Goal: Task Accomplishment & Management: Manage account settings

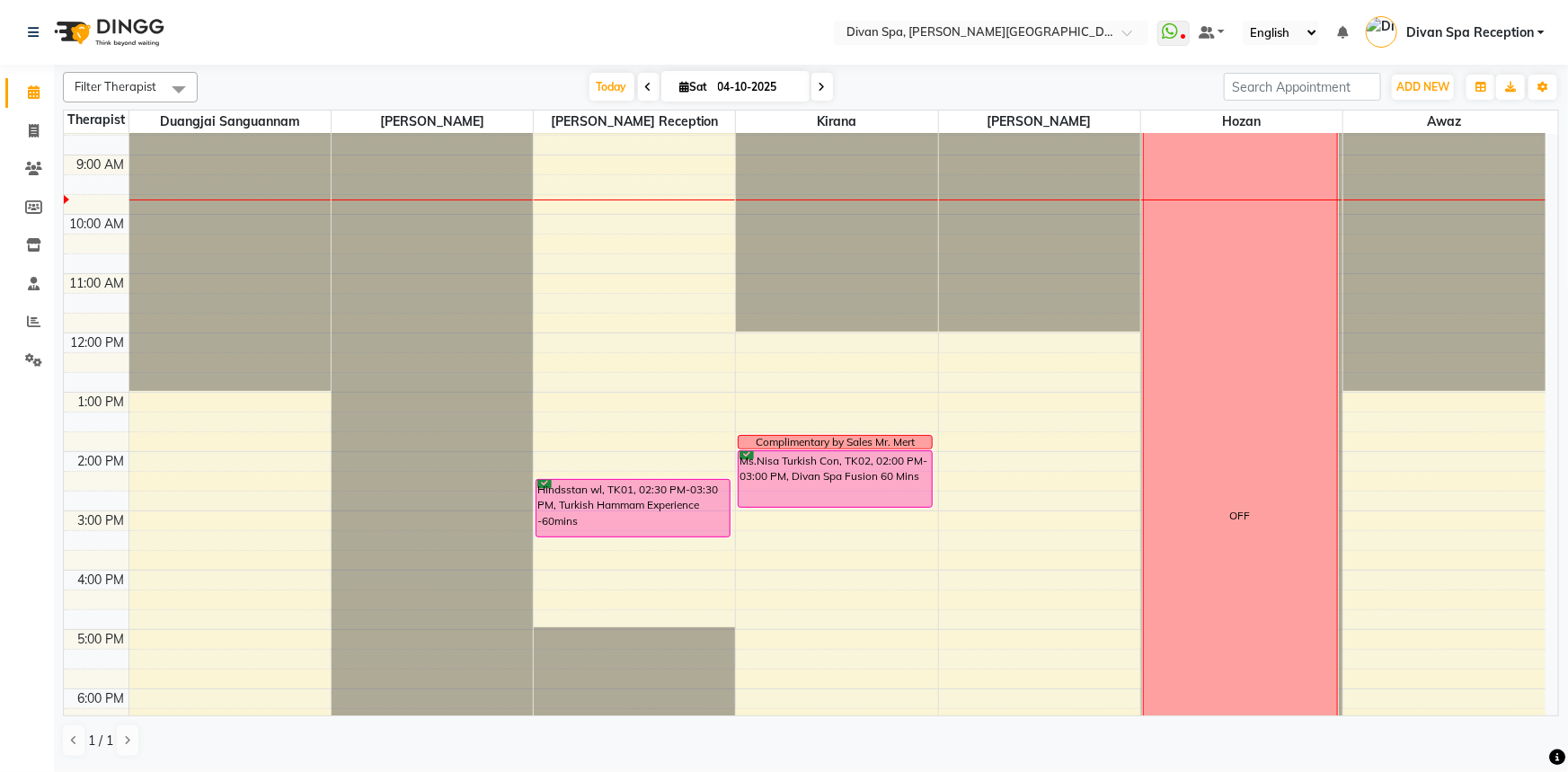
scroll to position [163, 0]
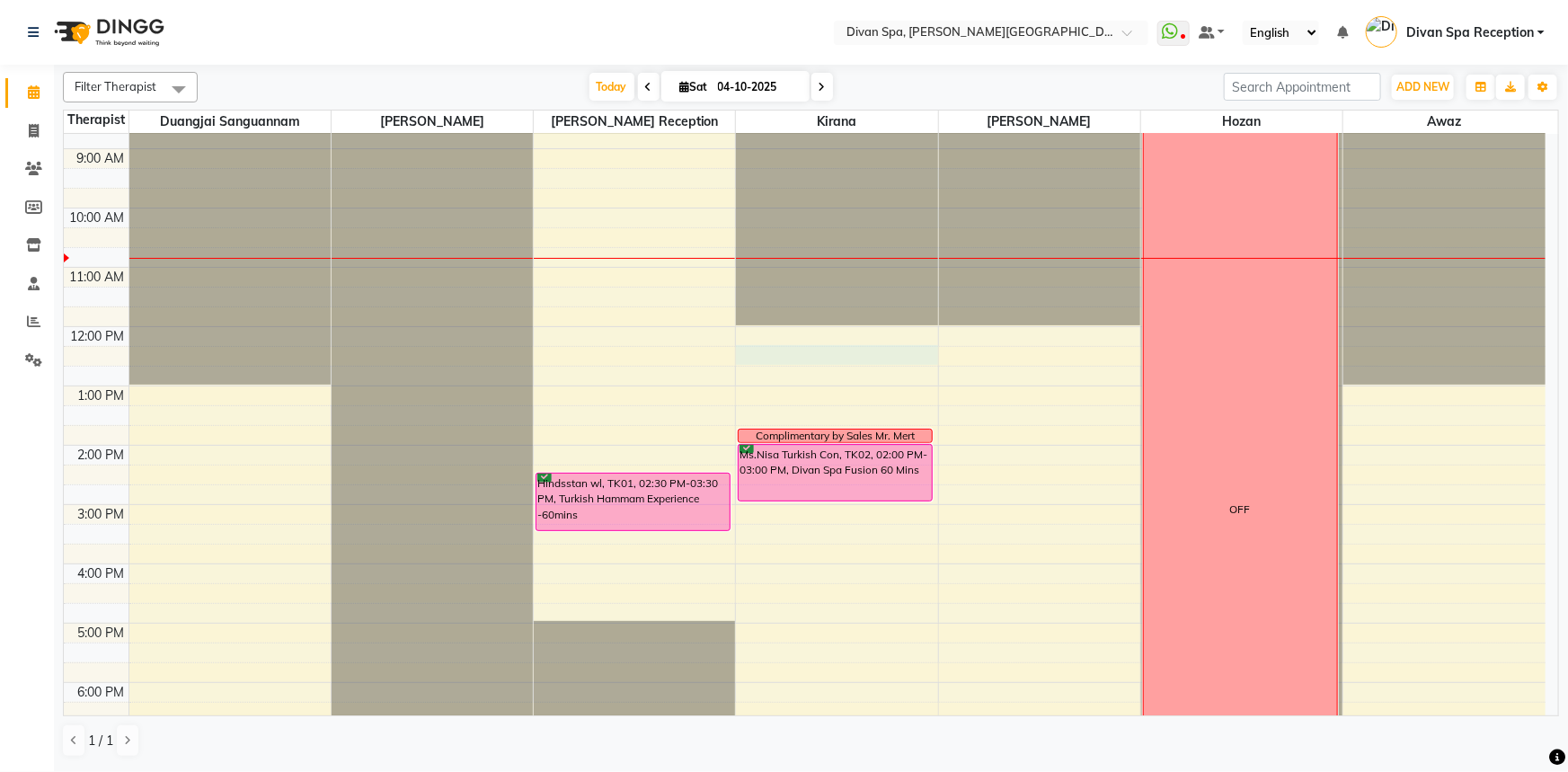
click at [846, 359] on div "6:00 AM 7:00 AM 8:00 AM 9:00 AM 10:00 AM 11:00 AM 12:00 PM 1:00 PM 2:00 PM 3:00…" at bounding box center [804, 474] width 1481 height 1007
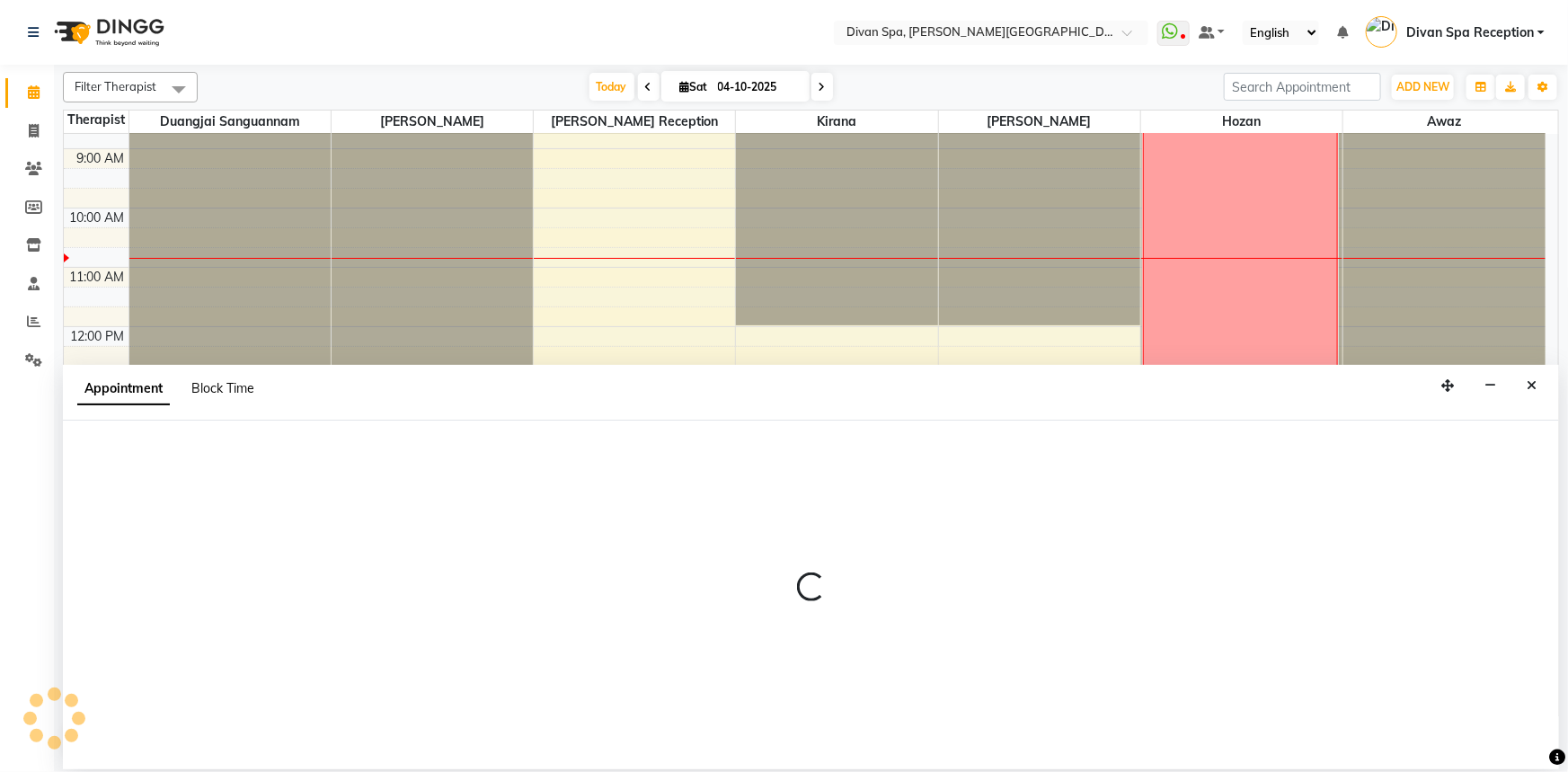
select select "85775"
select select "735"
select select "tentative"
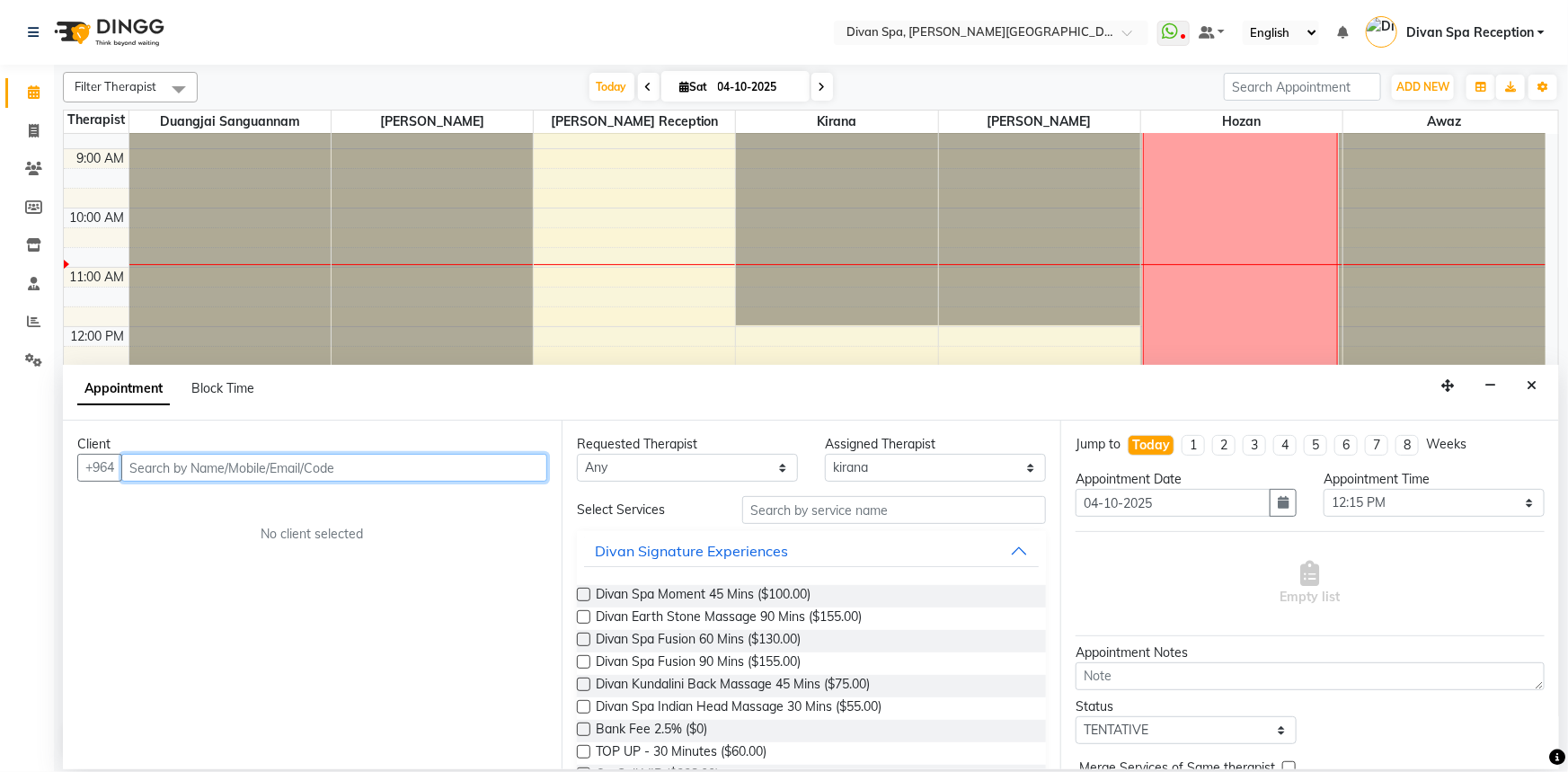
click at [252, 469] on input "text" at bounding box center [334, 467] width 425 height 28
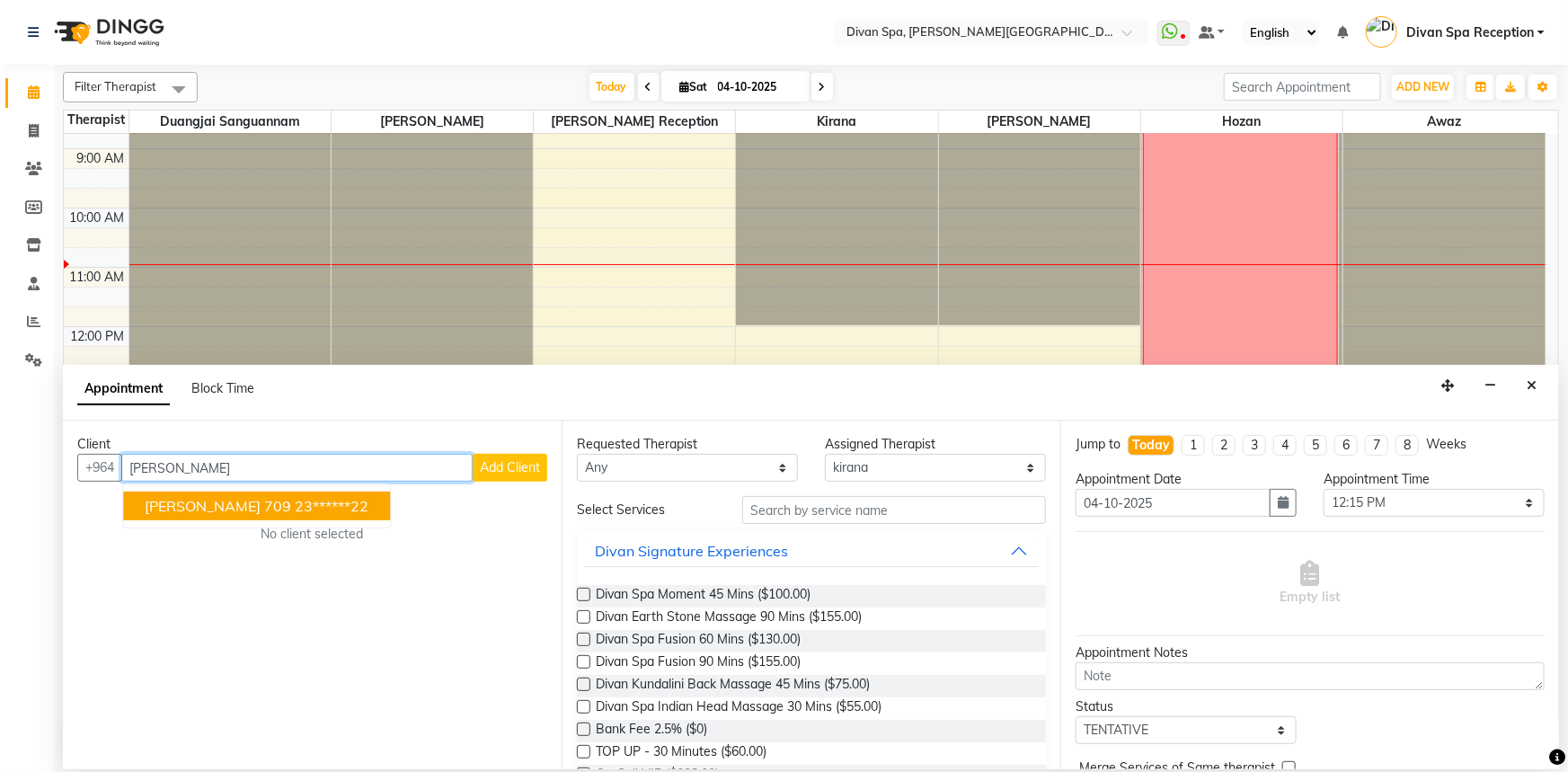
type input "[PERSON_NAME]"
click at [501, 468] on span "Add Client" at bounding box center [509, 467] width 60 height 16
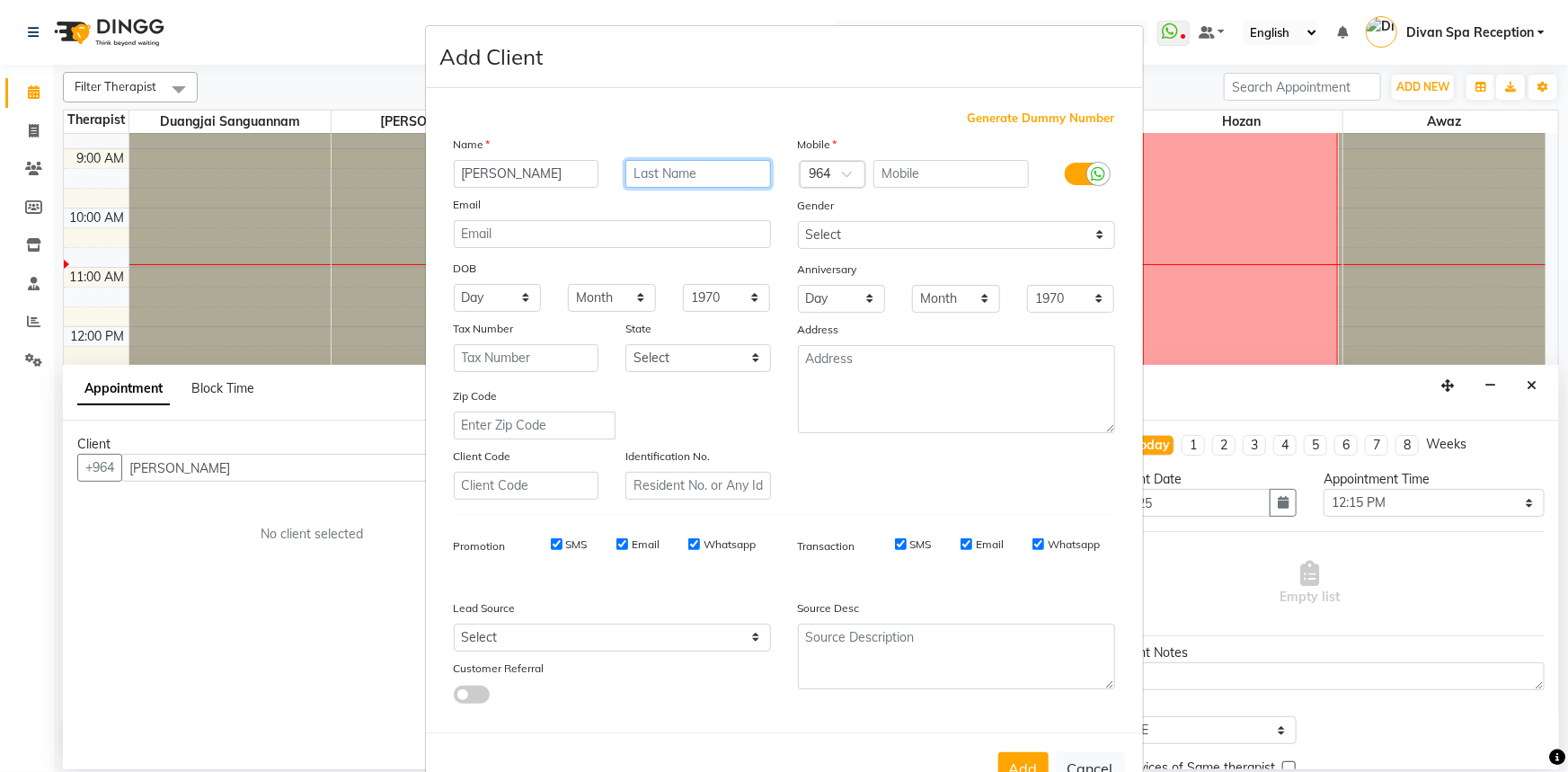
click at [681, 171] on input "text" at bounding box center [698, 174] width 146 height 28
type input "Hattingh"
click at [825, 166] on div at bounding box center [833, 175] width 65 height 19
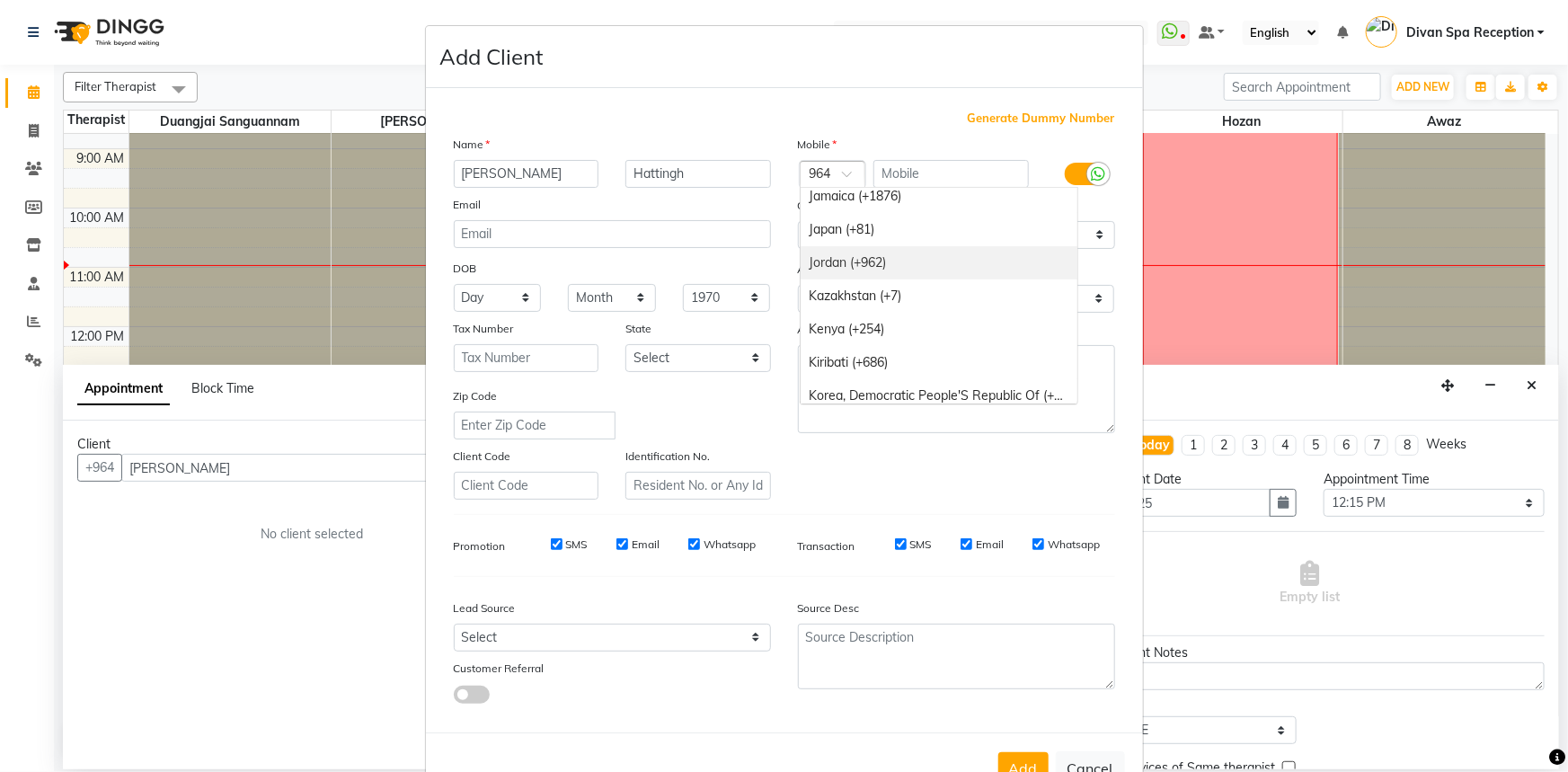
scroll to position [3510, 0]
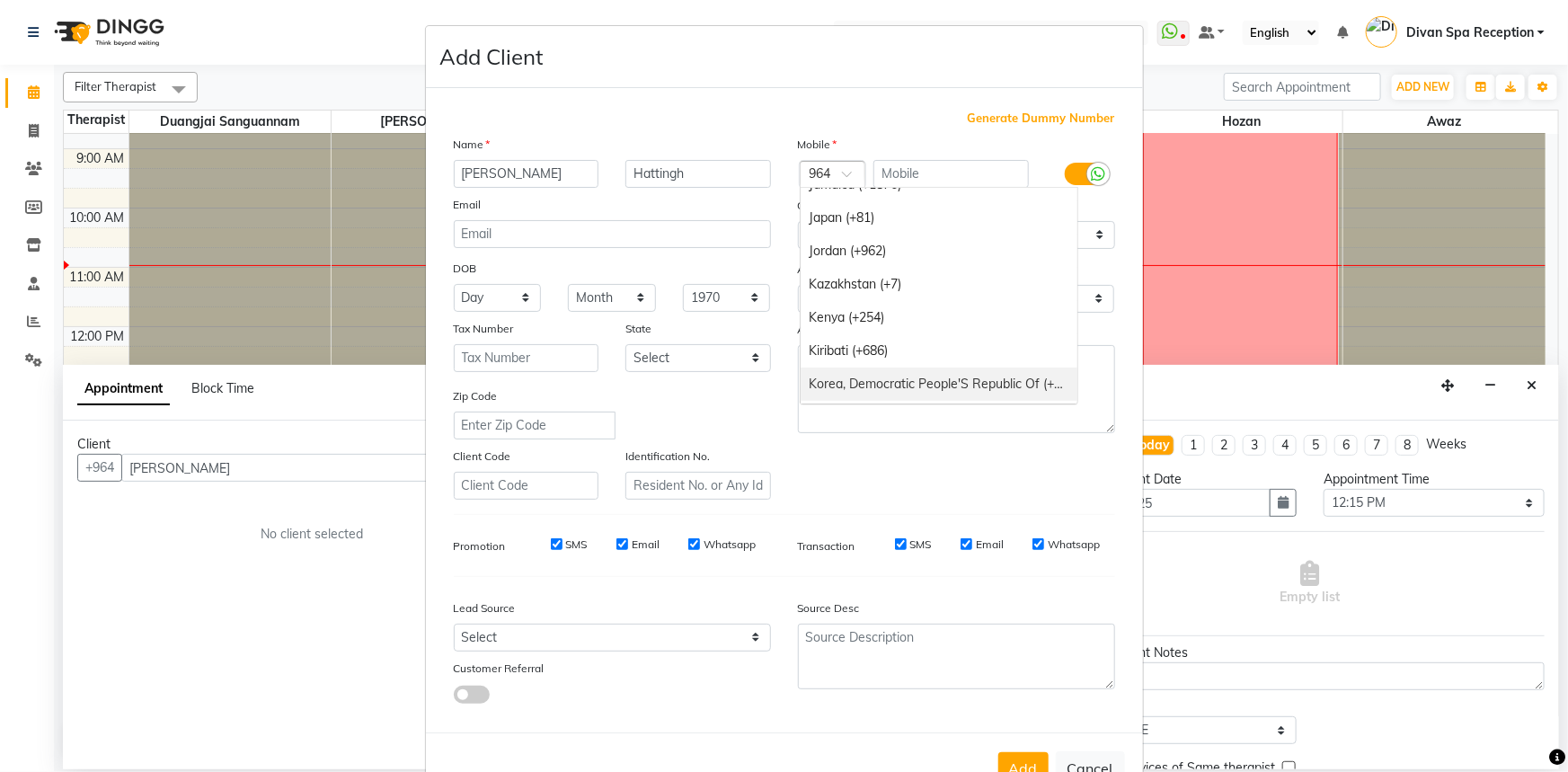
click at [1057, 397] on div "Korea, Democratic People'S Republic Of (+850)" at bounding box center [939, 384] width 277 height 33
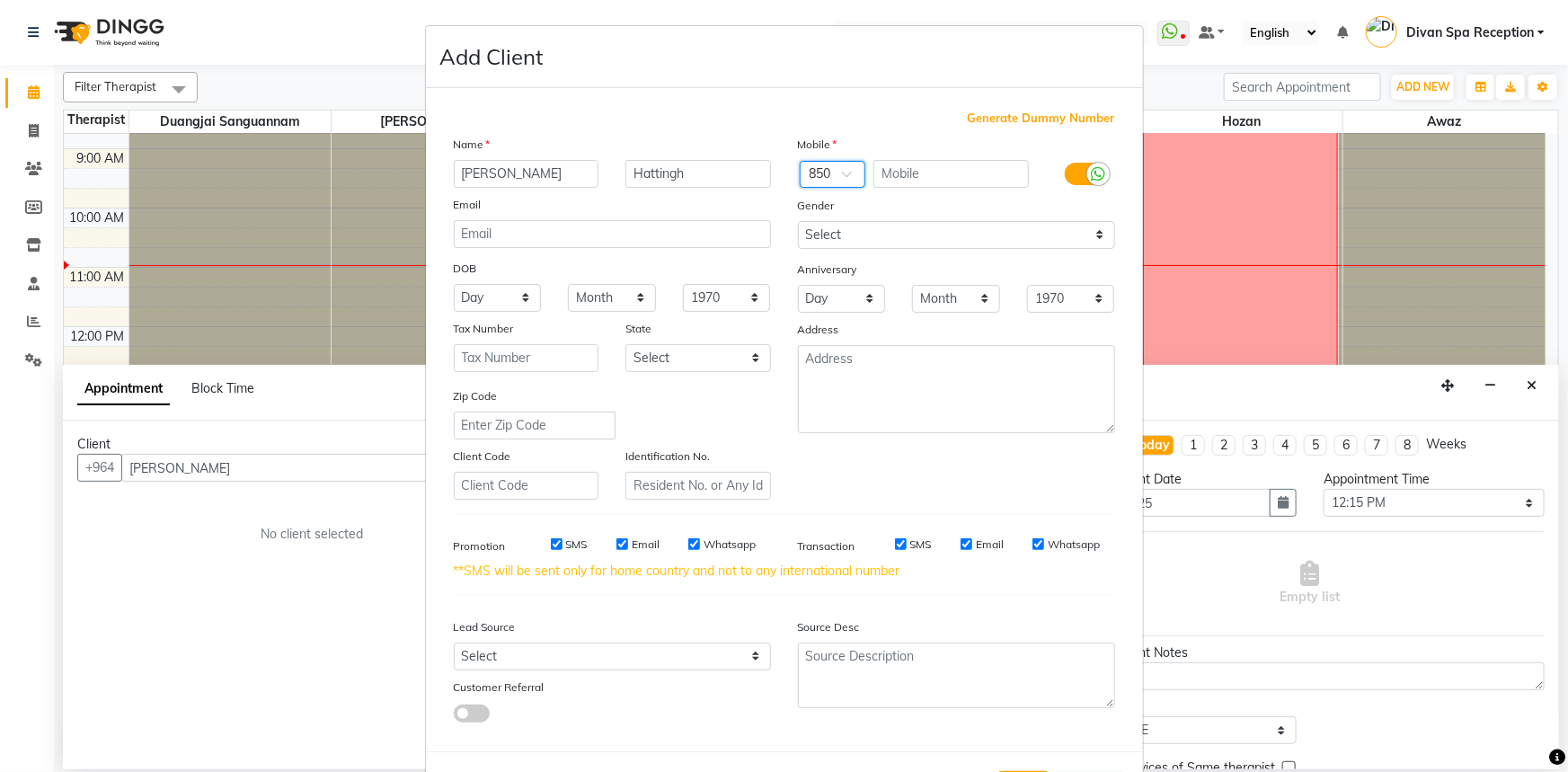
click at [842, 176] on span at bounding box center [853, 179] width 22 height 19
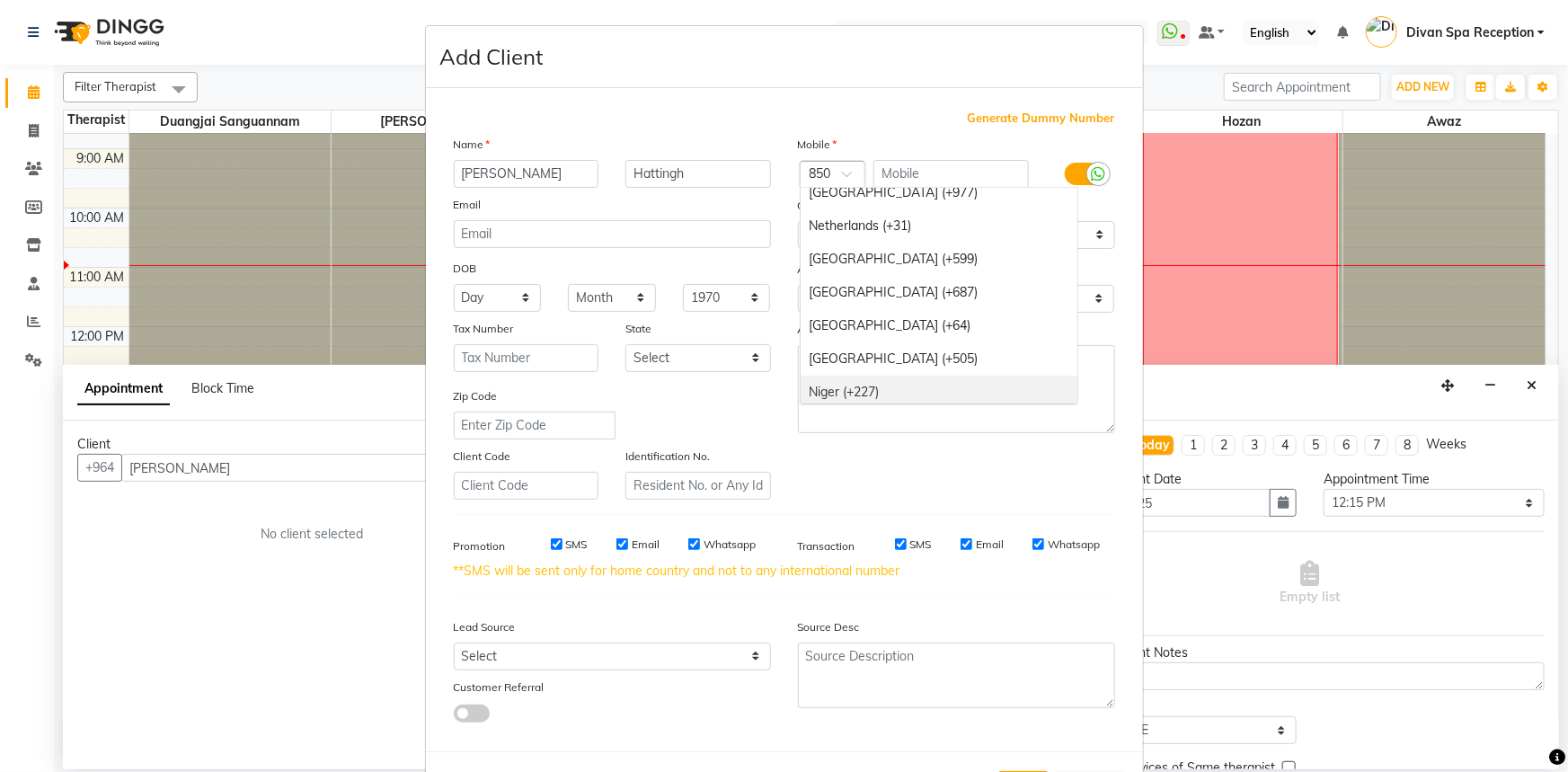
scroll to position [5120, 0]
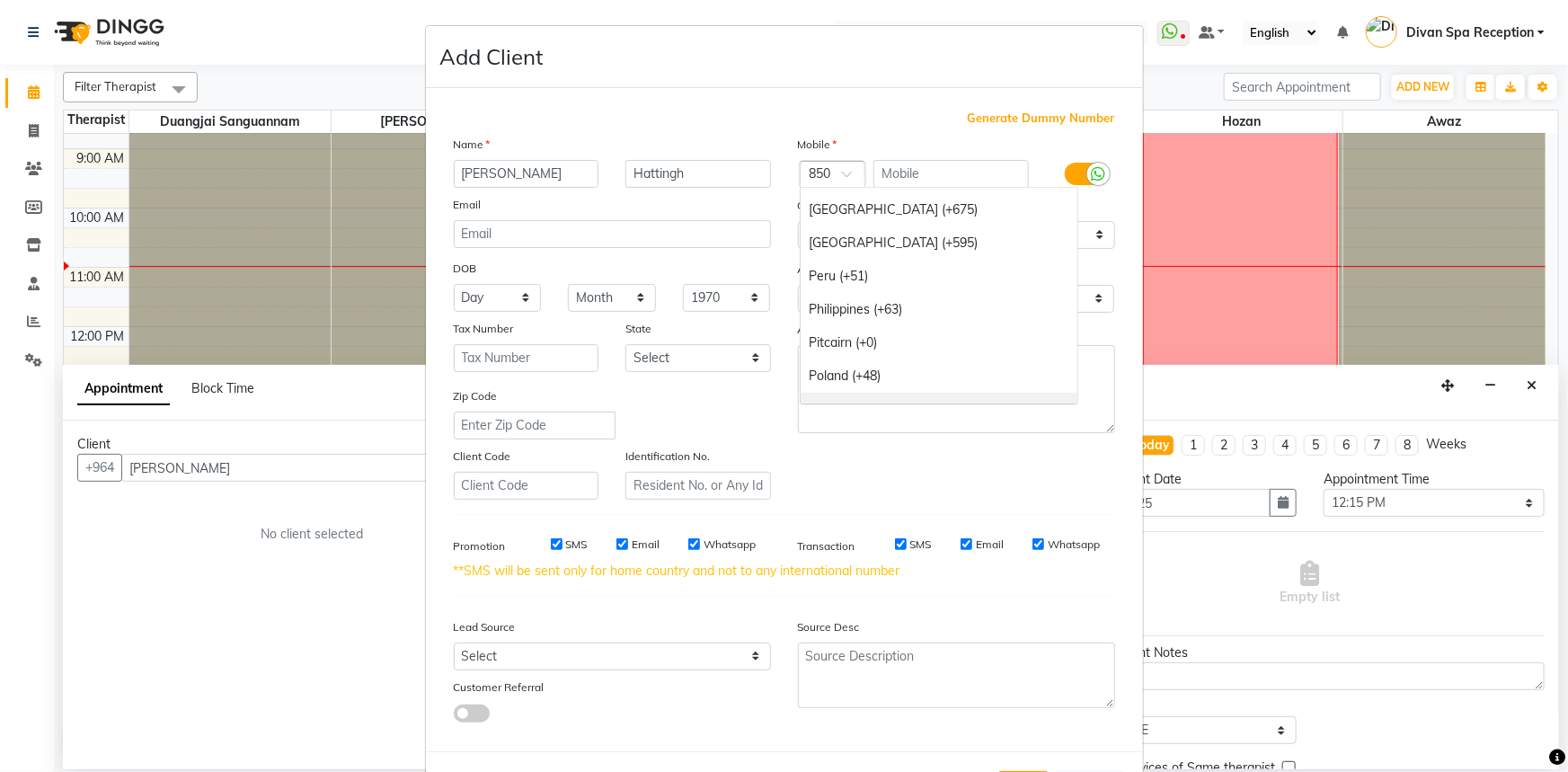
scroll to position [5482, 0]
click at [1055, 398] on div "[GEOGRAPHIC_DATA] (+351)" at bounding box center [939, 405] width 277 height 33
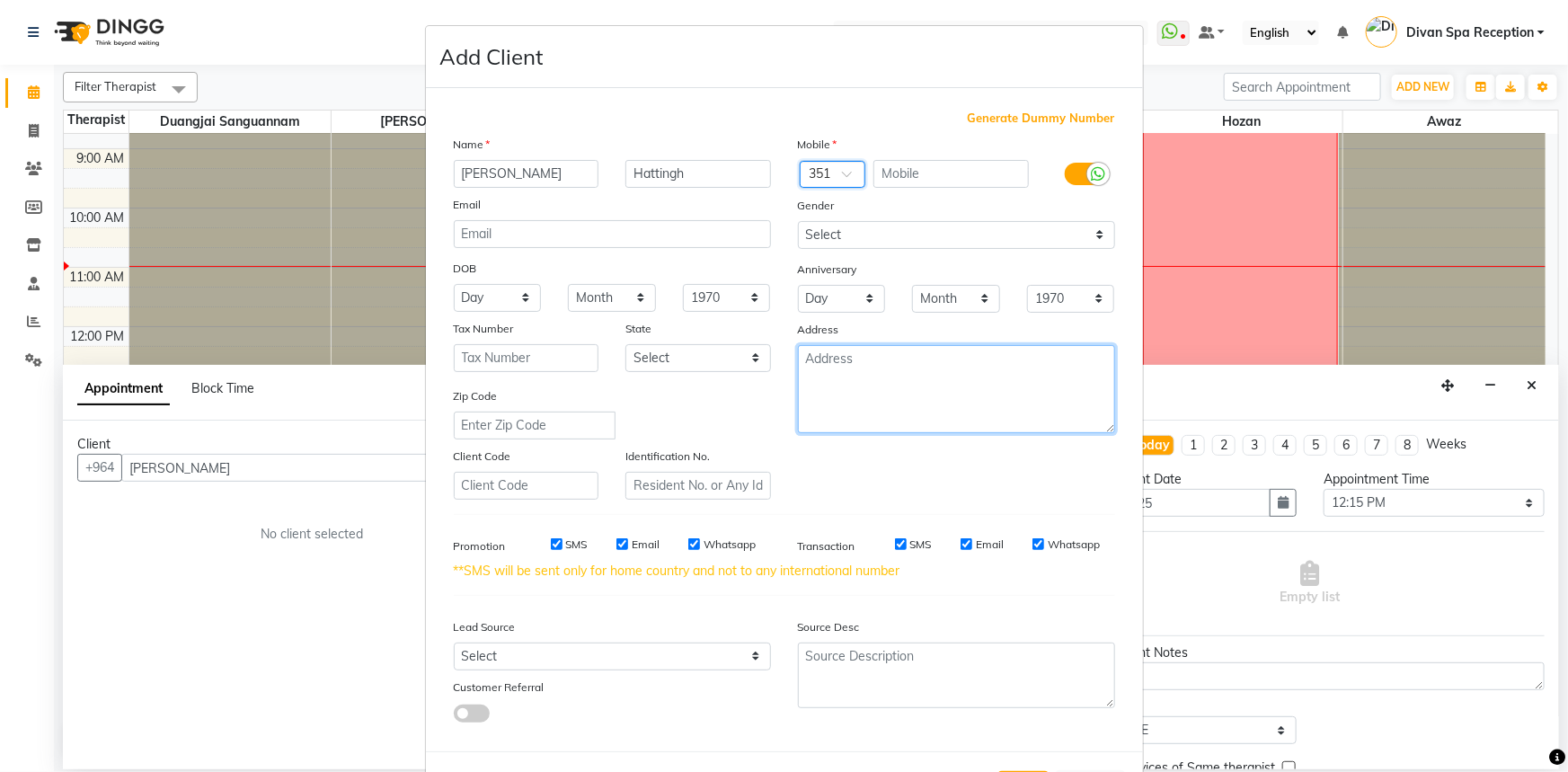
click at [1055, 398] on textarea at bounding box center [957, 388] width 318 height 88
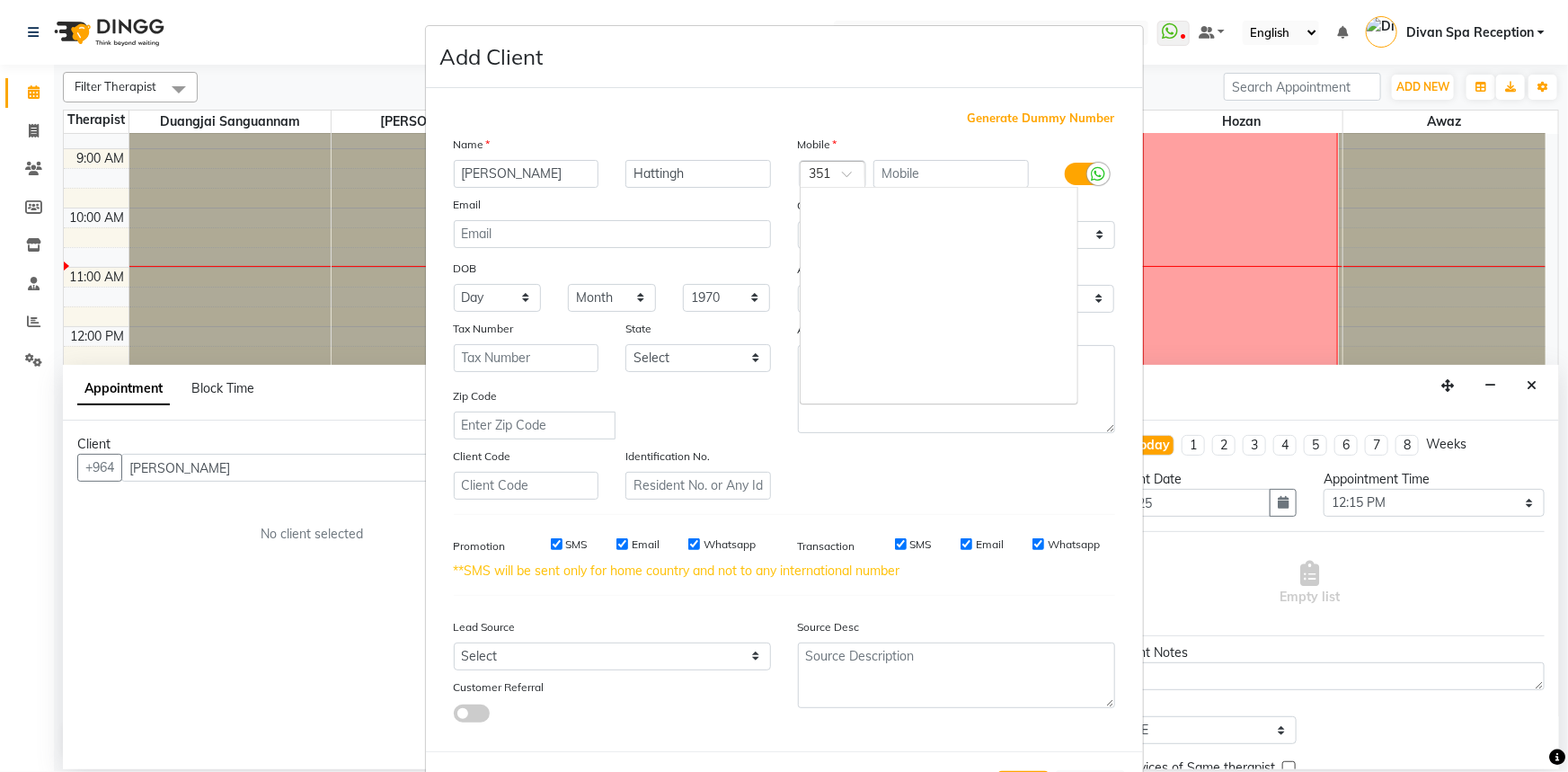
click at [828, 180] on div at bounding box center [833, 175] width 65 height 19
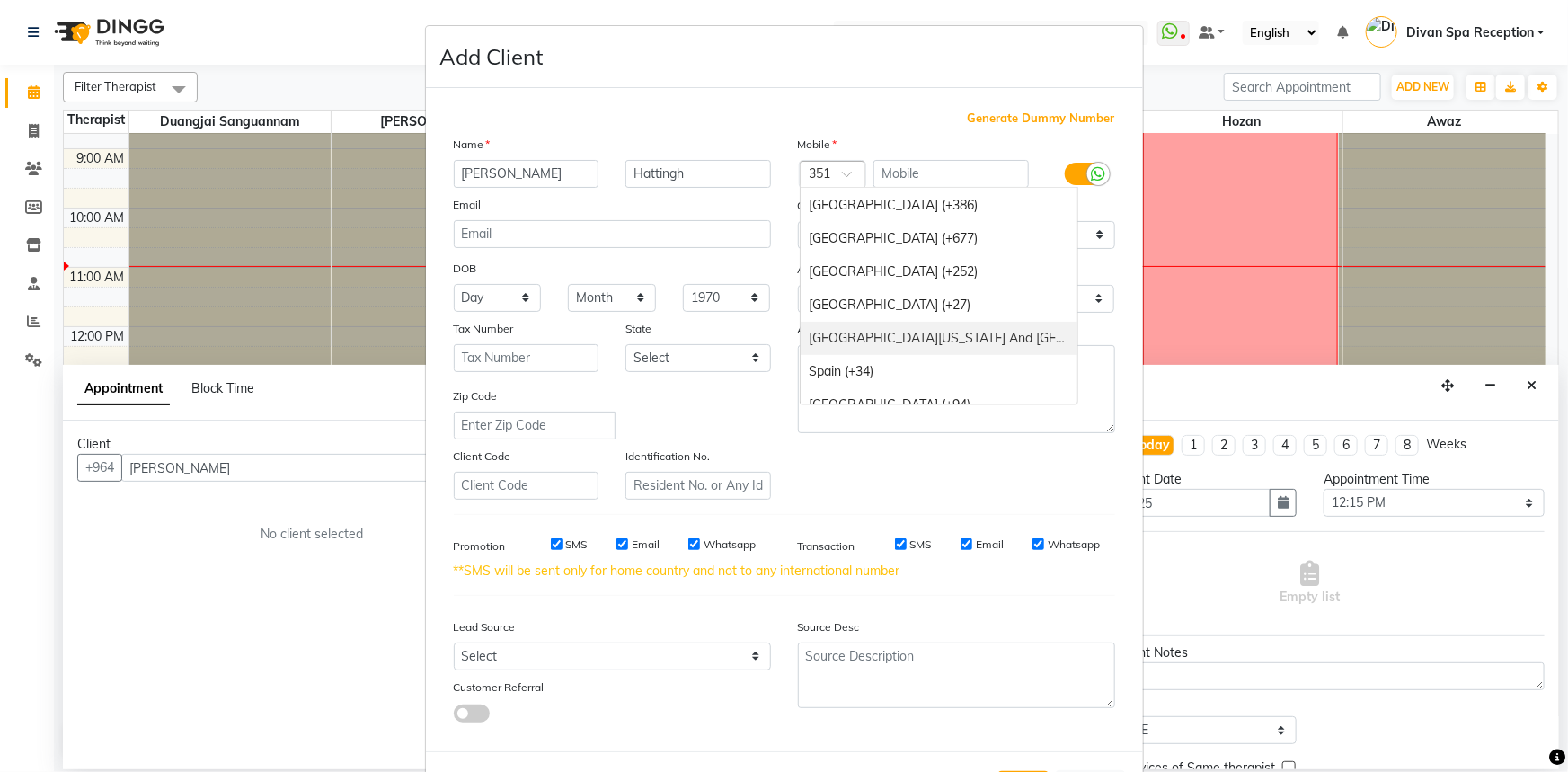
scroll to position [6419, 0]
click at [878, 306] on div "[GEOGRAPHIC_DATA] (+27)" at bounding box center [939, 300] width 277 height 33
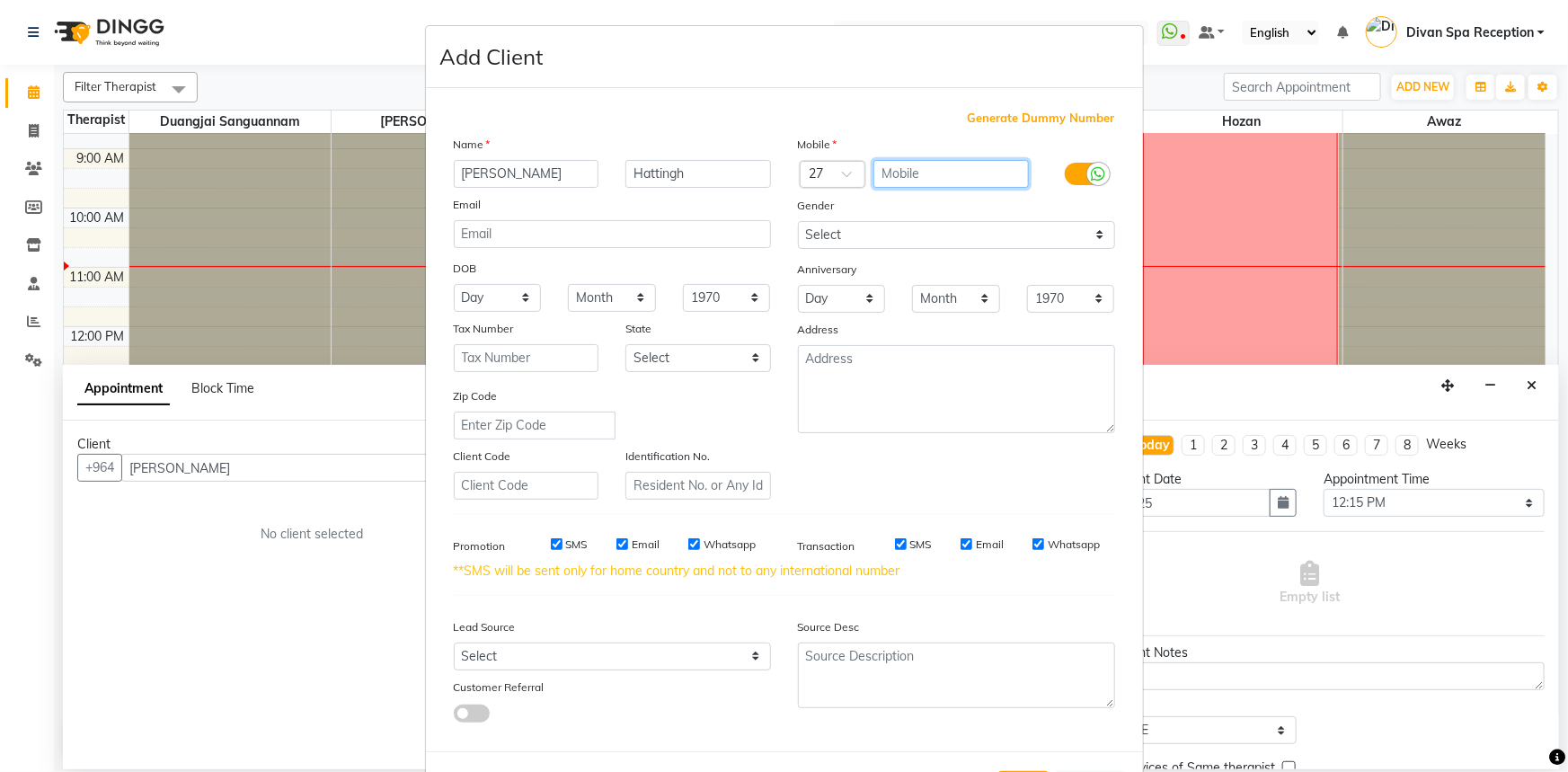
click at [932, 170] on input "text" at bounding box center [951, 174] width 156 height 28
type input "714280238"
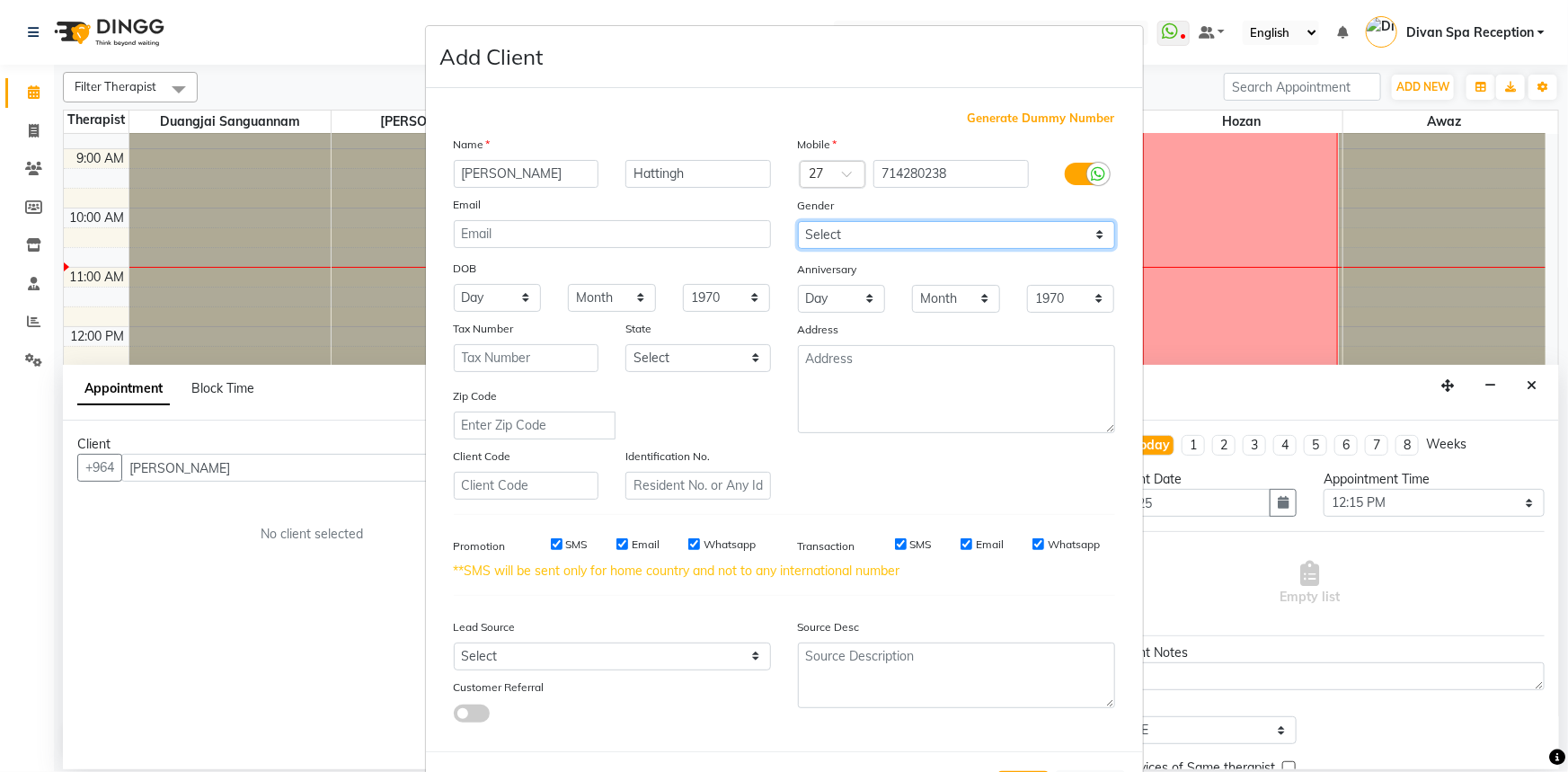
click at [1097, 237] on select "Select [DEMOGRAPHIC_DATA] [DEMOGRAPHIC_DATA] Other Prefer Not To Say" at bounding box center [957, 235] width 318 height 28
select select "[DEMOGRAPHIC_DATA]"
click at [798, 221] on select "Select [DEMOGRAPHIC_DATA] [DEMOGRAPHIC_DATA] Other Prefer Not To Say" at bounding box center [957, 235] width 318 height 28
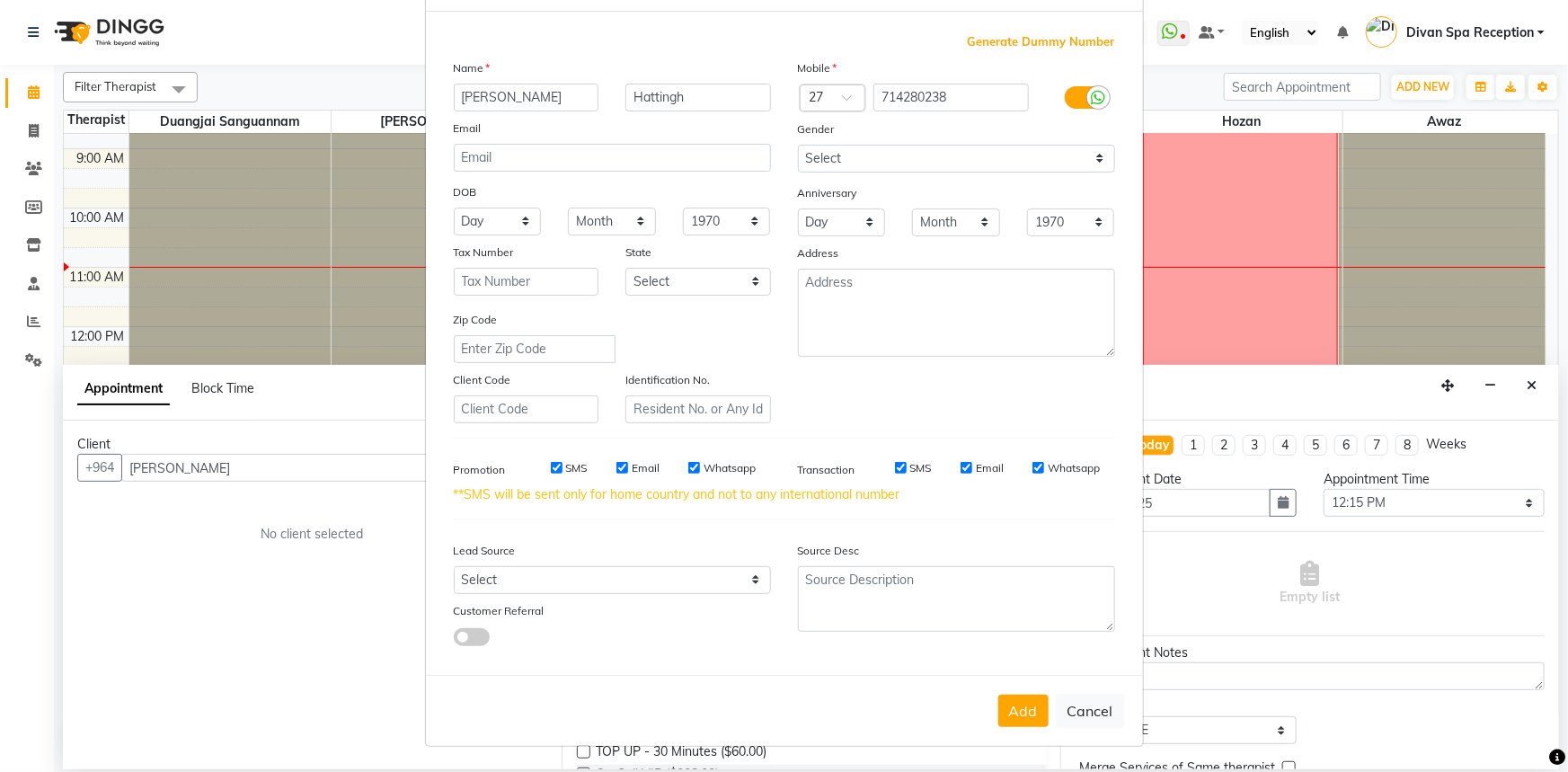
click at [1011, 714] on button "Add" at bounding box center [1023, 710] width 50 height 32
type input "71*****38"
select select
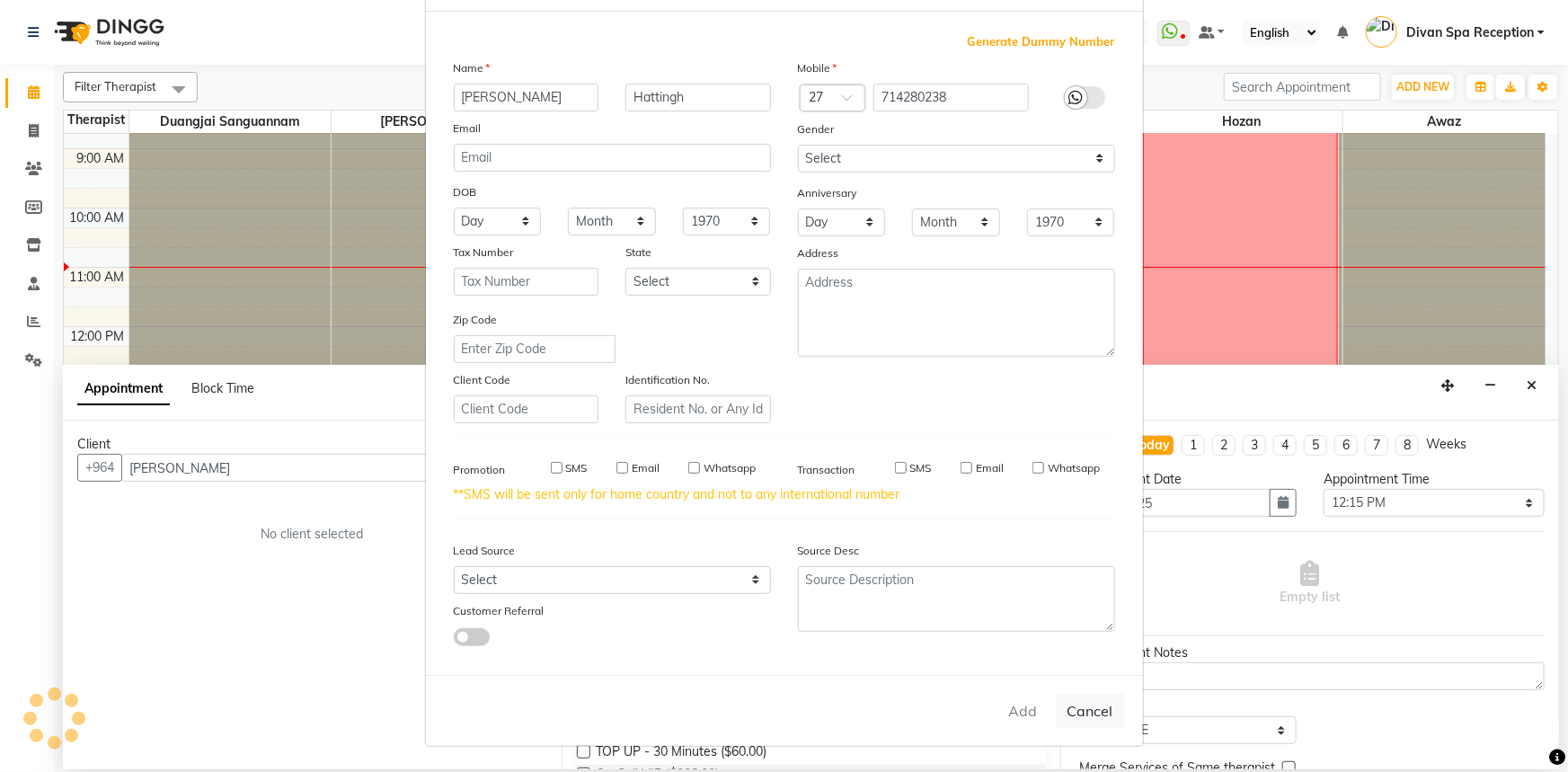
select select
checkbox input "false"
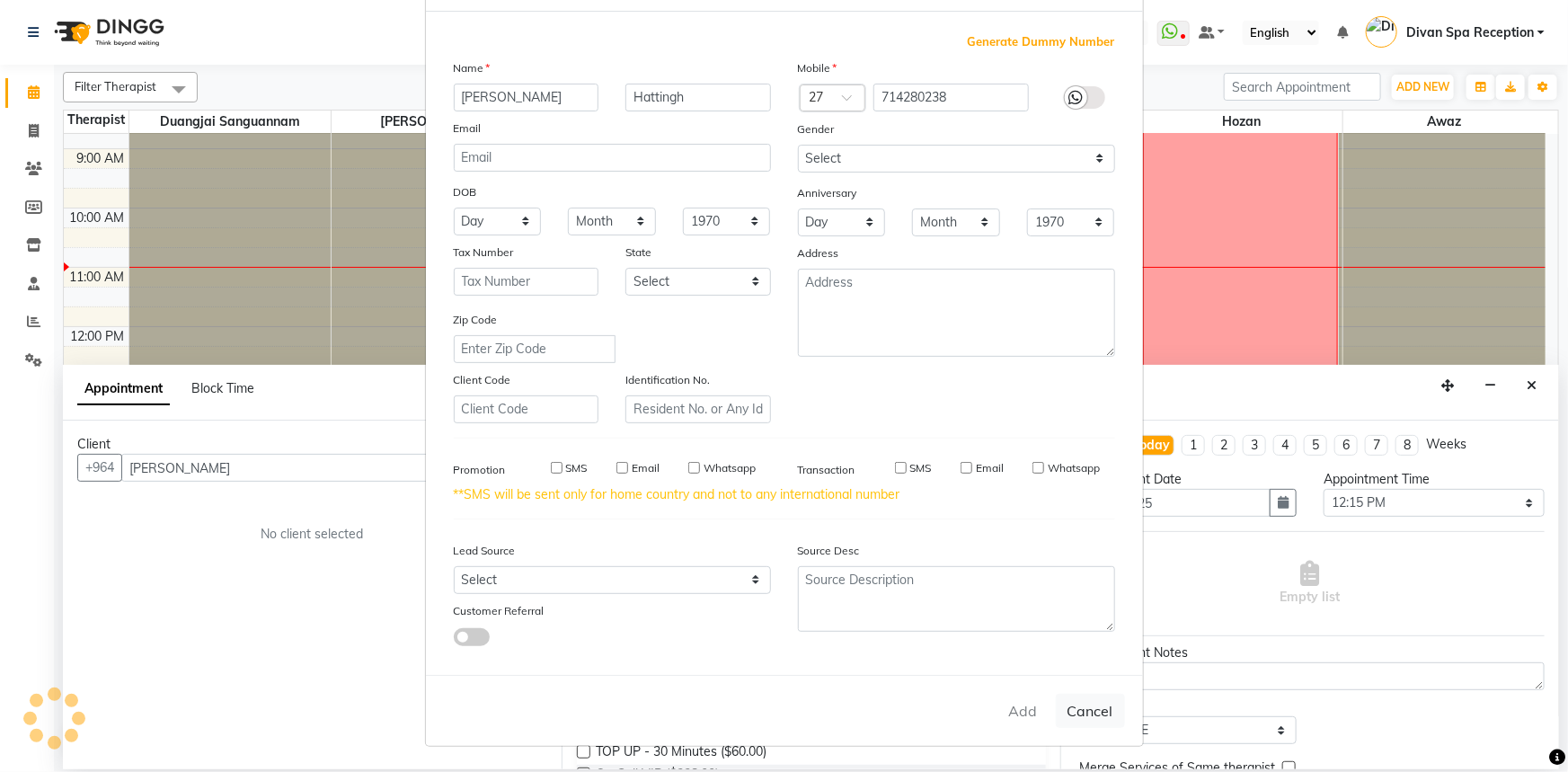
checkbox input "false"
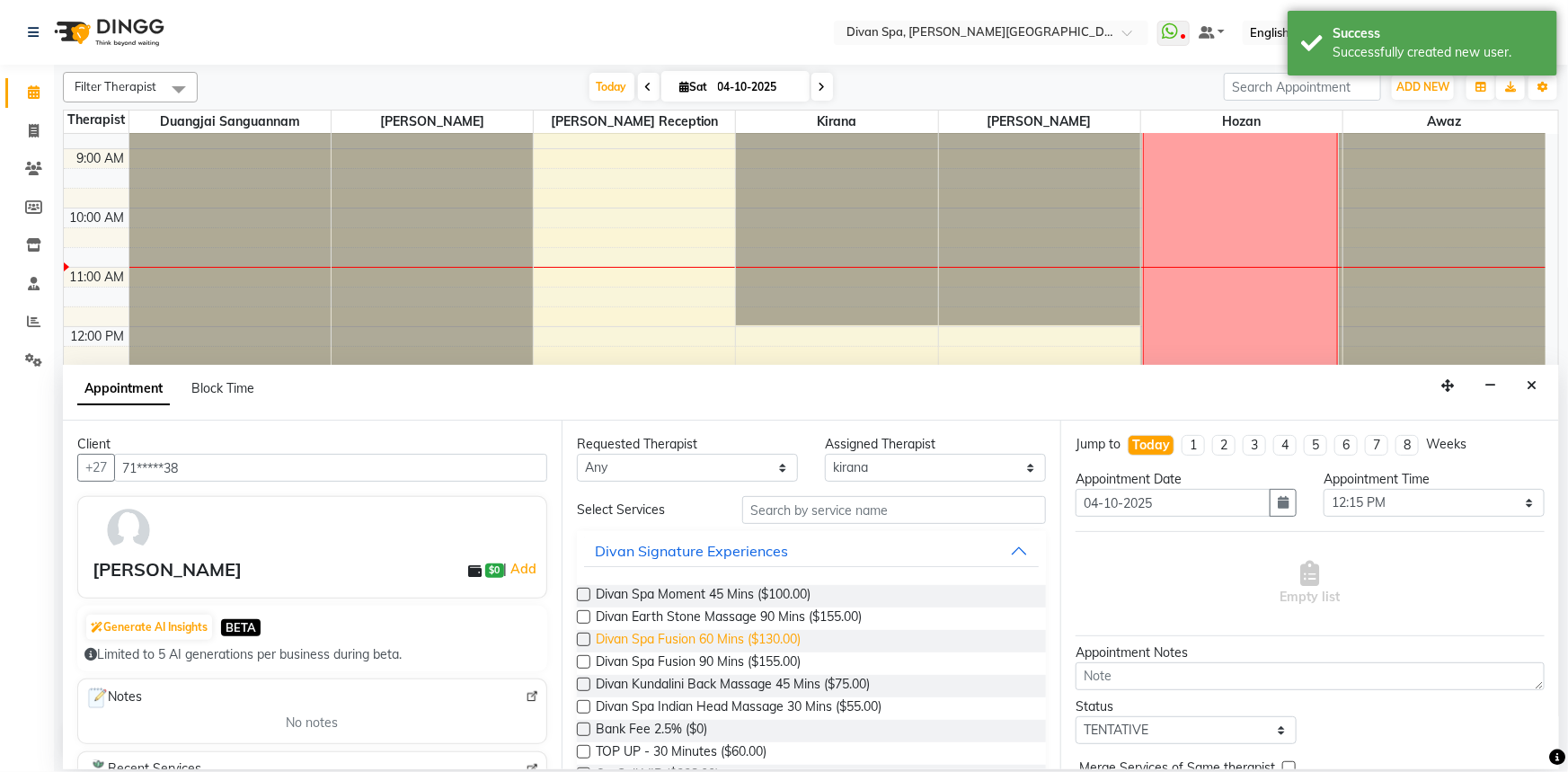
drag, startPoint x: 584, startPoint y: 638, endPoint x: 604, endPoint y: 635, distance: 20.2
click at [584, 638] on label at bounding box center [583, 638] width 13 height 13
click at [584, 638] on input "checkbox" at bounding box center [583, 641] width 12 height 12
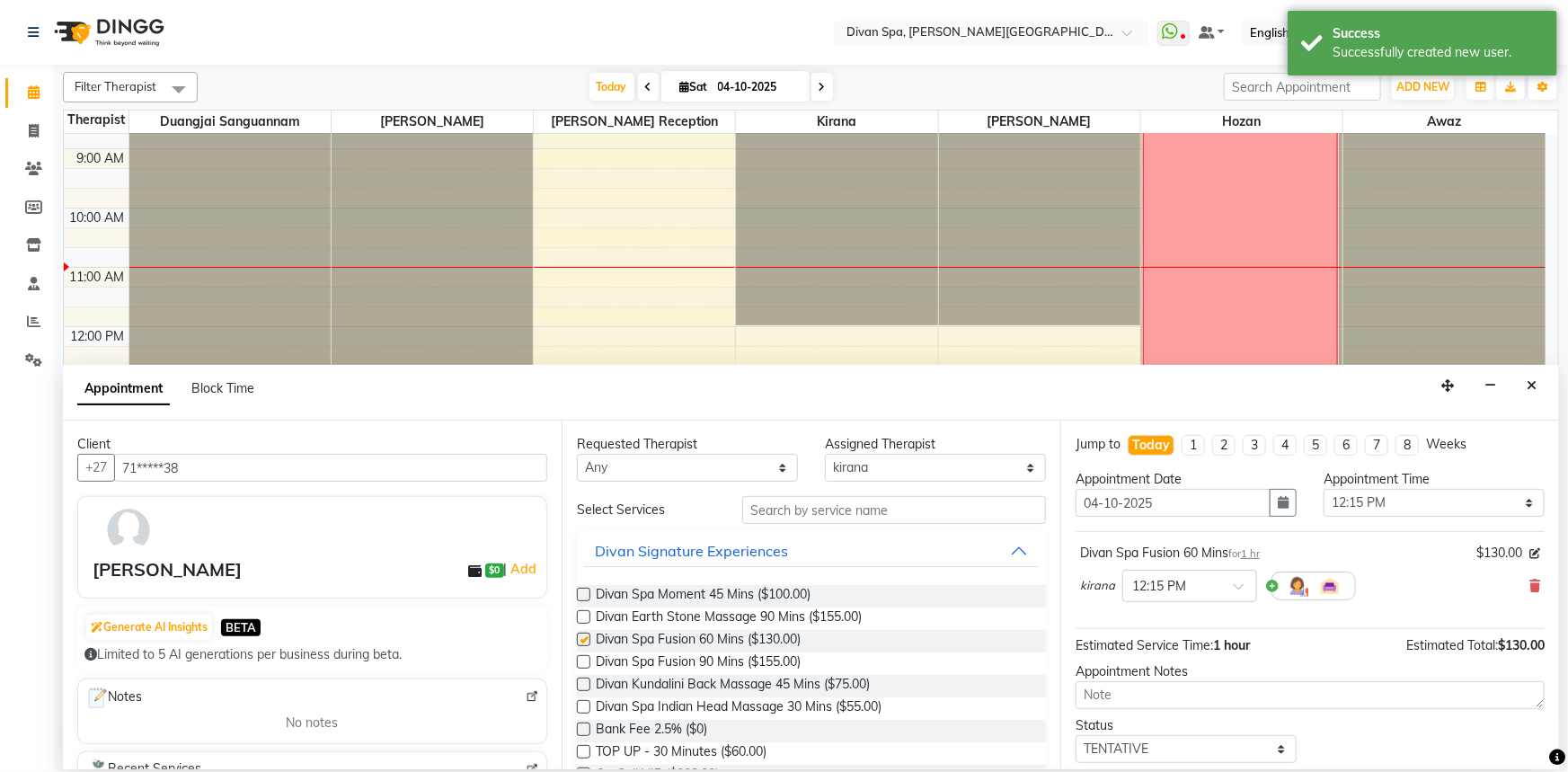
checkbox input "false"
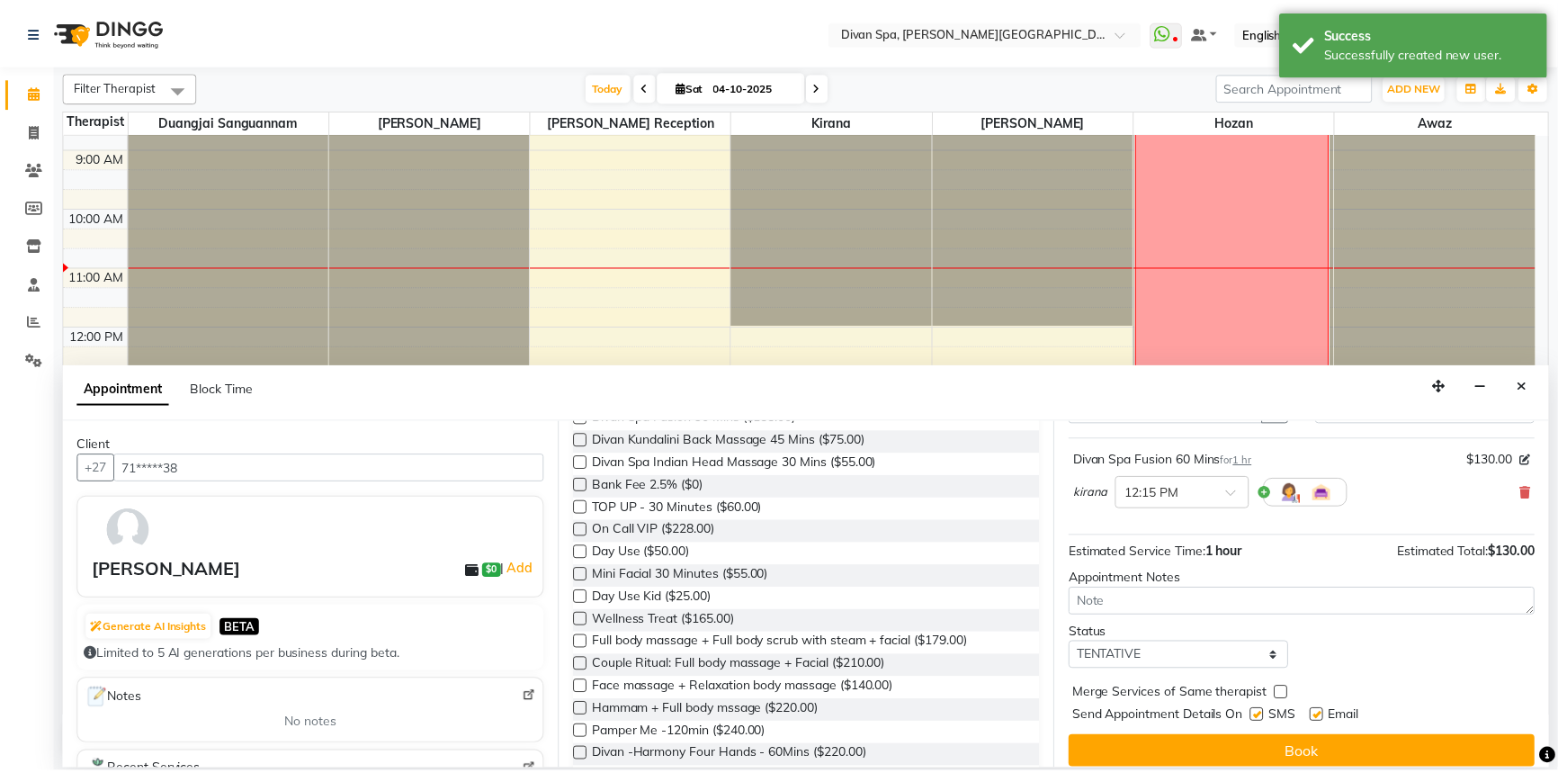
scroll to position [106, 0]
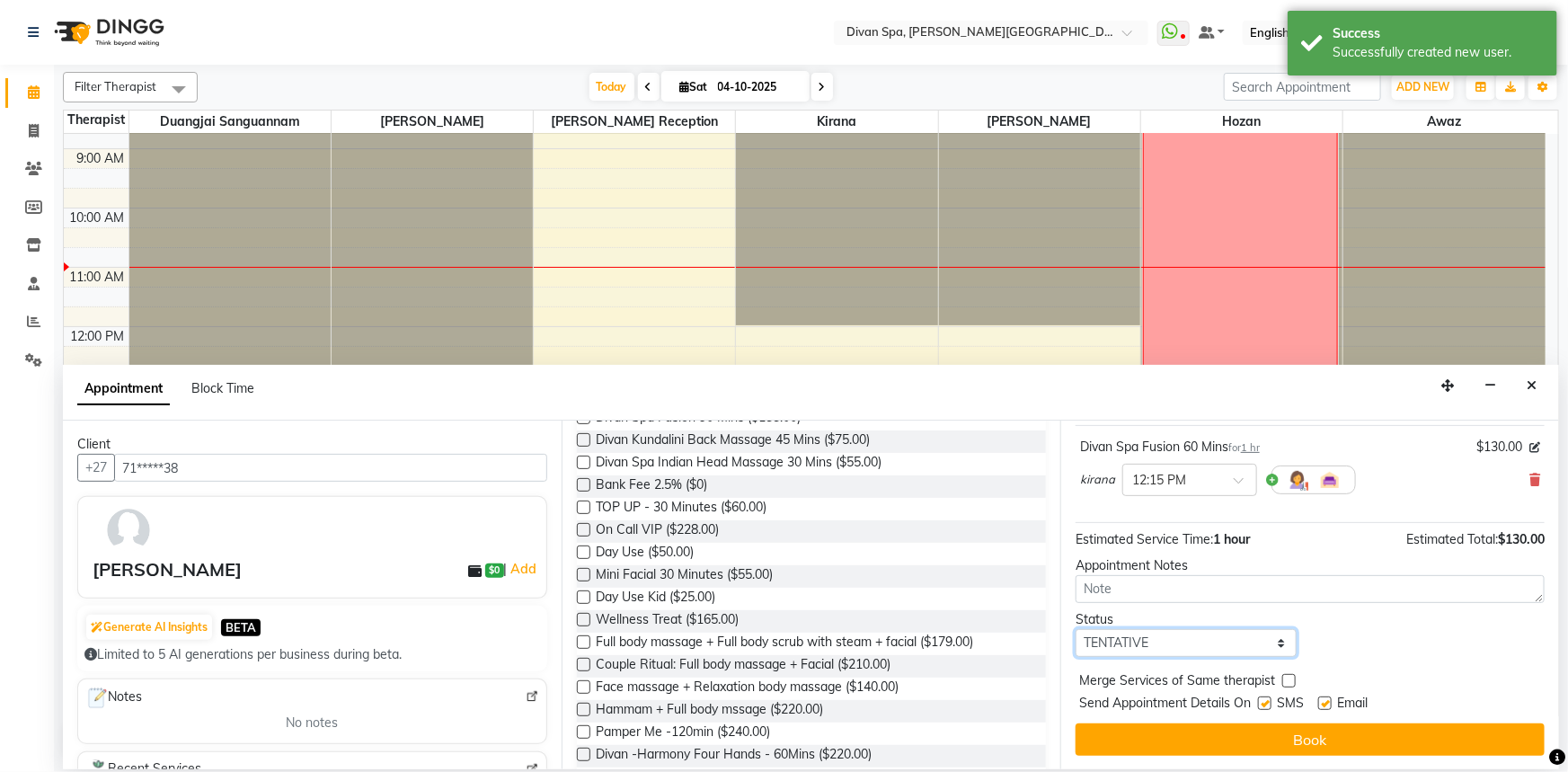
click at [1277, 648] on select "Select TENTATIVE CONFIRM CHECK-IN UPCOMING" at bounding box center [1185, 643] width 221 height 28
select select "confirm booking"
click at [1076, 629] on select "Select TENTATIVE CONFIRM CHECK-IN UPCOMING" at bounding box center [1185, 643] width 221 height 28
click at [1319, 741] on button "Book" at bounding box center [1310, 739] width 469 height 32
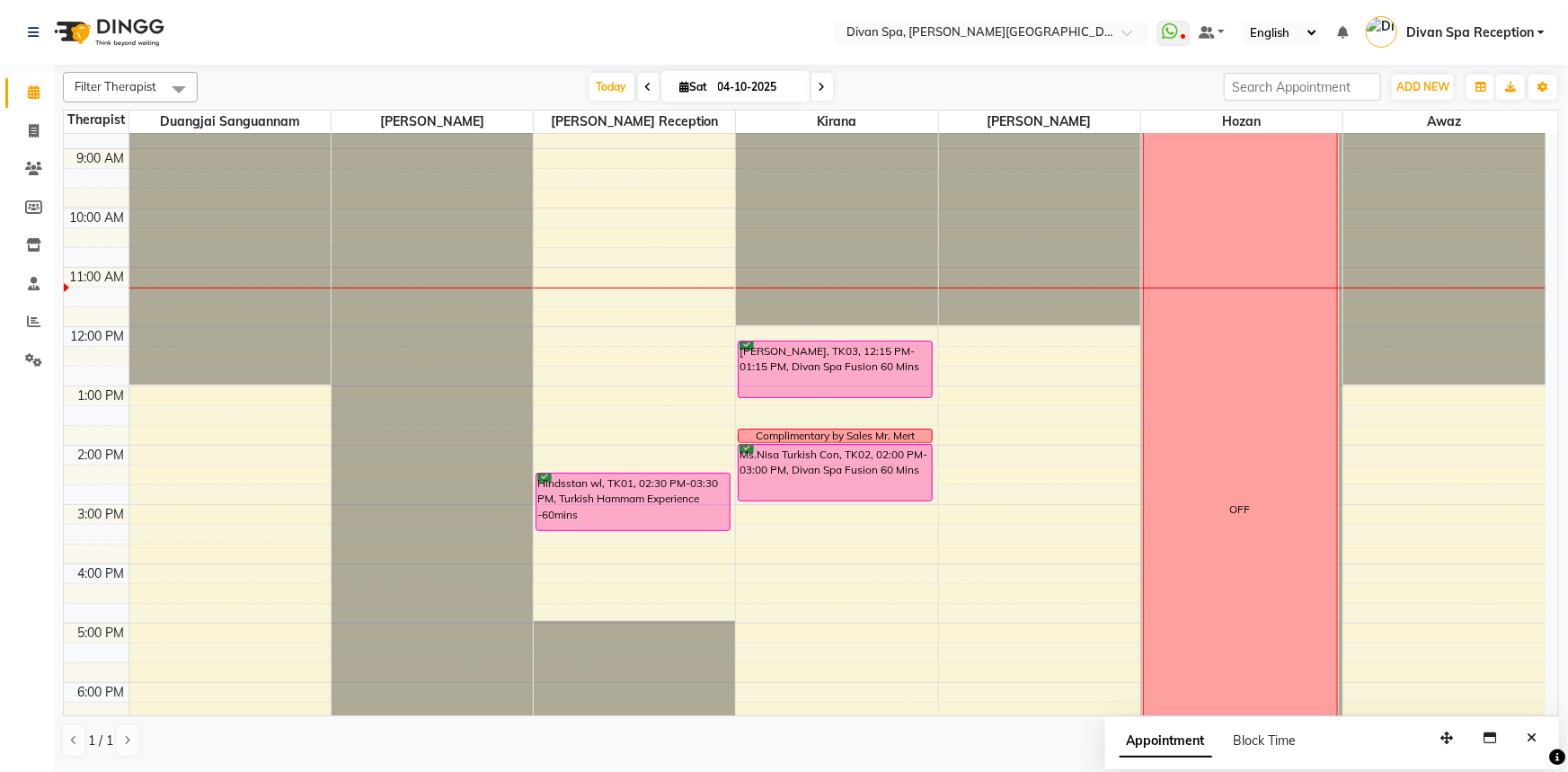
click at [629, 500] on div "Hindsstan wl, TK01, 02:30 PM-03:30 PM, Turkish Hammam Experience -60mins" at bounding box center [632, 501] width 193 height 57
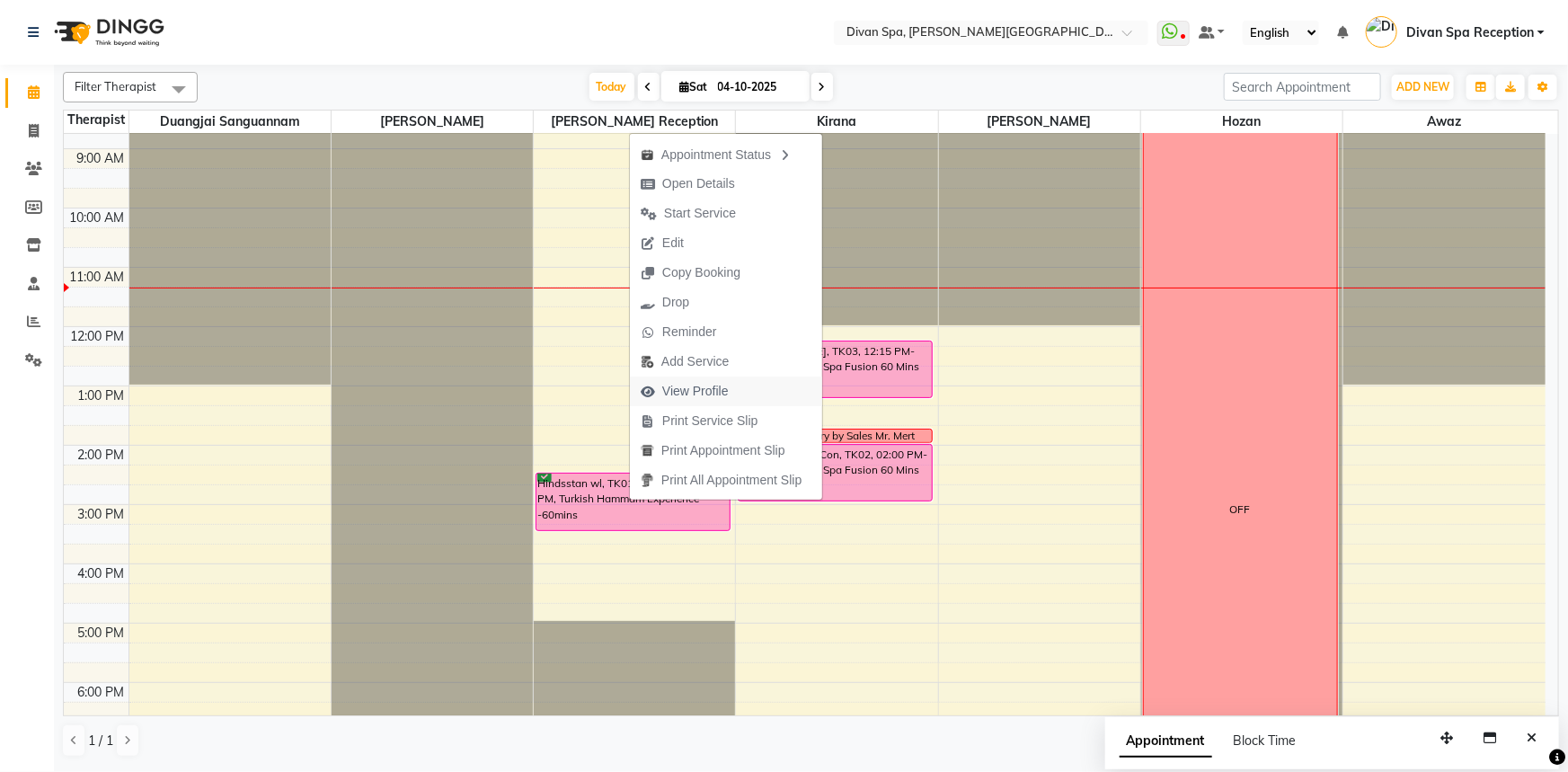
click at [701, 392] on span "View Profile" at bounding box center [695, 390] width 67 height 19
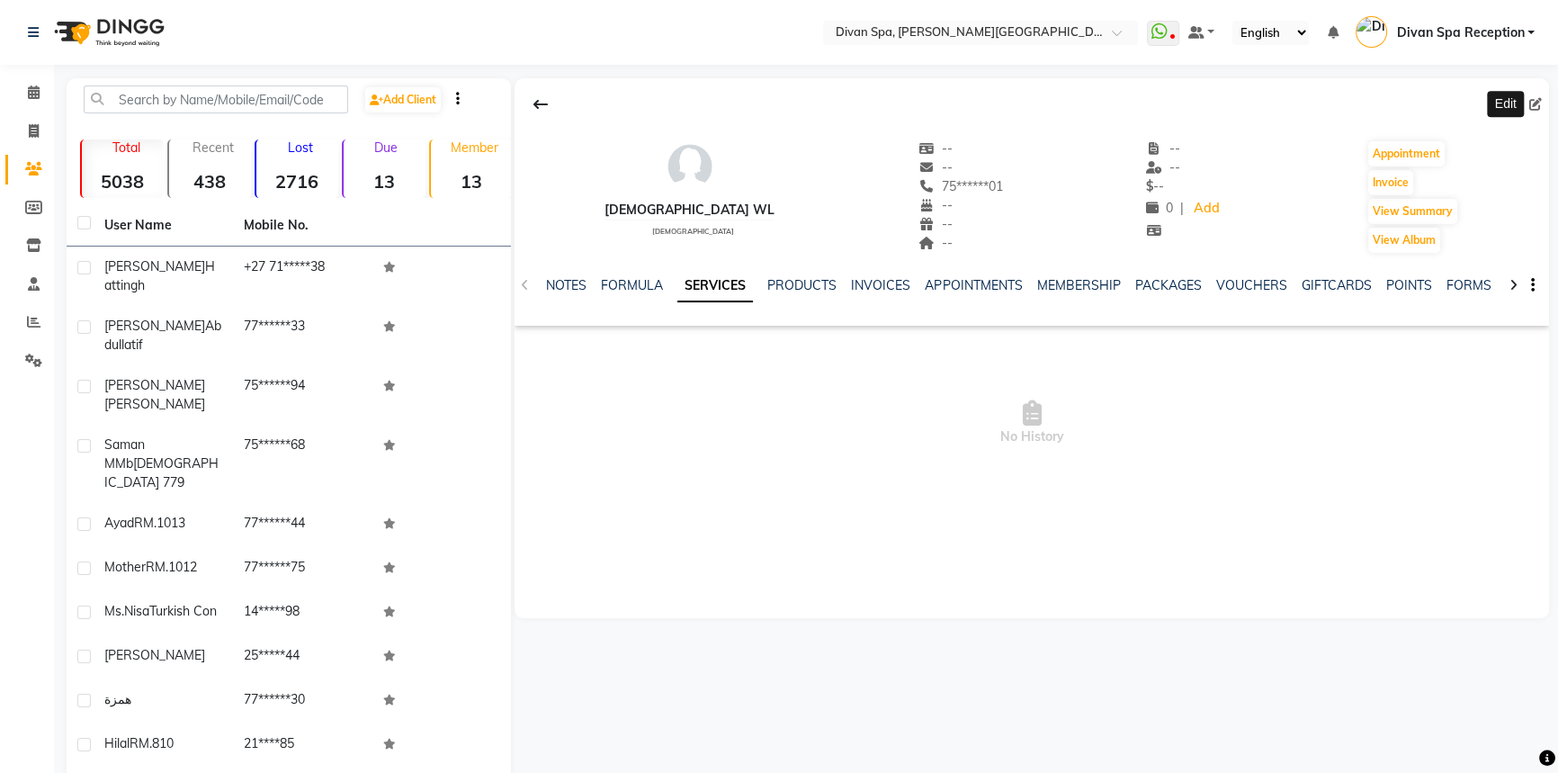
click at [1537, 103] on icon at bounding box center [1535, 104] width 13 height 13
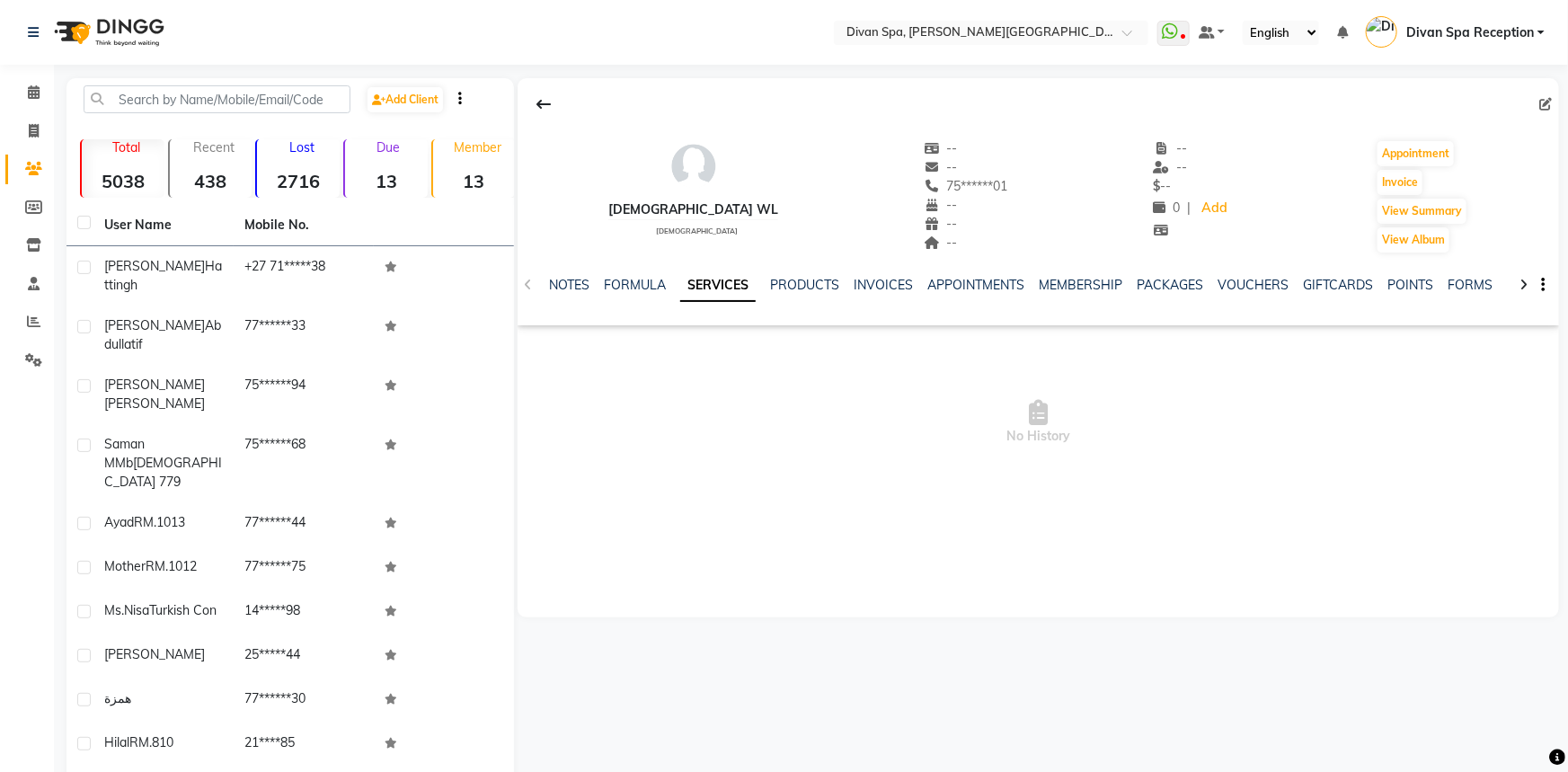
select select "[DEMOGRAPHIC_DATA]"
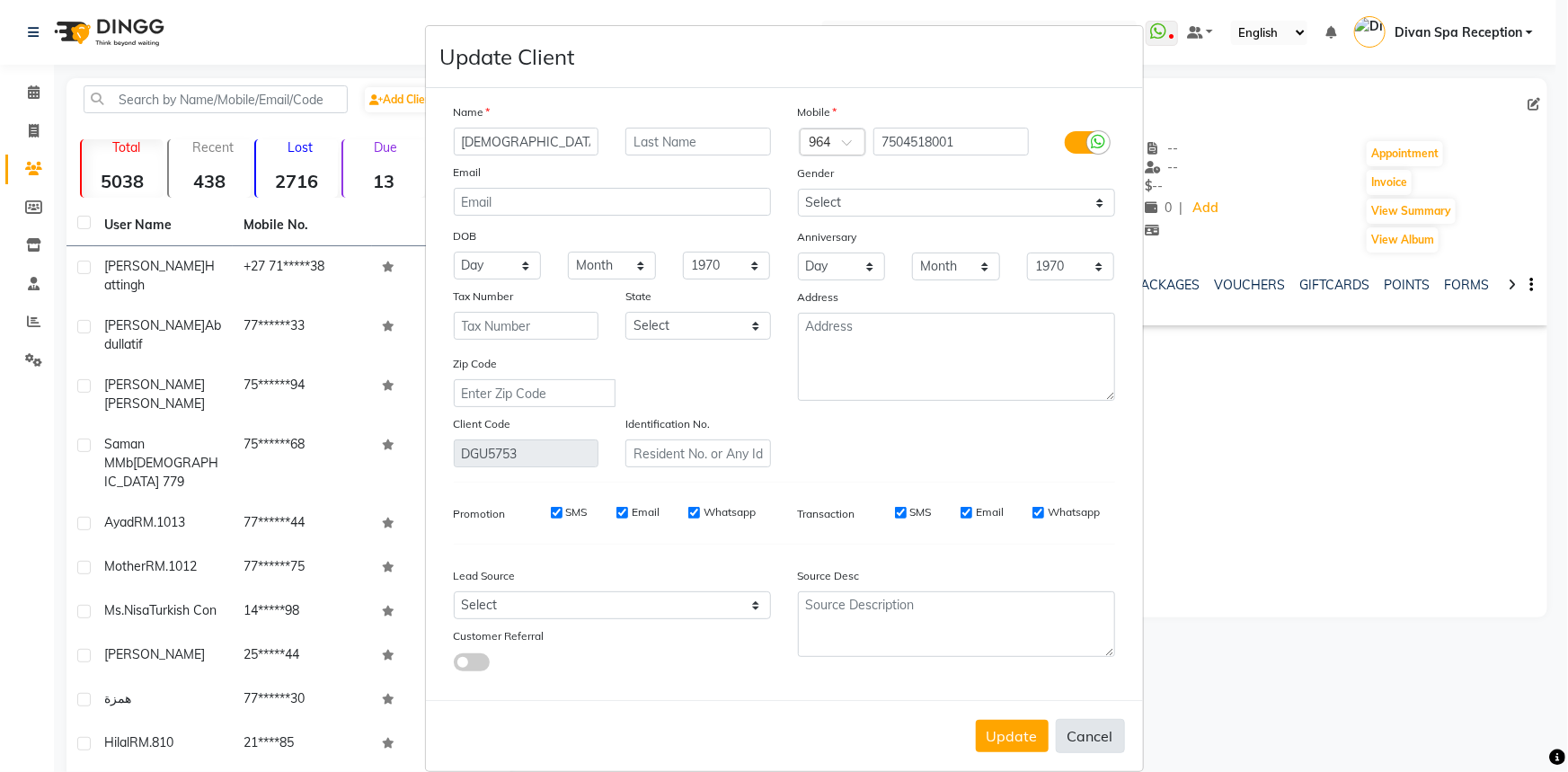
click at [1095, 738] on button "Cancel" at bounding box center [1090, 736] width 69 height 34
select select
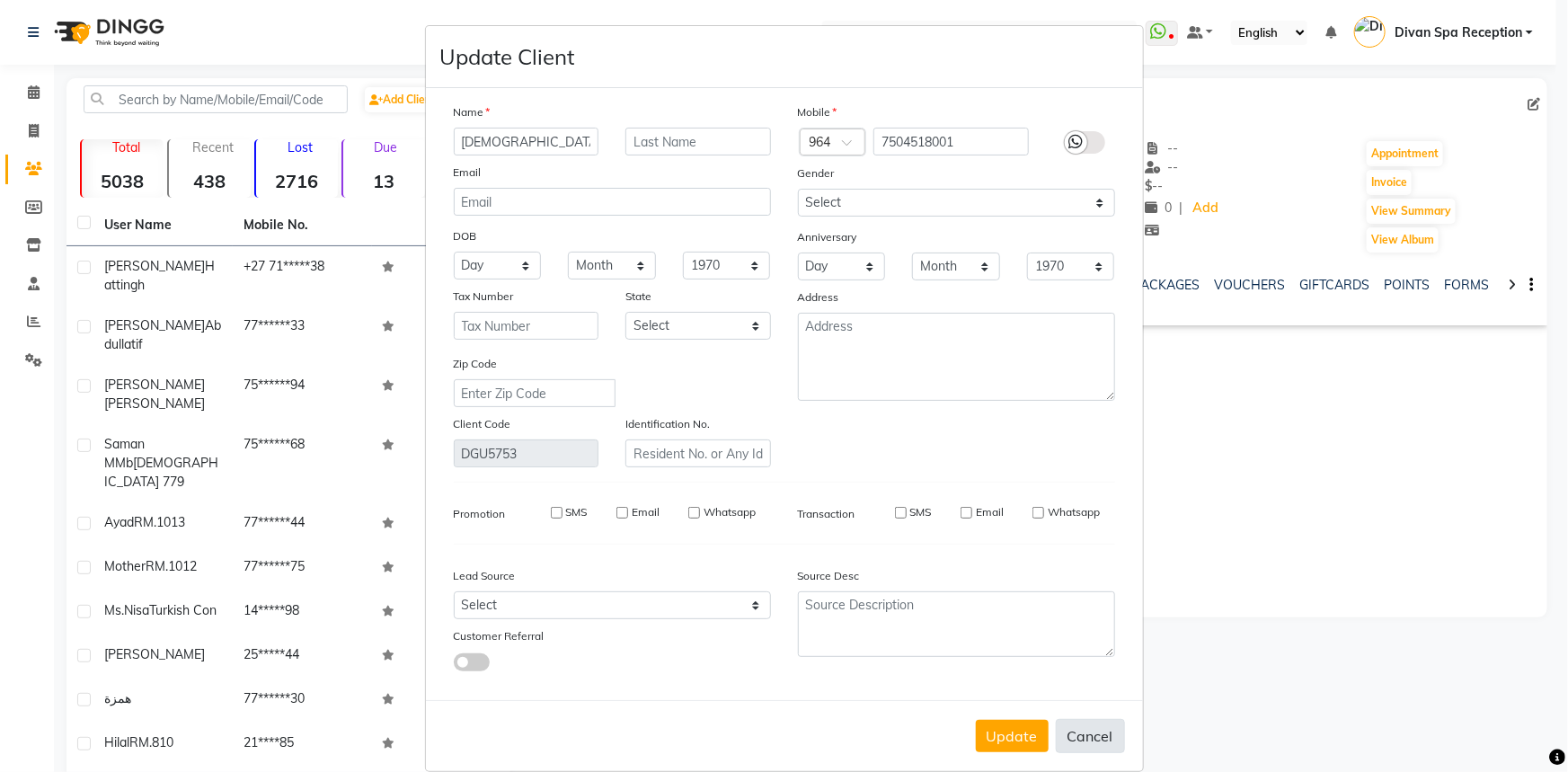
select select
checkbox input "false"
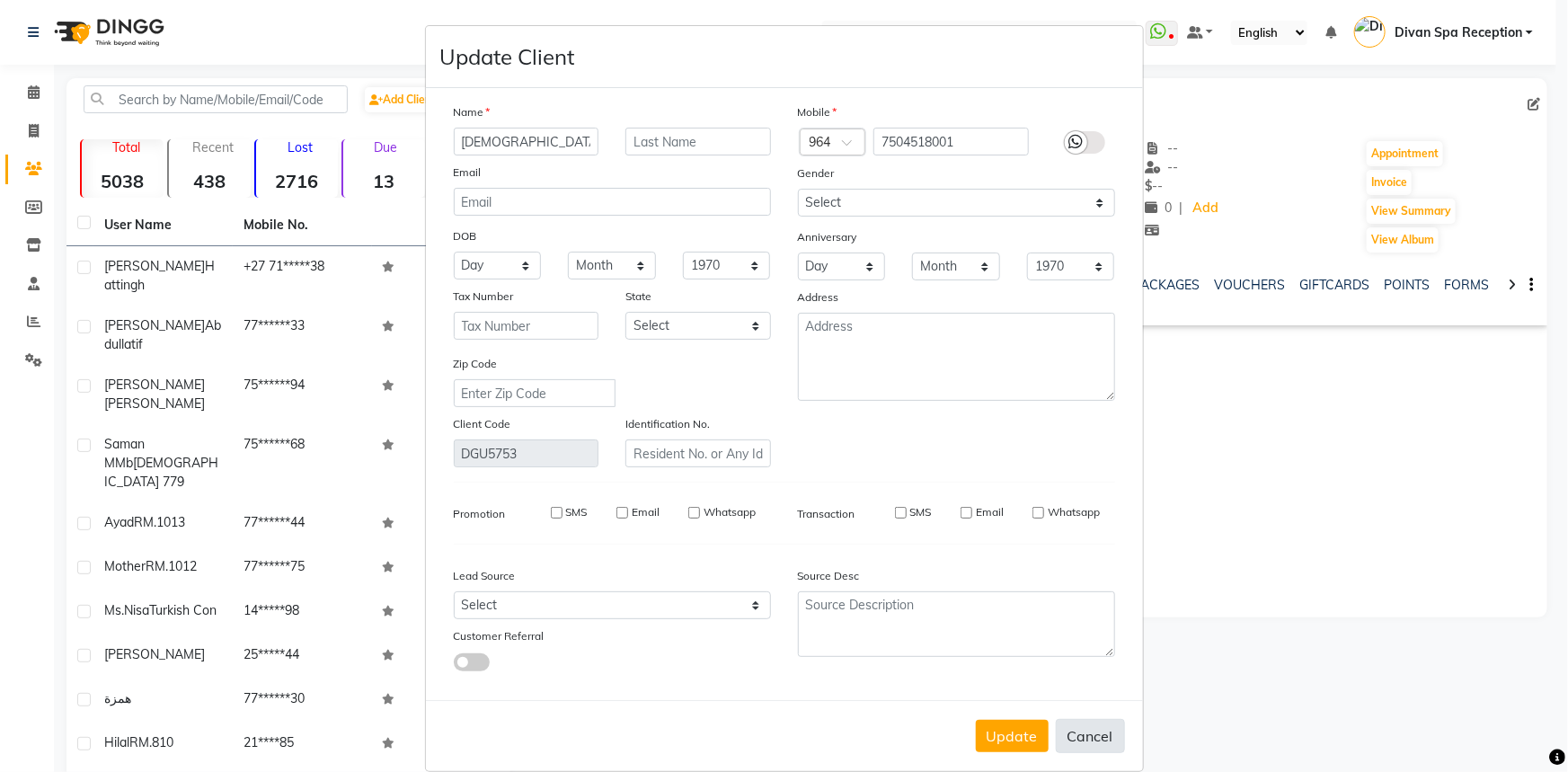
checkbox input "false"
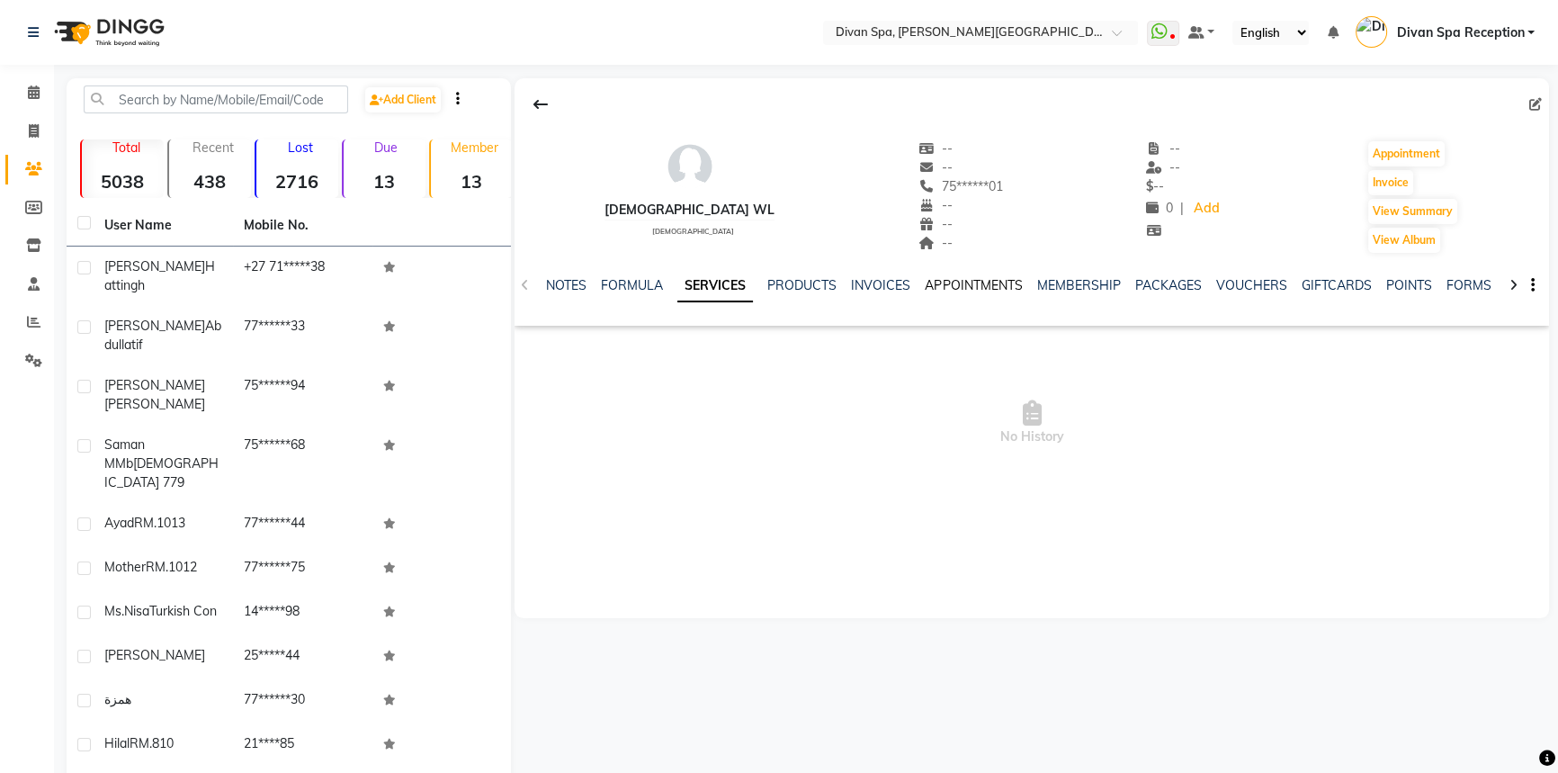
click at [949, 284] on link "APPOINTMENTS" at bounding box center [973, 285] width 97 height 16
click at [40, 28] on link at bounding box center [37, 32] width 18 height 50
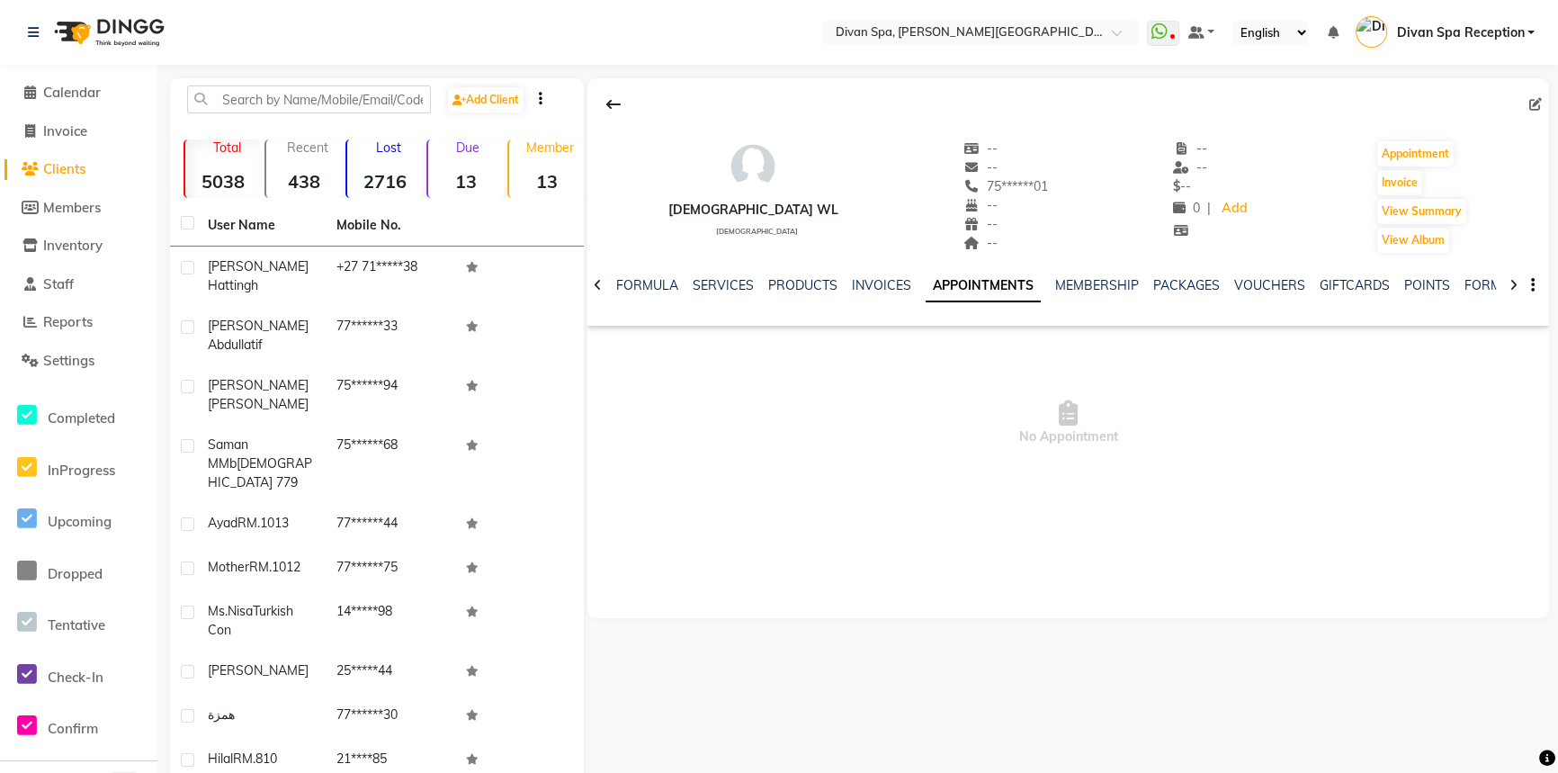
click at [968, 438] on span "No Appointment" at bounding box center [1068, 423] width 962 height 180
click at [76, 95] on span "Calendar" at bounding box center [72, 92] width 58 height 17
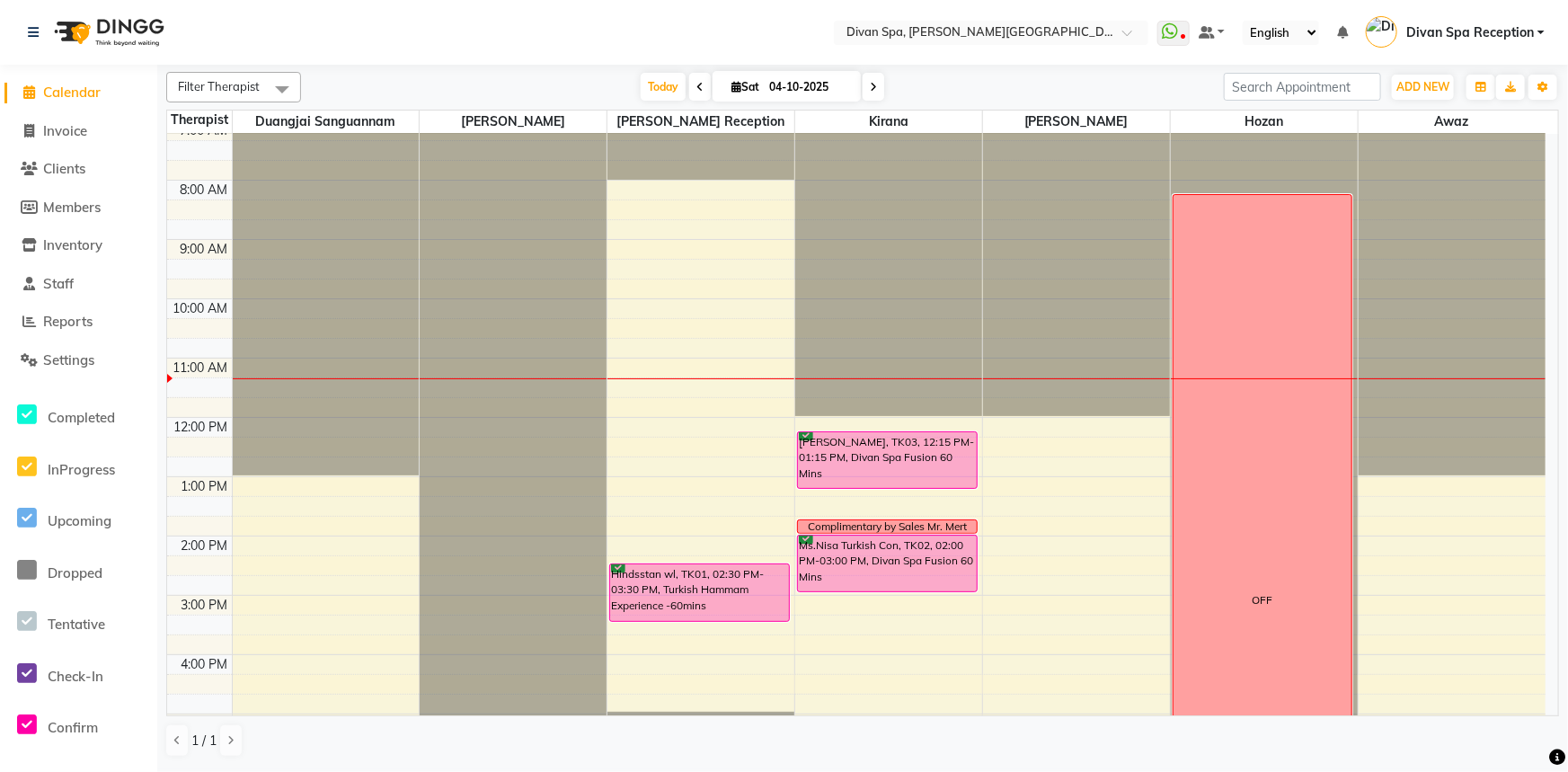
scroll to position [163, 0]
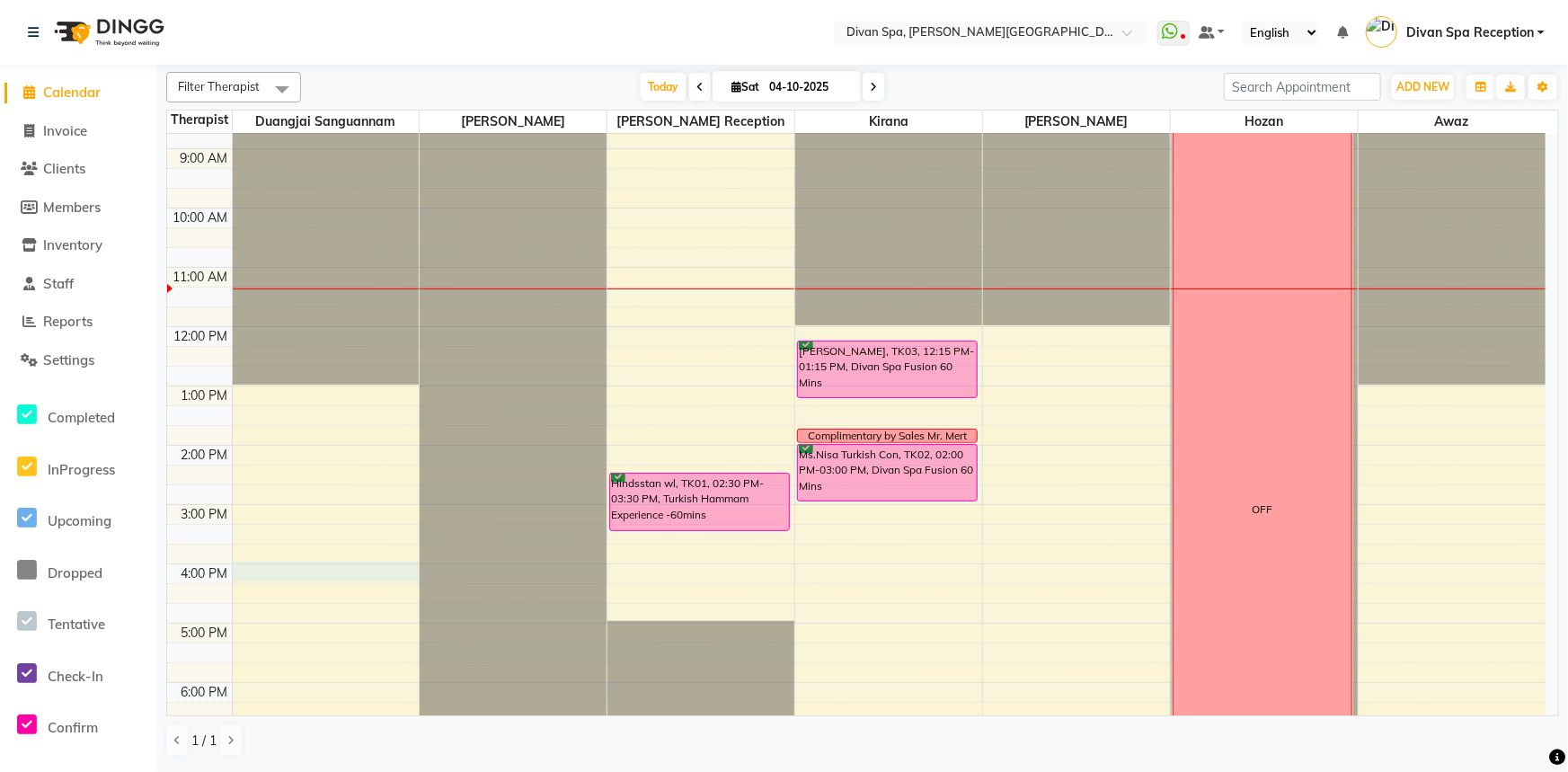
click at [295, 568] on div "6:00 AM 7:00 AM 8:00 AM 9:00 AM 10:00 AM 11:00 AM 12:00 PM 1:00 PM 2:00 PM 3:00…" at bounding box center [856, 474] width 1378 height 1007
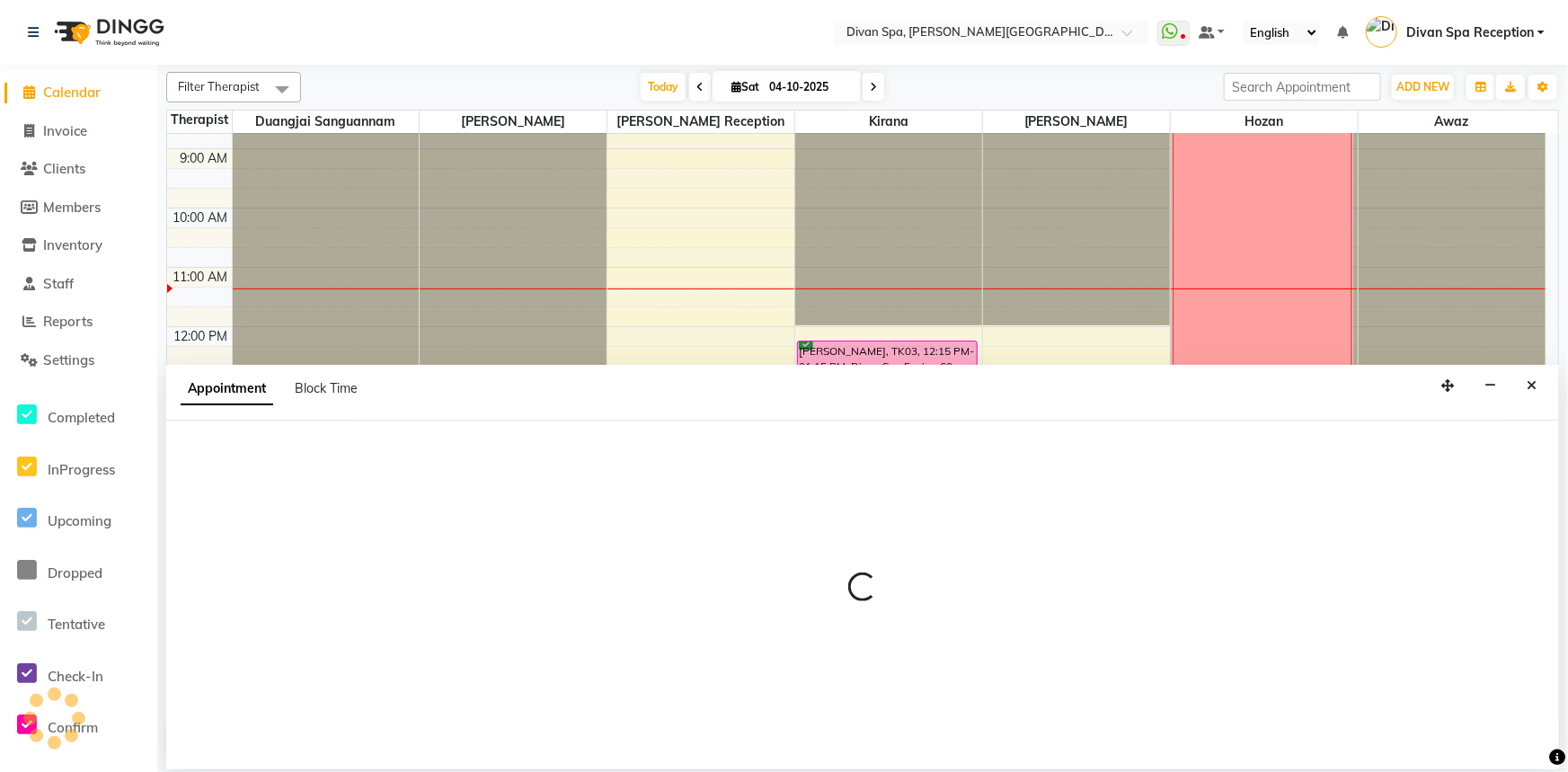
select select "17312"
select select "960"
select select "tentative"
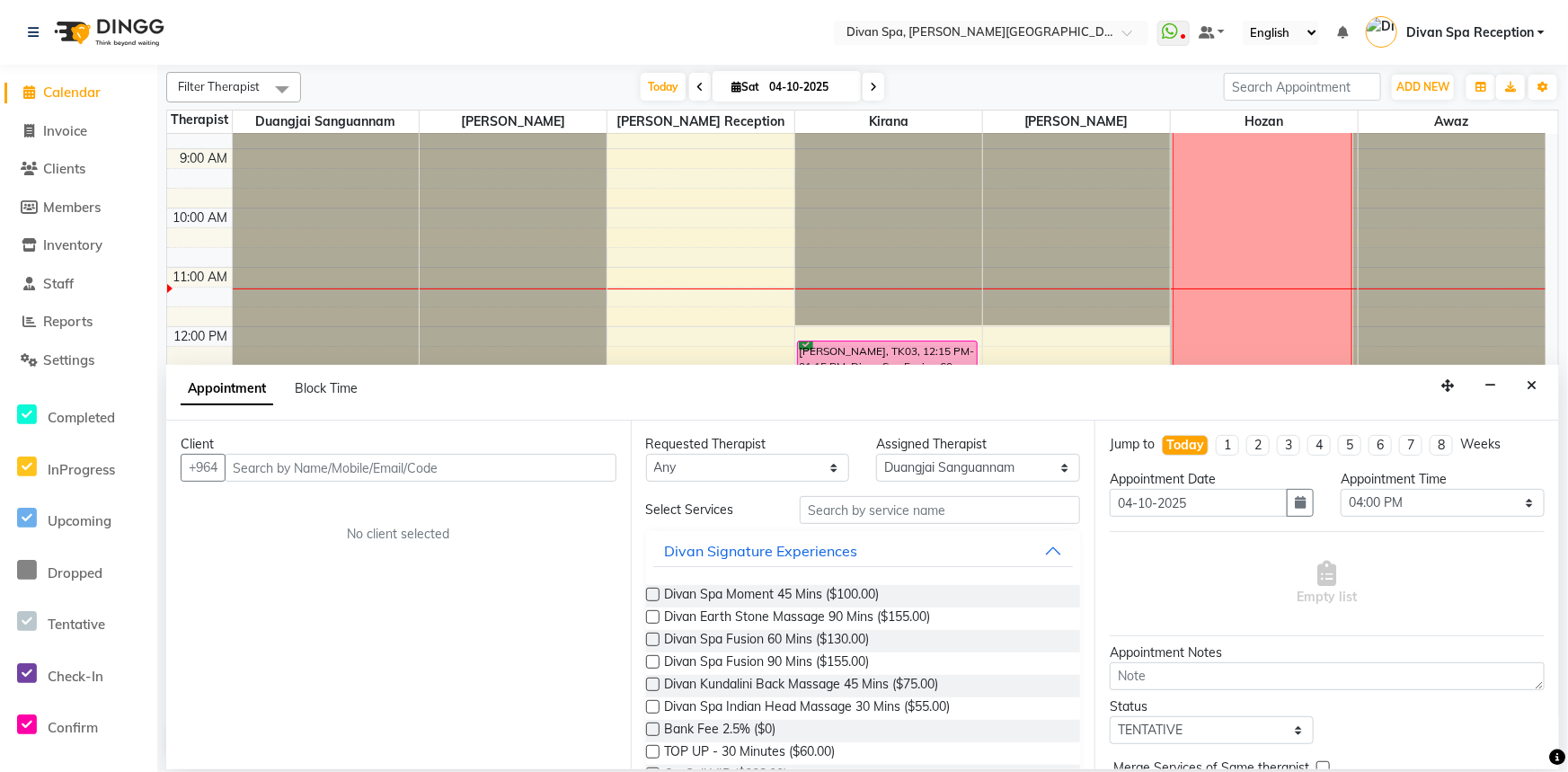
click at [480, 467] on input "text" at bounding box center [420, 467] width 392 height 28
type input "Musaqb"
click at [599, 469] on span "Add Client" at bounding box center [579, 467] width 60 height 16
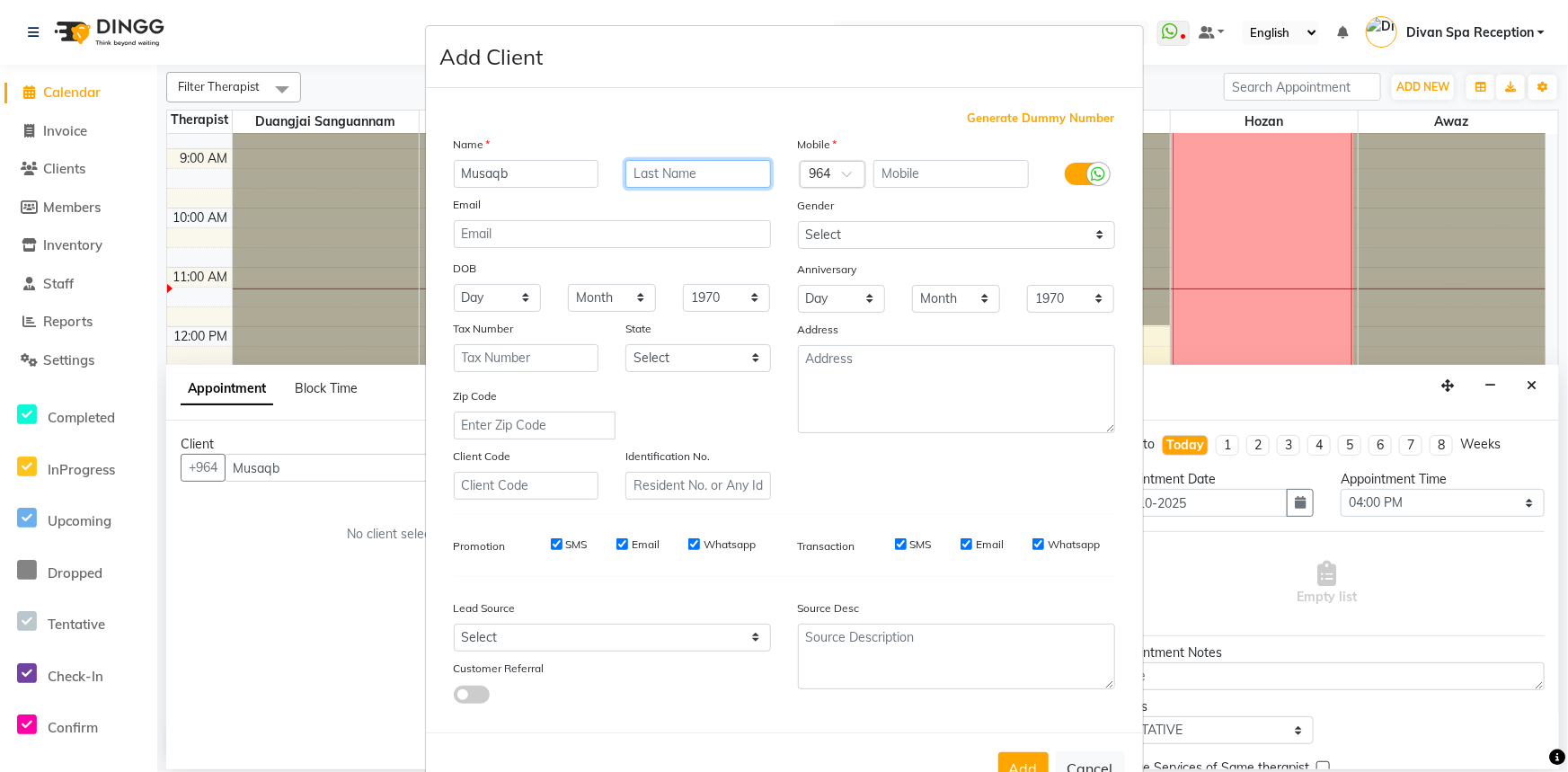
click at [661, 171] on input "text" at bounding box center [698, 174] width 146 height 28
type input "Mikdad803"
click at [968, 175] on input "text" at bounding box center [951, 174] width 156 height 28
type input "701211001"
click at [1096, 175] on icon at bounding box center [1099, 174] width 14 height 16
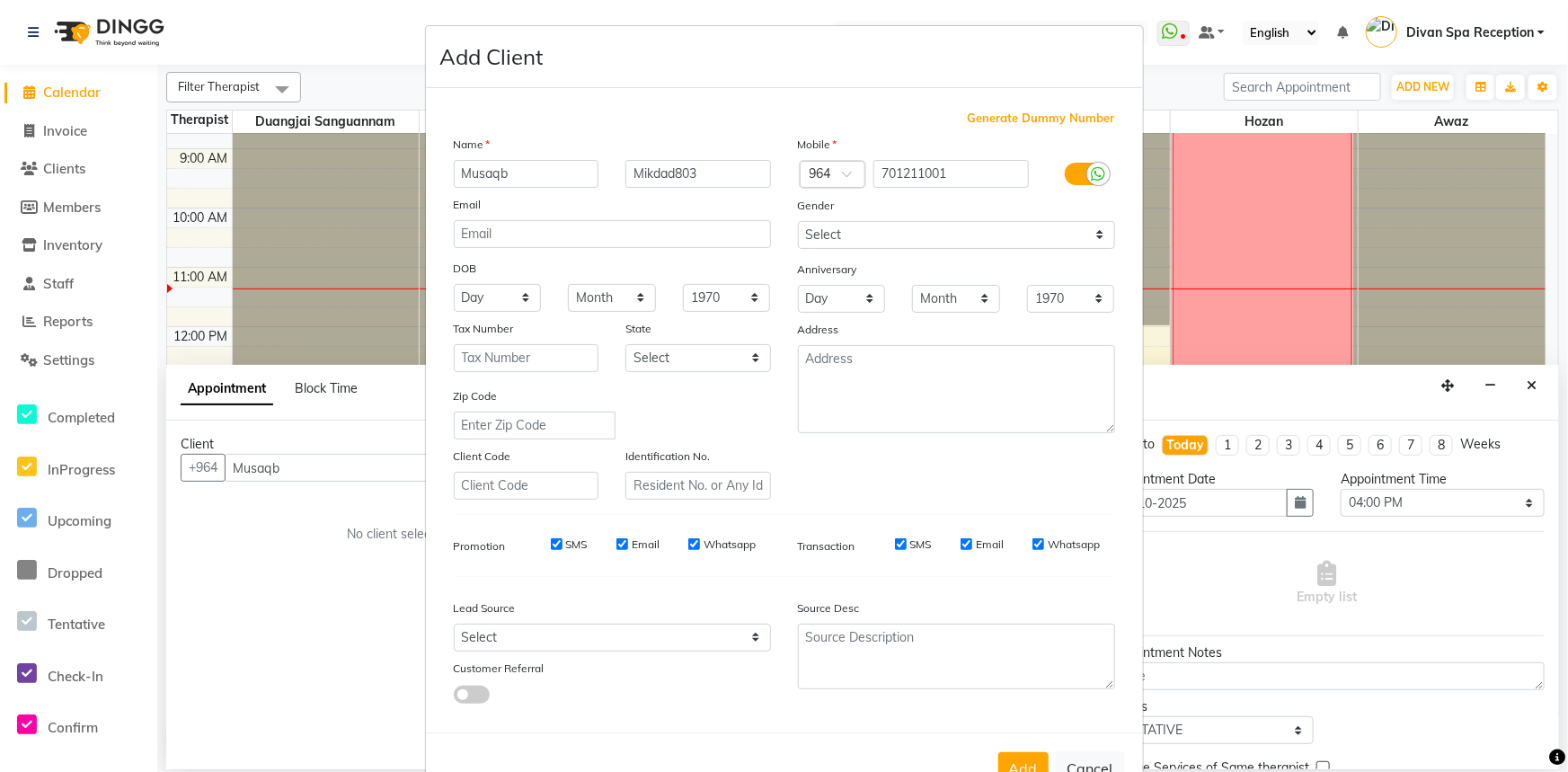
click at [0, 0] on input "checkbox" at bounding box center [0, 0] width 0 height 0
click at [1110, 236] on div "Select [DEMOGRAPHIC_DATA] [DEMOGRAPHIC_DATA] Other Prefer Not To Say" at bounding box center [956, 235] width 345 height 28
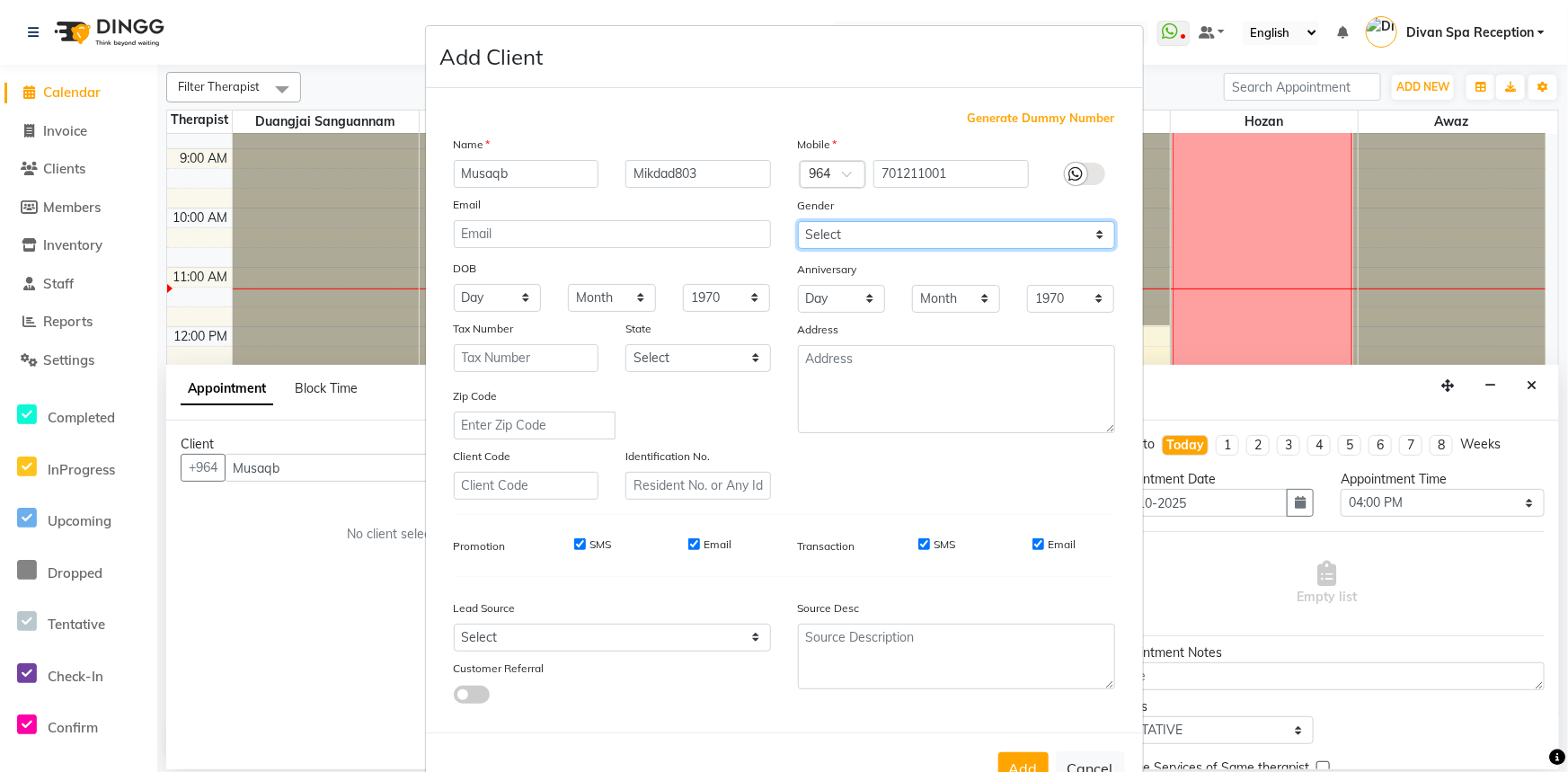
drag, startPoint x: 1096, startPoint y: 234, endPoint x: 1085, endPoint y: 237, distance: 11.4
click at [1095, 234] on select "Select [DEMOGRAPHIC_DATA] [DEMOGRAPHIC_DATA] Other Prefer Not To Say" at bounding box center [957, 235] width 318 height 28
select select "[DEMOGRAPHIC_DATA]"
click at [798, 221] on select "Select [DEMOGRAPHIC_DATA] [DEMOGRAPHIC_DATA] Other Prefer Not To Say" at bounding box center [957, 235] width 318 height 28
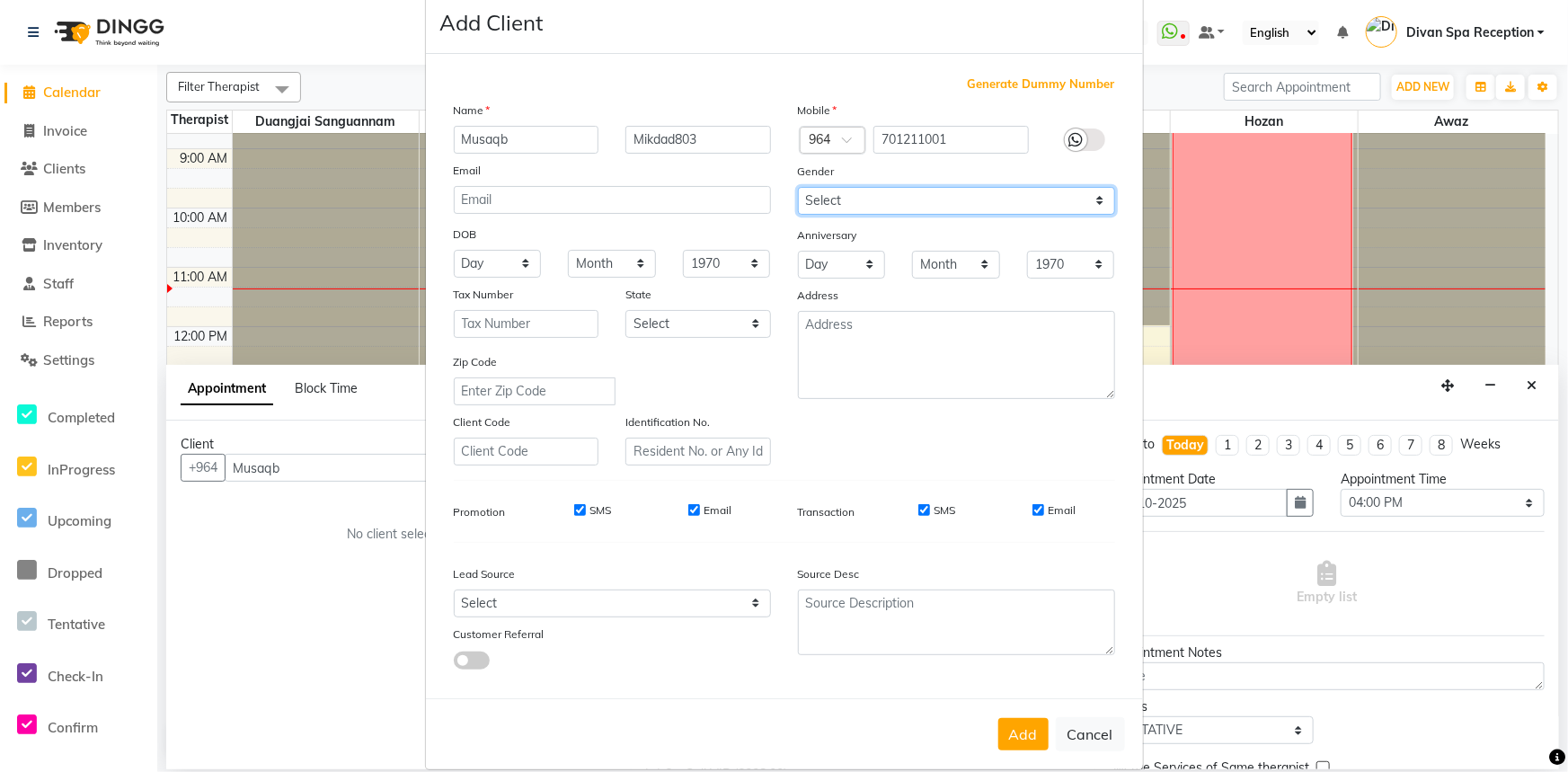
scroll to position [63, 0]
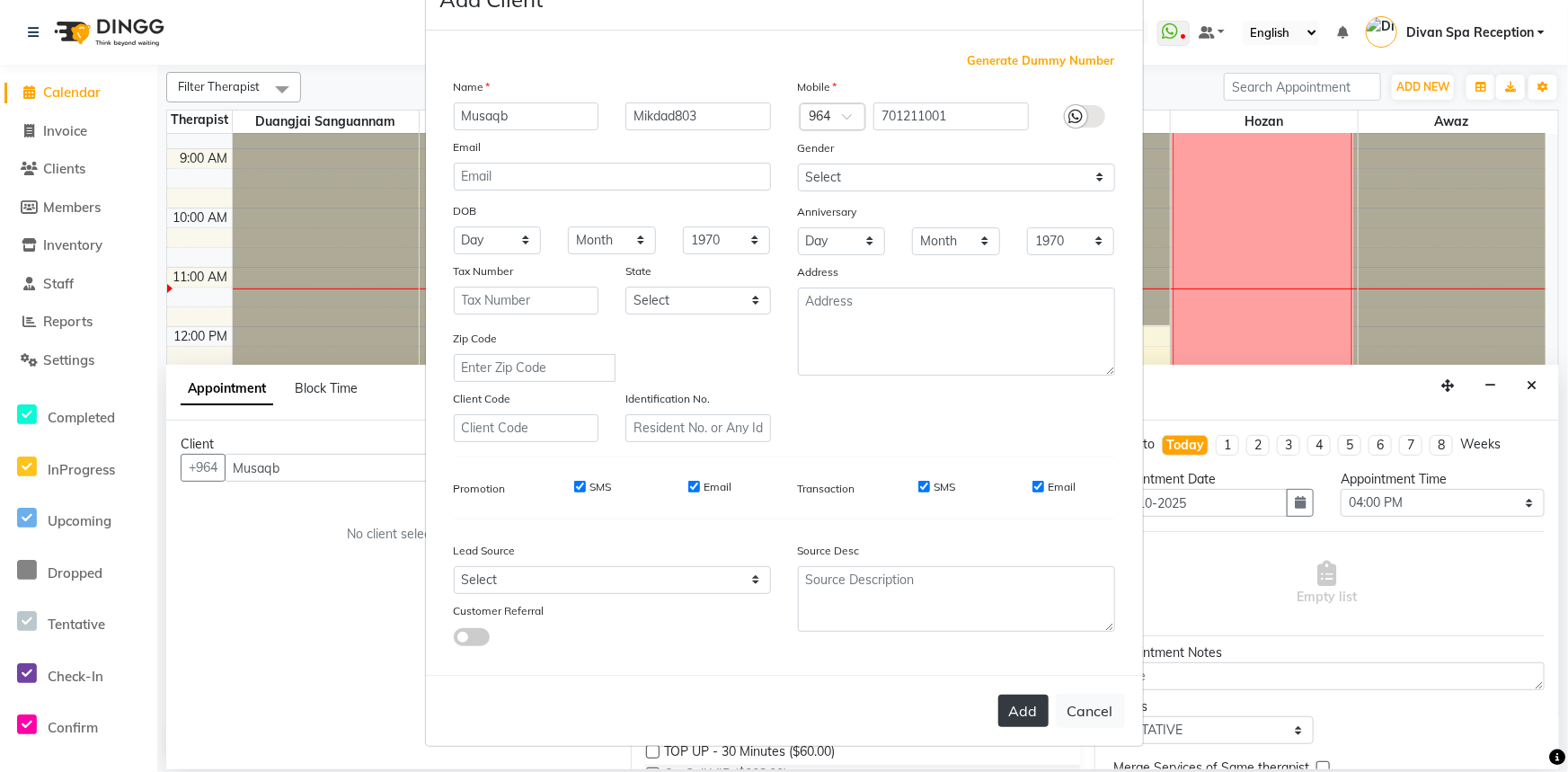
click at [1007, 706] on button "Add" at bounding box center [1023, 710] width 50 height 32
type input "70*****01"
select select
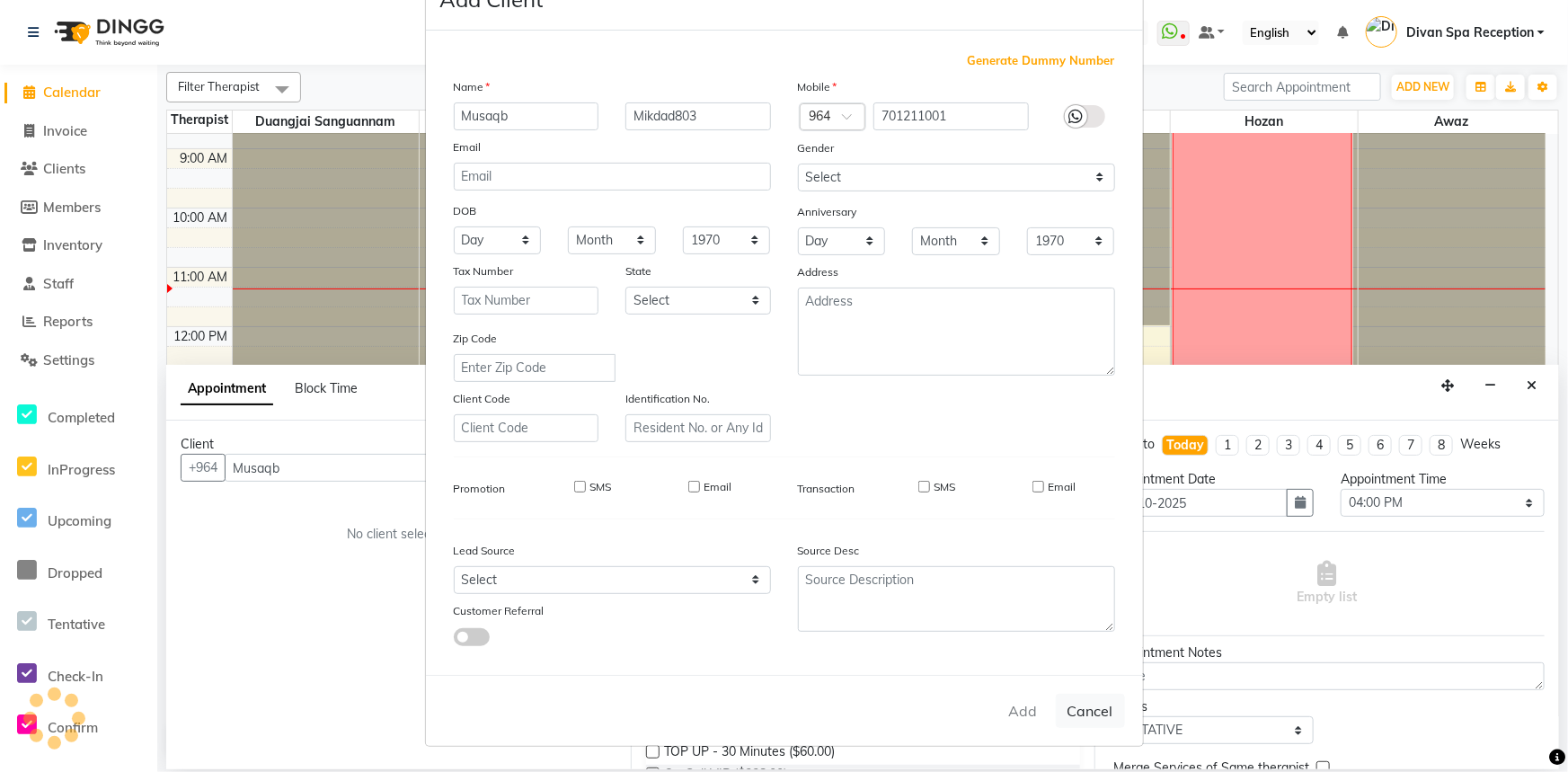
select select
checkbox input "false"
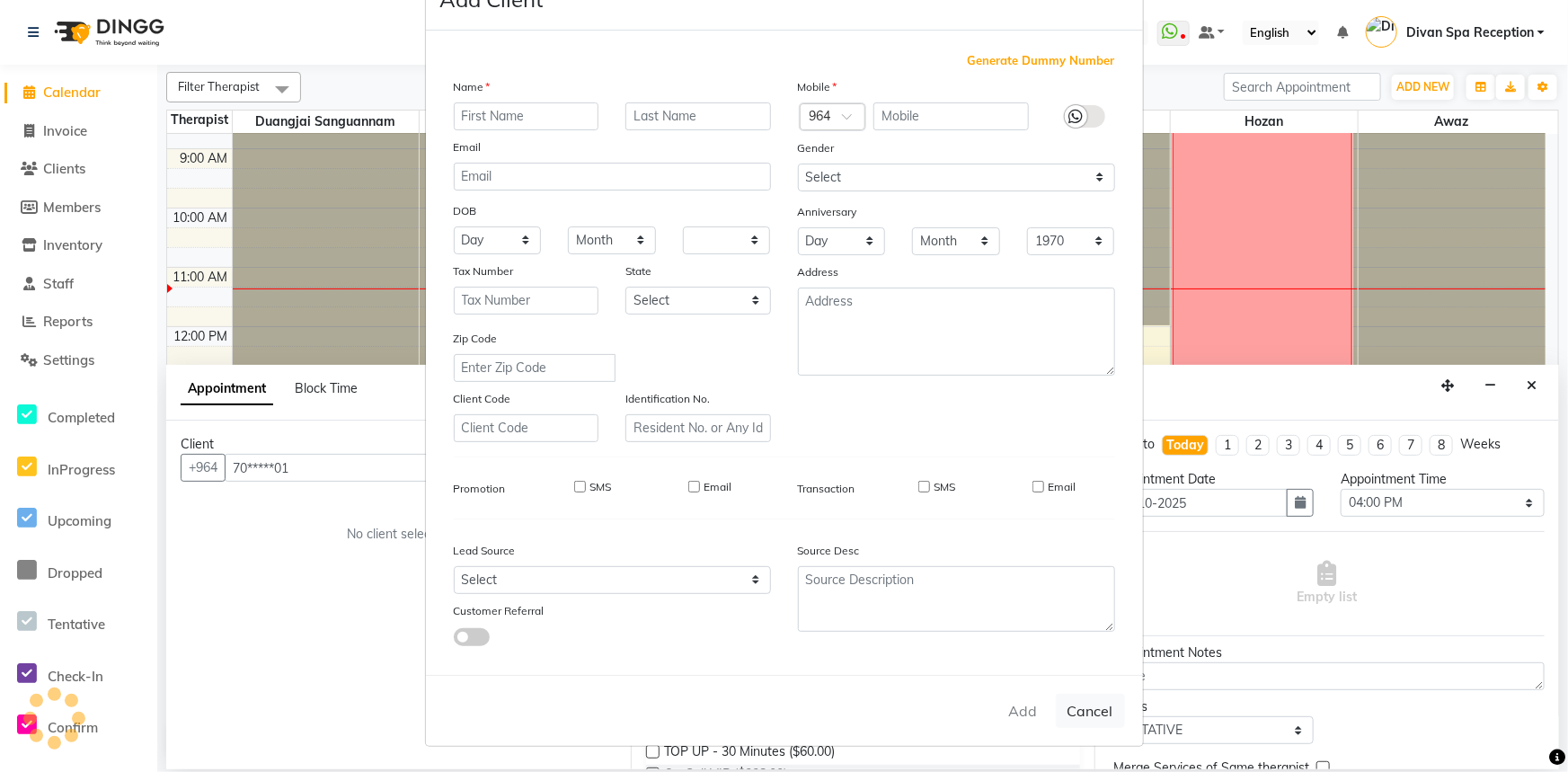
checkbox input "false"
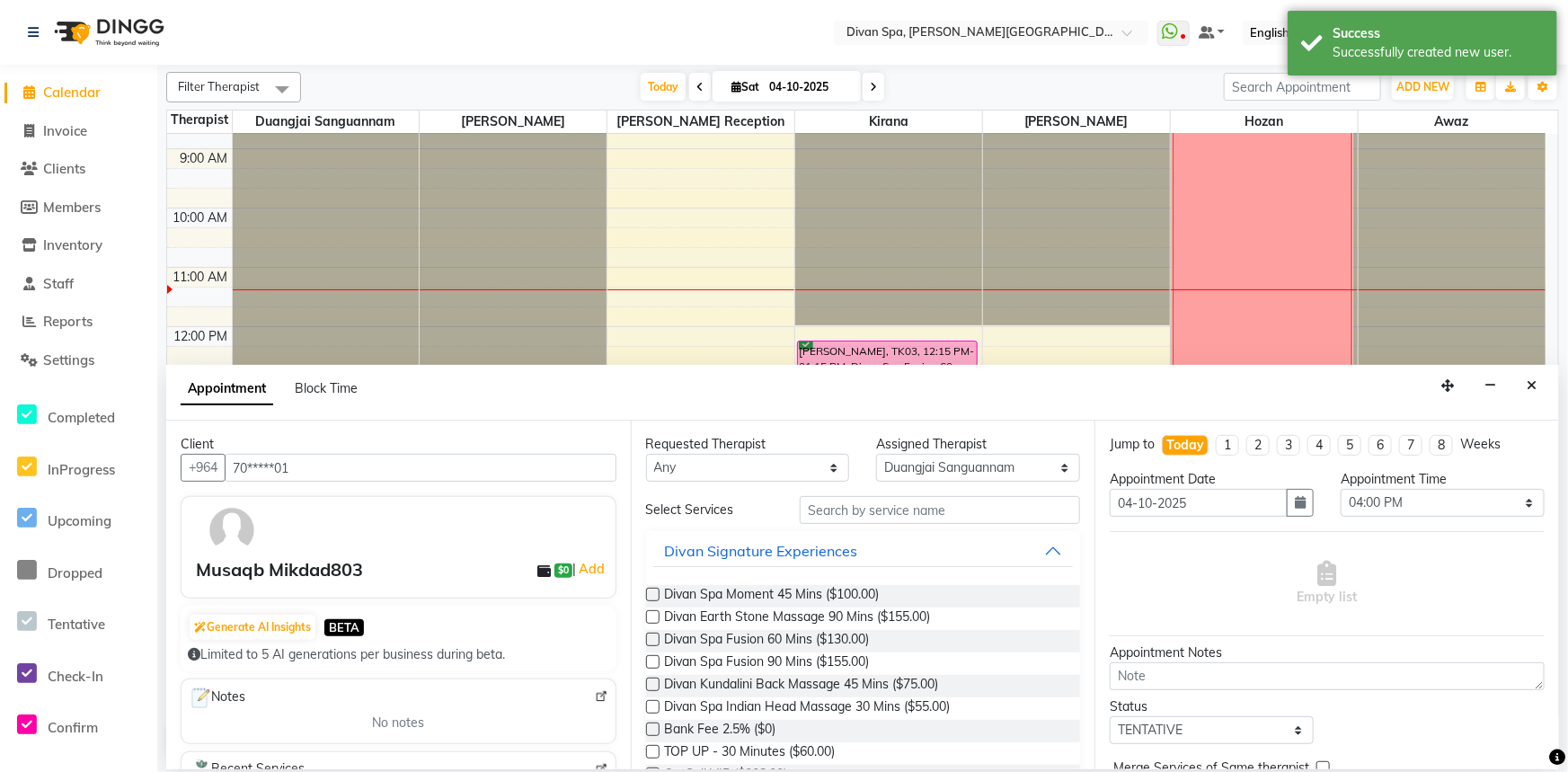
click at [650, 657] on label at bounding box center [652, 661] width 13 height 13
click at [650, 657] on input "checkbox" at bounding box center [652, 663] width 12 height 12
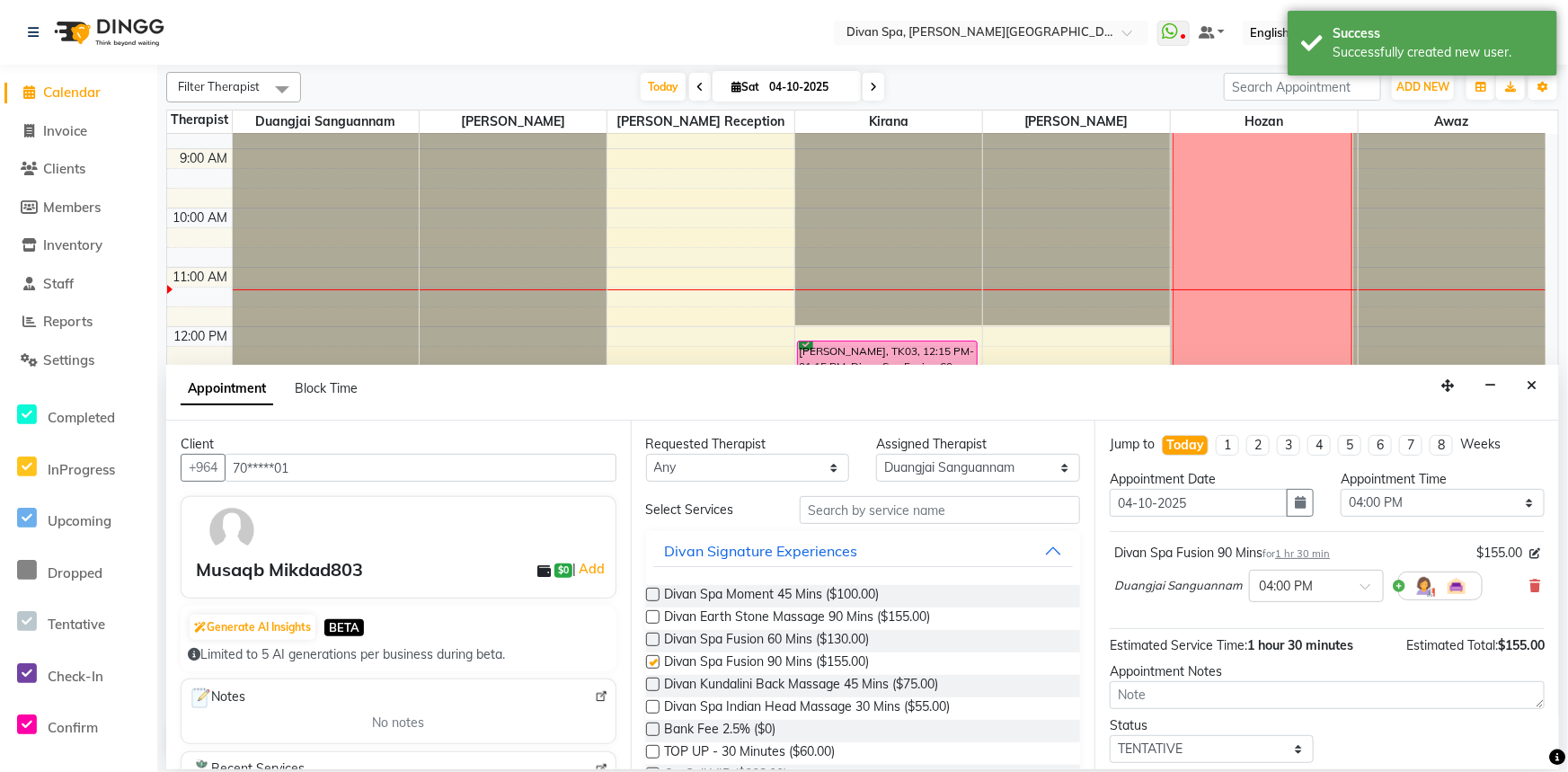
checkbox input "false"
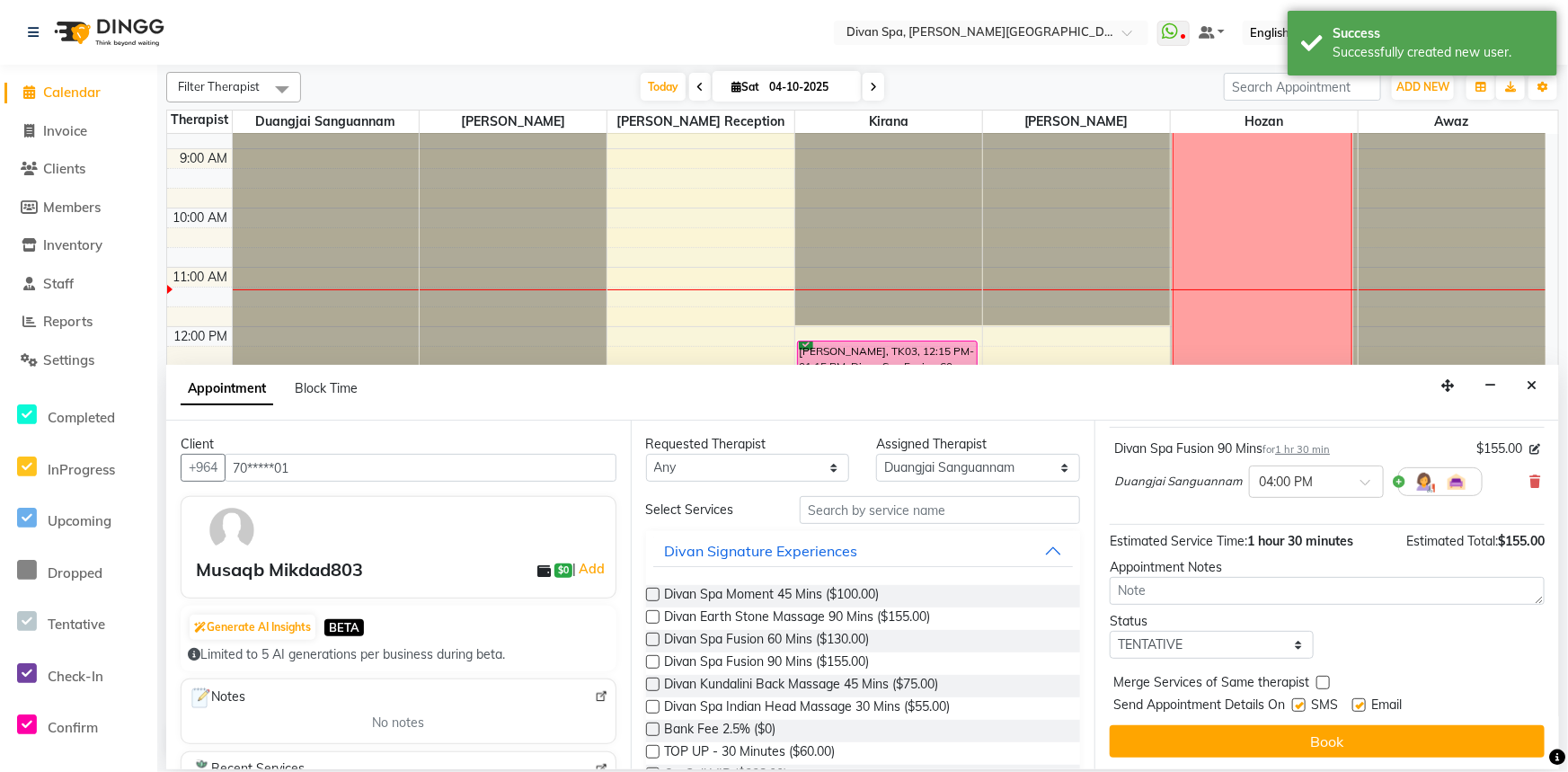
scroll to position [106, 0]
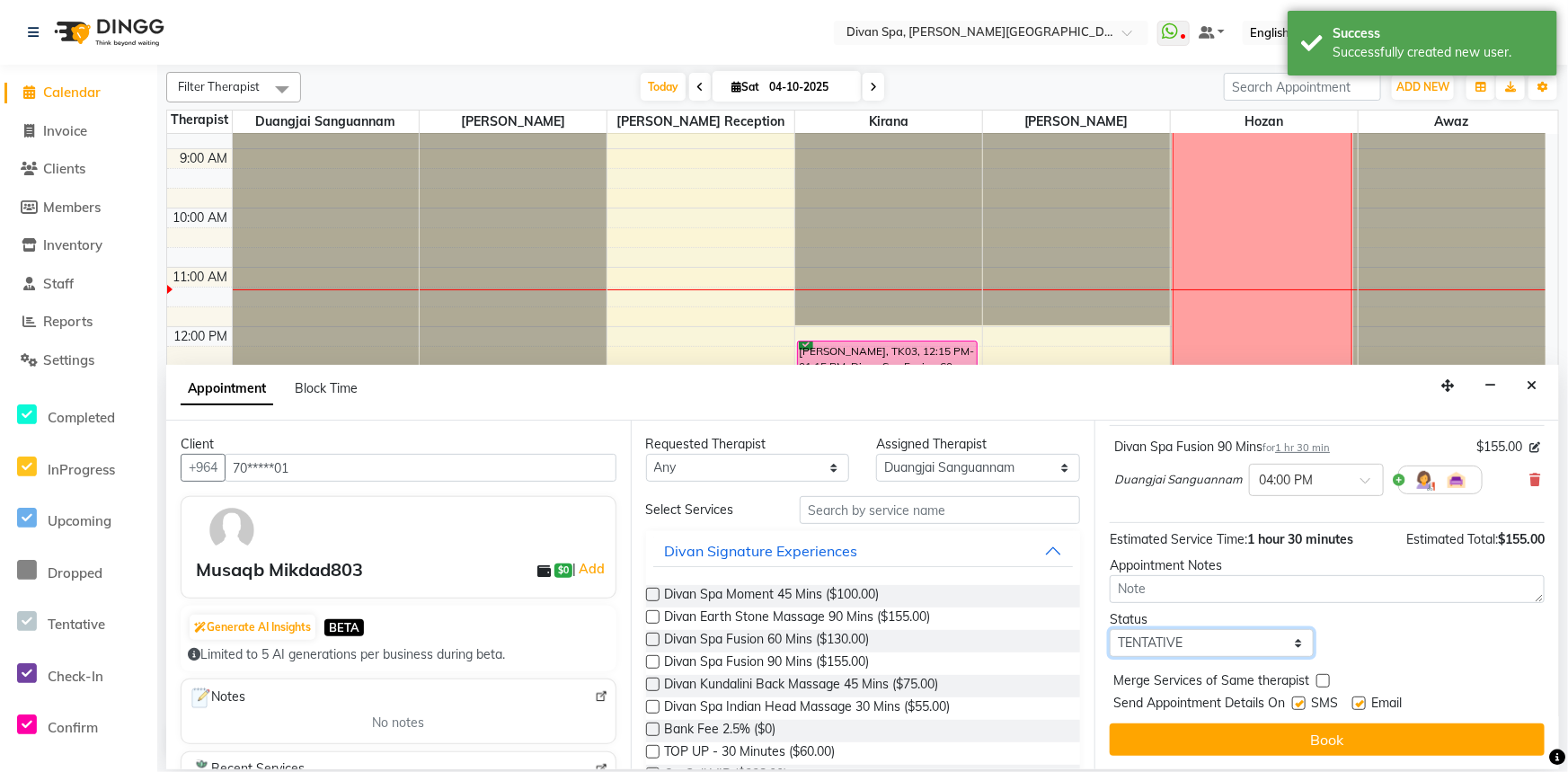
click at [1291, 639] on select "Select TENTATIVE CONFIRM CHECK-IN UPCOMING" at bounding box center [1211, 643] width 204 height 28
select select "confirm booking"
click at [1110, 629] on select "Select TENTATIVE CONFIRM CHECK-IN UPCOMING" at bounding box center [1211, 643] width 204 height 28
click at [1301, 700] on label at bounding box center [1298, 702] width 13 height 13
click at [1301, 700] on input "checkbox" at bounding box center [1298, 705] width 12 height 12
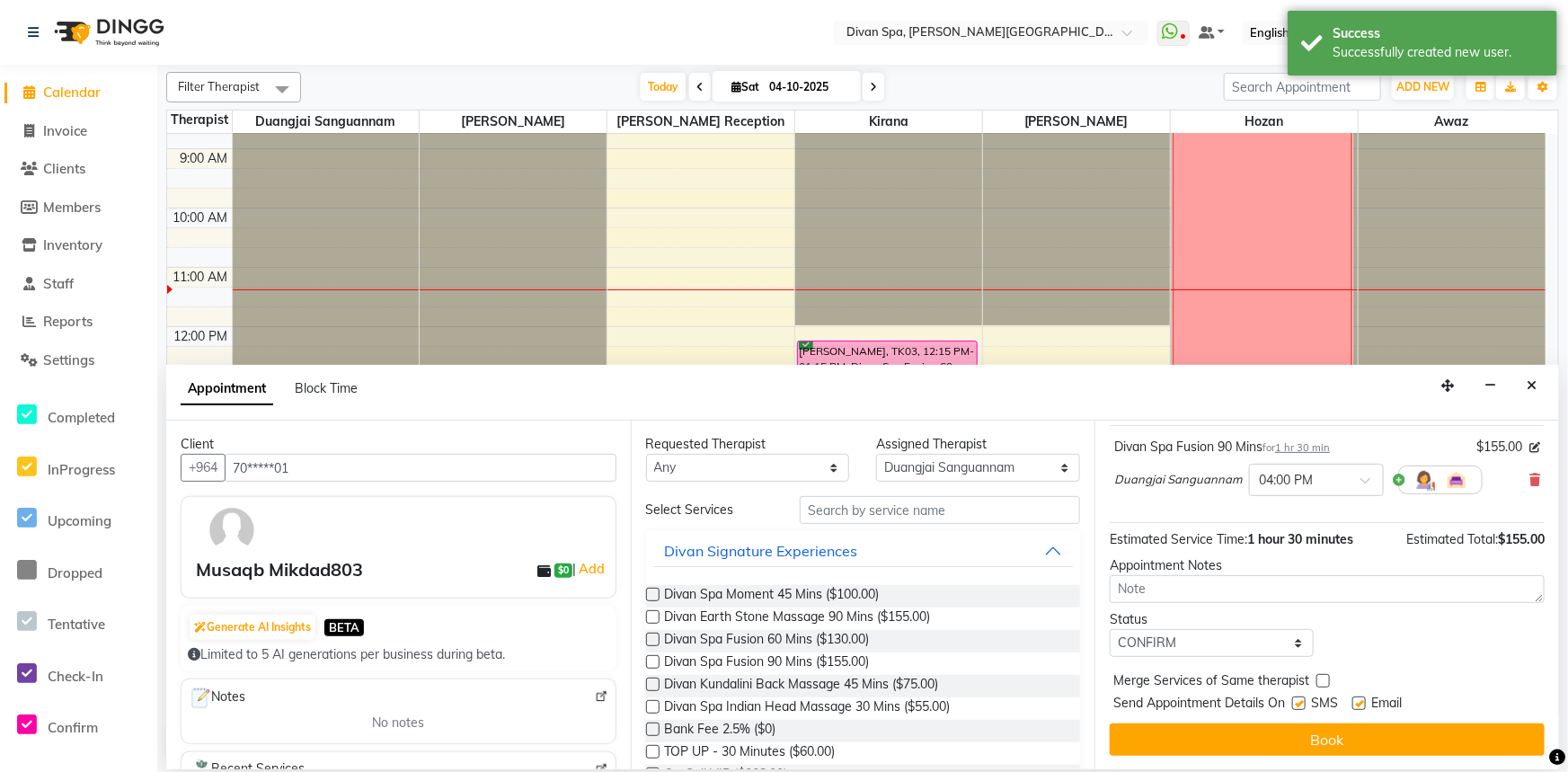
checkbox input "false"
click at [1358, 701] on label at bounding box center [1358, 702] width 13 height 13
click at [1358, 701] on input "checkbox" at bounding box center [1358, 705] width 12 height 12
checkbox input "false"
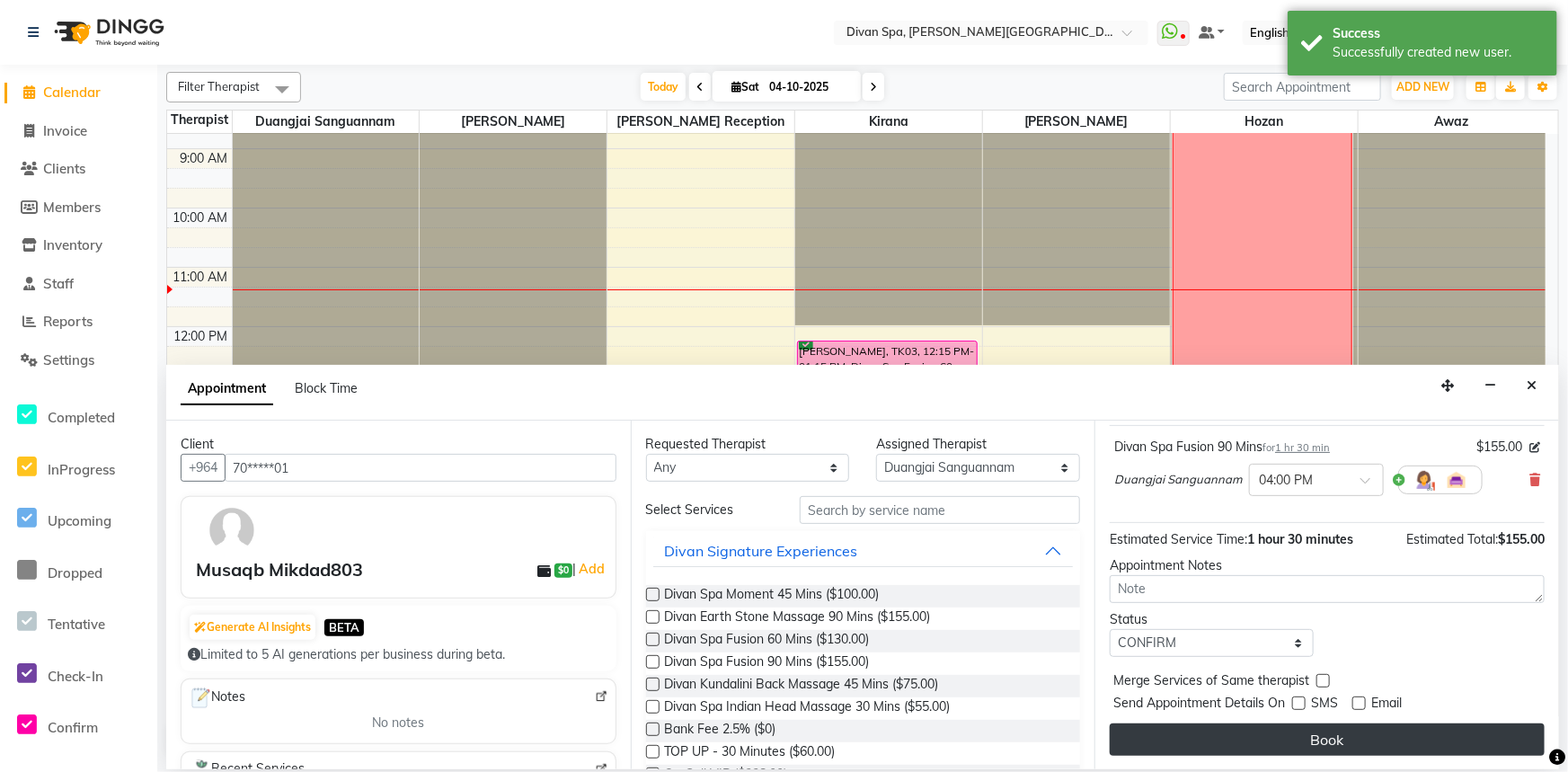
click at [1325, 736] on button "Book" at bounding box center [1326, 739] width 434 height 32
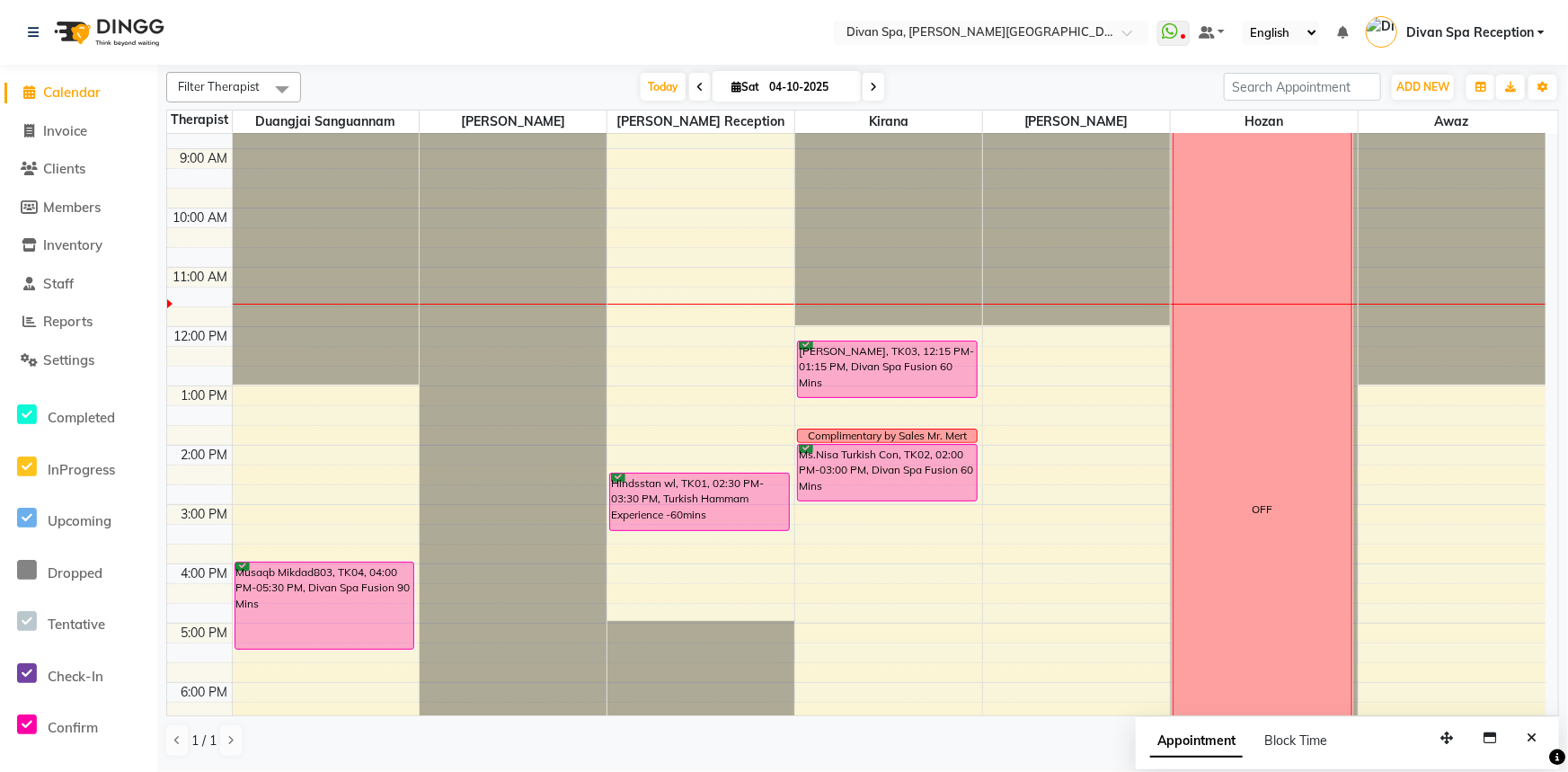
click at [731, 90] on icon at bounding box center [736, 87] width 10 height 12
select select "10"
select select "2025"
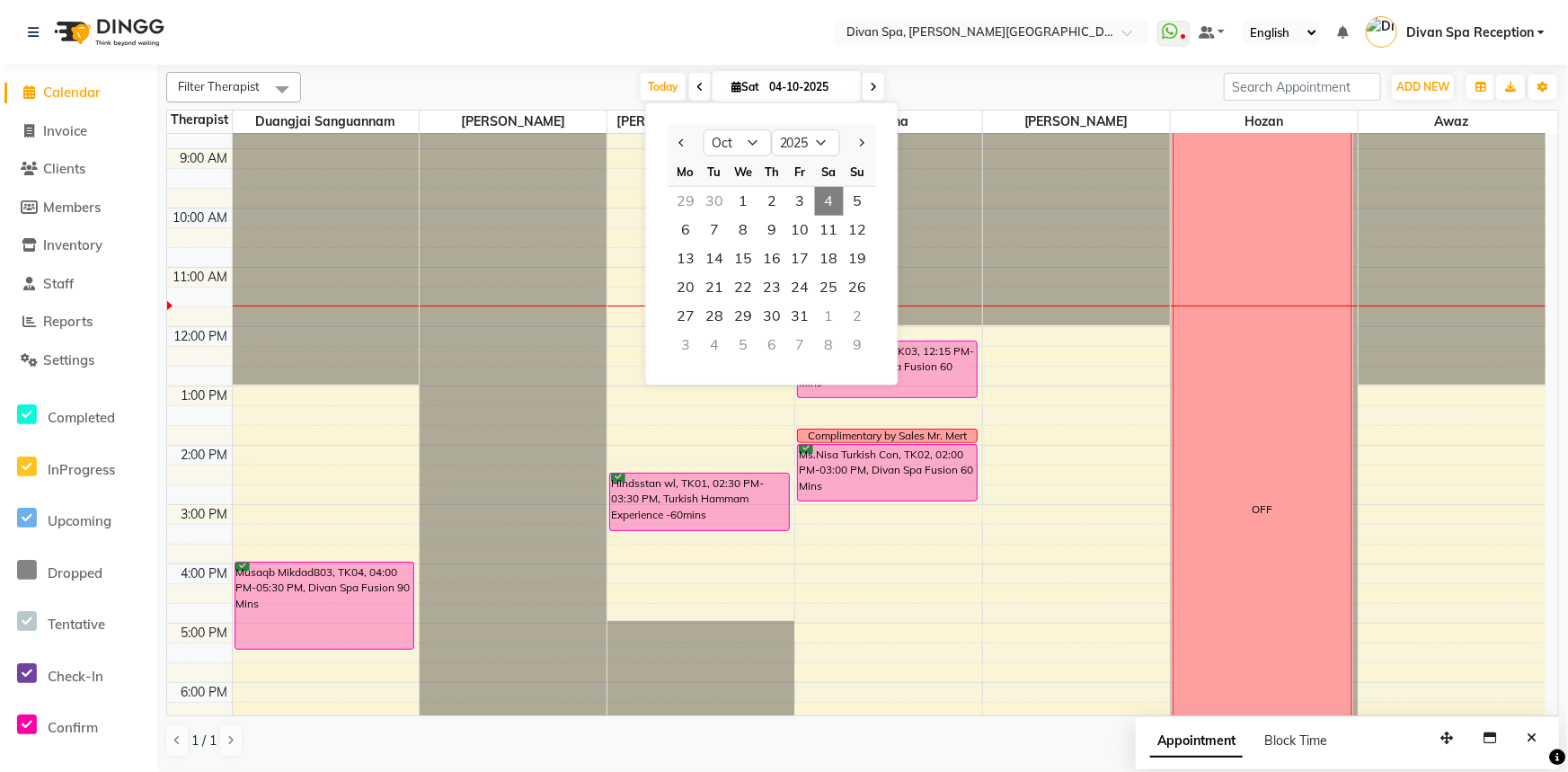
click at [731, 82] on icon at bounding box center [736, 87] width 10 height 12
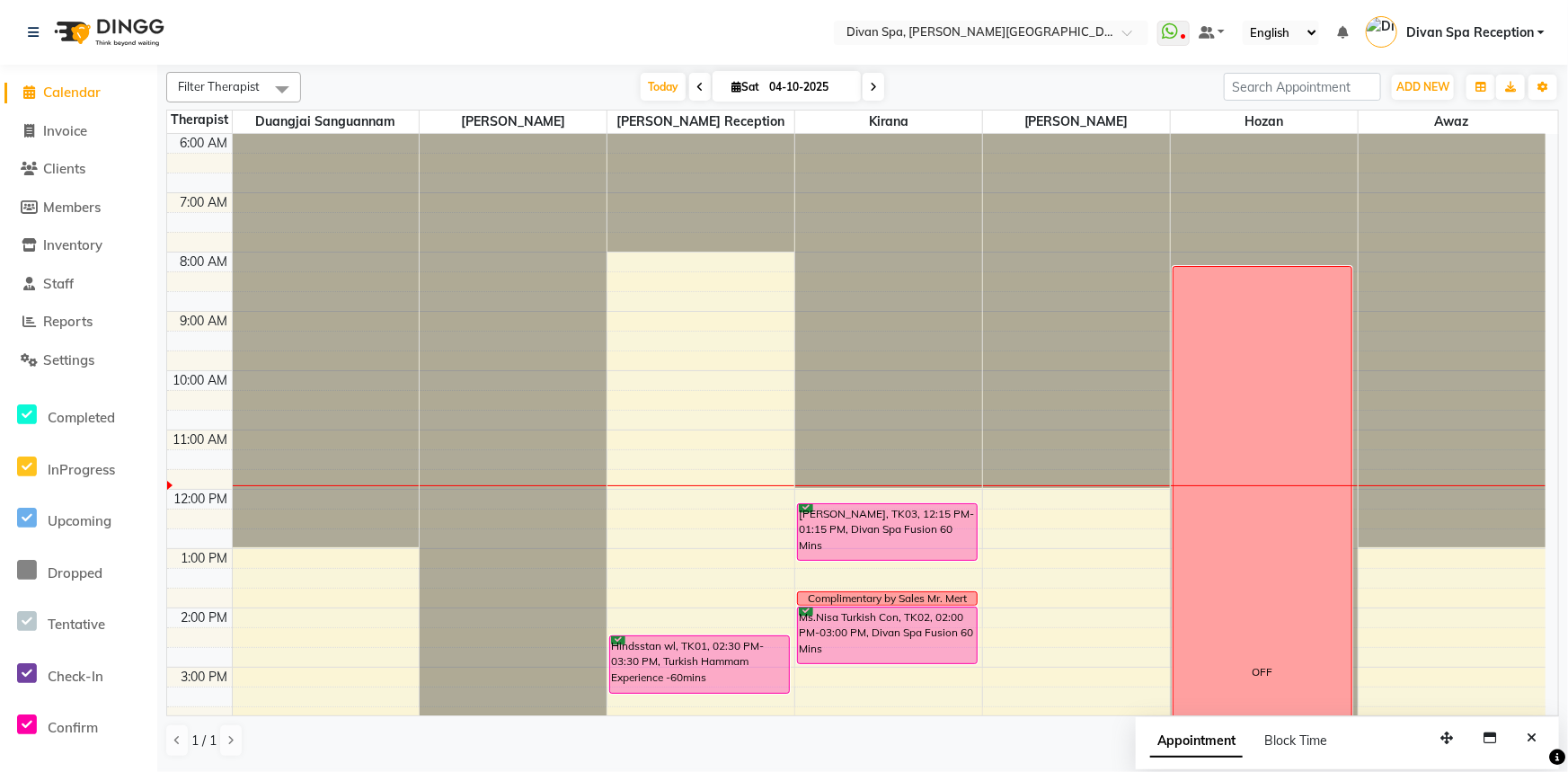
scroll to position [81, 0]
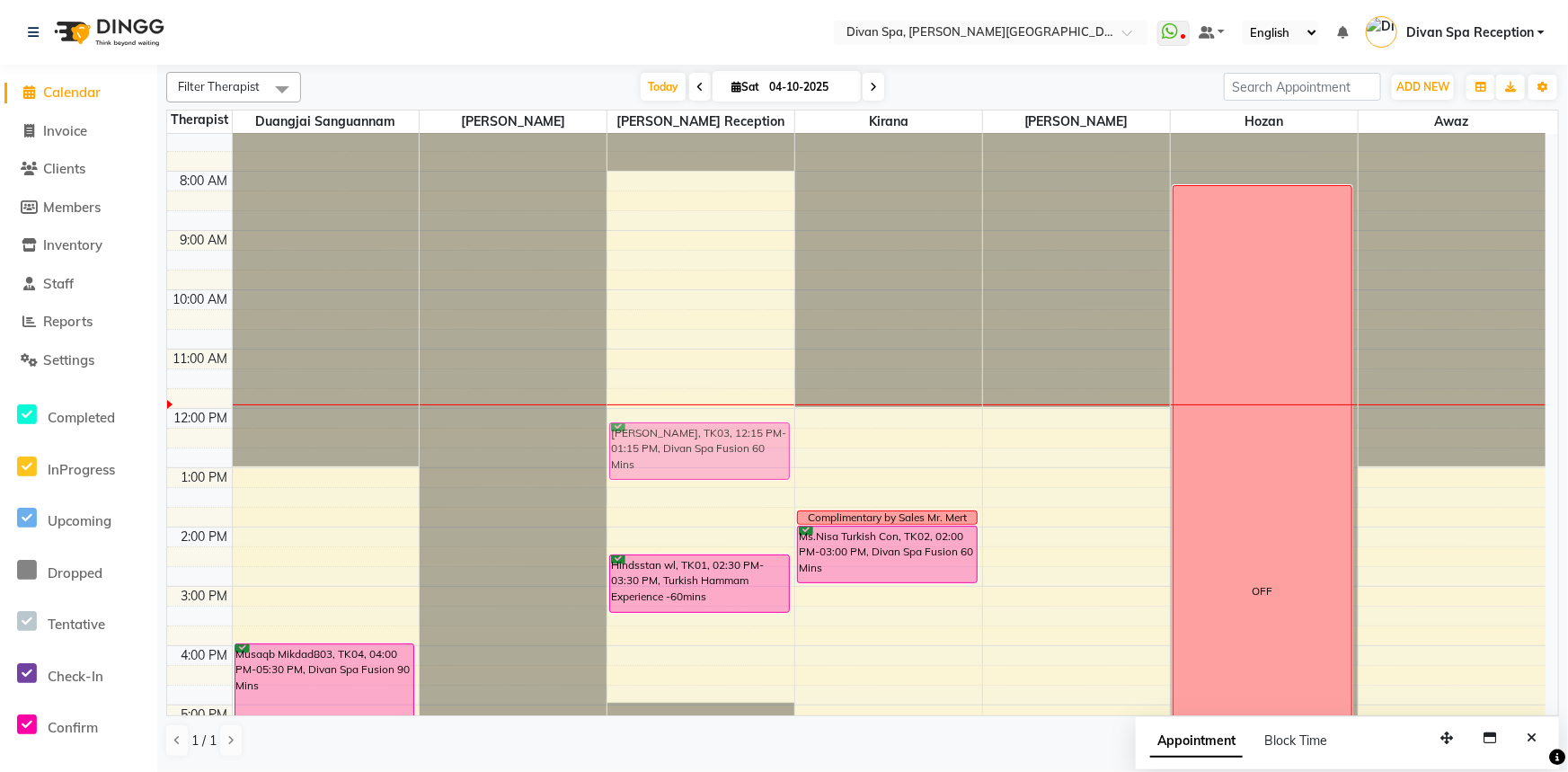
drag, startPoint x: 912, startPoint y: 446, endPoint x: 783, endPoint y: 444, distance: 129.0
click at [783, 444] on tr "Musaqb Mikdad803, TK04, 04:00 PM-05:30 PM, Divan Spa Fusion 90 Mins Hindsstan w…" at bounding box center [856, 556] width 1378 height 1007
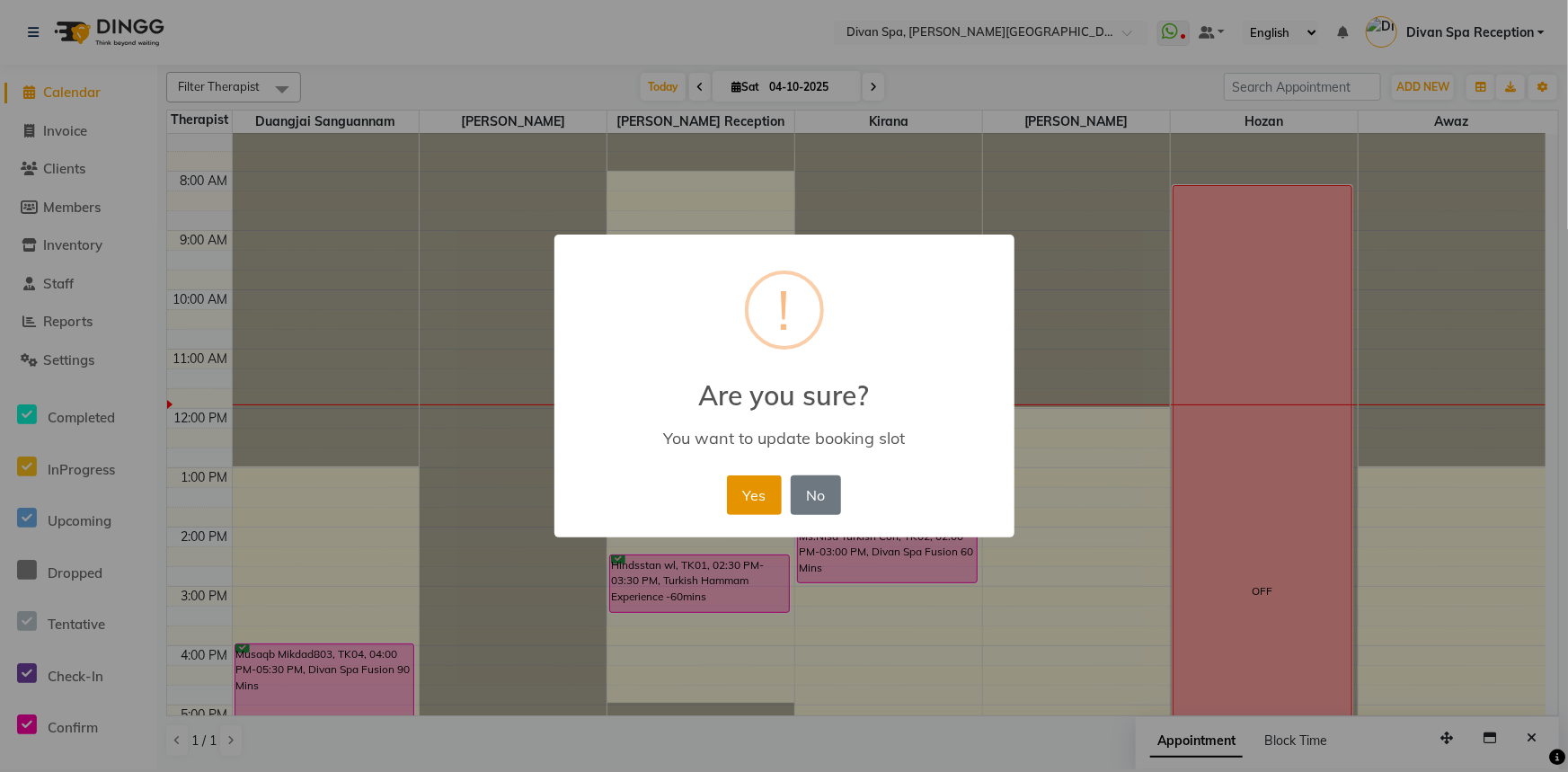
click at [759, 494] on button "Yes" at bounding box center [754, 495] width 55 height 40
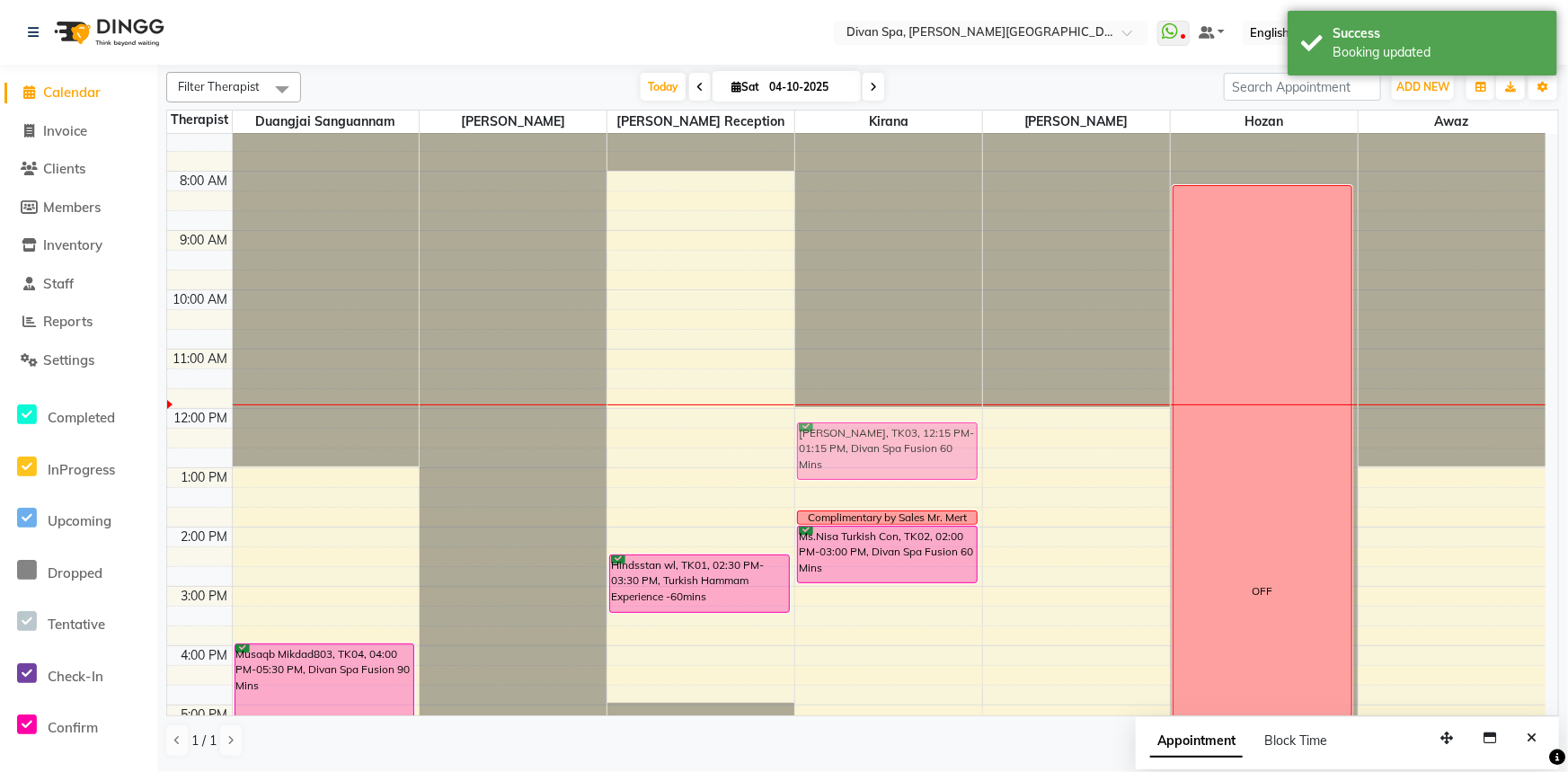
drag, startPoint x: 724, startPoint y: 448, endPoint x: 835, endPoint y: 453, distance: 111.1
click at [835, 453] on tr "Musaqb Mikdad803, TK04, 04:00 PM-05:30 PM, Divan Spa Fusion 90 Mins [PERSON_NAM…" at bounding box center [856, 556] width 1378 height 1007
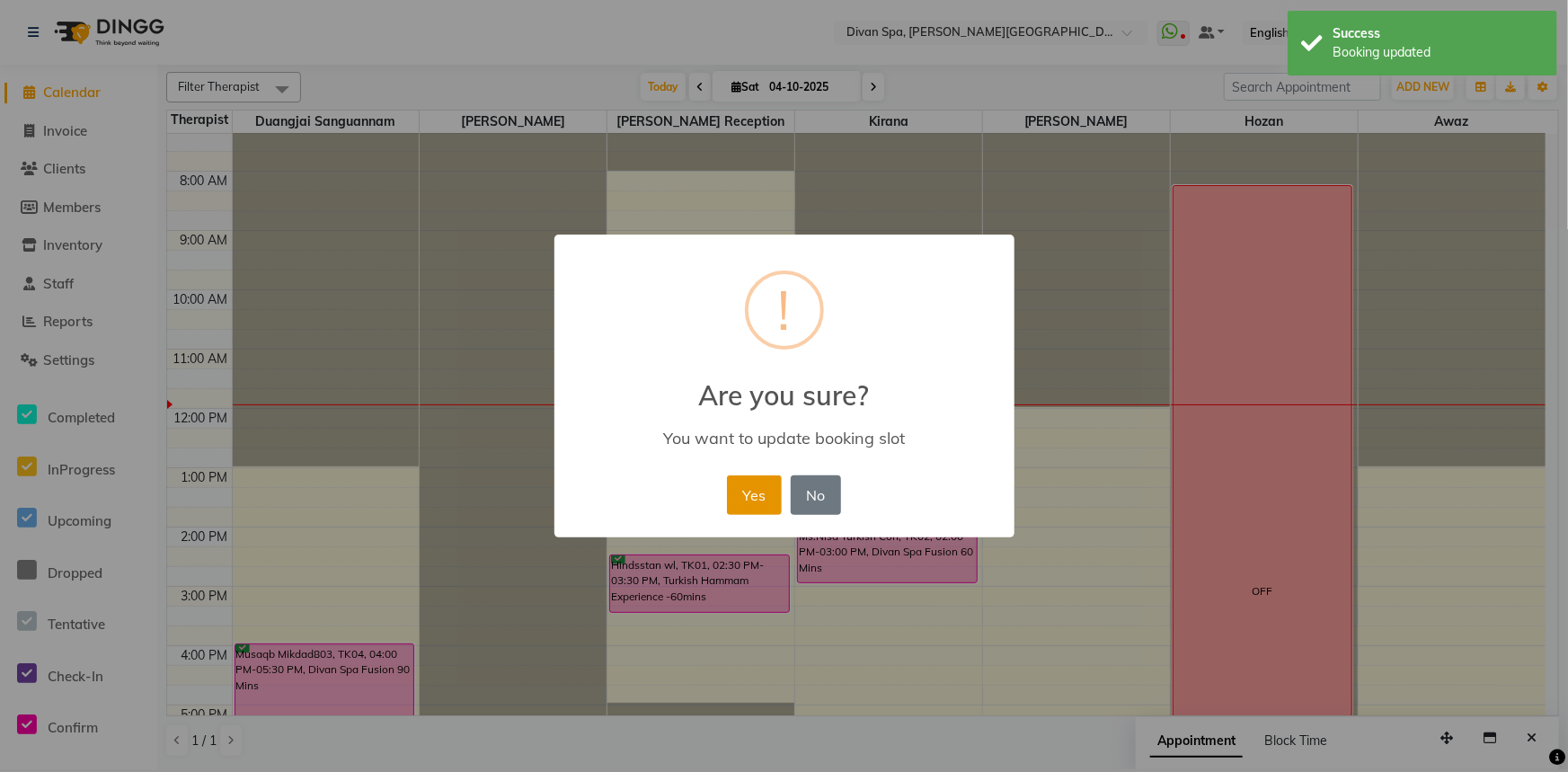
click at [747, 481] on button "Yes" at bounding box center [754, 495] width 55 height 40
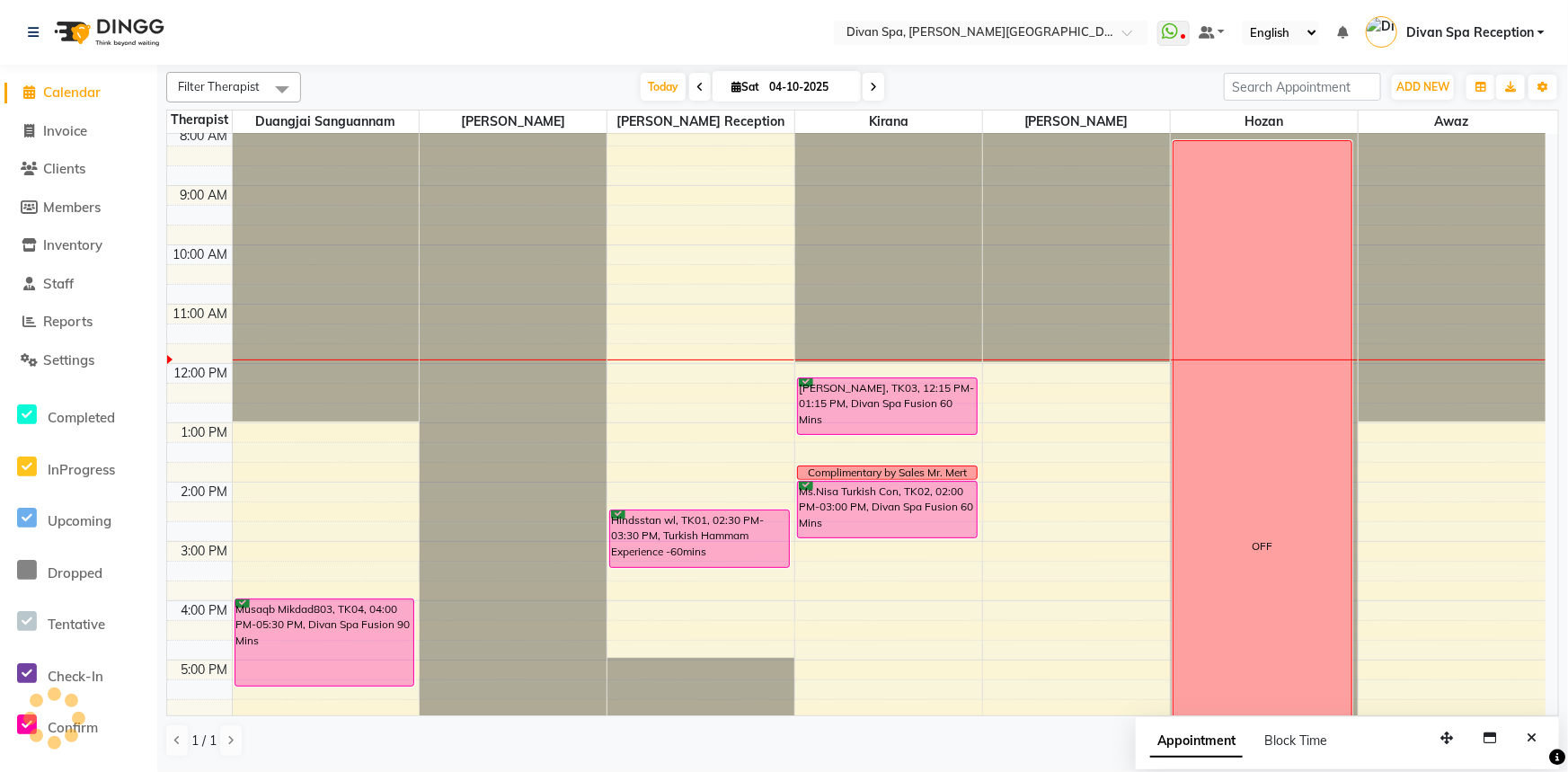
scroll to position [163, 0]
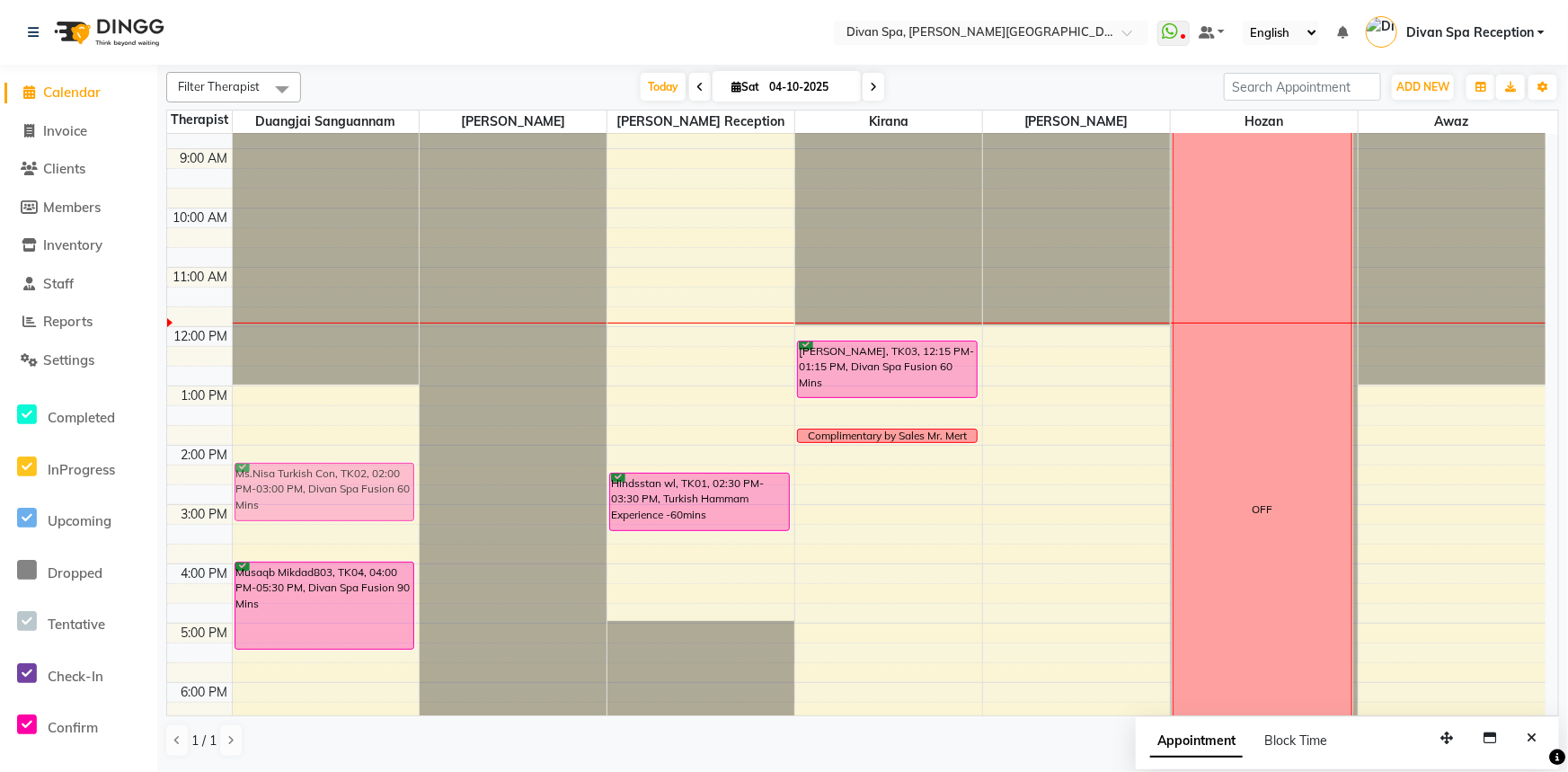
drag, startPoint x: 940, startPoint y: 466, endPoint x: 417, endPoint y: 480, distance: 523.2
click at [417, 480] on div "6:00 AM 7:00 AM 8:00 AM 9:00 AM 10:00 AM 11:00 AM 12:00 PM 1:00 PM 2:00 PM 3:00…" at bounding box center [856, 474] width 1378 height 1007
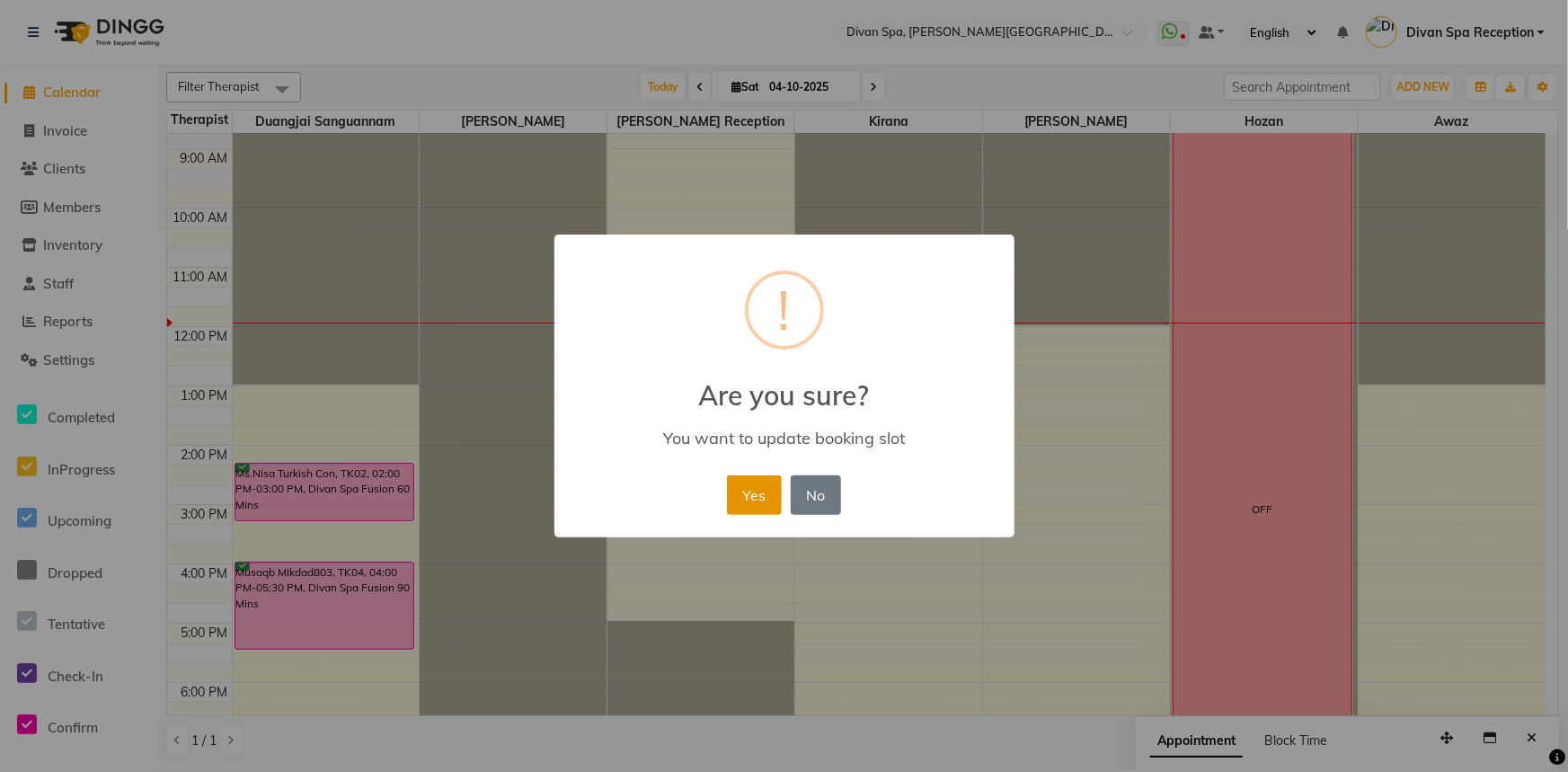
click at [748, 488] on button "Yes" at bounding box center [754, 495] width 55 height 40
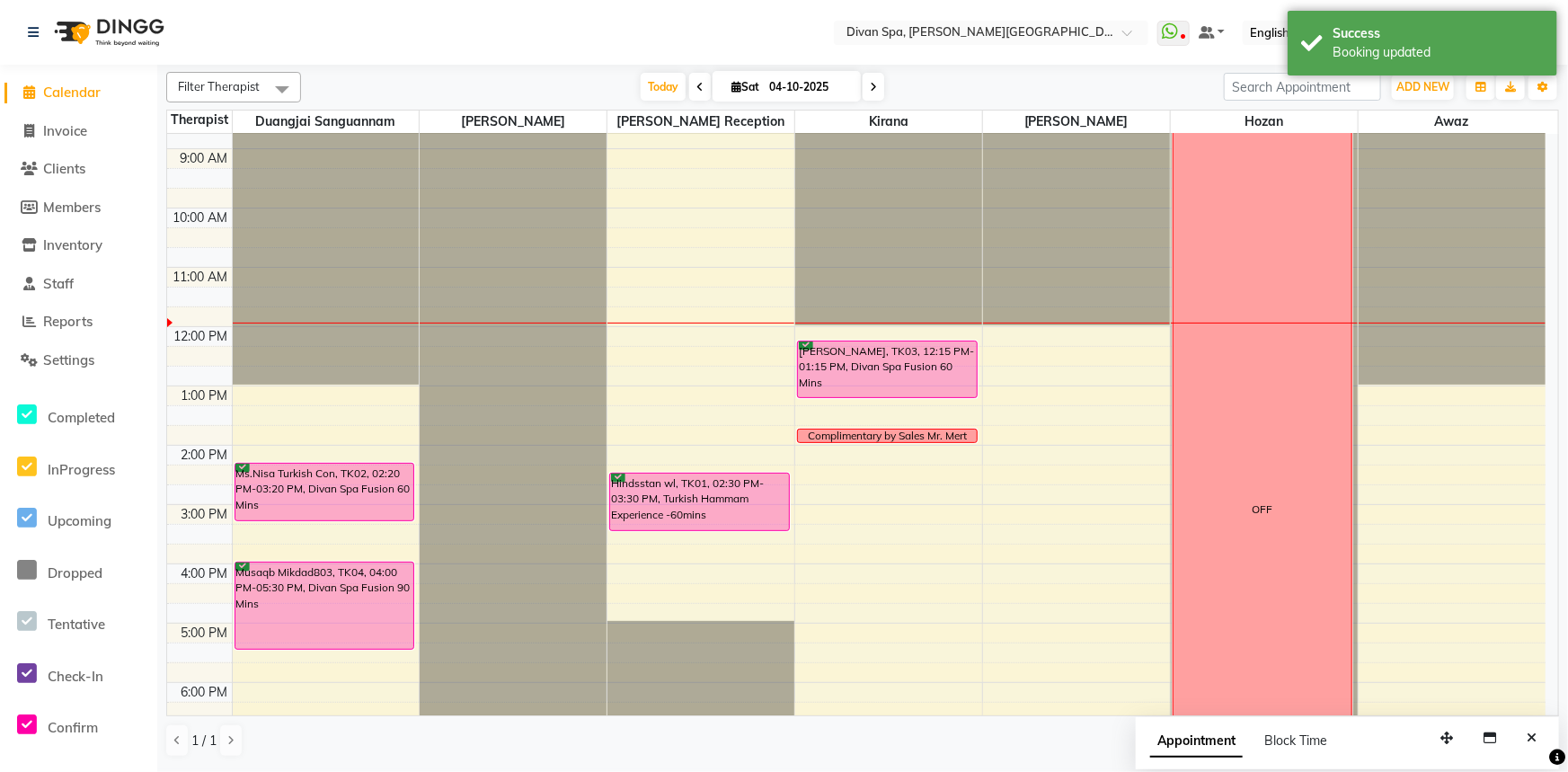
click at [939, 433] on div "Complimentary by Sales Mr. Mert" at bounding box center [887, 435] width 159 height 16
click at [973, 508] on span "Edit Block Time" at bounding box center [1015, 514] width 86 height 19
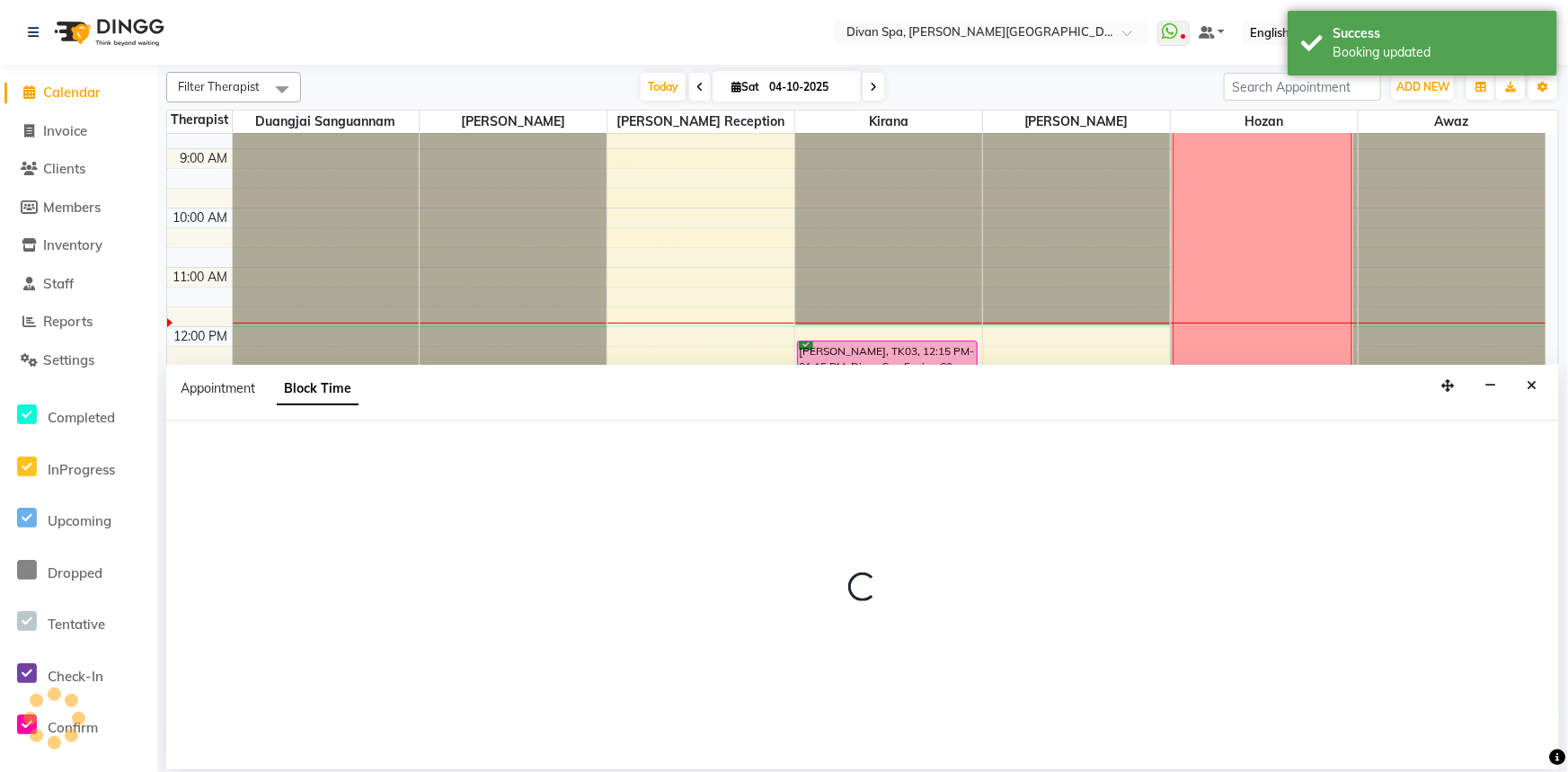
scroll to position [0, 0]
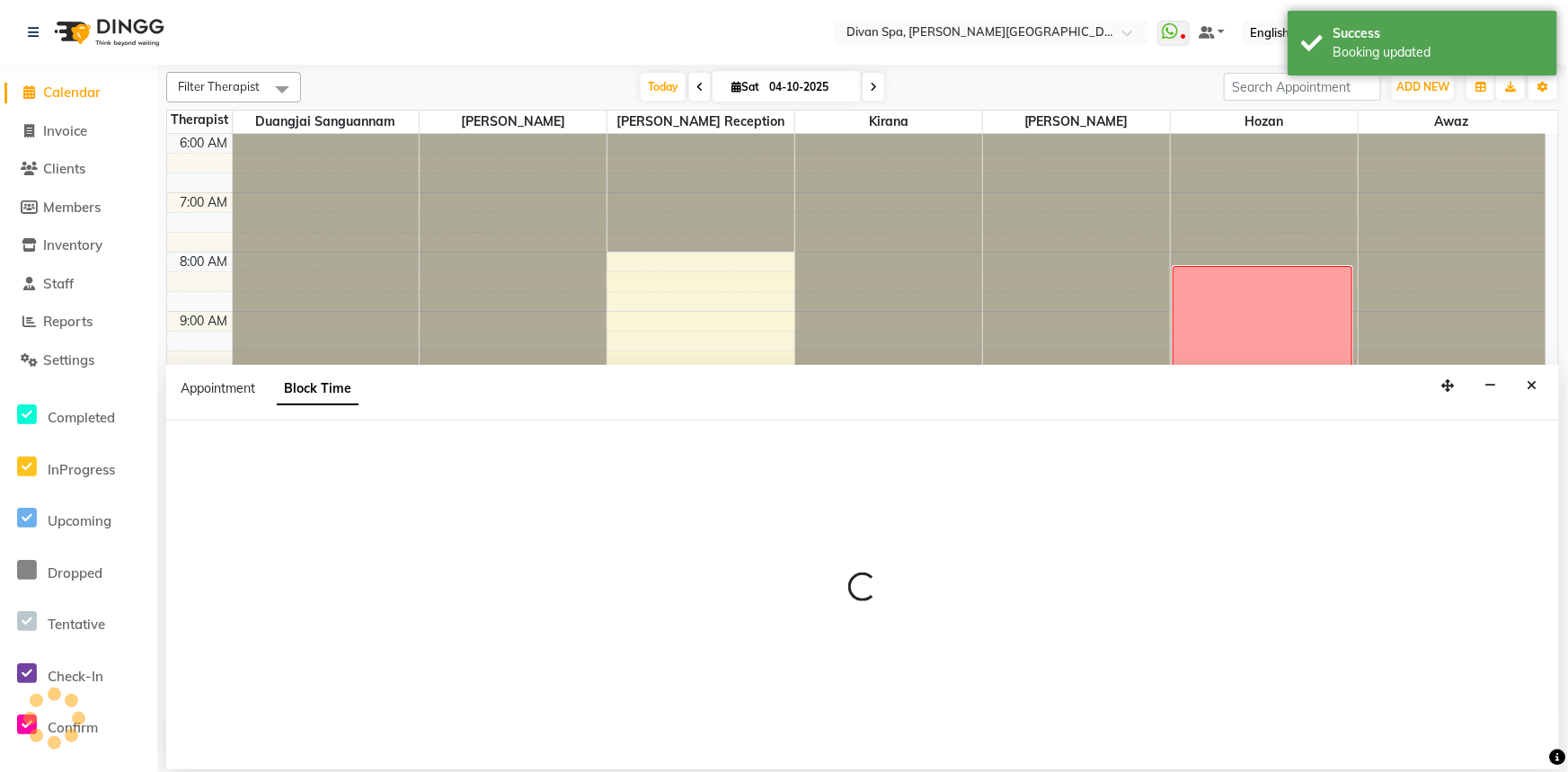
select select "85775"
select select "825"
select select "840"
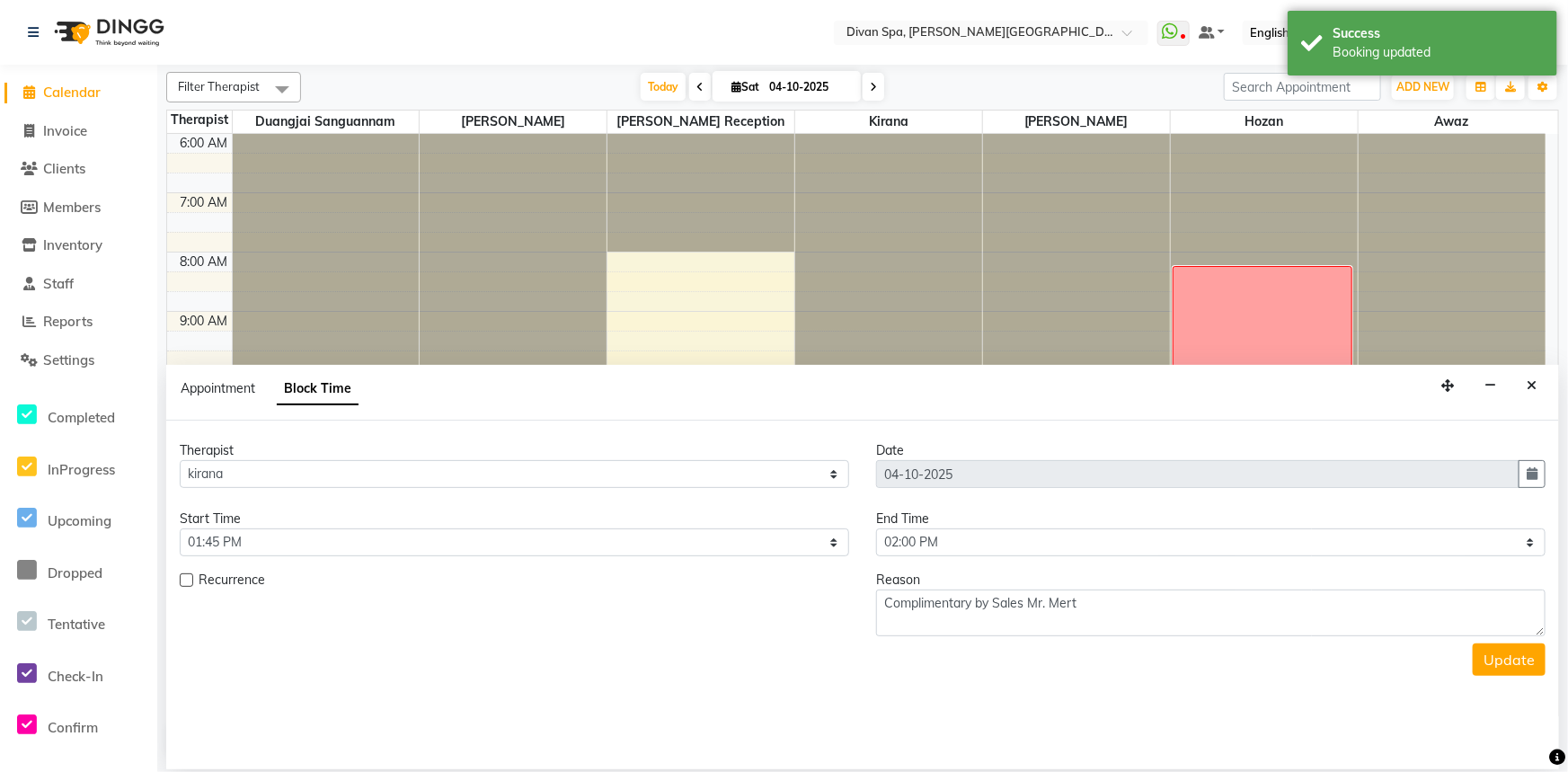
scroll to position [297, 0]
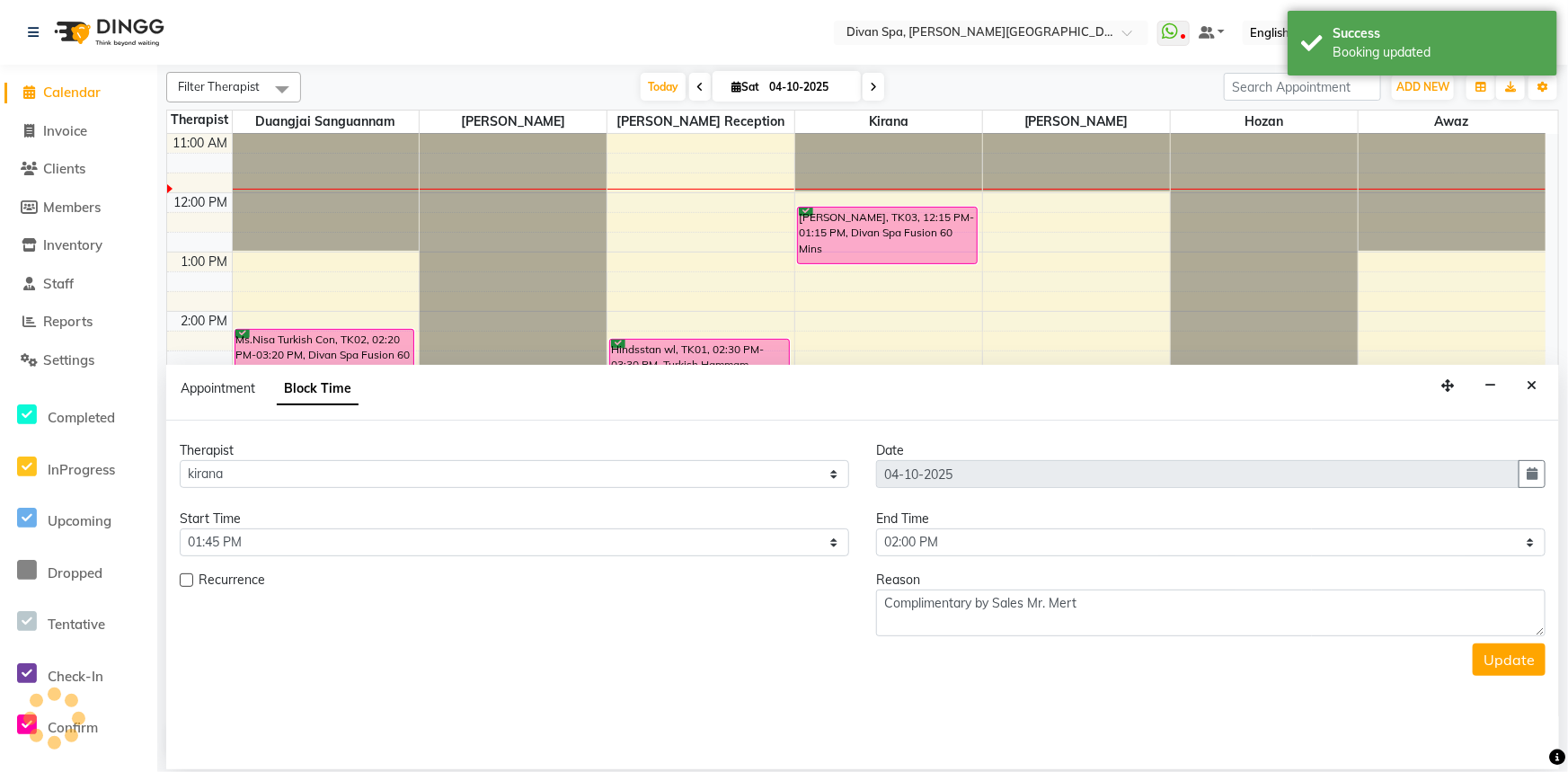
click at [1147, 586] on div "Reason" at bounding box center [1210, 579] width 669 height 19
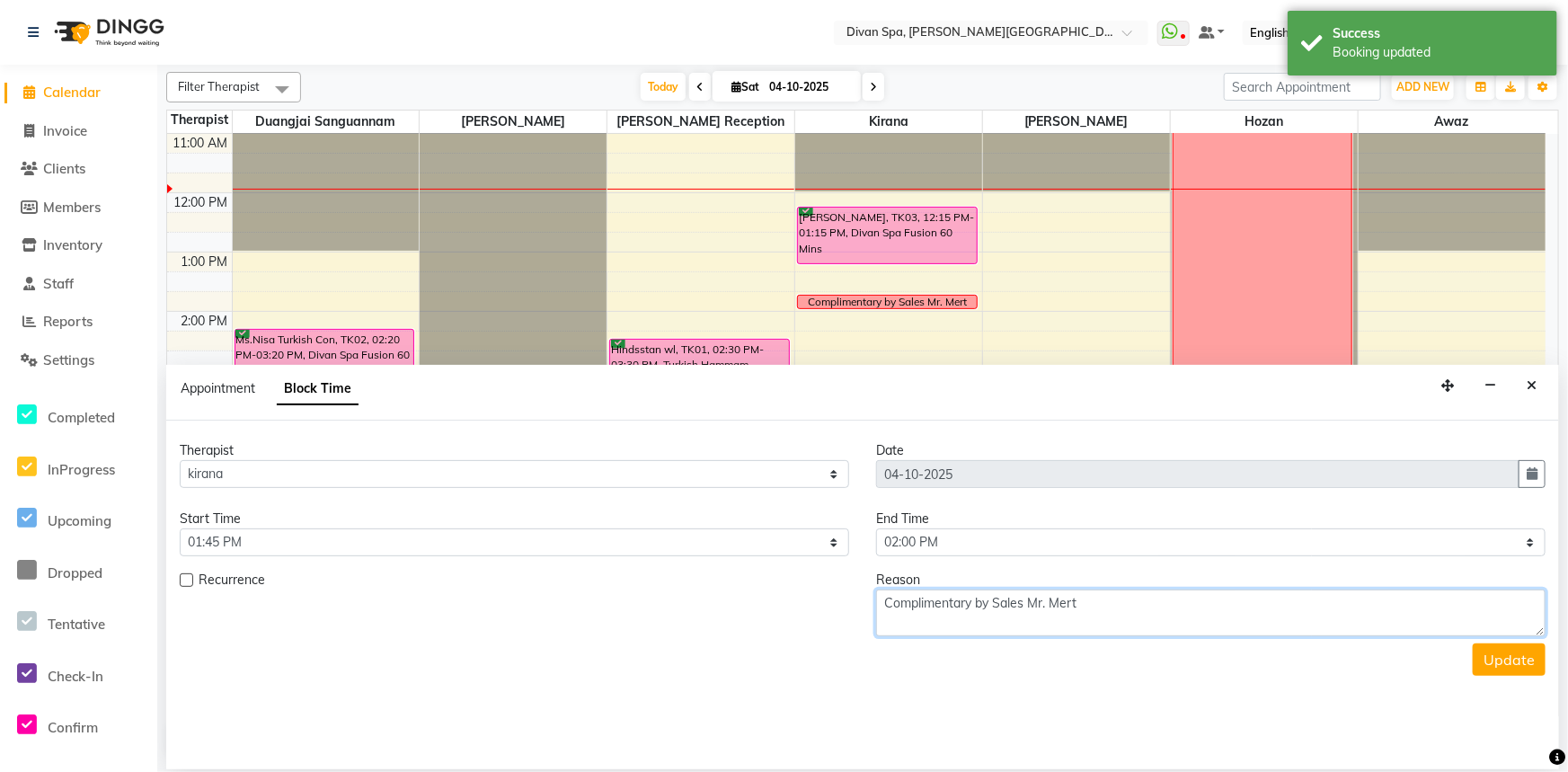
click at [1148, 602] on textarea "Complimentary by Sales Mr. Mert" at bounding box center [1210, 612] width 669 height 47
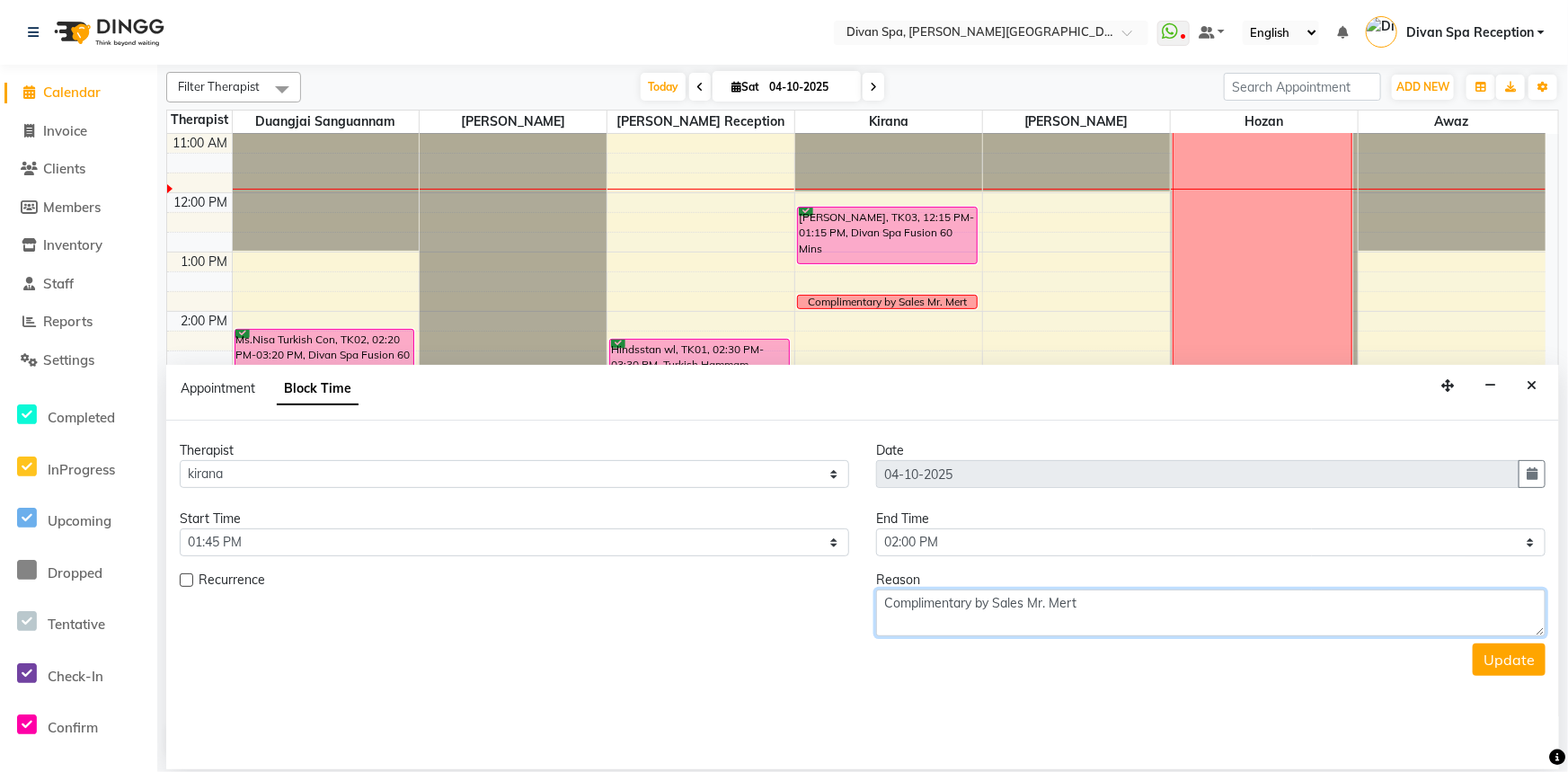
click at [1013, 598] on textarea "Complimentary by Sales Mr. Mert" at bounding box center [1210, 612] width 669 height 47
drag, startPoint x: 1016, startPoint y: 601, endPoint x: 999, endPoint y: 604, distance: 17.3
click at [999, 604] on textarea "Complimentary by Sales Mr. Mert" at bounding box center [1210, 612] width 669 height 47
click at [1073, 596] on textarea "Complimentary by Sales Mr. Mert" at bounding box center [1210, 612] width 669 height 47
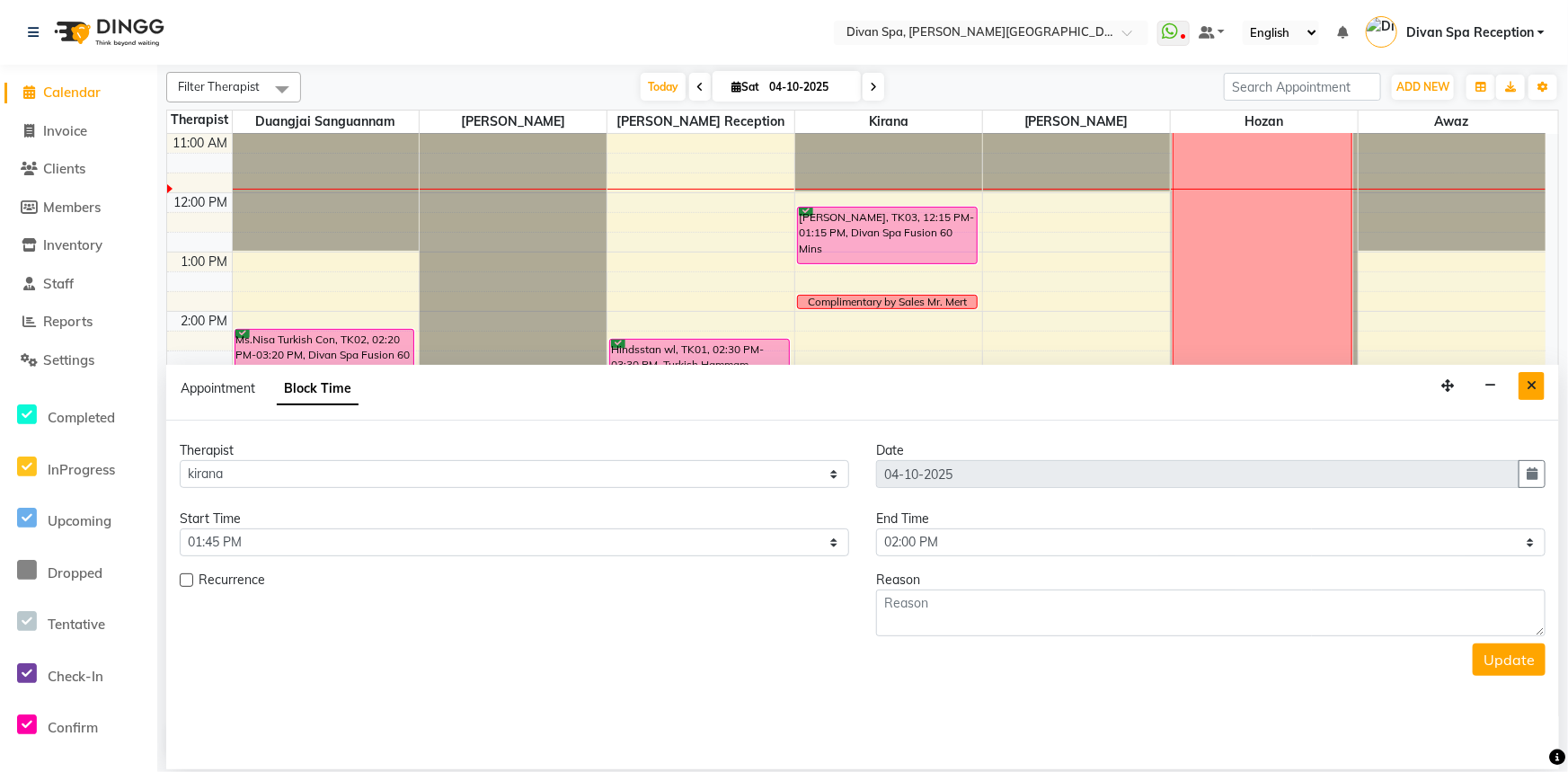
click at [1526, 390] on button "Close" at bounding box center [1531, 386] width 26 height 28
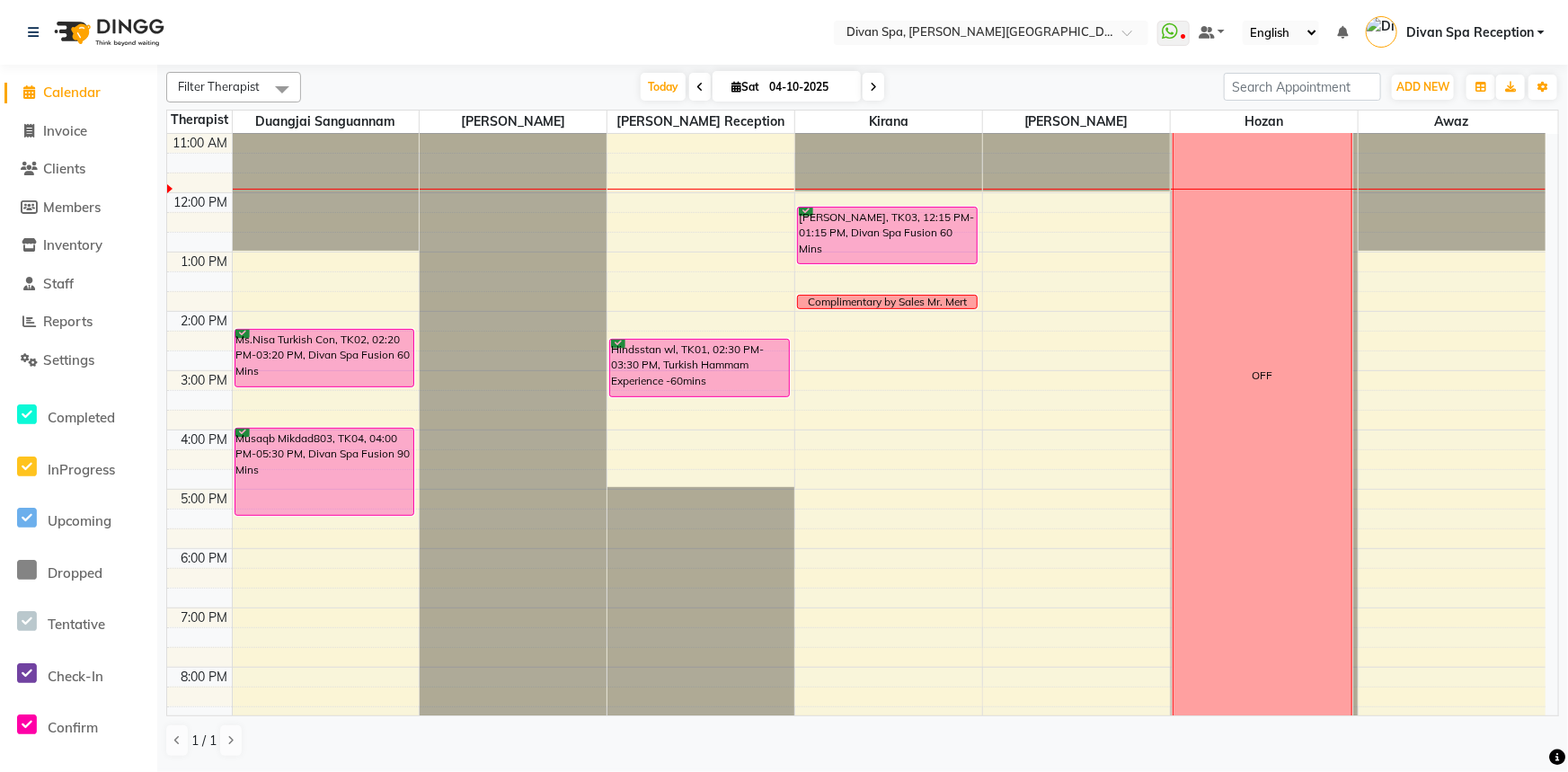
click at [242, 309] on div "6:00 AM 7:00 AM 8:00 AM 9:00 AM 10:00 AM 11:00 AM 12:00 PM 1:00 PM 2:00 PM 3:00…" at bounding box center [856, 341] width 1378 height 1007
select select "17312"
select select "tentative"
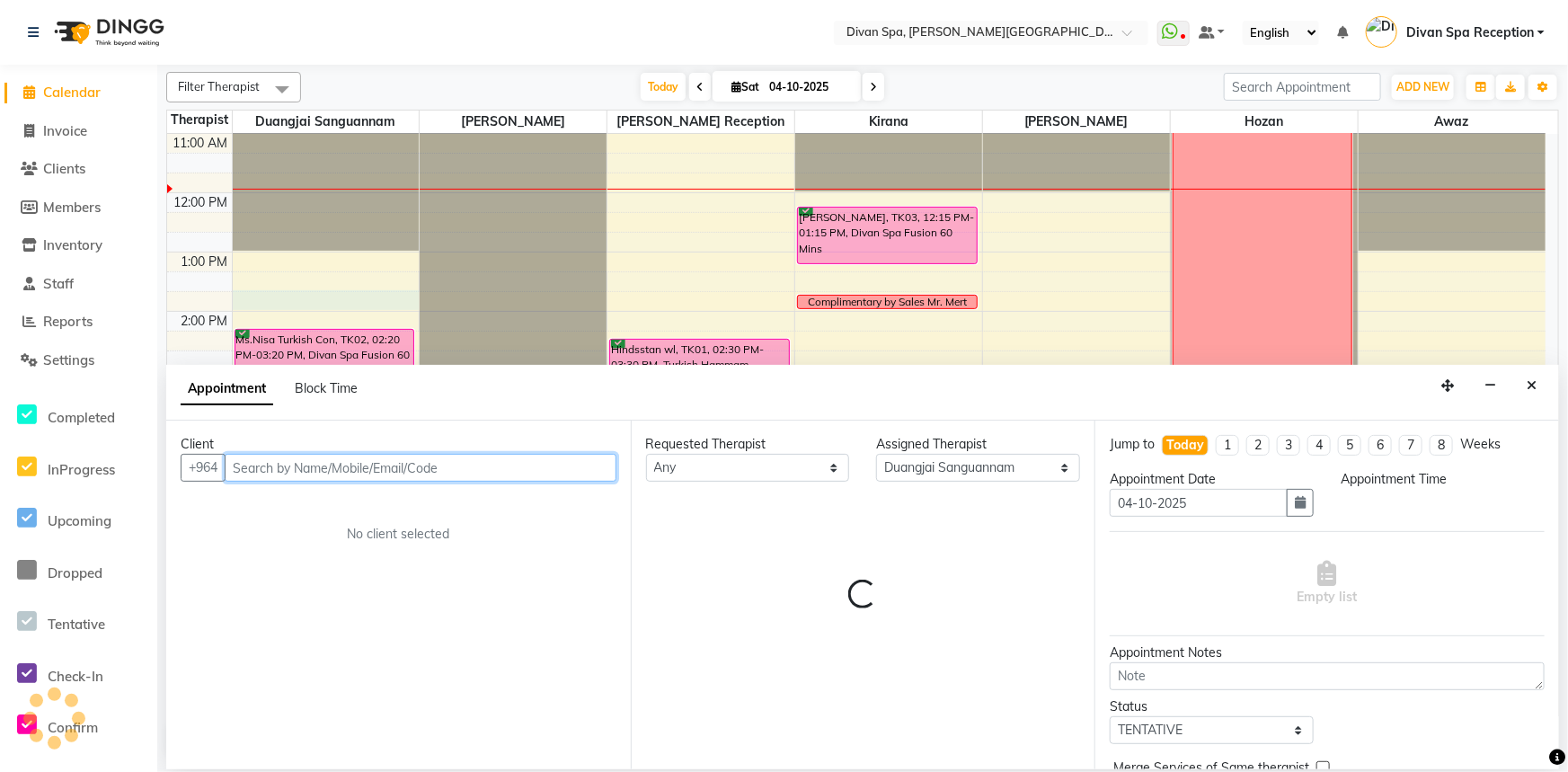
select select "825"
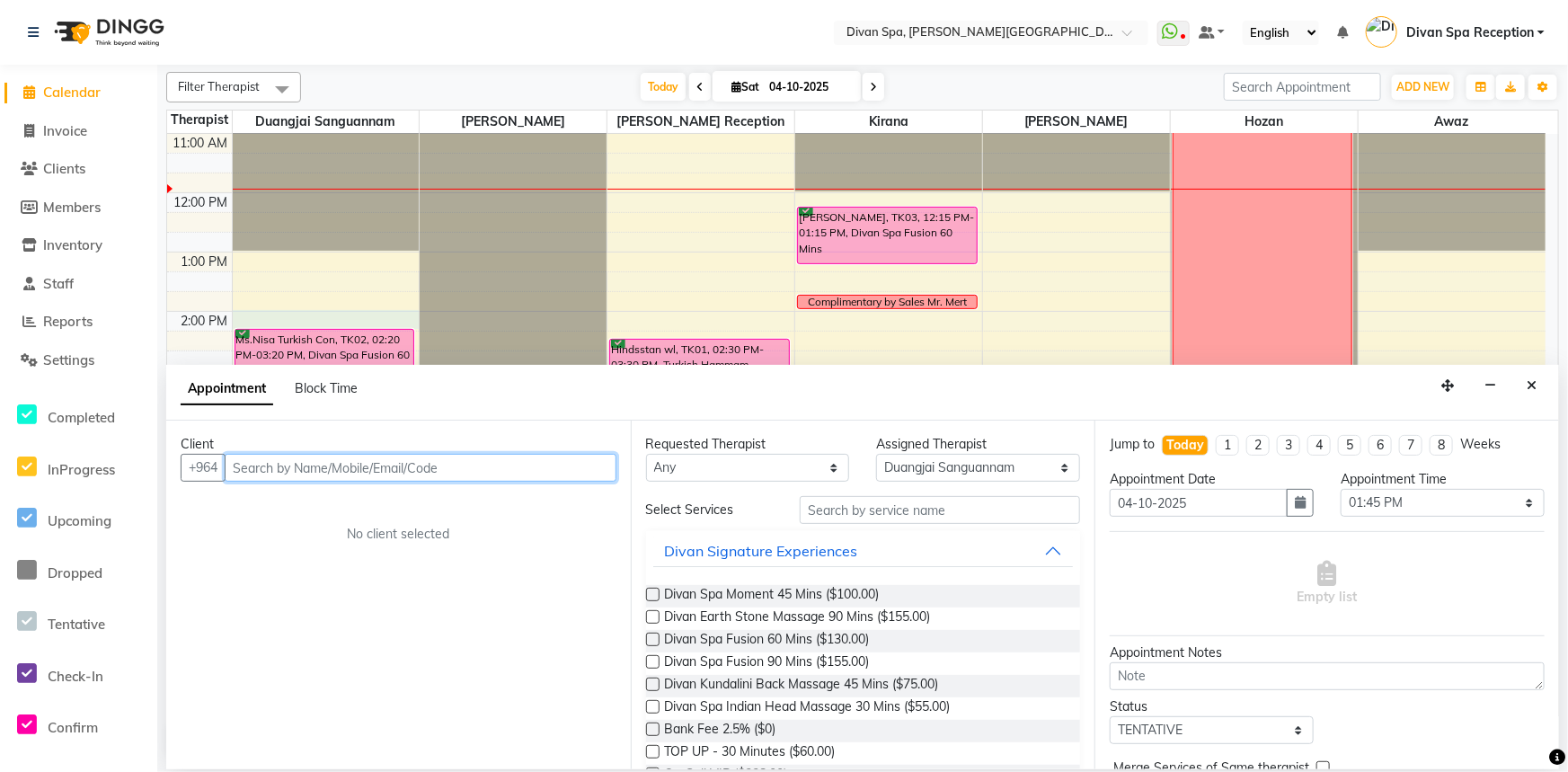
click at [253, 318] on div "6:00 AM 7:00 AM 8:00 AM 9:00 AM 10:00 AM 11:00 AM 12:00 PM 1:00 PM 2:00 PM 3:00…" at bounding box center [856, 341] width 1378 height 1007
click at [250, 301] on div "6:00 AM 7:00 AM 8:00 AM 9:00 AM 10:00 AM 11:00 AM 12:00 PM 1:00 PM 2:00 PM 3:00…" at bounding box center [856, 341] width 1378 height 1007
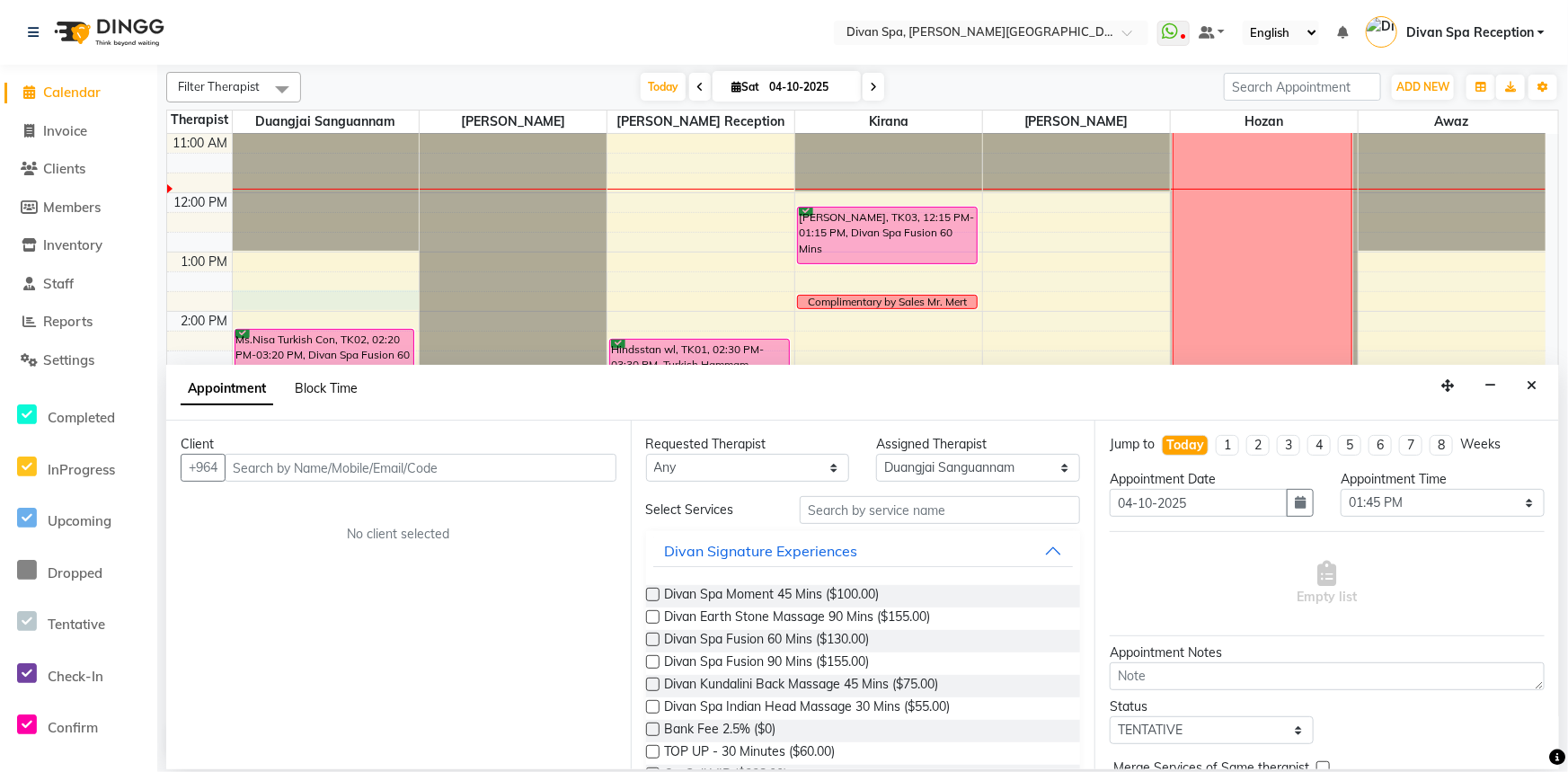
click at [309, 392] on span "Block Time" at bounding box center [326, 388] width 63 height 16
select select "17312"
select select "825"
select select "840"
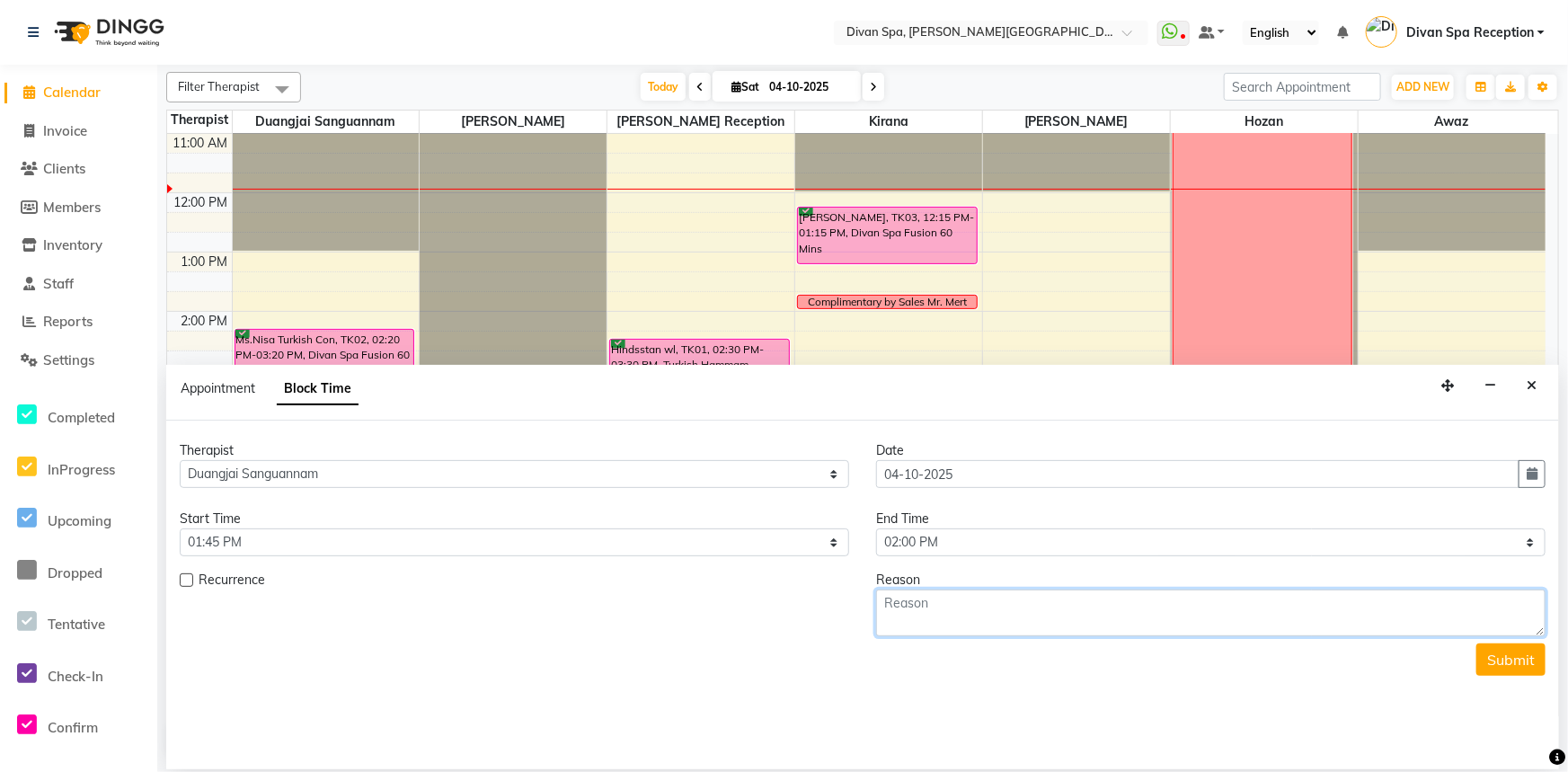
click at [912, 599] on textarea at bounding box center [1210, 612] width 669 height 47
paste textarea "Complimentary by Sales Mr. Mert"
type textarea "Complimentary by Sales Mr. Mert"
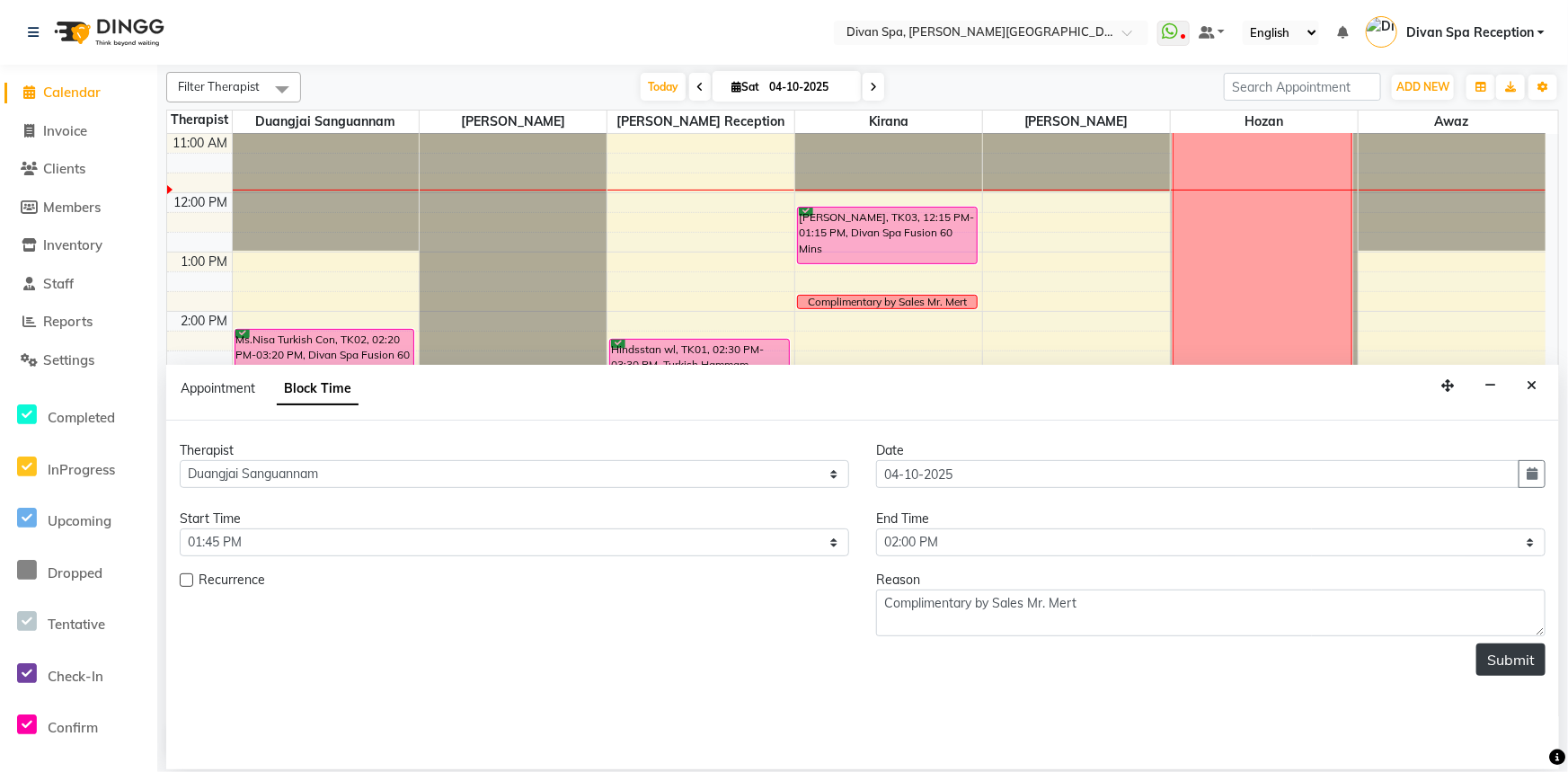
click at [1500, 664] on button "Submit" at bounding box center [1510, 659] width 69 height 32
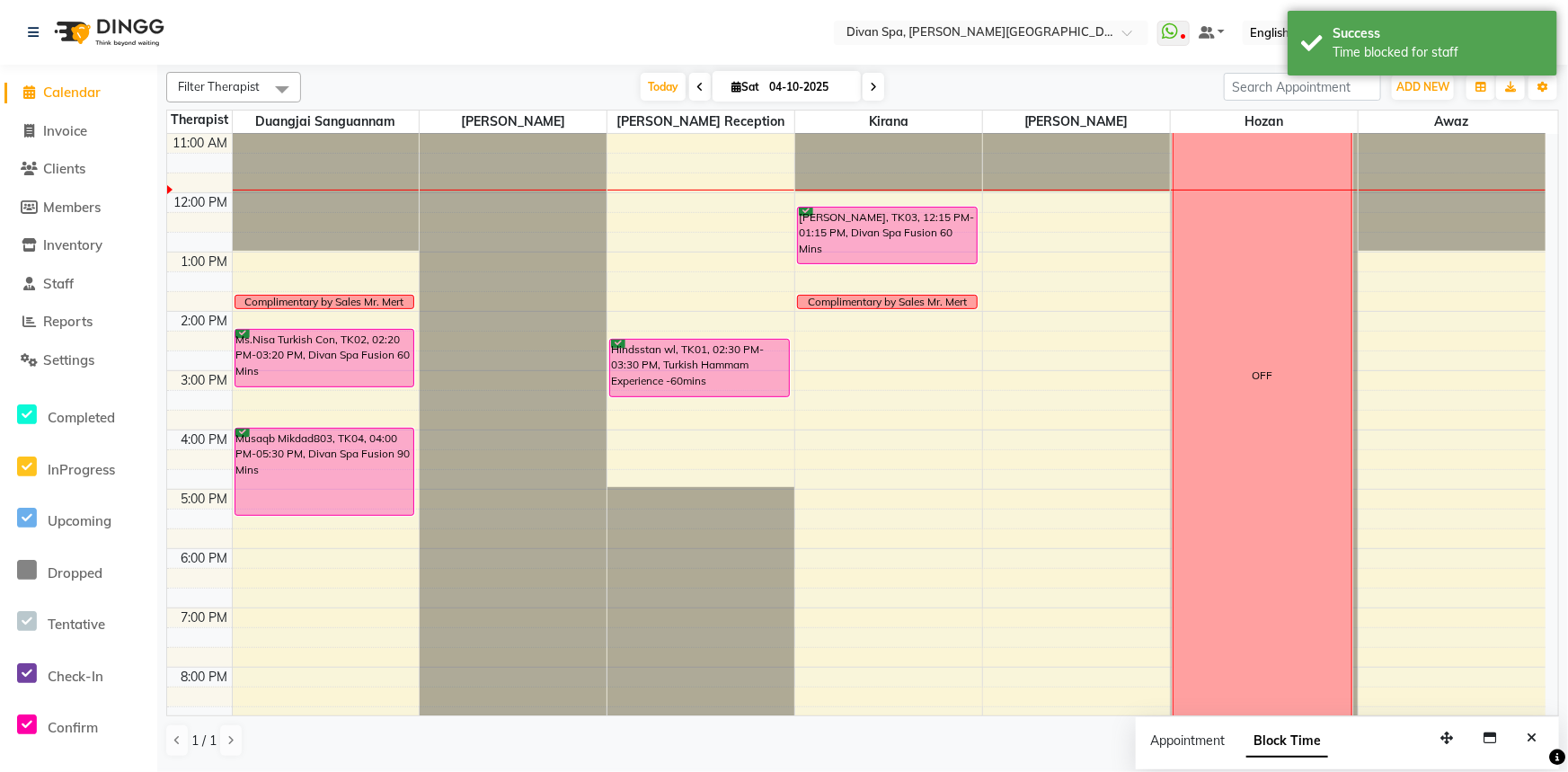
click at [948, 307] on div "Complimentary by Sales Mr. Mert" at bounding box center [887, 302] width 159 height 16
click at [978, 357] on span "Delete Block Time" at bounding box center [1021, 359] width 145 height 30
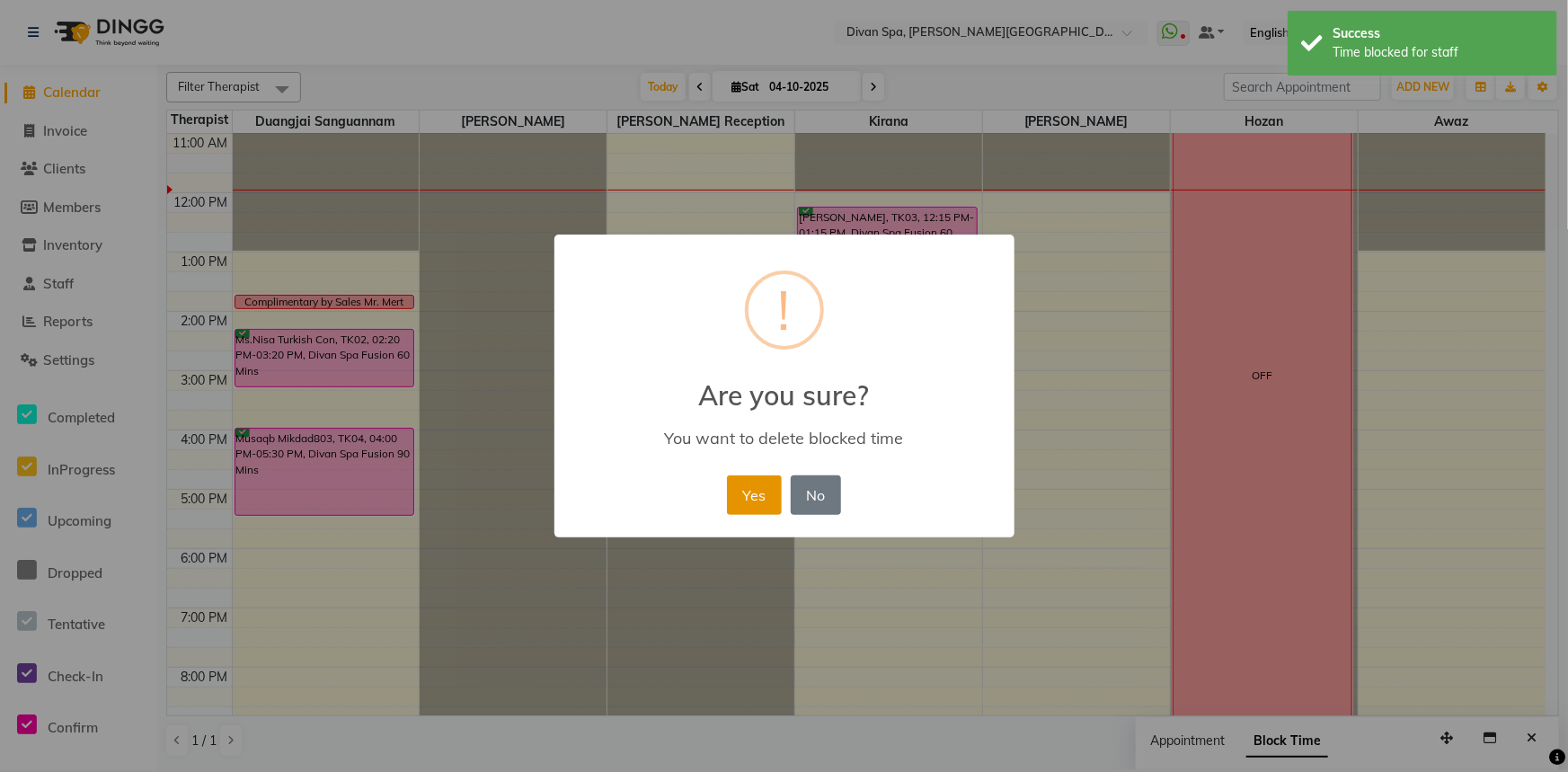
click at [760, 487] on button "Yes" at bounding box center [754, 495] width 55 height 40
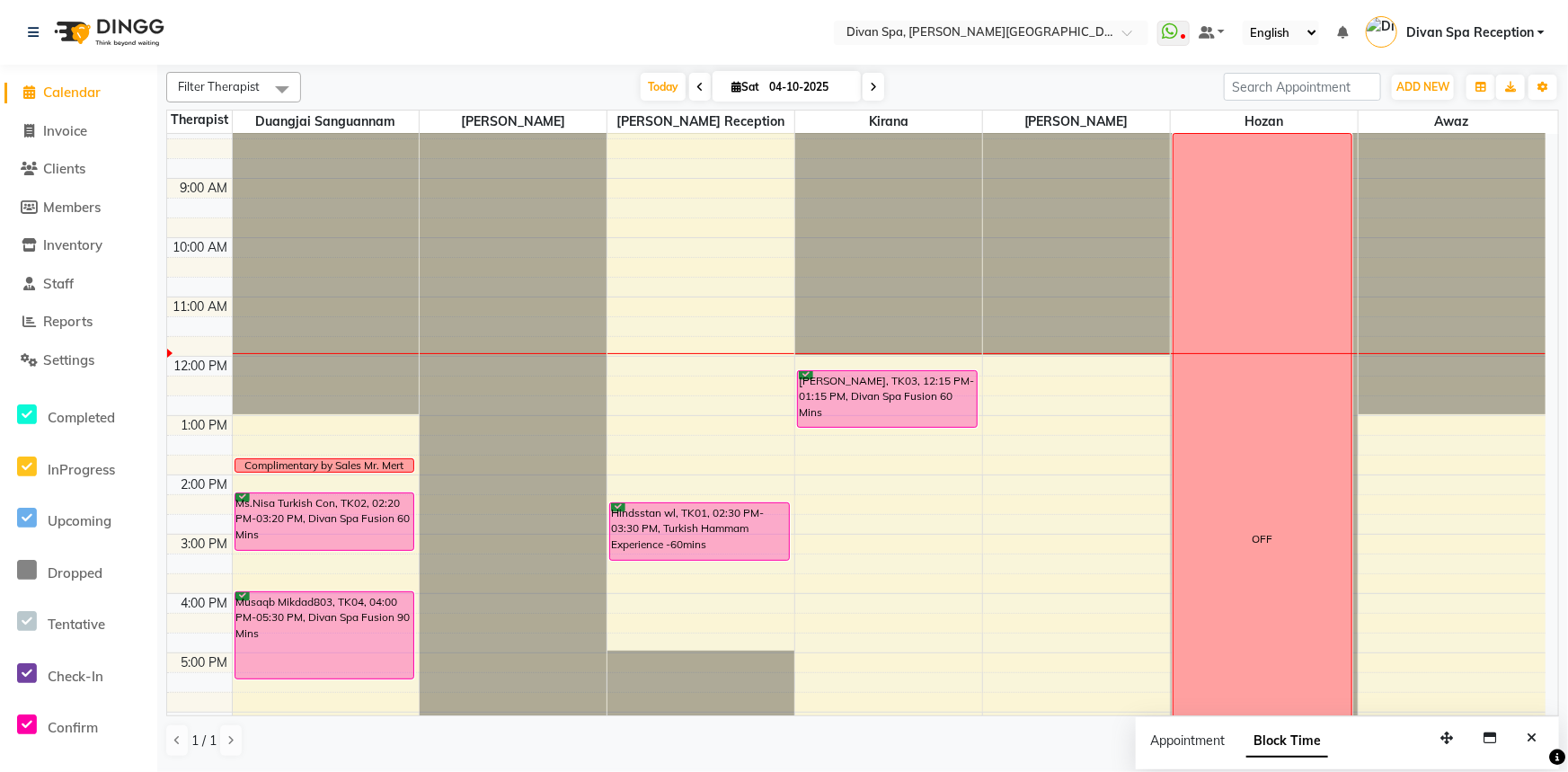
scroll to position [215, 0]
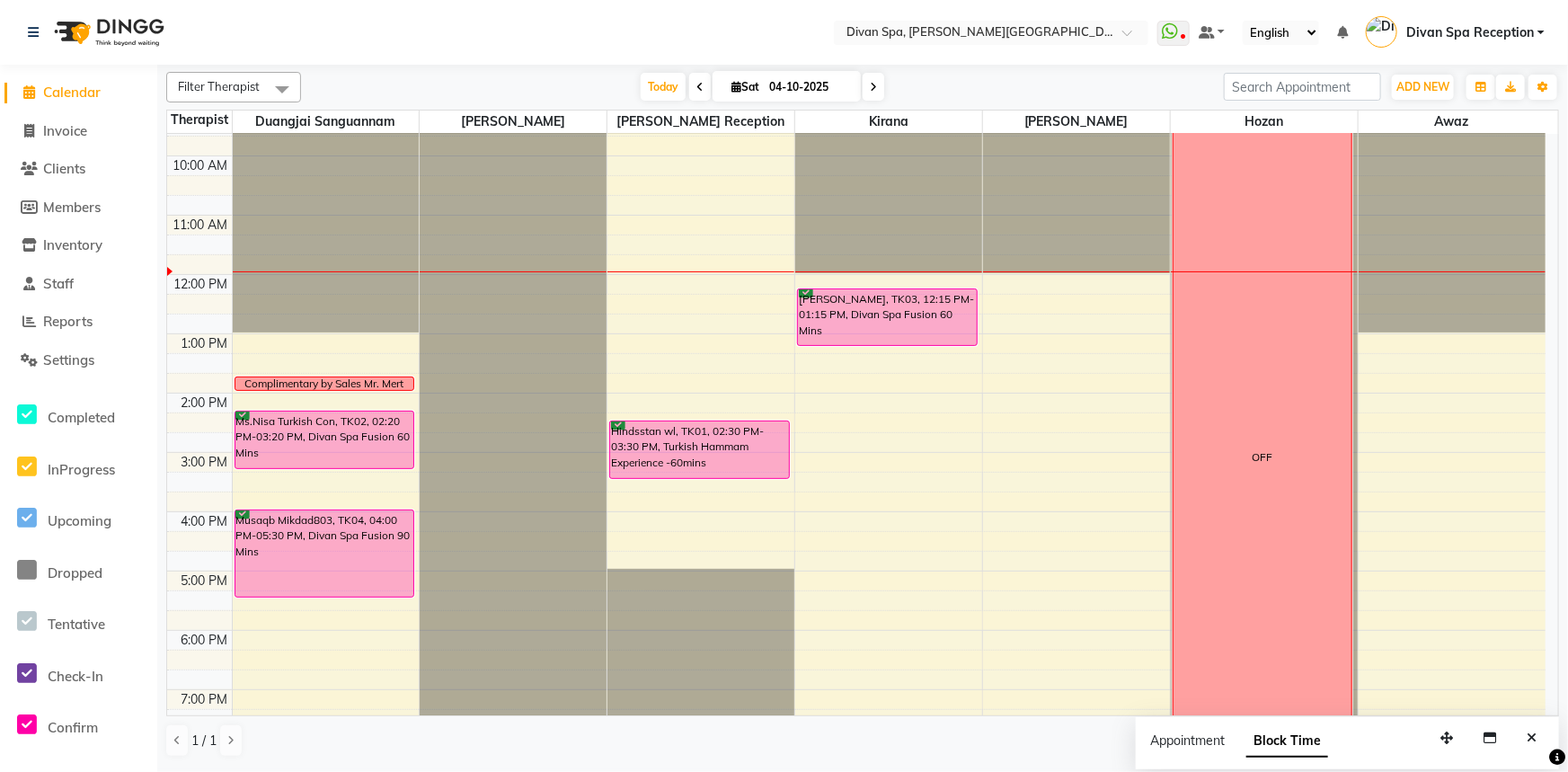
click at [699, 86] on icon at bounding box center [699, 87] width 7 height 11
type input "03-10-2025"
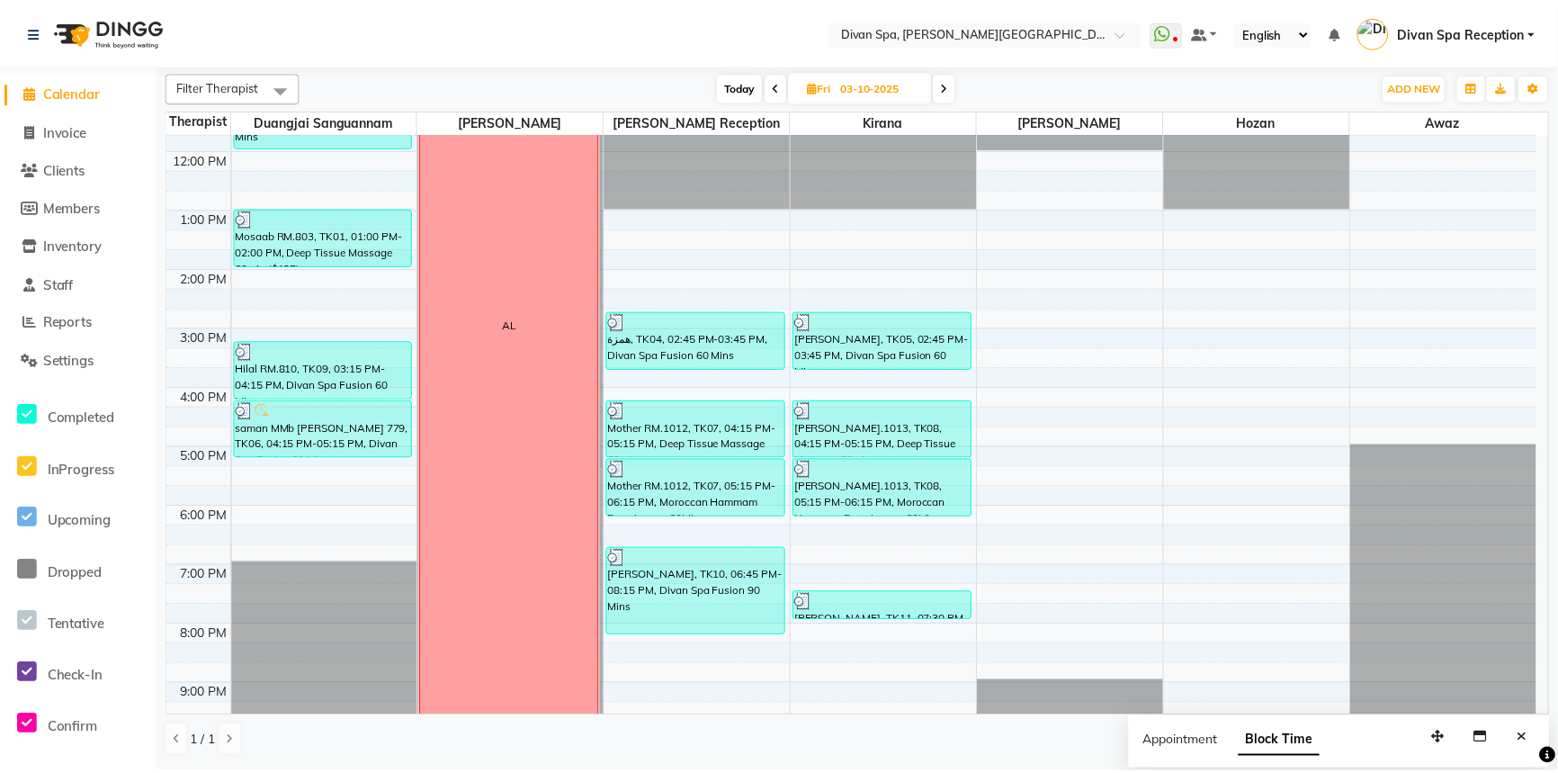
scroll to position [378, 0]
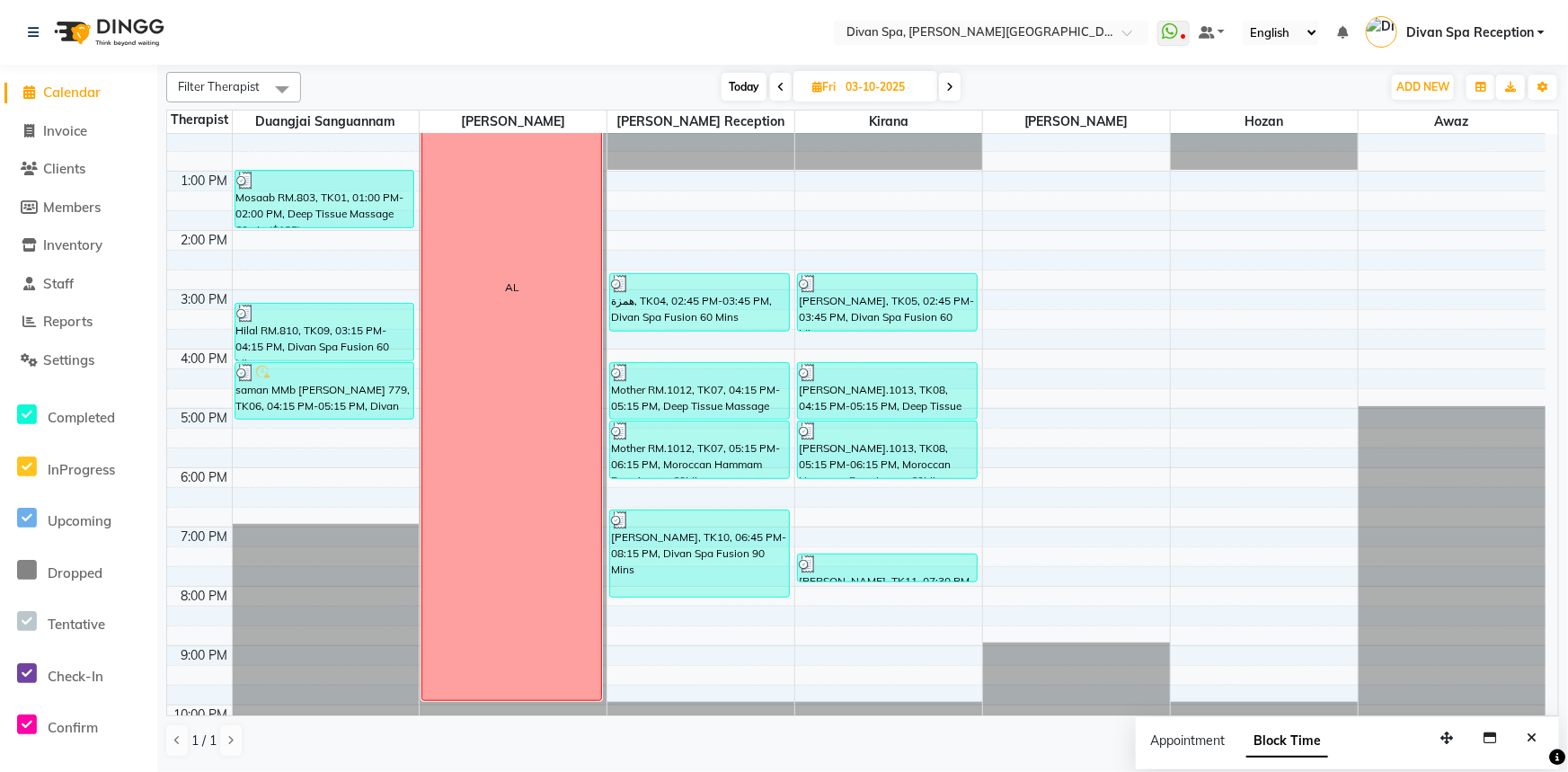
click at [690, 578] on div "[PERSON_NAME], TK10, 06:45 PM-08:15 PM, Divan Spa Fusion 90 Mins" at bounding box center [699, 553] width 179 height 86
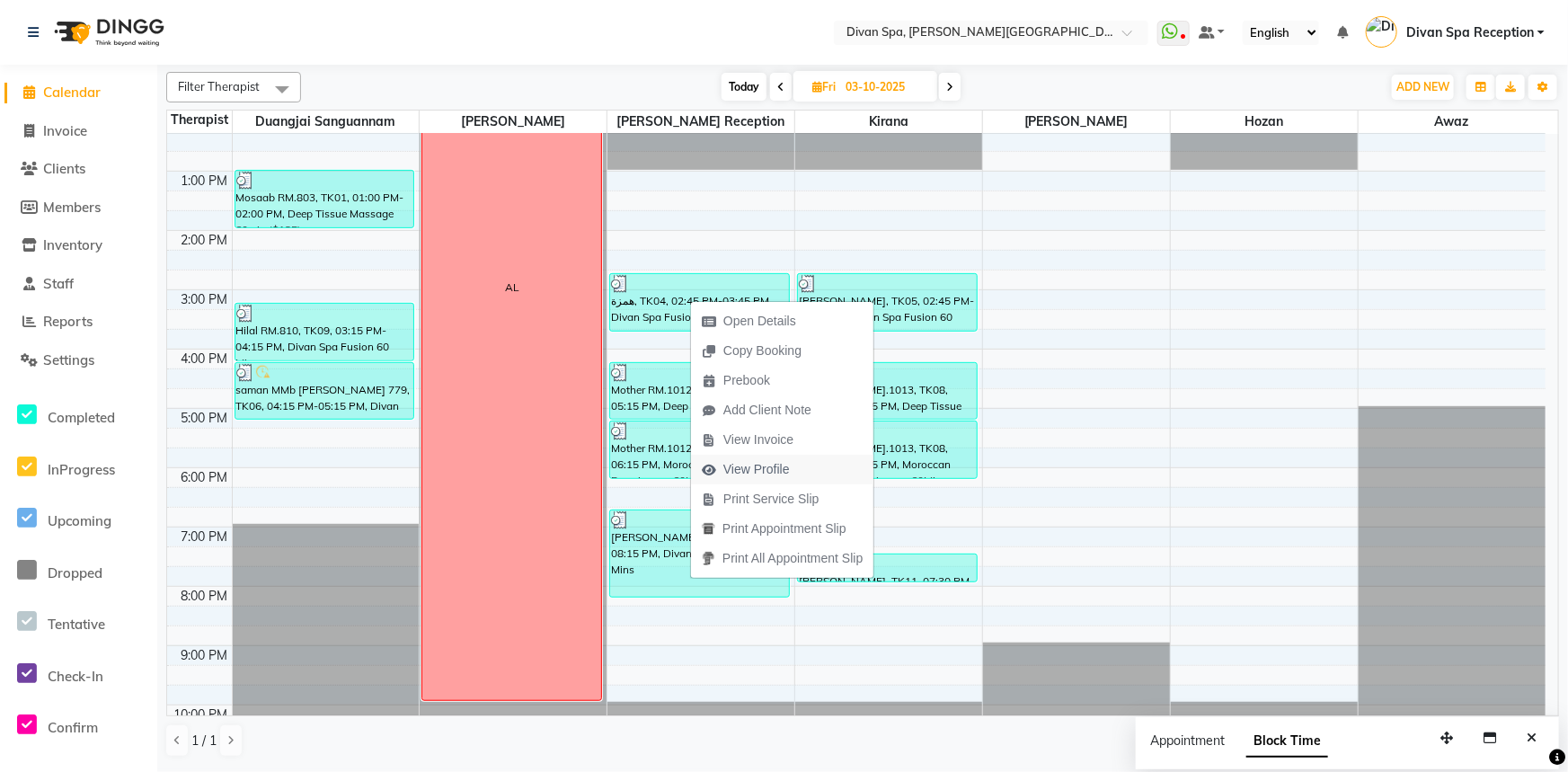
click at [769, 468] on span "View Profile" at bounding box center [756, 469] width 67 height 19
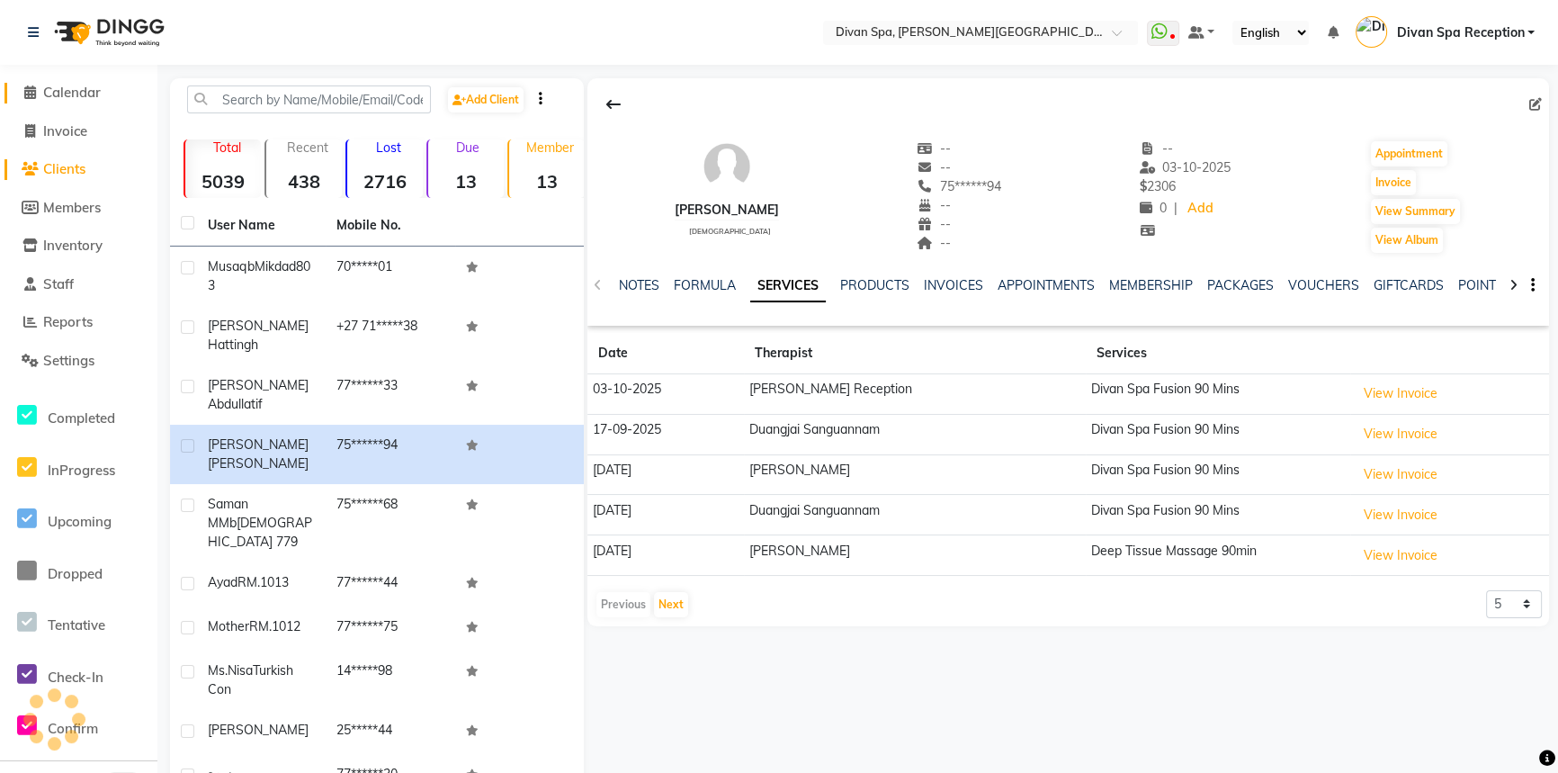
click at [72, 93] on span "Calendar" at bounding box center [72, 92] width 58 height 17
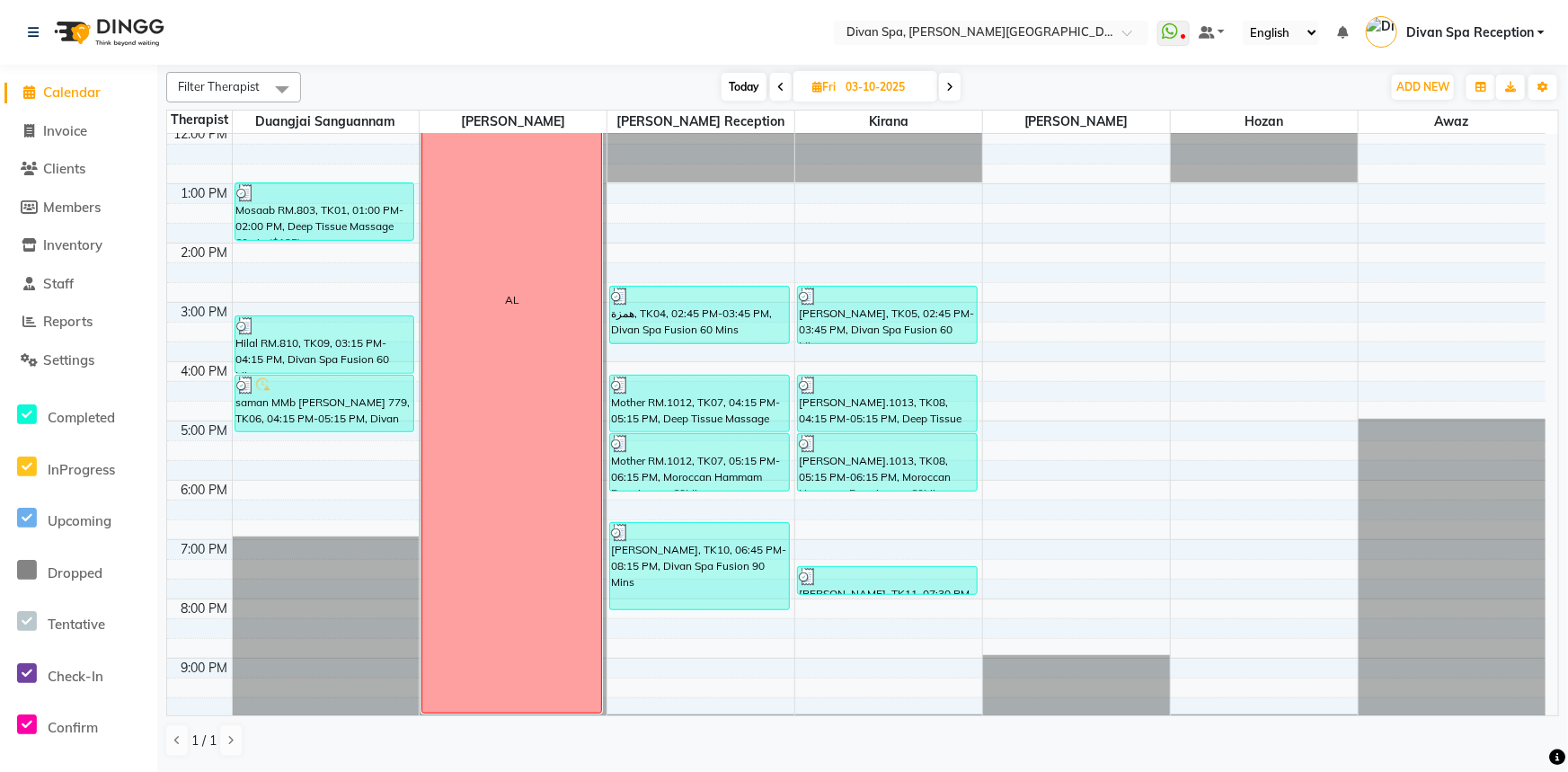
scroll to position [327, 0]
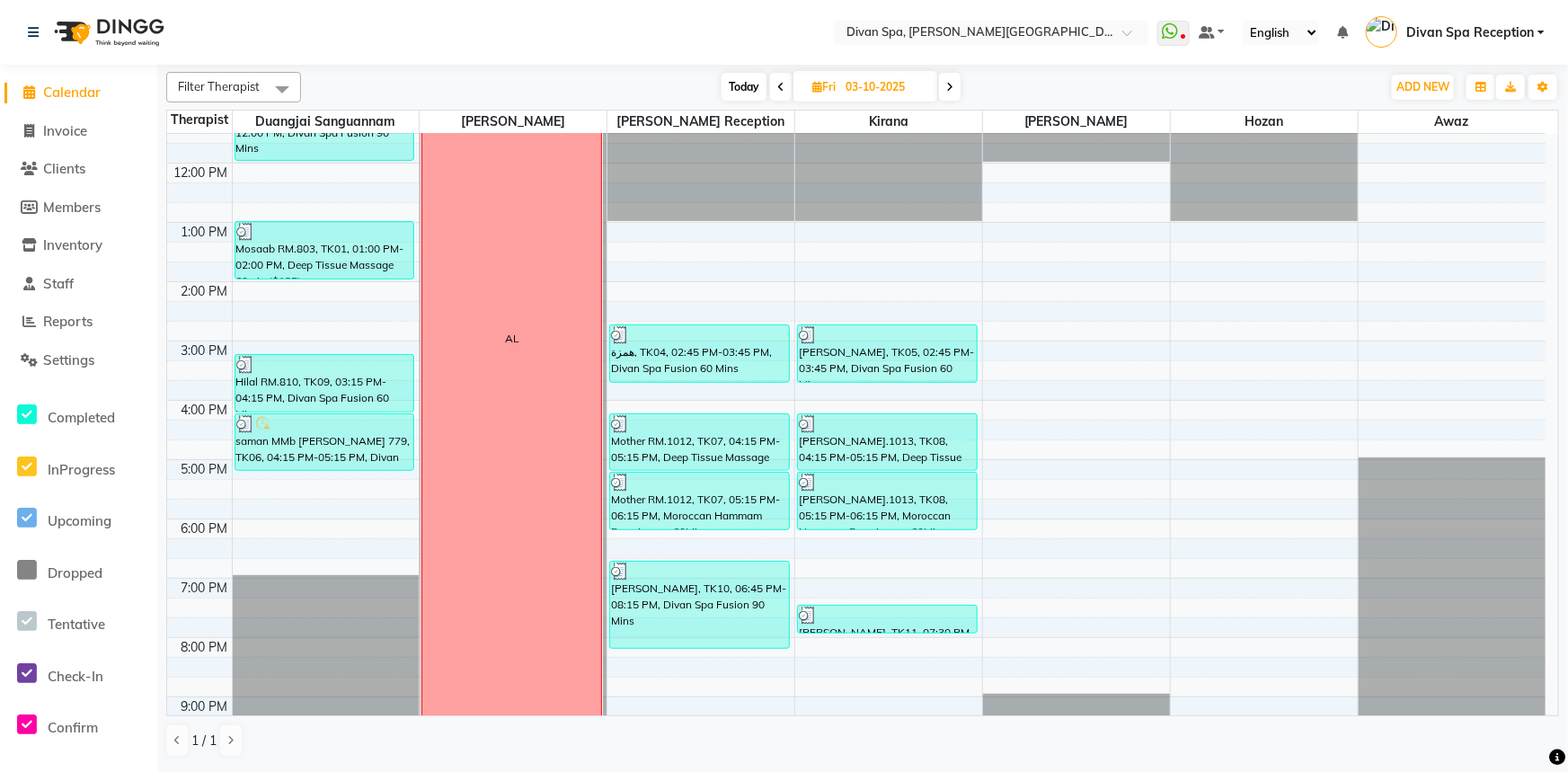
click at [951, 87] on icon at bounding box center [949, 87] width 7 height 11
type input "04-10-2025"
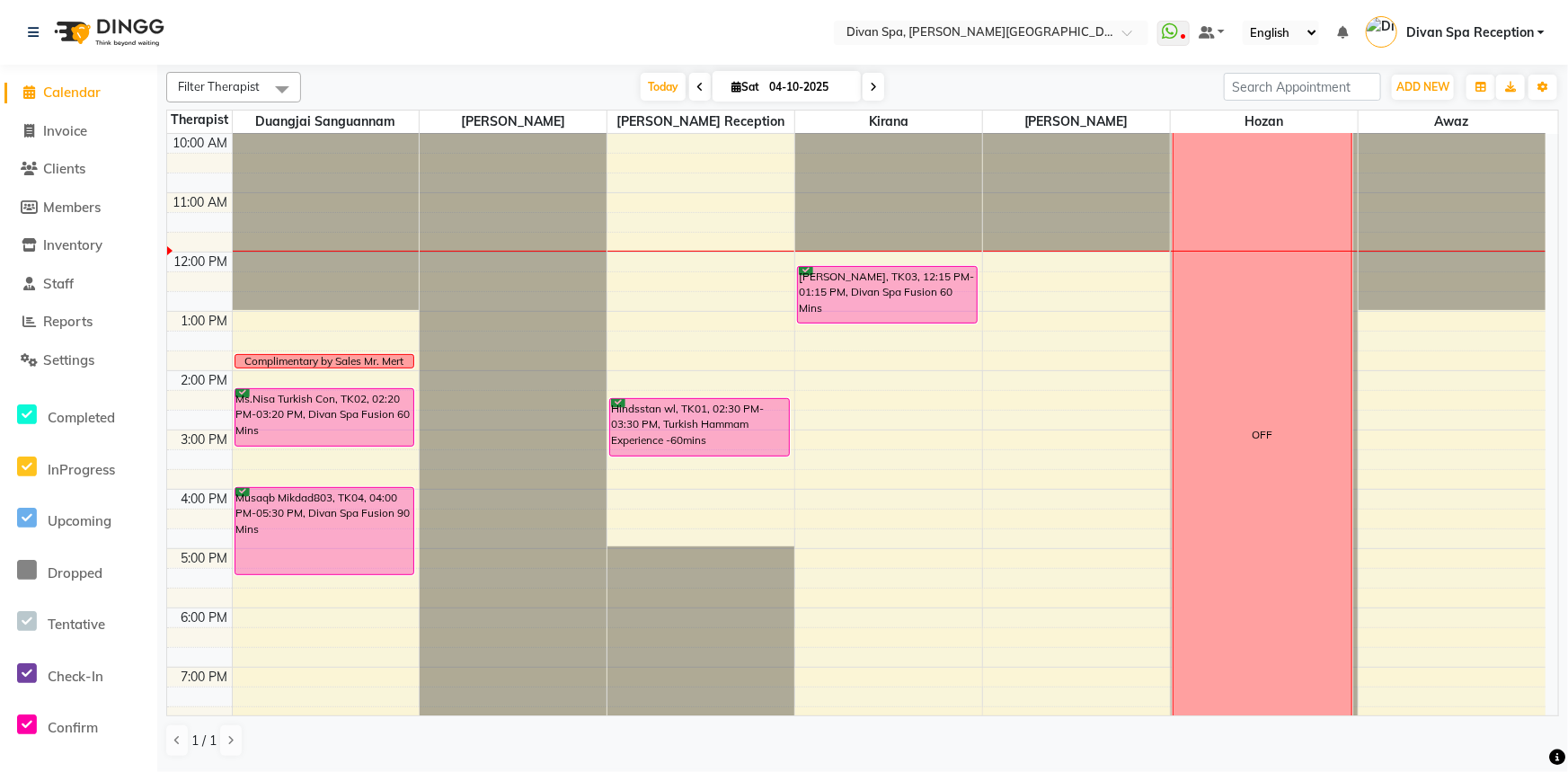
scroll to position [274, 0]
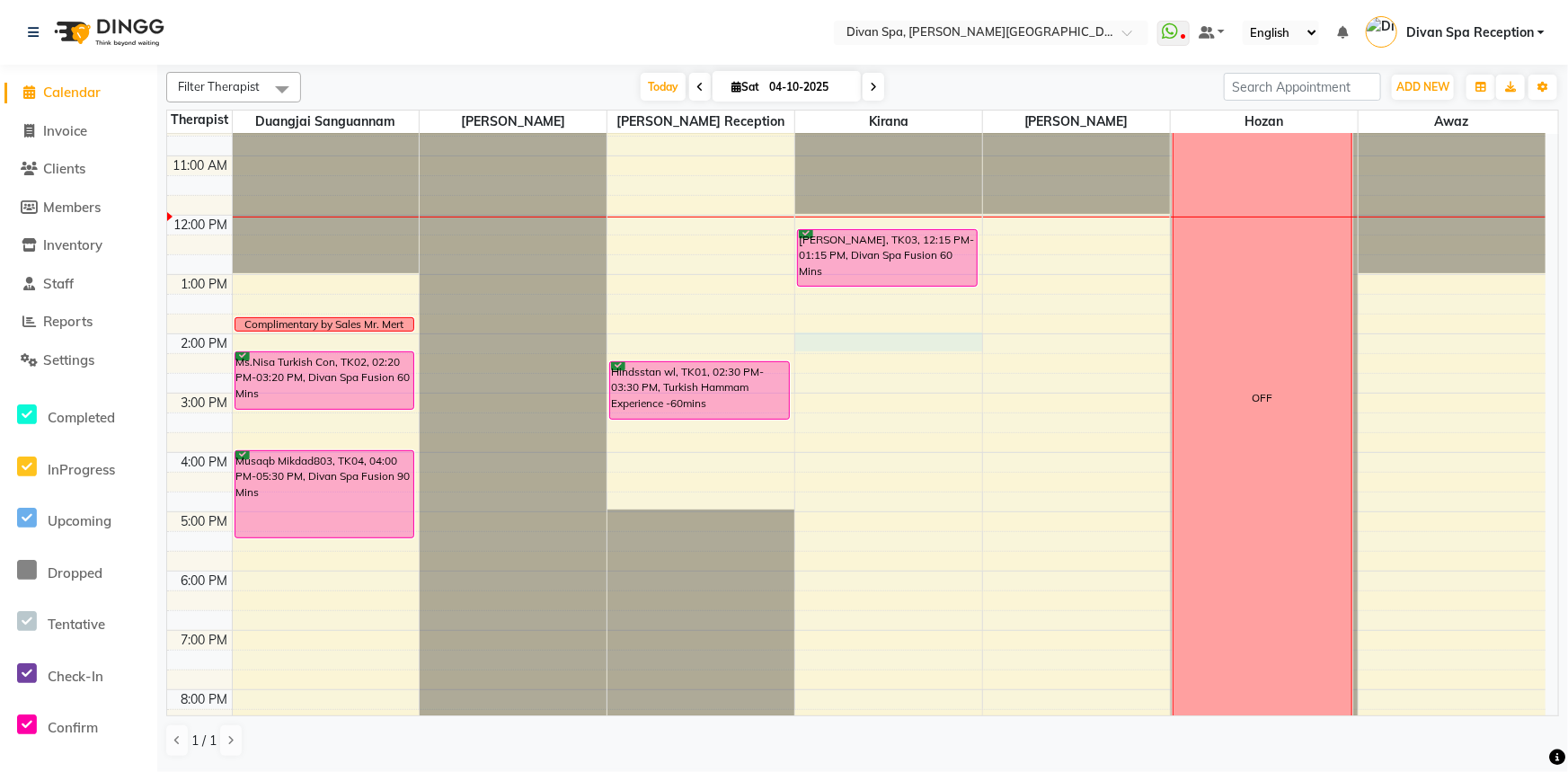
click at [915, 343] on div "6:00 AM 7:00 AM 8:00 AM 9:00 AM 10:00 AM 11:00 AM 12:00 PM 1:00 PM 2:00 PM 3:00…" at bounding box center [856, 364] width 1378 height 1007
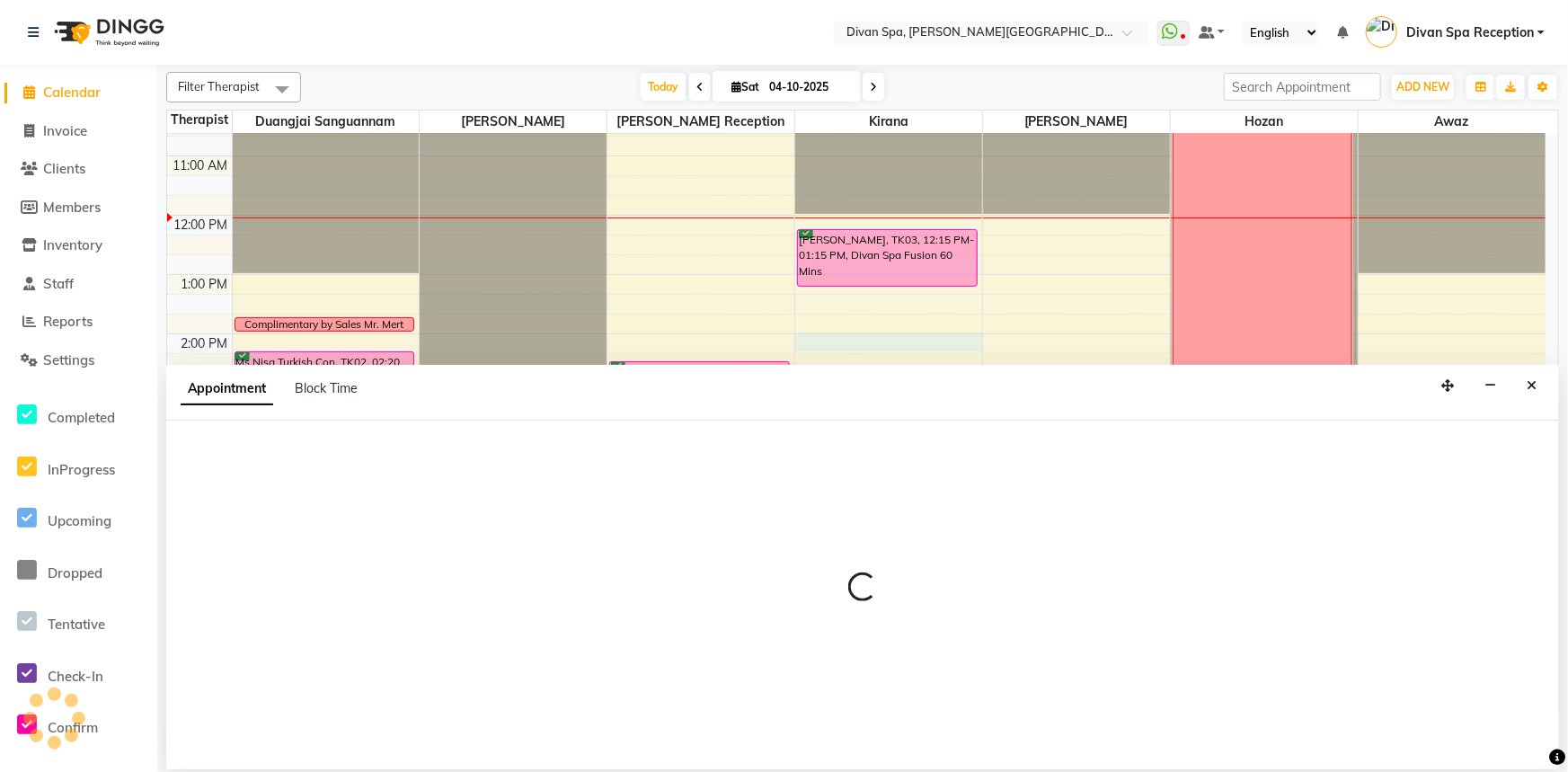
select select "85775"
select select "840"
select select "tentative"
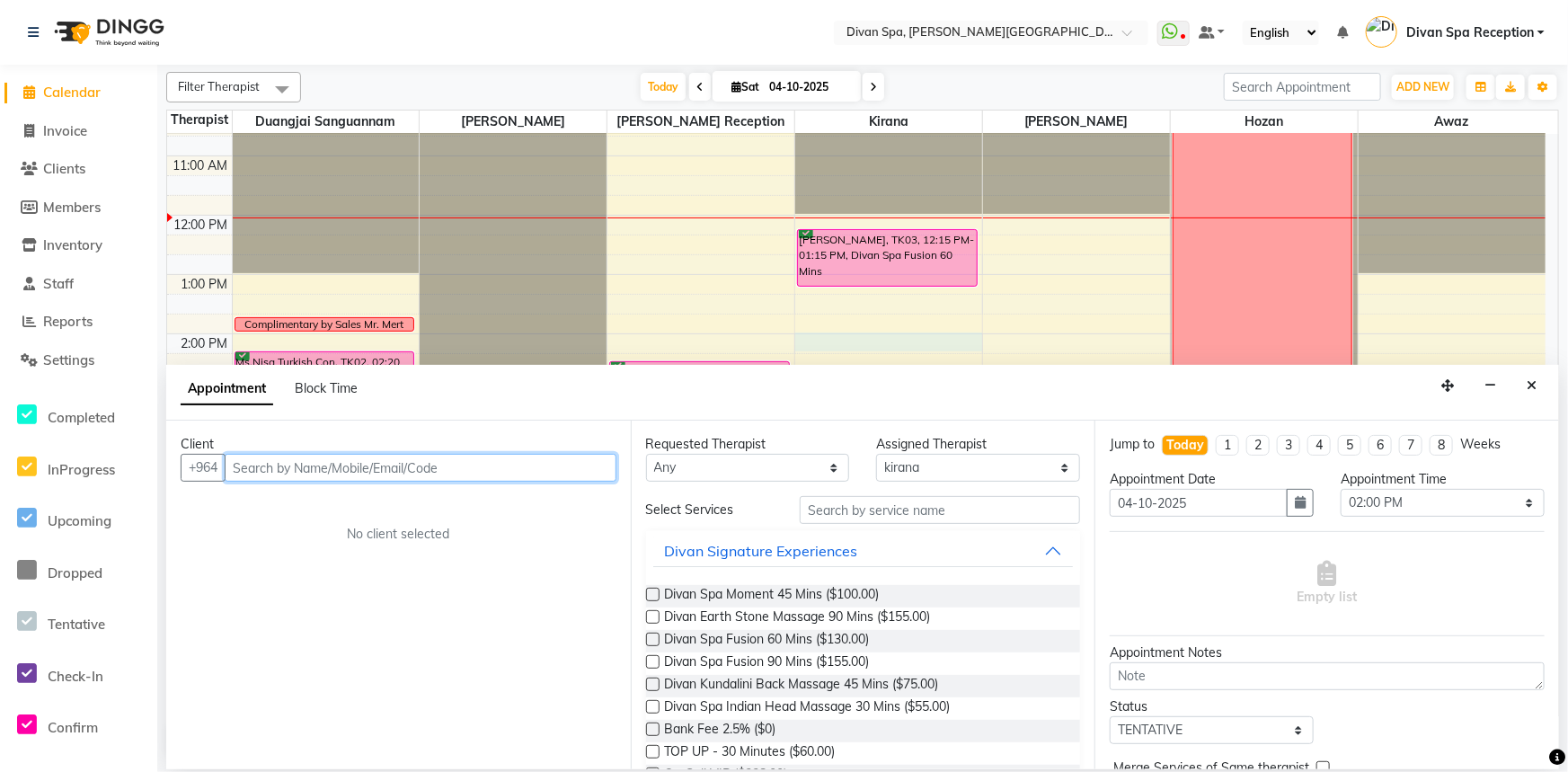
click at [399, 476] on input "text" at bounding box center [420, 467] width 392 height 28
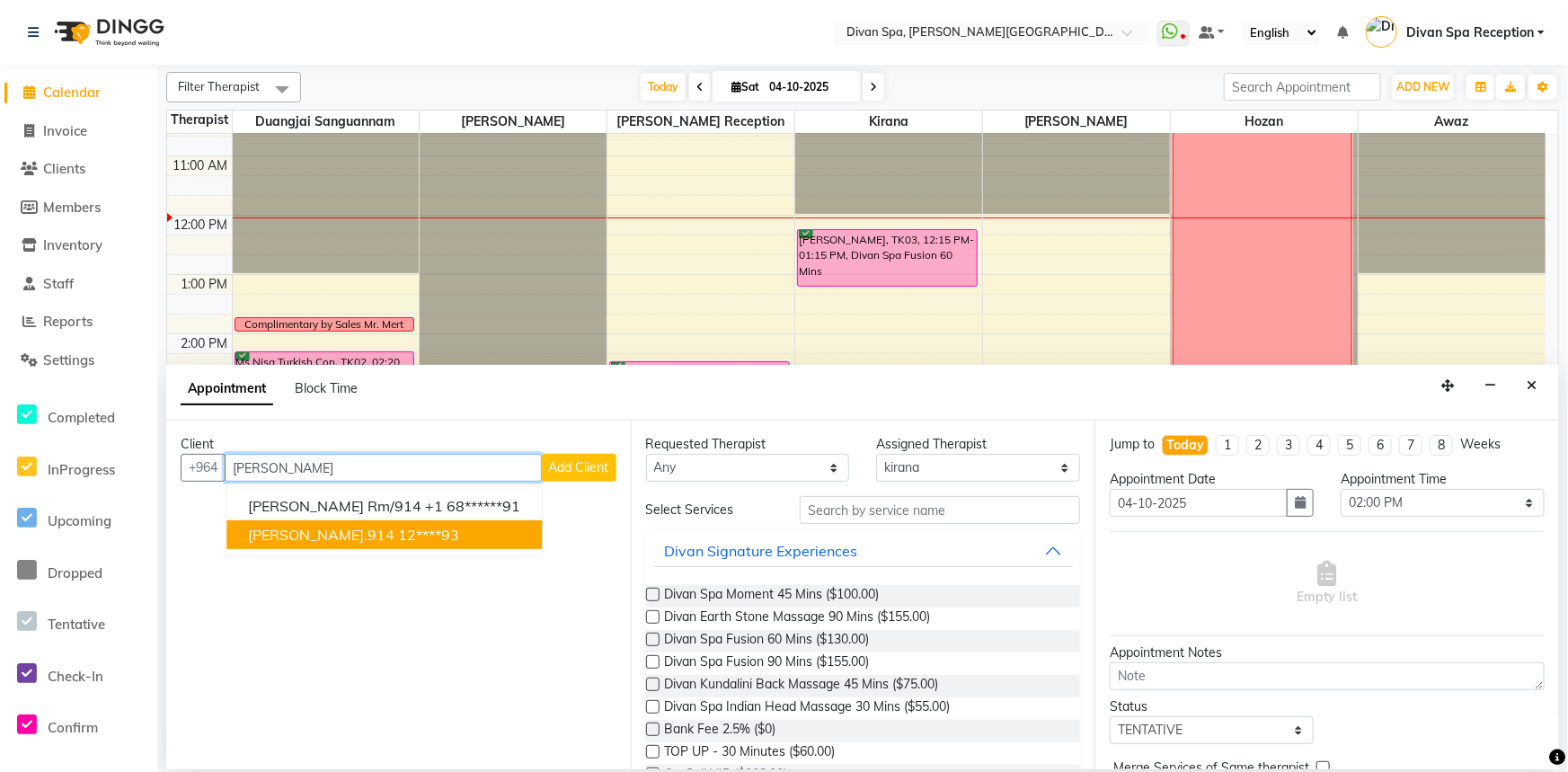
click at [414, 532] on ngb-highlight "12****93" at bounding box center [428, 534] width 61 height 18
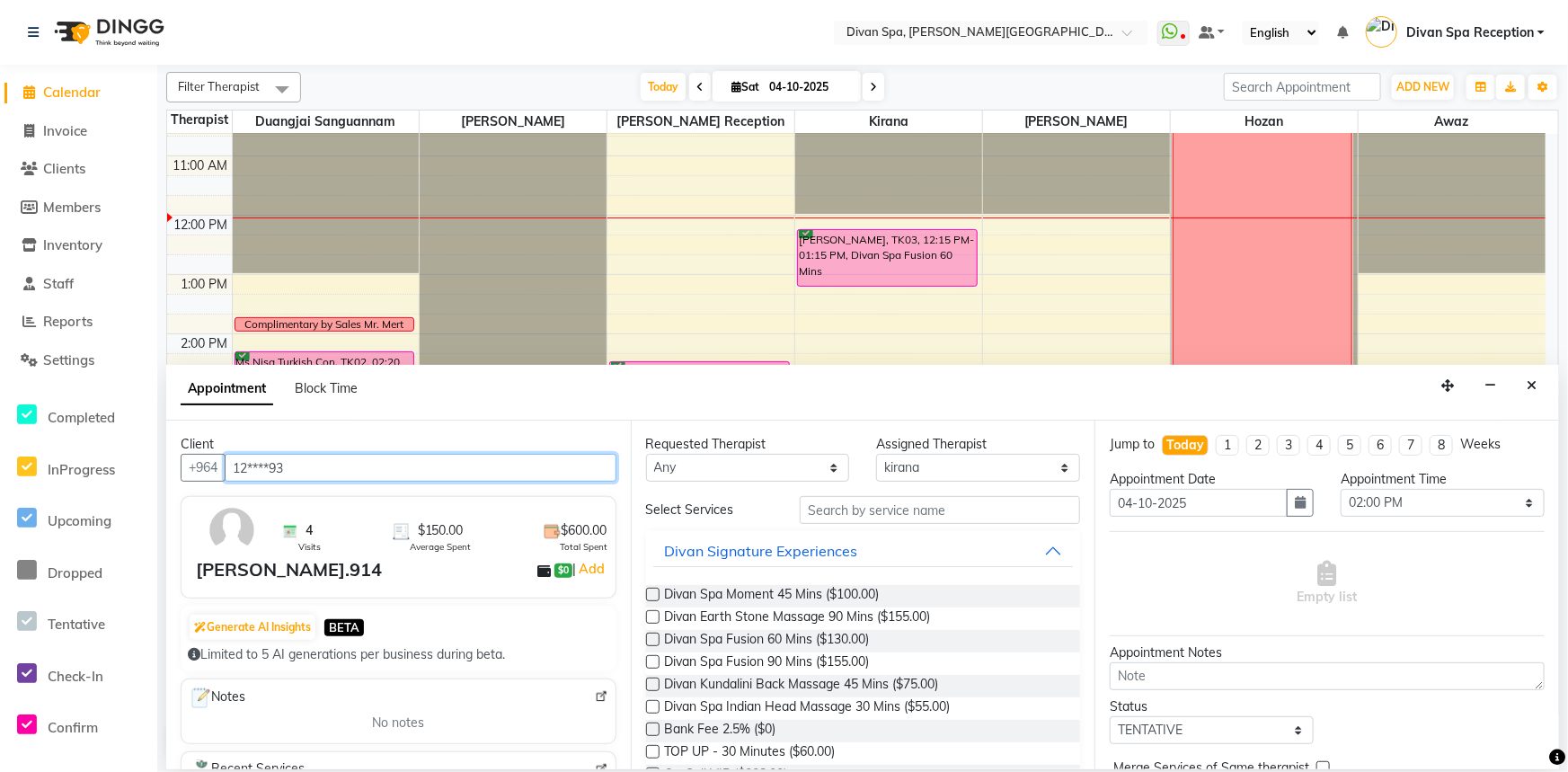
type input "12****93"
click at [647, 658] on label at bounding box center [652, 661] width 13 height 13
click at [647, 658] on input "checkbox" at bounding box center [652, 663] width 12 height 12
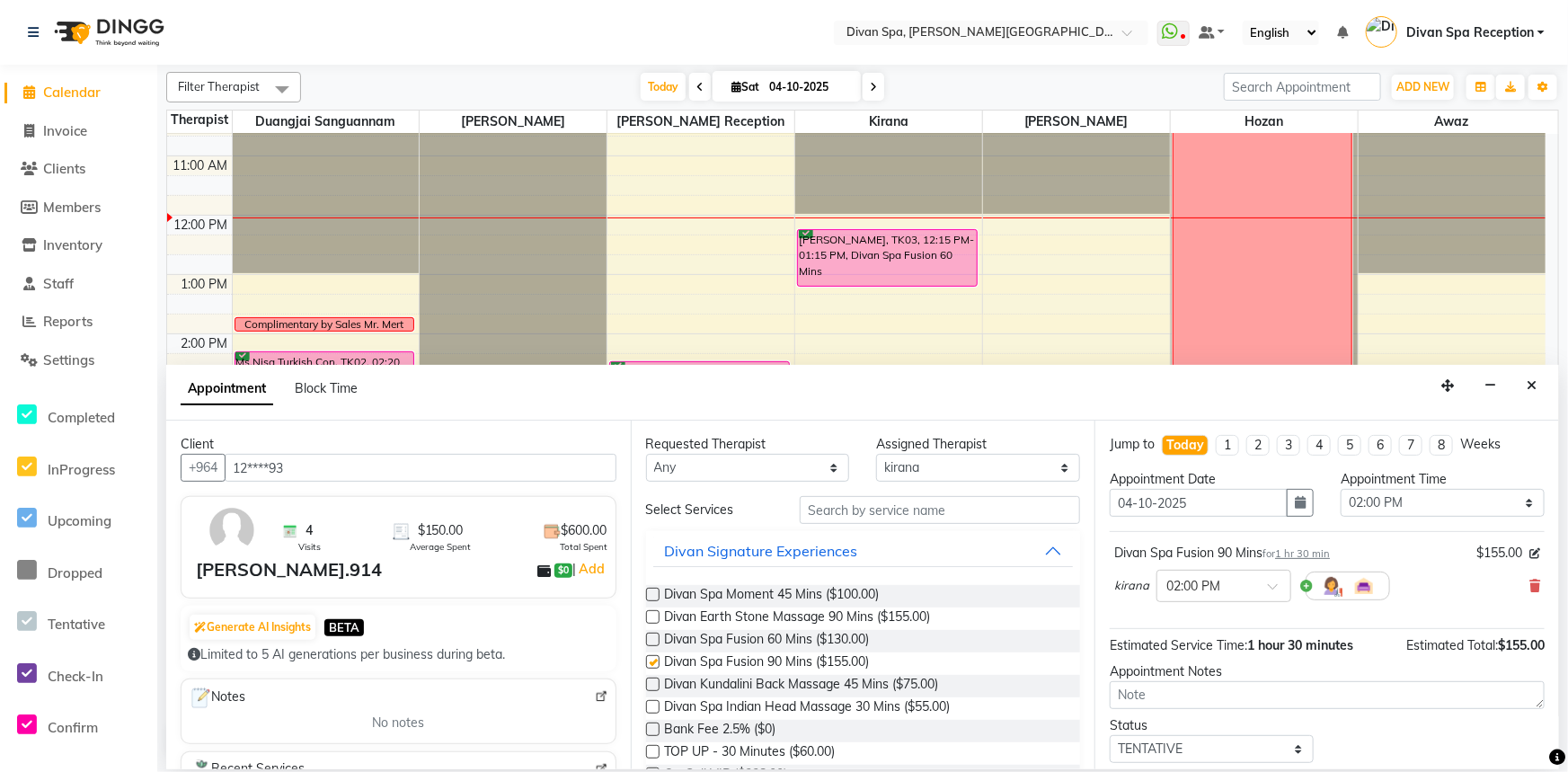
checkbox input "false"
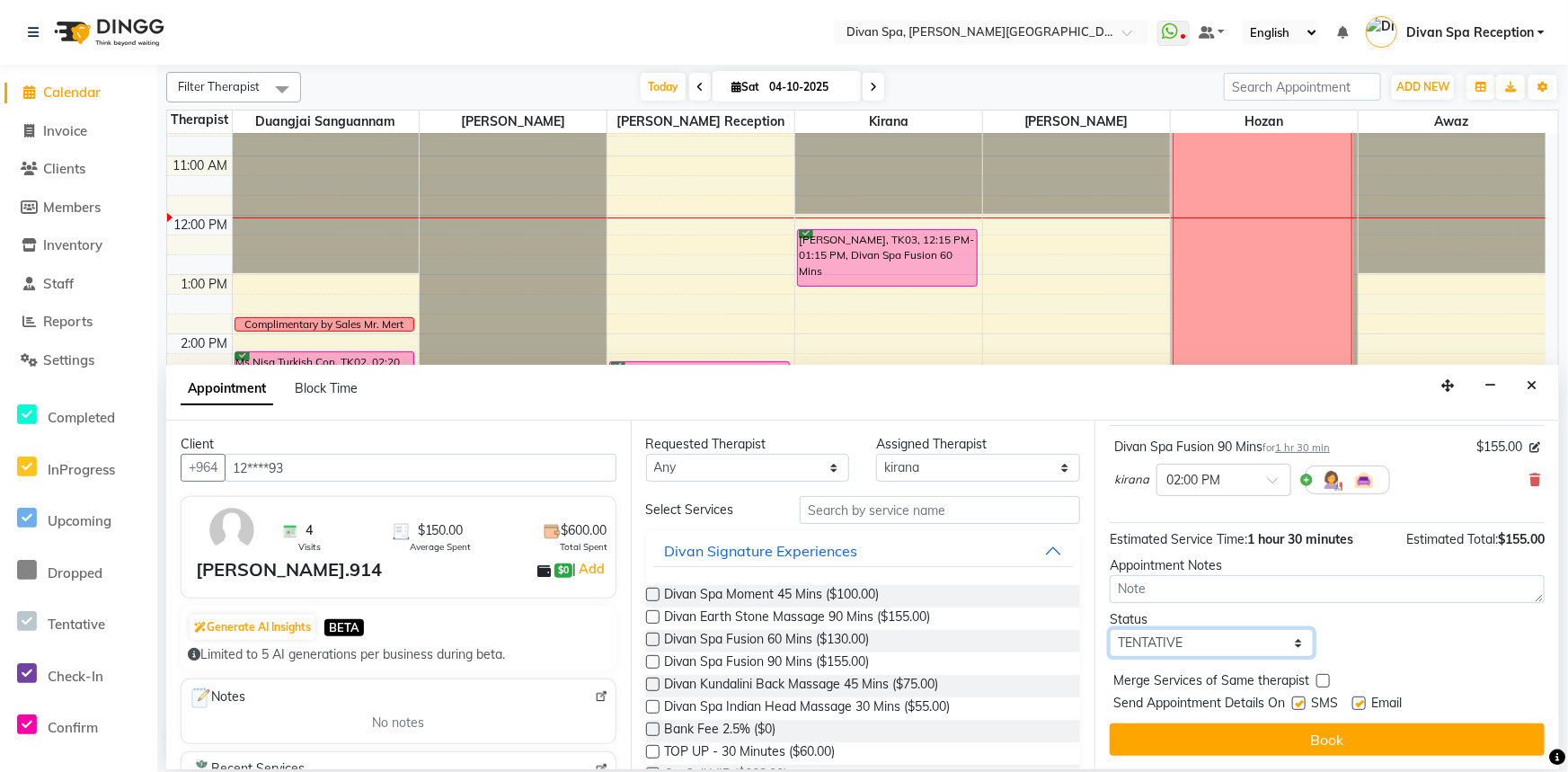
click at [1294, 642] on select "Select TENTATIVE CONFIRM CHECK-IN UPCOMING" at bounding box center [1211, 643] width 204 height 28
select select "confirm booking"
click at [1110, 629] on select "Select TENTATIVE CONFIRM CHECK-IN UPCOMING" at bounding box center [1211, 643] width 204 height 28
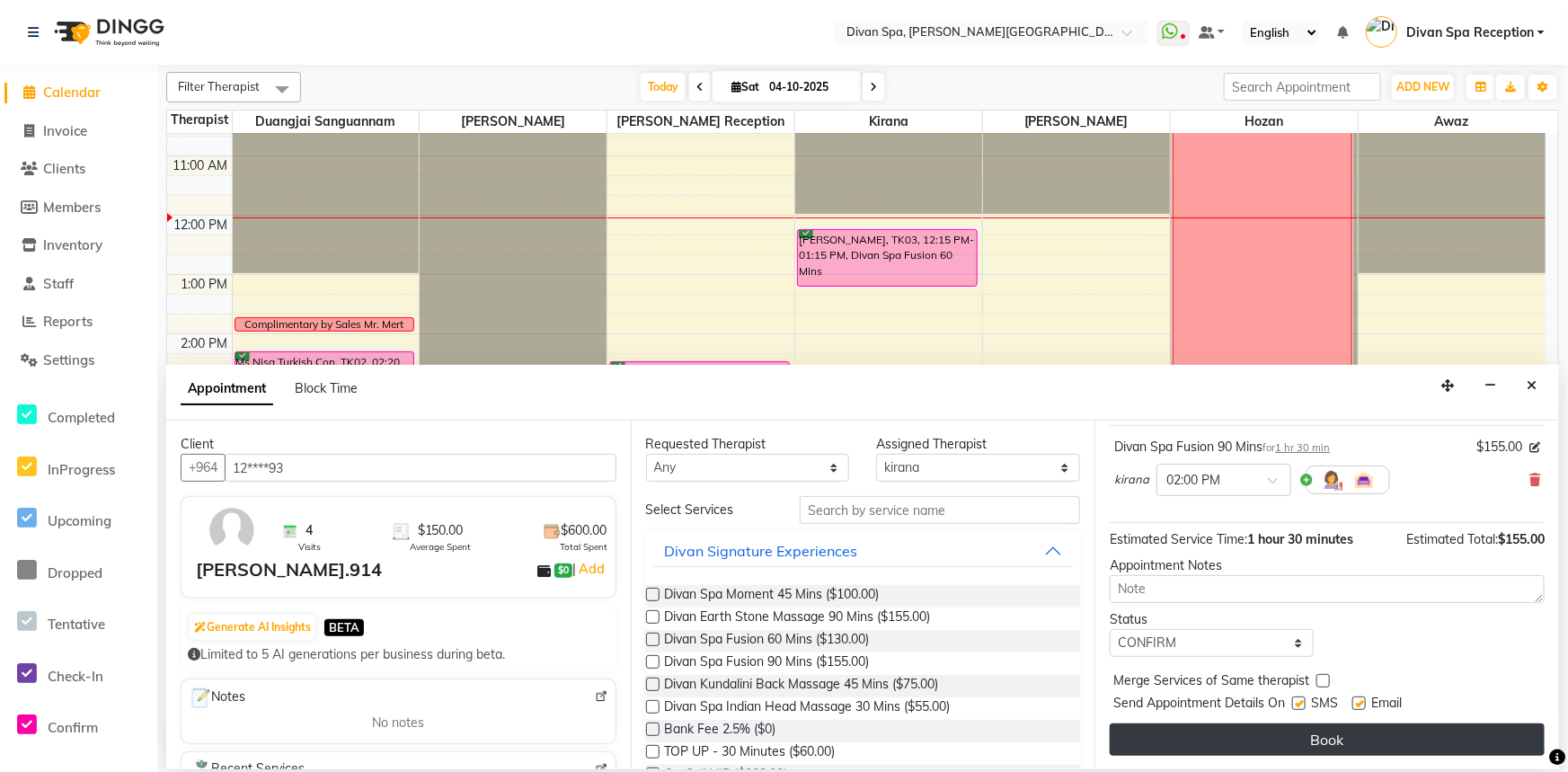
click at [1297, 741] on button "Book" at bounding box center [1326, 739] width 434 height 32
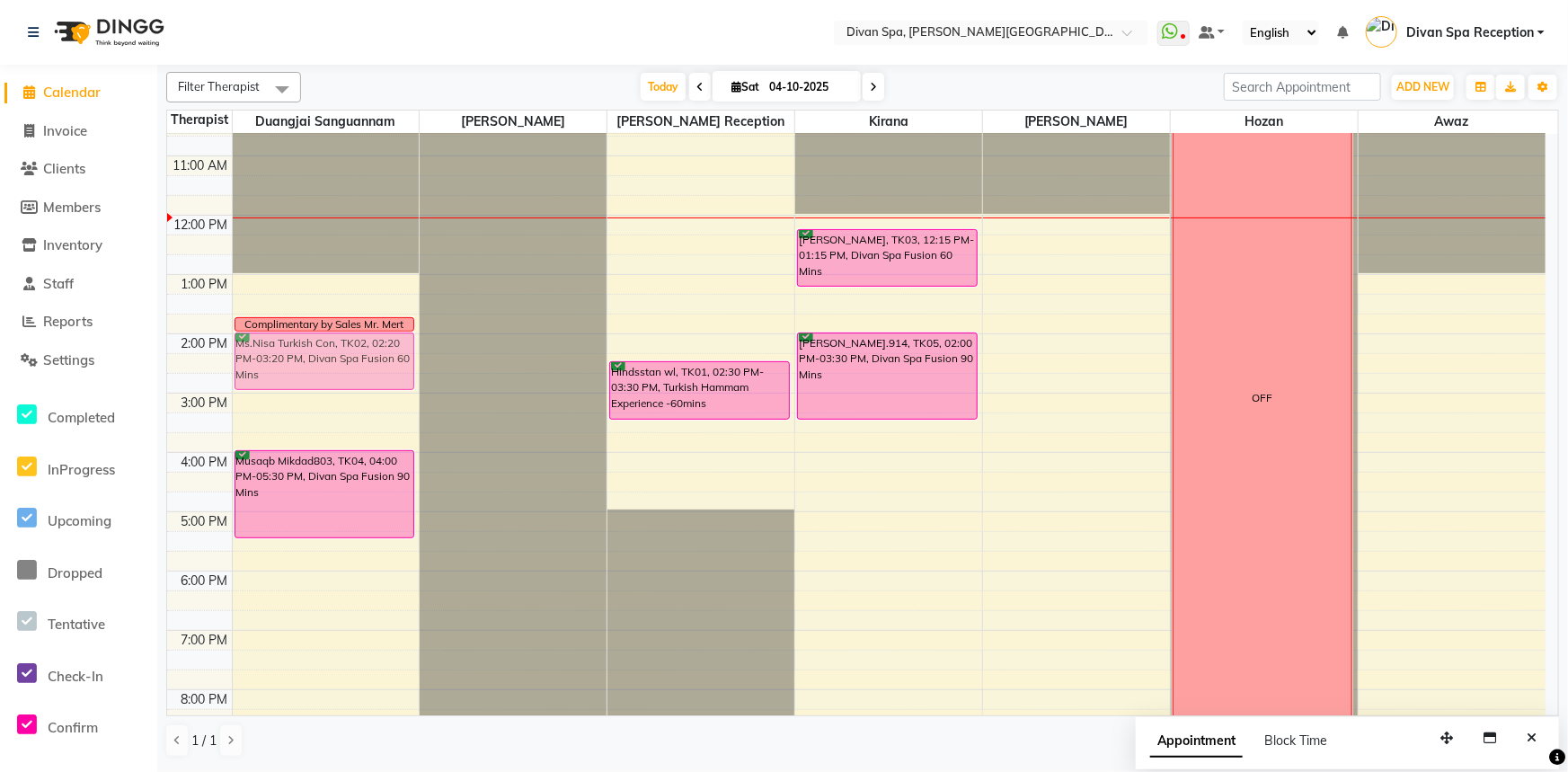
click at [300, 374] on div "Complimentary by Sales Mr. Mert Ms.Nisa Turkish Con, TK02, 02:20 PM-03:20 PM, D…" at bounding box center [326, 364] width 187 height 1007
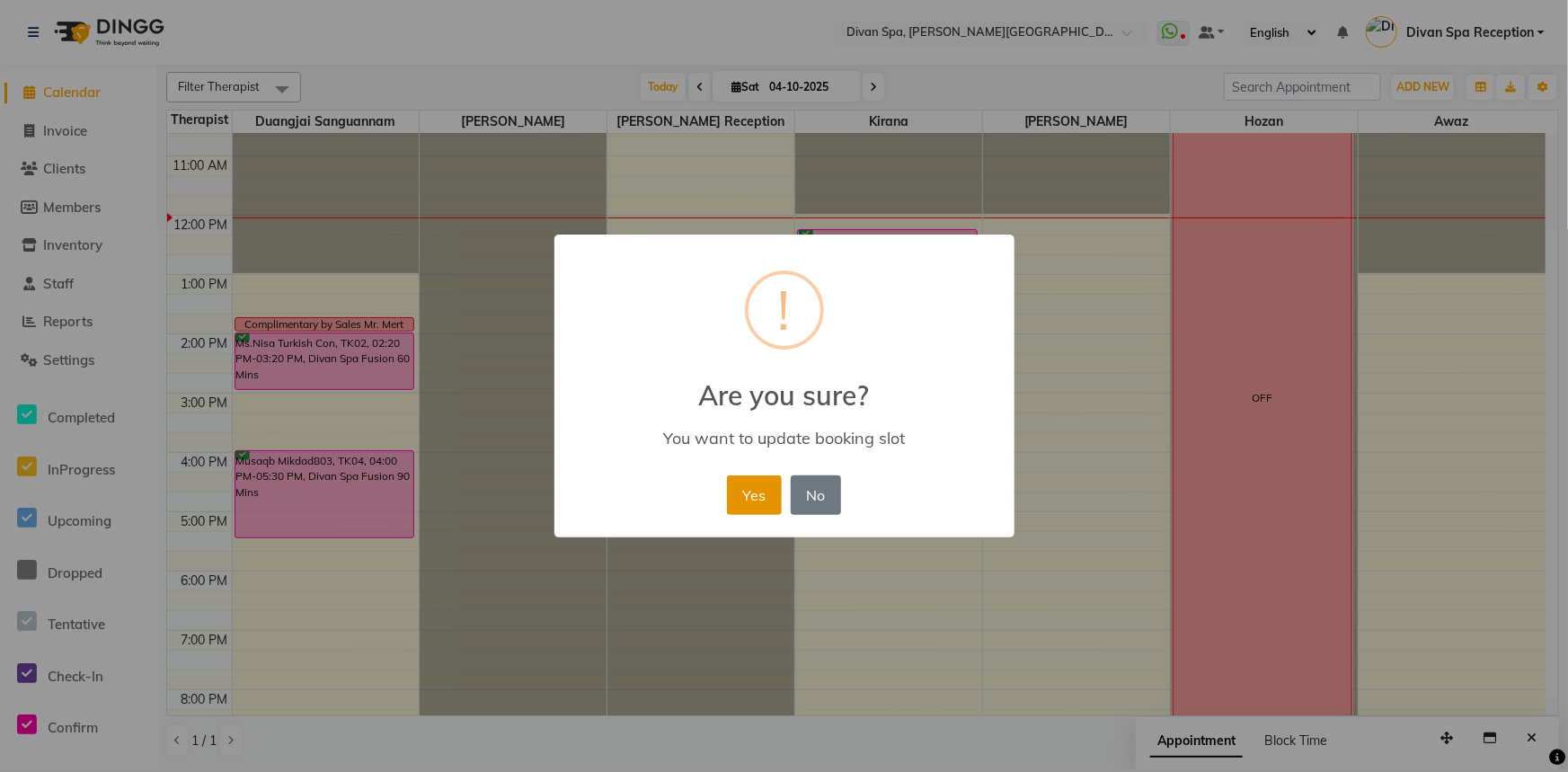
click at [758, 496] on button "Yes" at bounding box center [754, 495] width 55 height 40
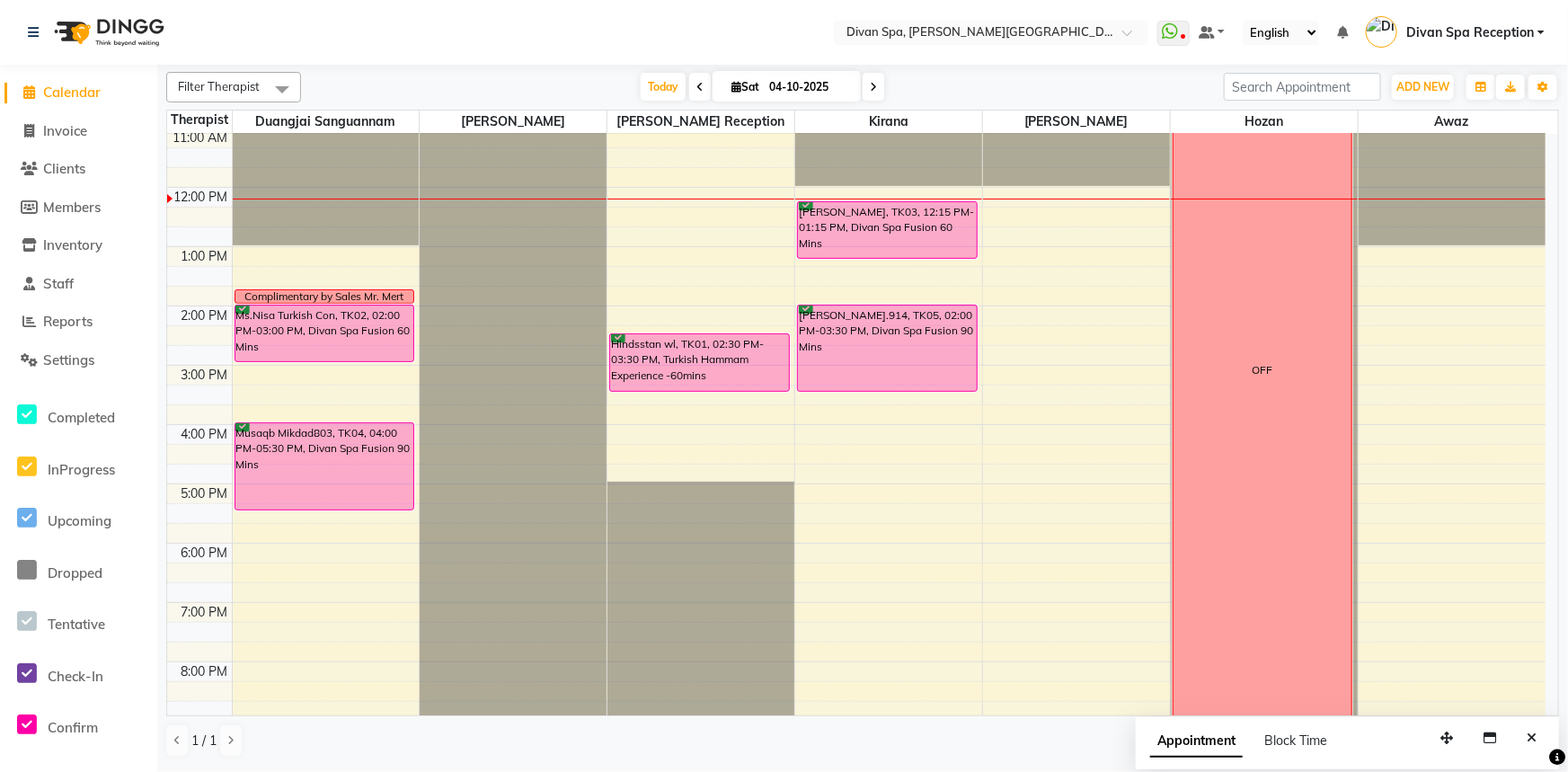
scroll to position [176, 0]
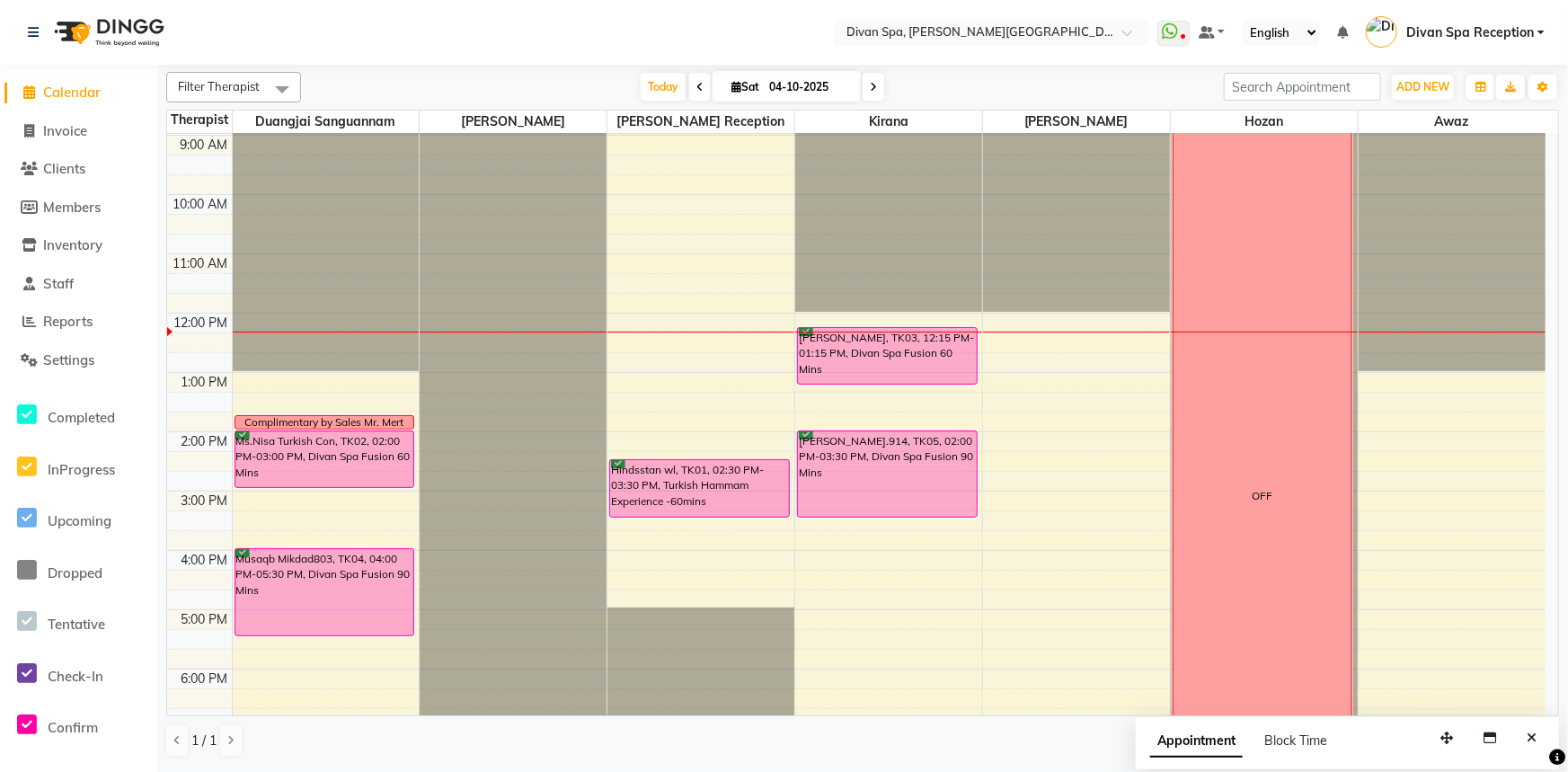
click at [890, 357] on div "[PERSON_NAME], TK03, 12:15 PM-01:15 PM, Divan Spa Fusion 60 Mins" at bounding box center [887, 356] width 179 height 56
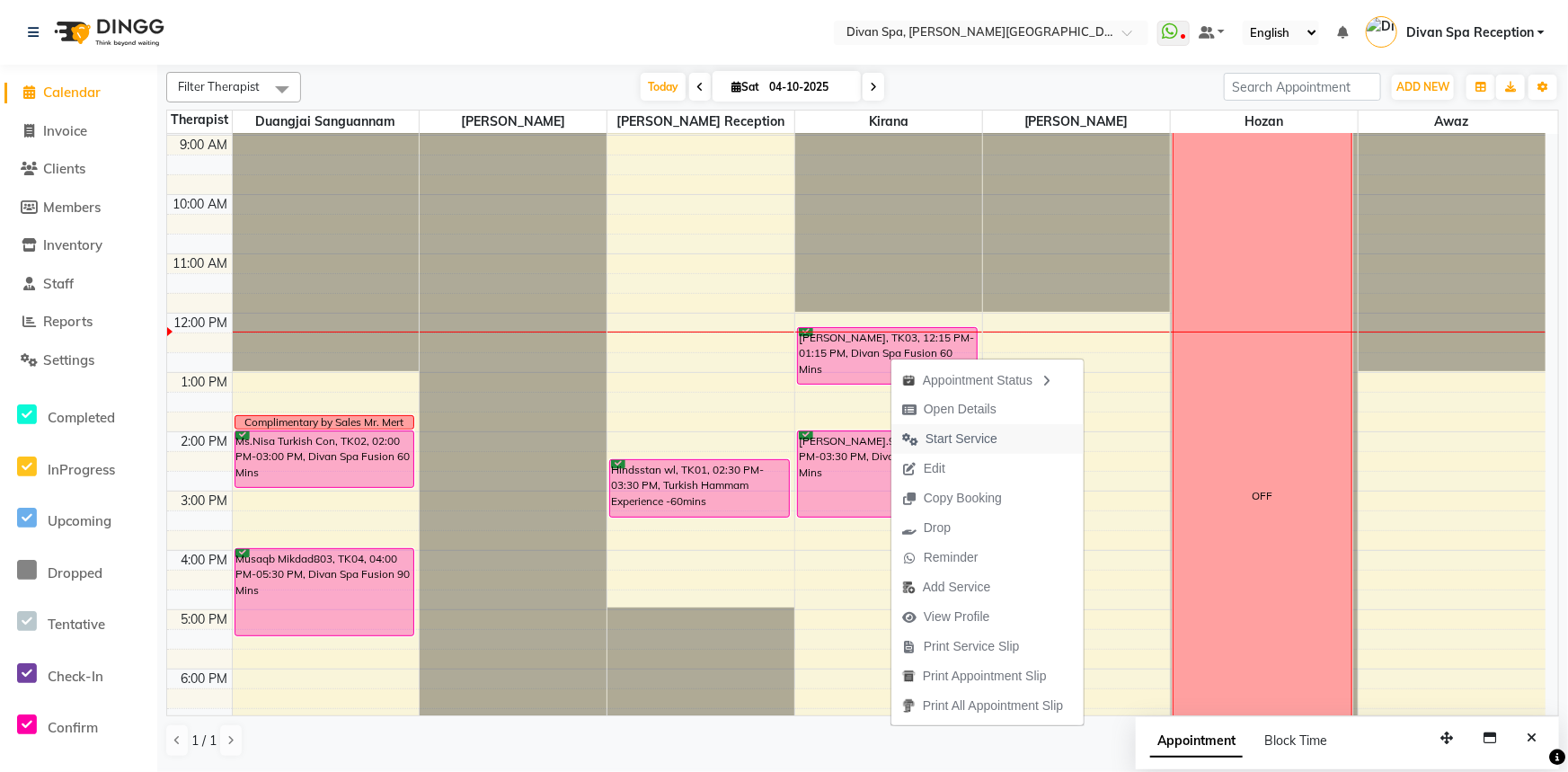
click at [949, 436] on span "Start Service" at bounding box center [962, 438] width 72 height 19
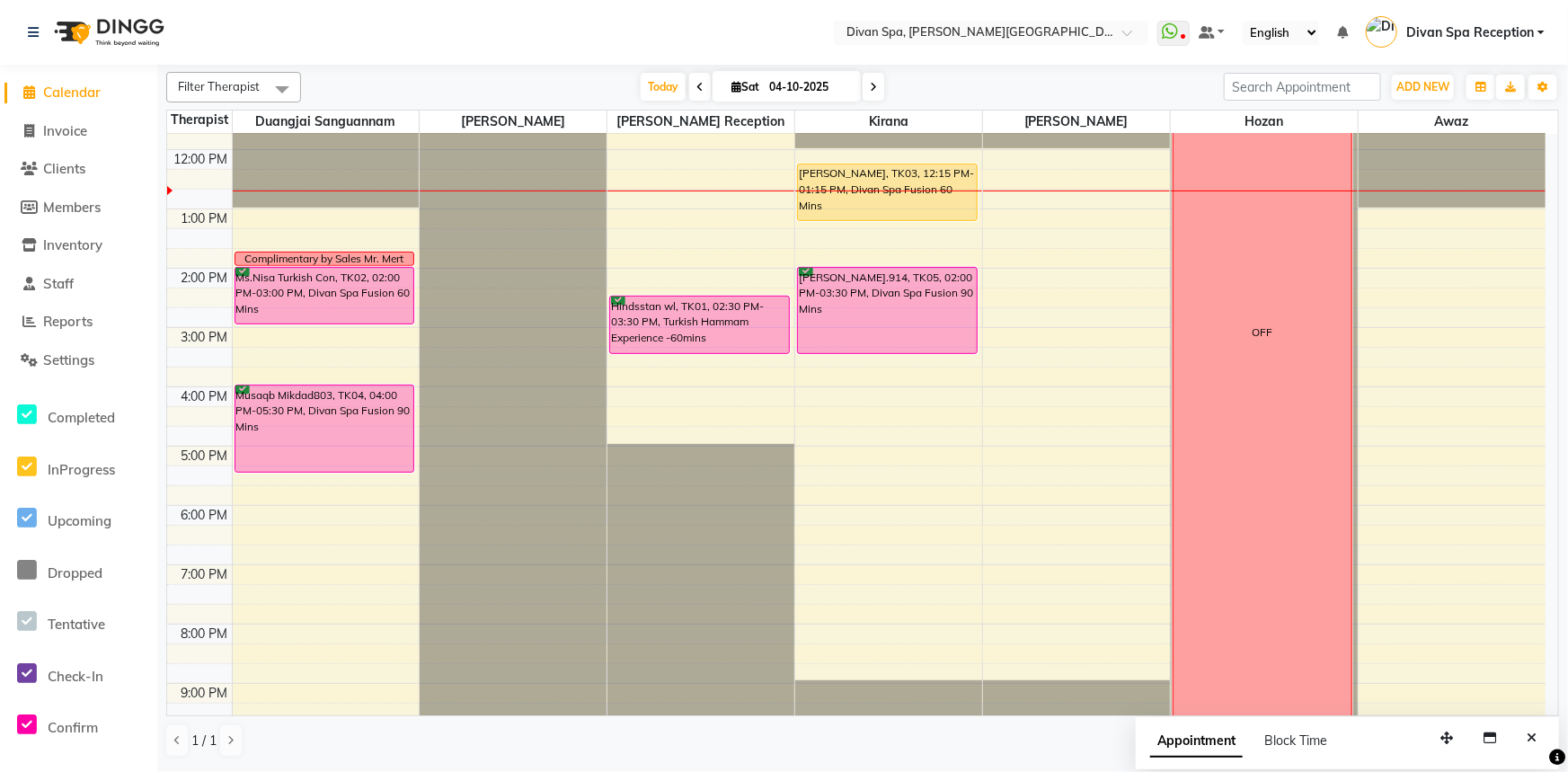
scroll to position [421, 0]
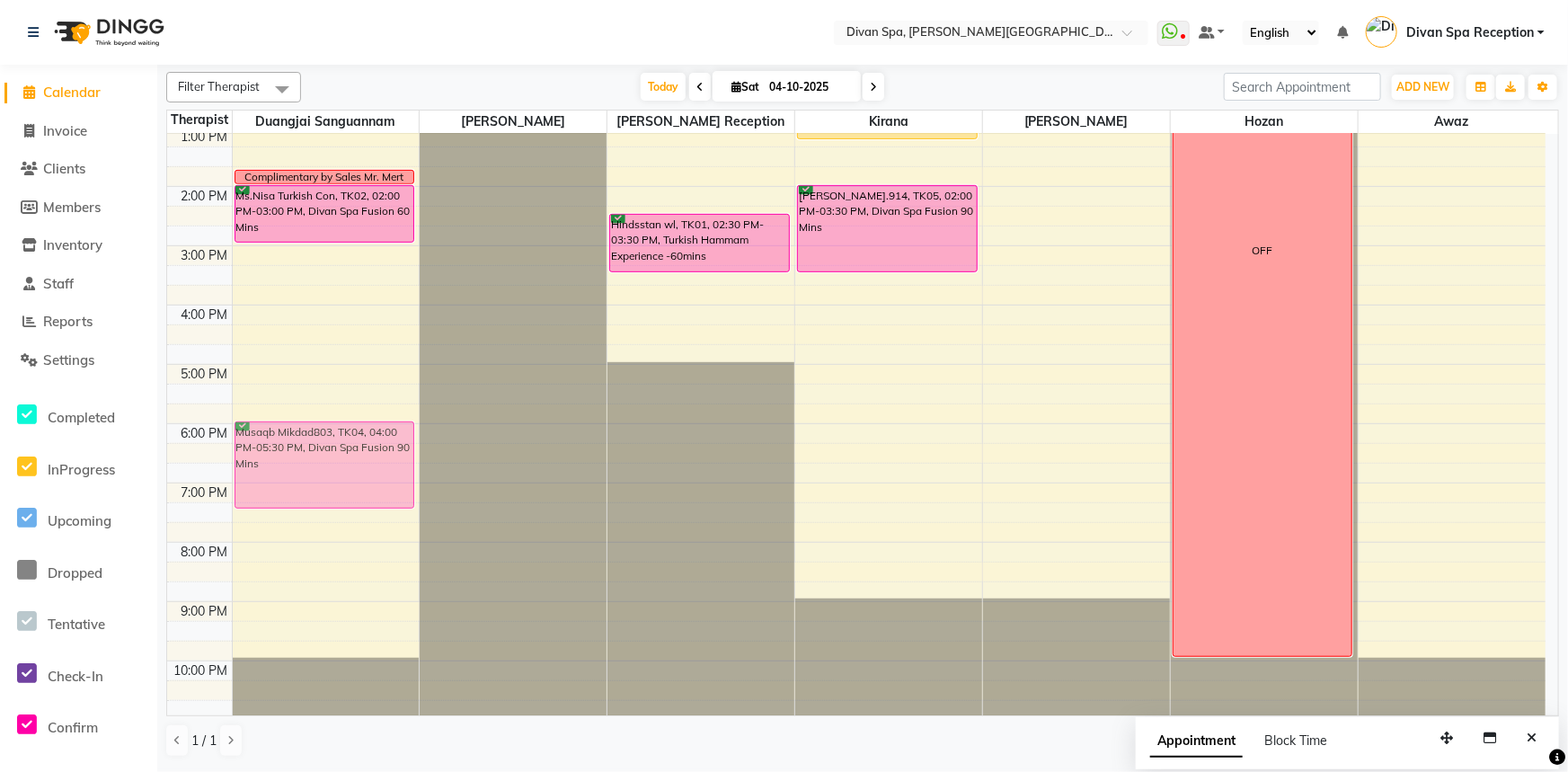
drag, startPoint x: 308, startPoint y: 363, endPoint x: 343, endPoint y: 486, distance: 127.9
click at [343, 485] on div "Complimentary by Sales Mr. Mert Ms.Nisa Turkish Con, TK02, 02:00 PM-03:00 PM, D…" at bounding box center [326, 216] width 187 height 1007
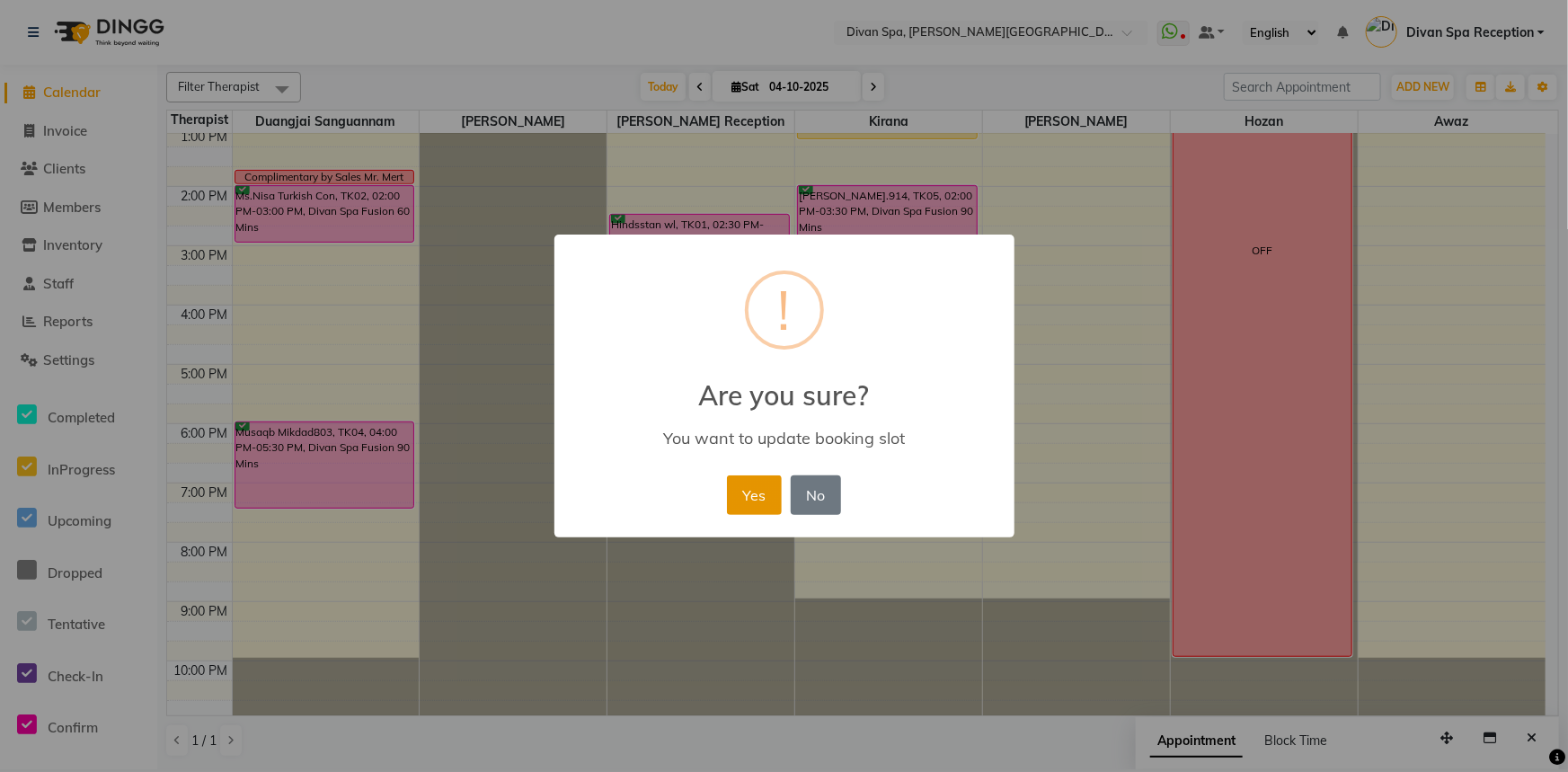
click at [748, 496] on button "Yes" at bounding box center [754, 495] width 55 height 40
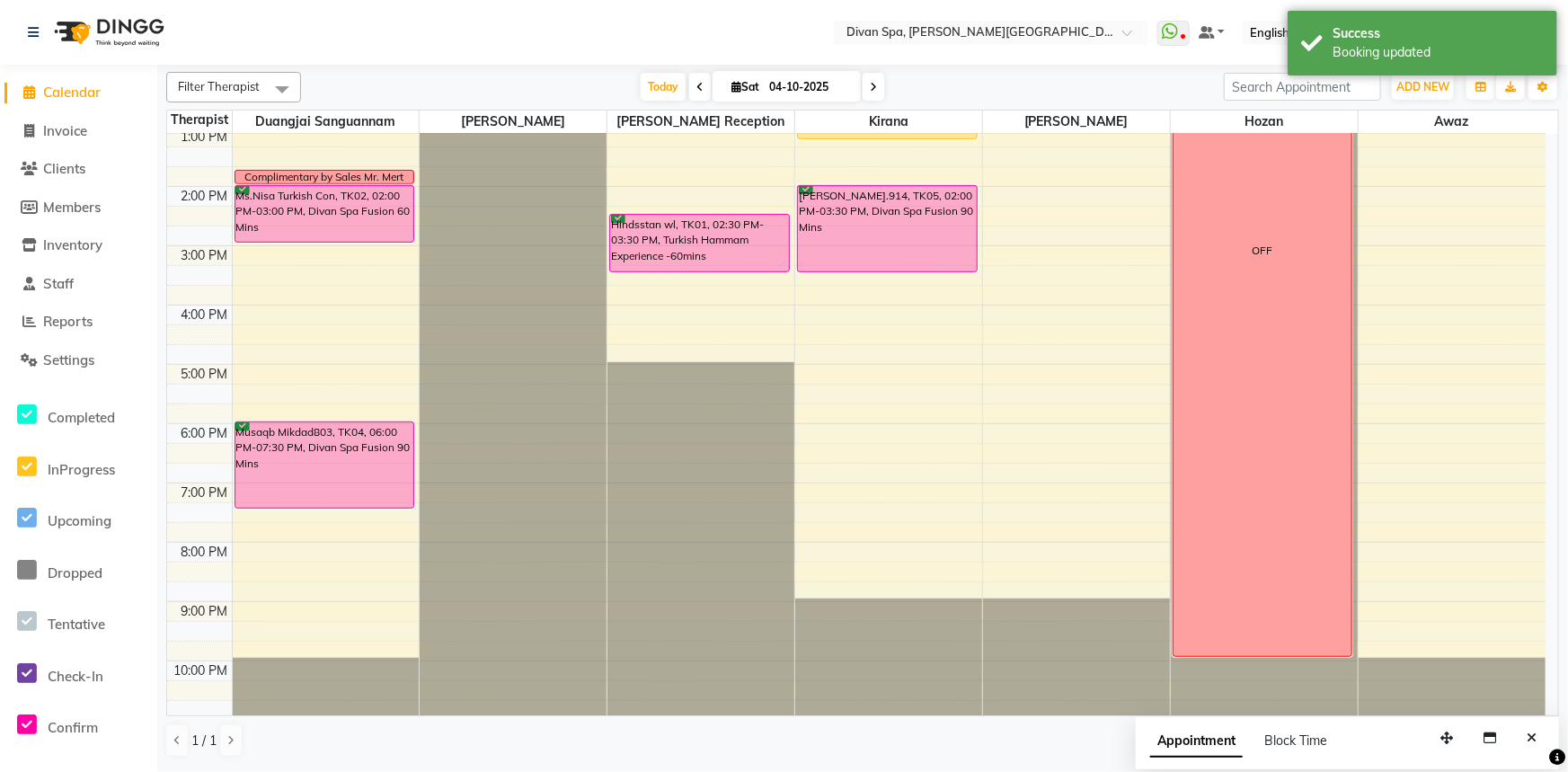
click at [324, 469] on div "Musaqb Mikdad803, TK04, 06:00 PM-07:30 PM, Divan Spa Fusion 90 Mins" at bounding box center [325, 464] width 179 height 85
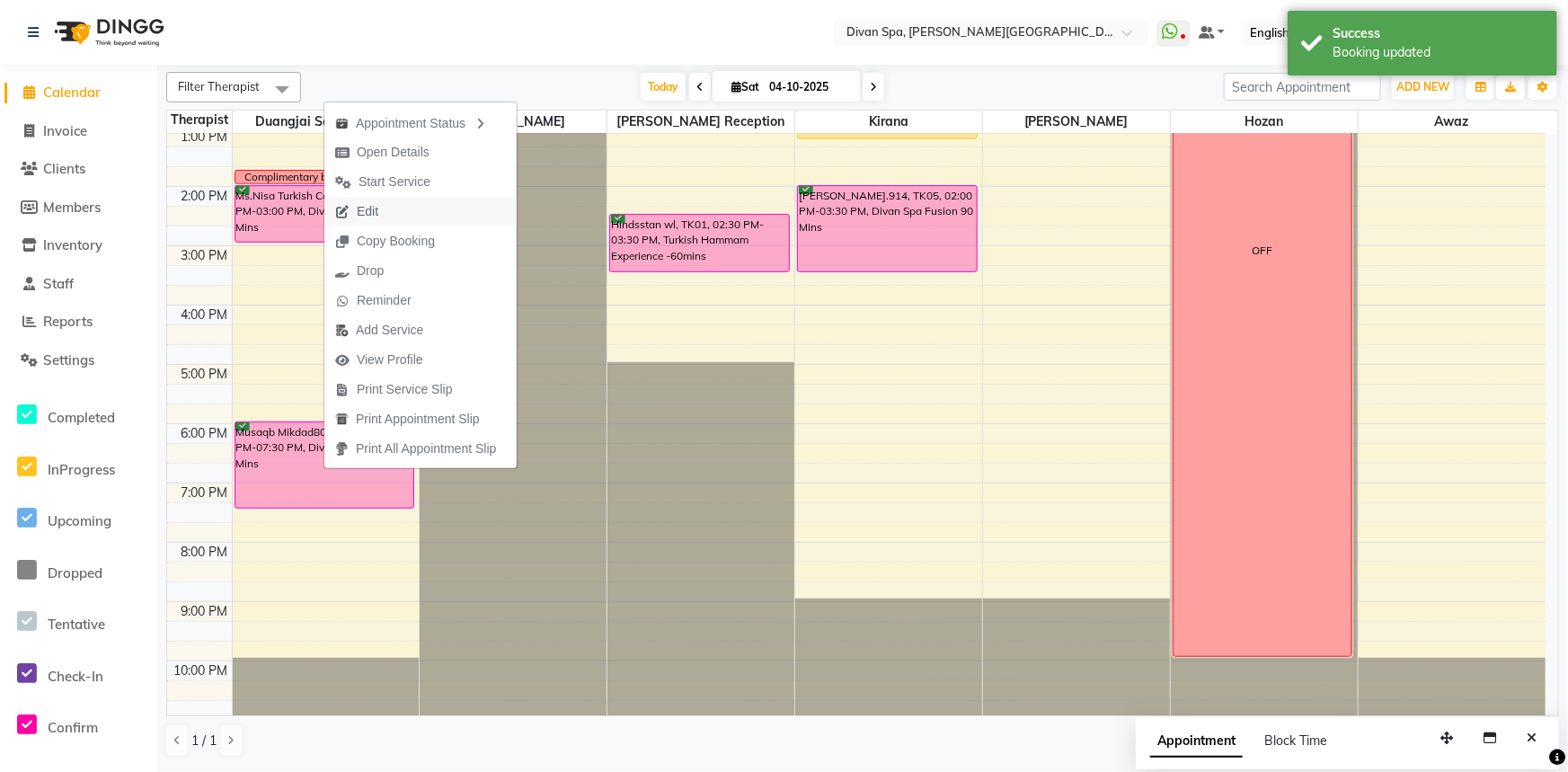
click at [403, 219] on button "Edit" at bounding box center [420, 212] width 193 height 30
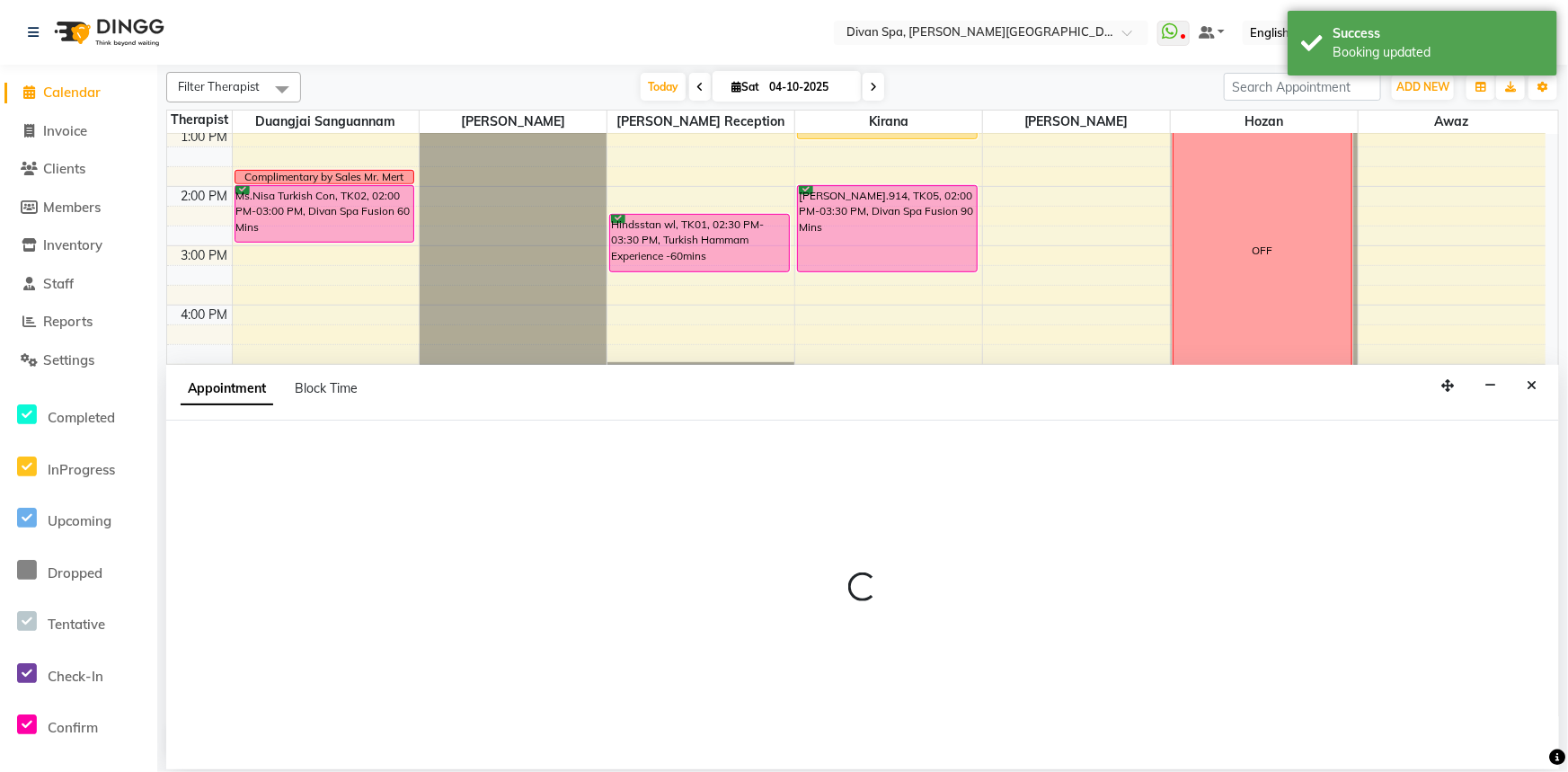
select select "tentative"
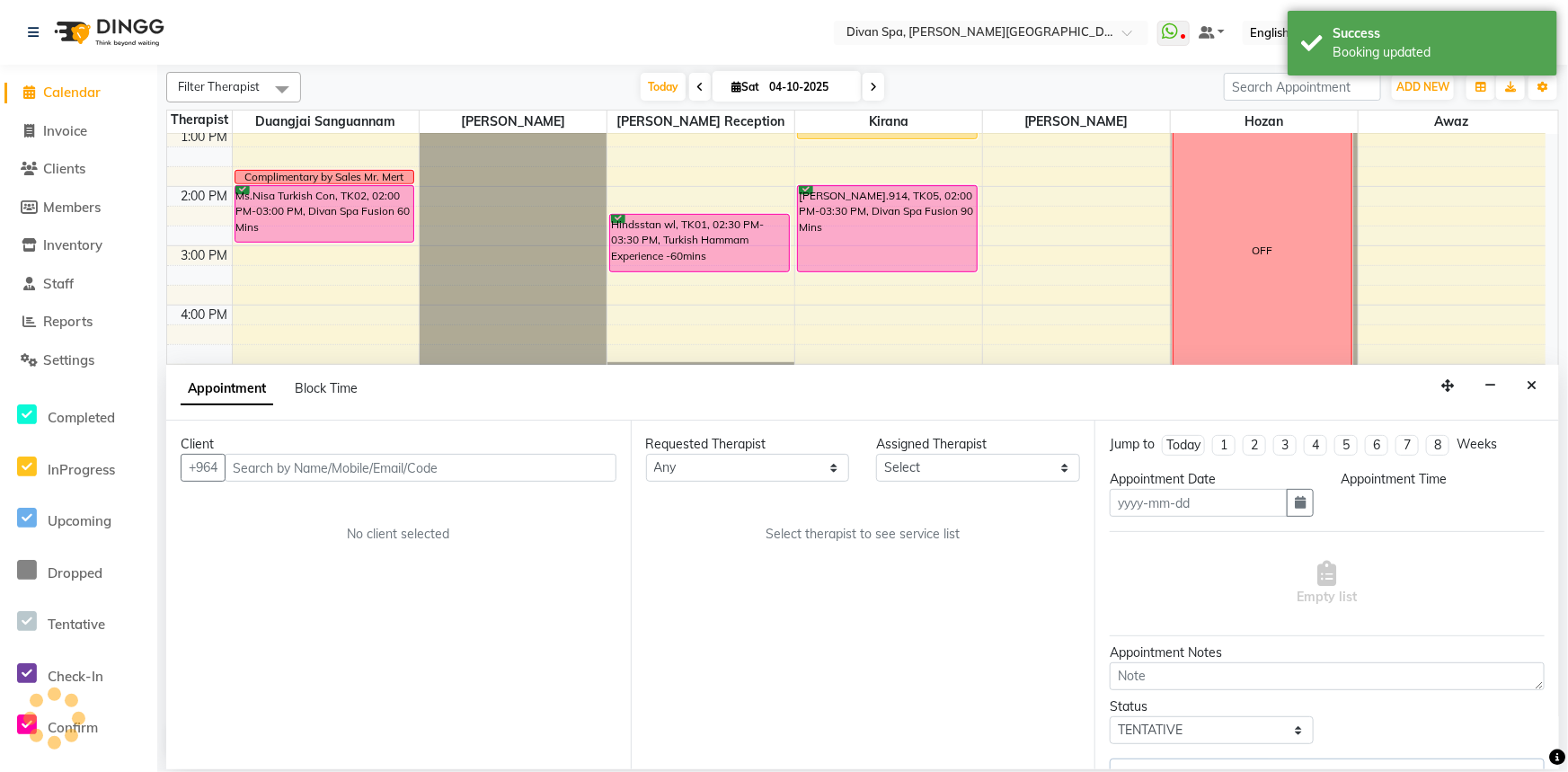
type input "04-10-2025"
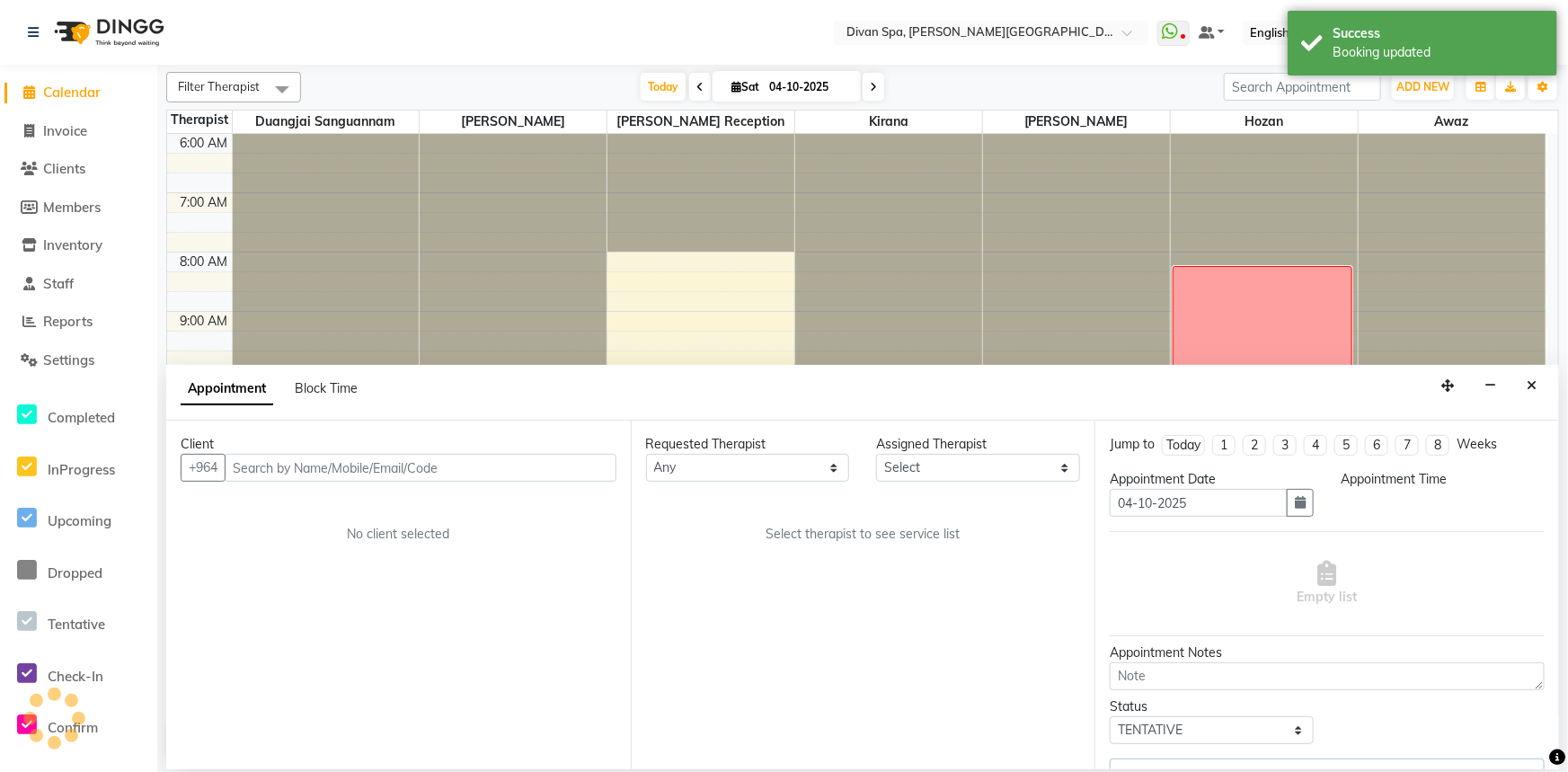
select select "confirm booking"
select select "1080"
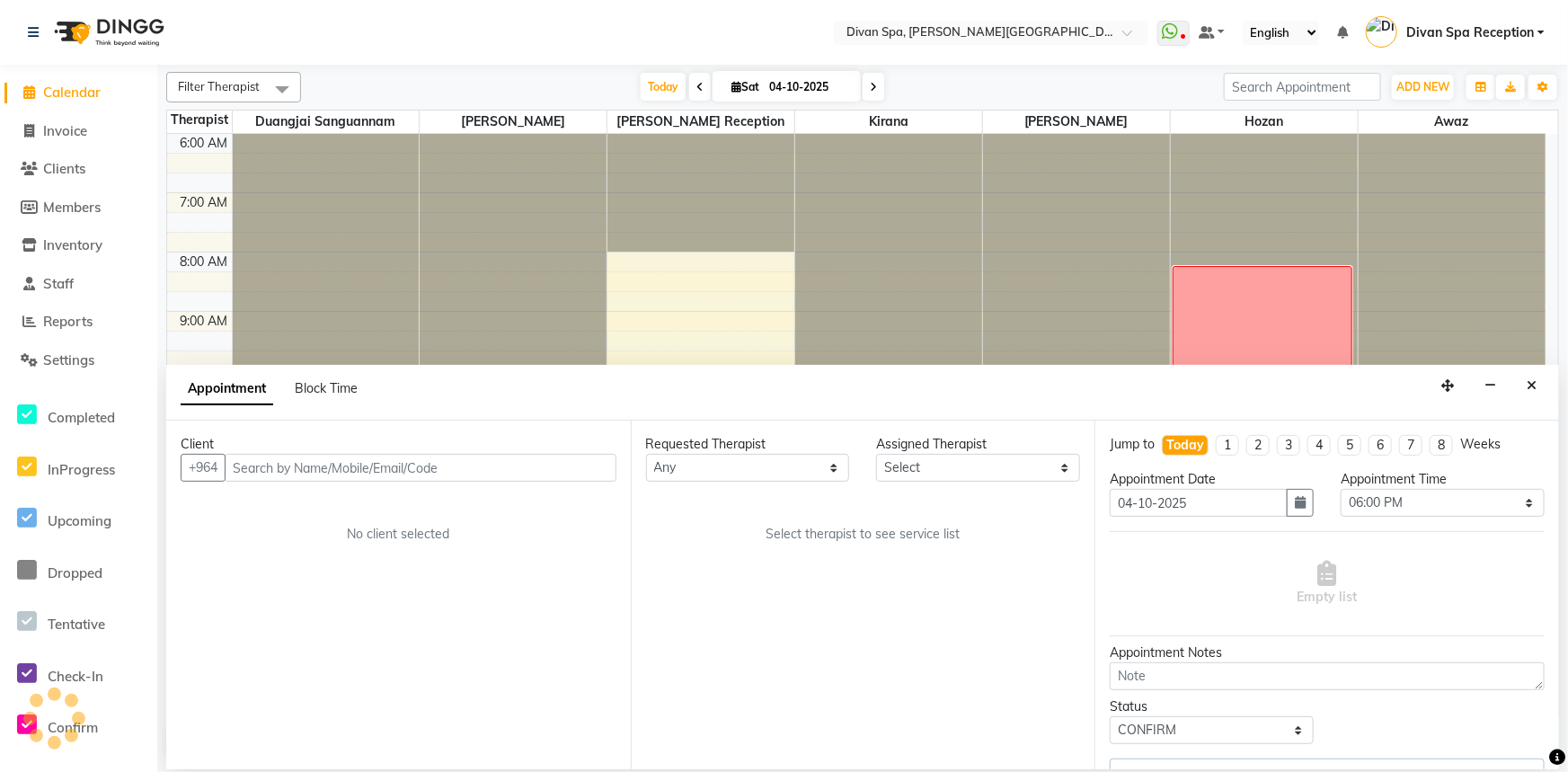
select select "17312"
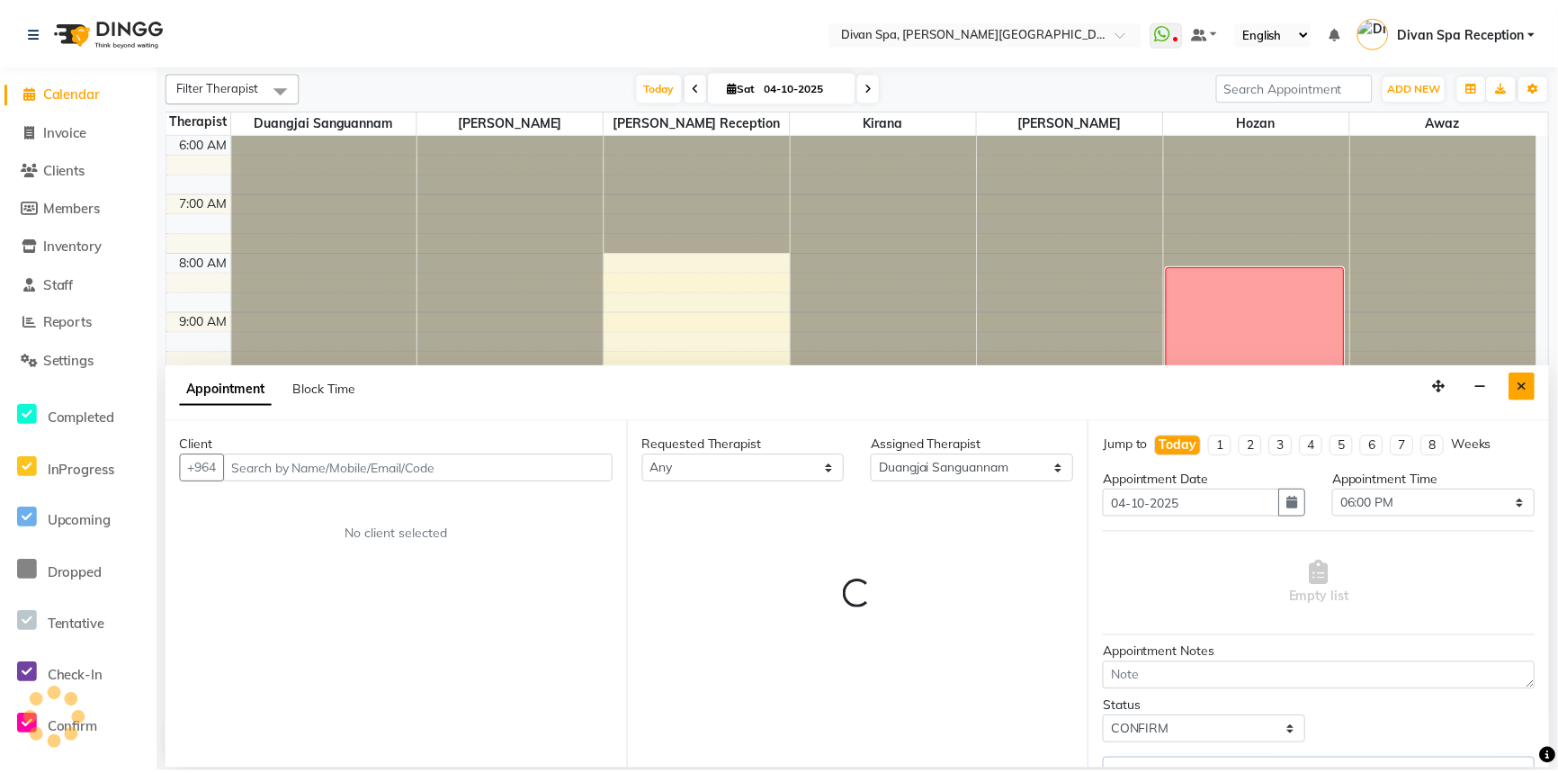
scroll to position [356, 0]
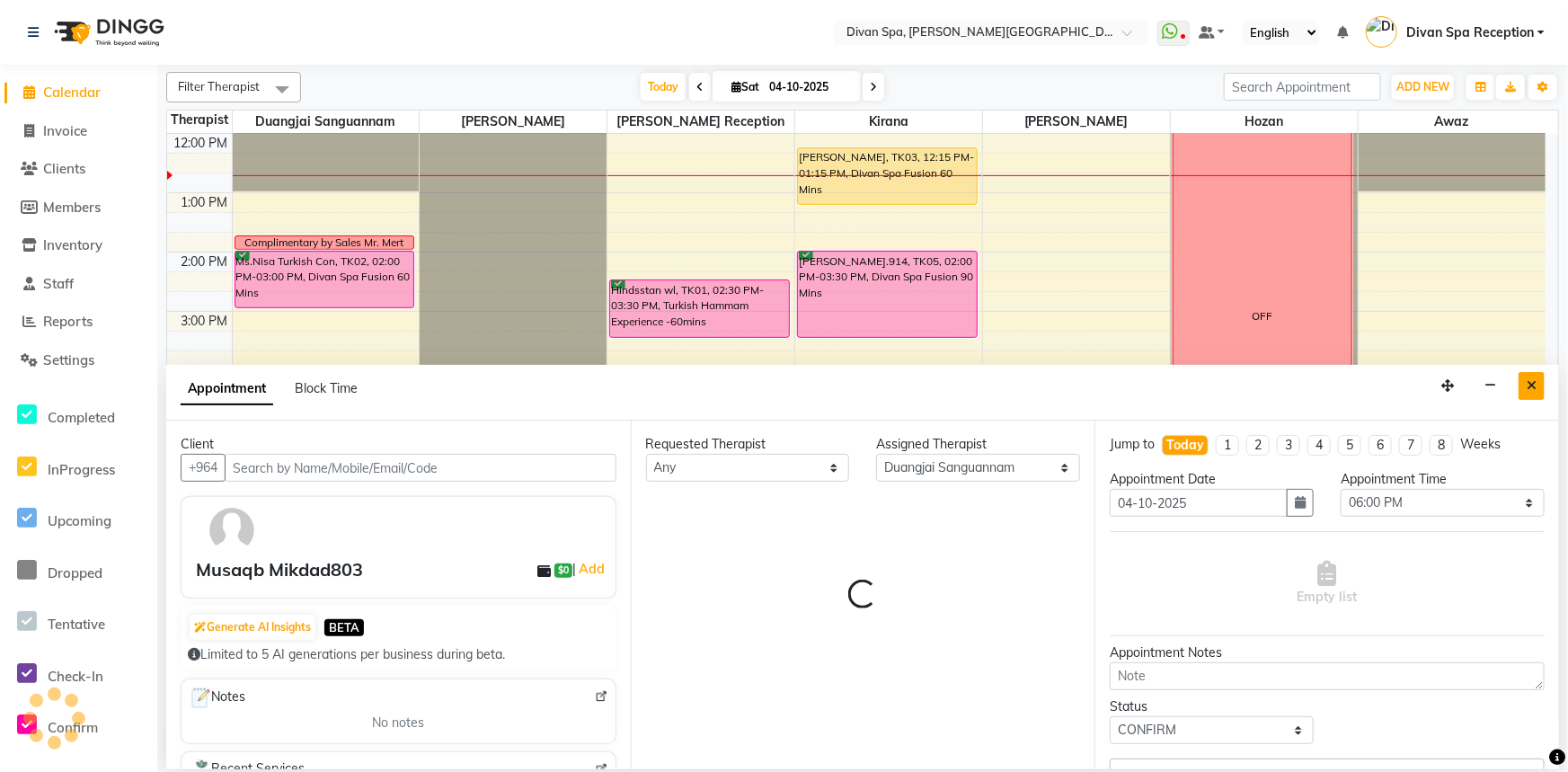
select select "2805"
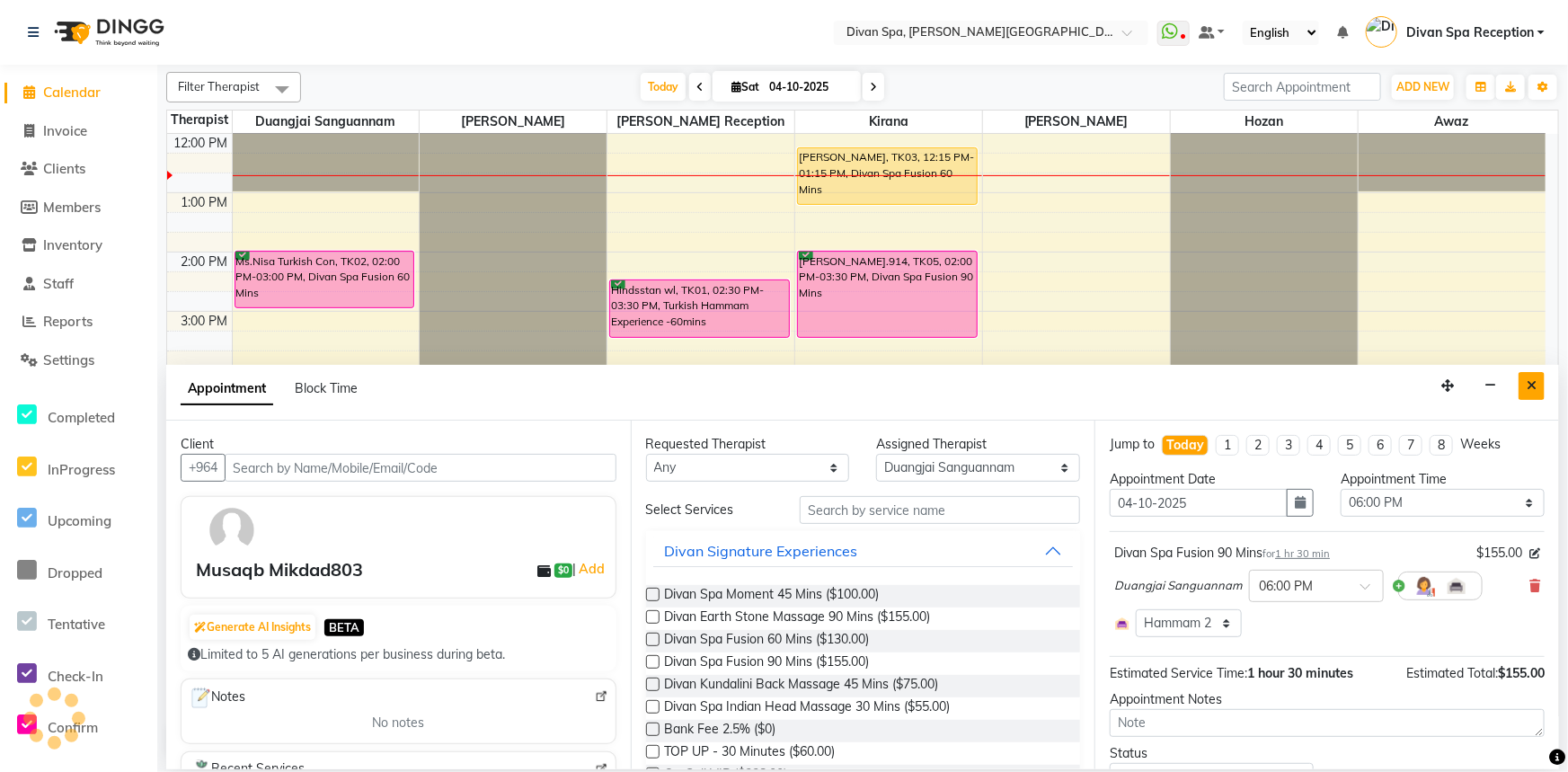
click at [1534, 388] on icon "Close" at bounding box center [1531, 386] width 10 height 13
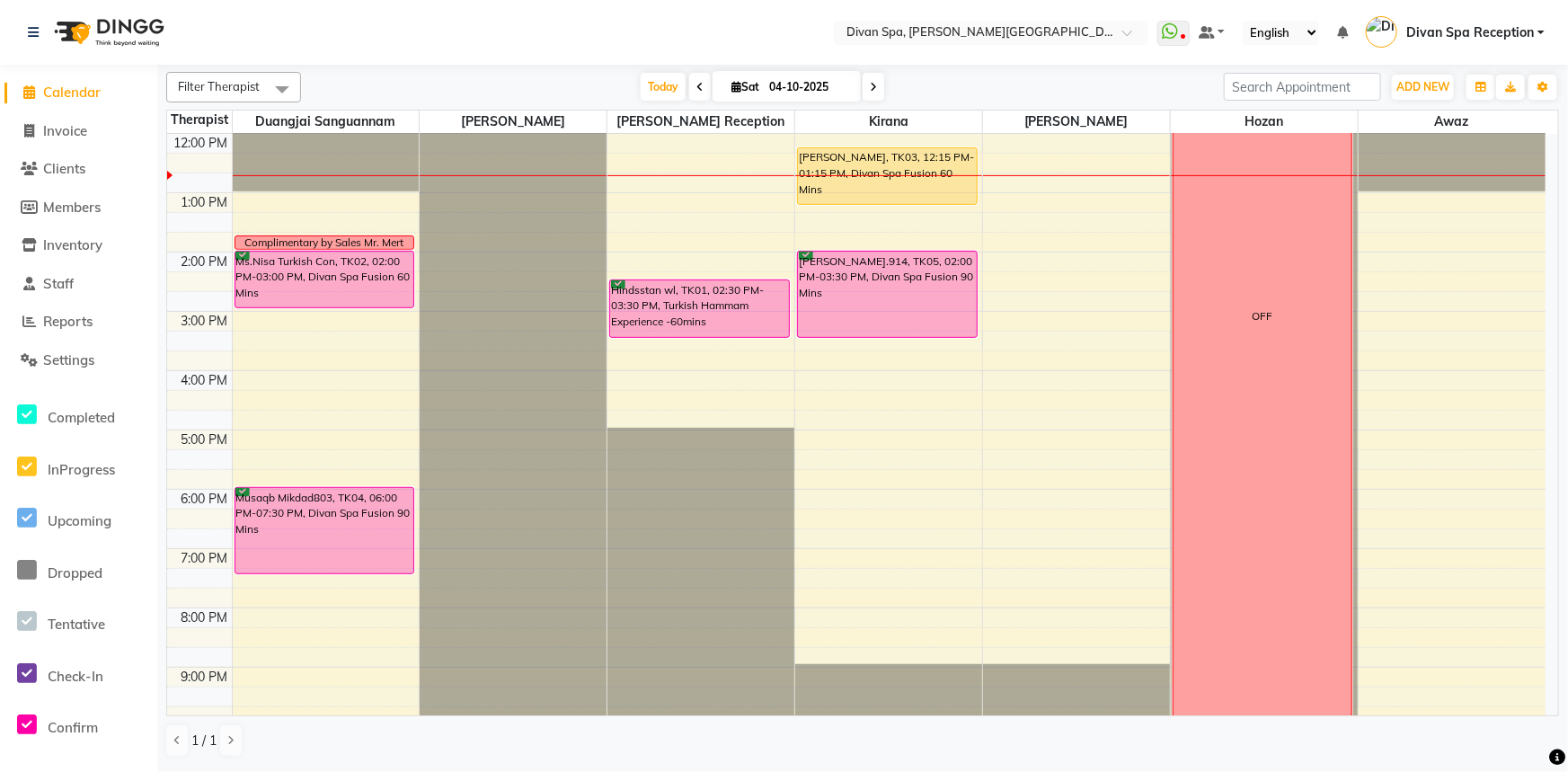
click at [340, 532] on div "Musaqb Mikdad803, TK04, 06:00 PM-07:30 PM, Divan Spa Fusion 90 Mins" at bounding box center [325, 529] width 179 height 85
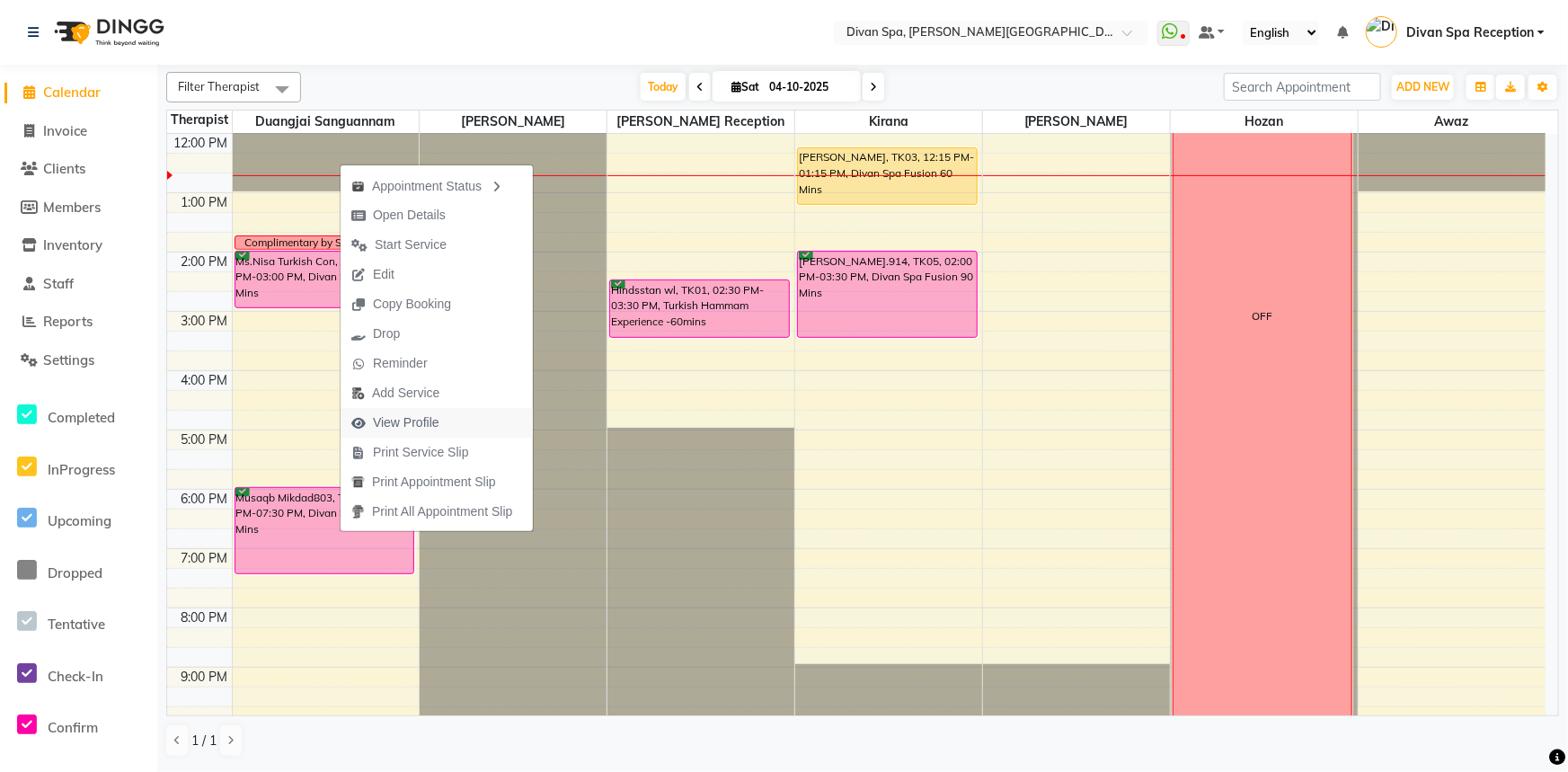
click at [425, 419] on span "View Profile" at bounding box center [405, 422] width 67 height 19
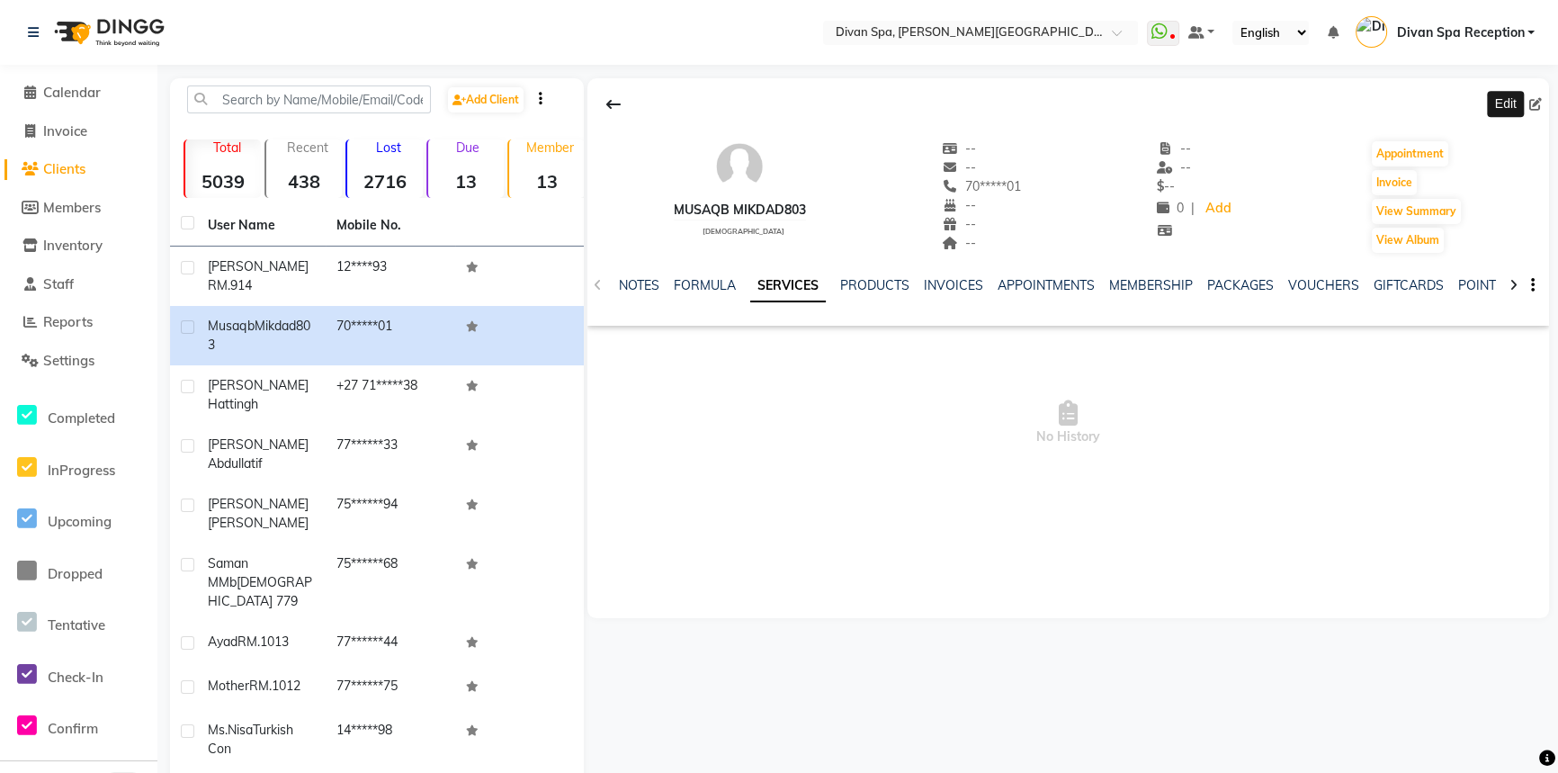
click at [1540, 105] on icon at bounding box center [1535, 104] width 13 height 13
select select "[DEMOGRAPHIC_DATA]"
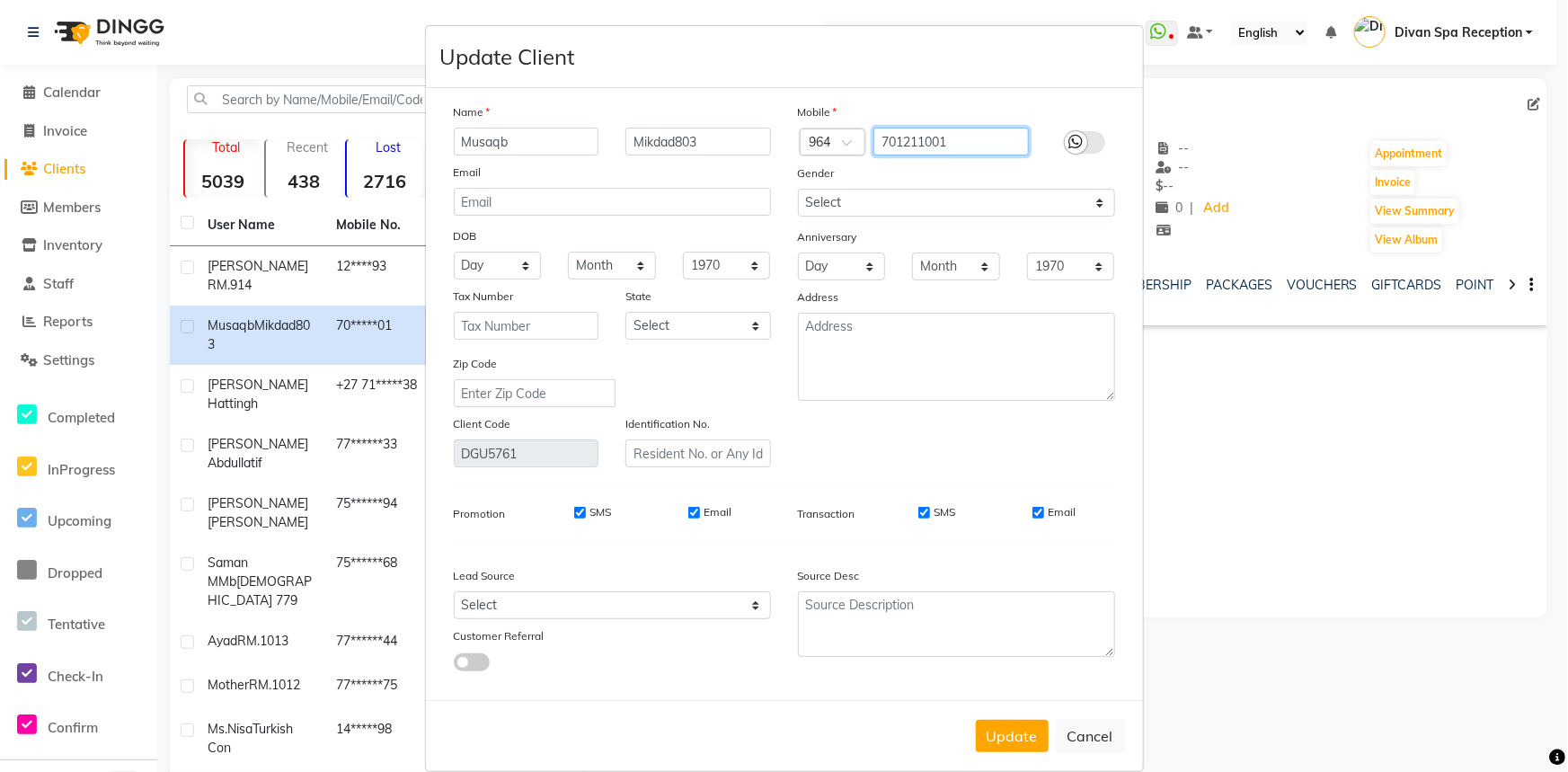
click at [958, 150] on input "701211001" at bounding box center [951, 142] width 156 height 28
type input "7"
type input "7702819870"
click at [1069, 148] on icon at bounding box center [1076, 142] width 14 height 16
click at [0, 0] on input "checkbox" at bounding box center [0, 0] width 0 height 0
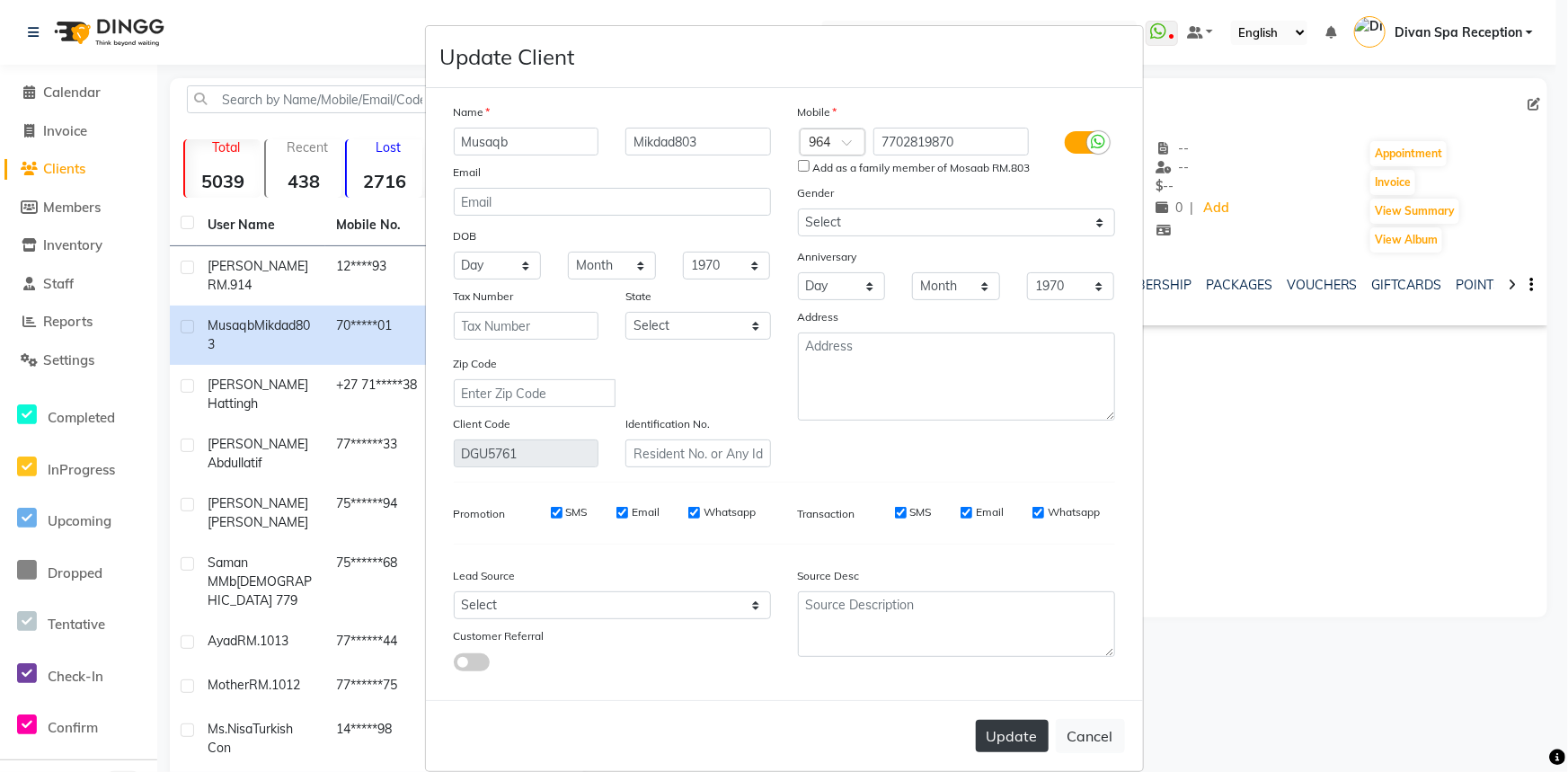
click at [1017, 742] on button "Update" at bounding box center [1012, 736] width 73 height 32
click at [1024, 749] on button "Update" at bounding box center [1012, 736] width 73 height 32
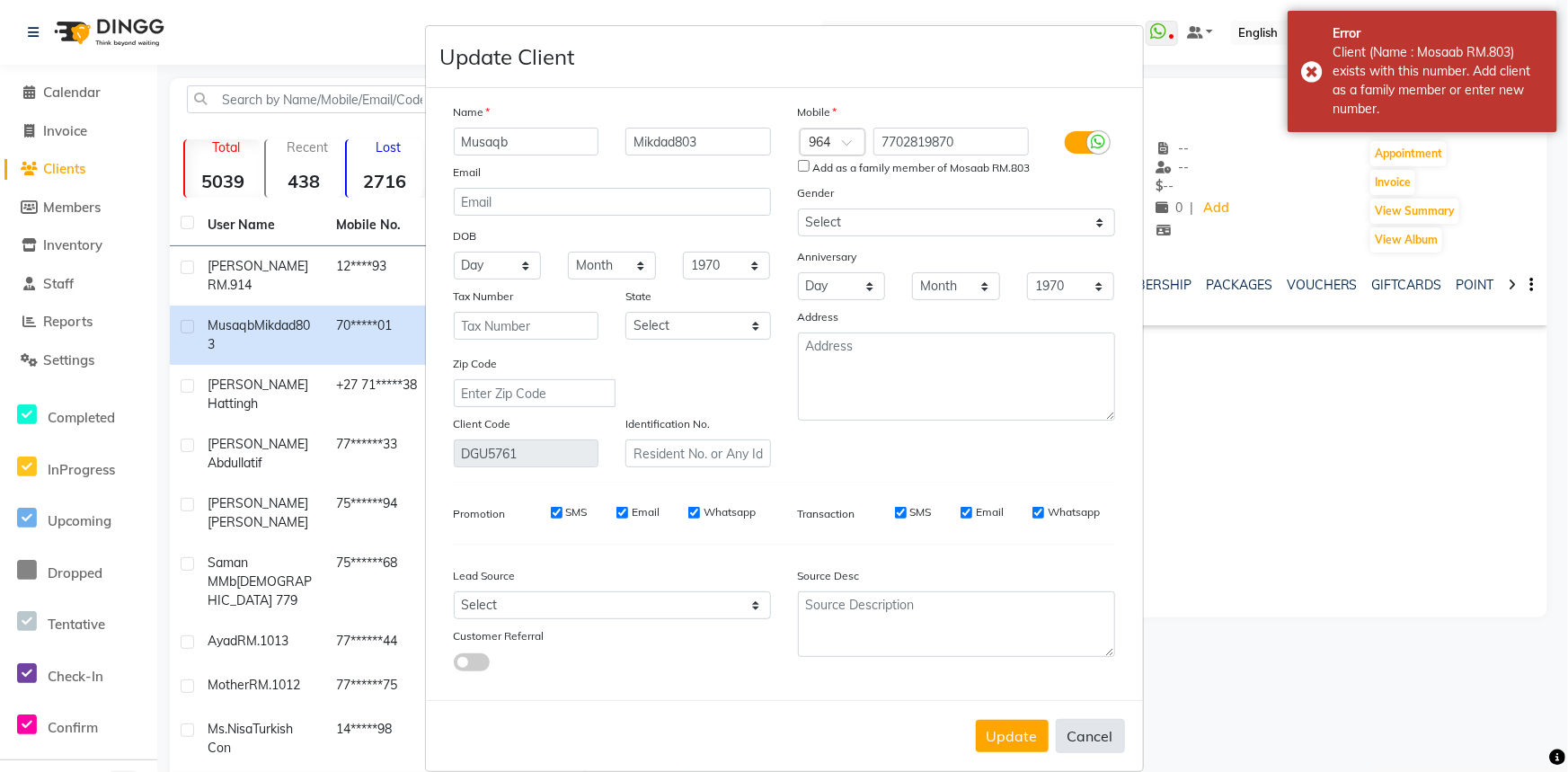
click at [1079, 738] on button "Cancel" at bounding box center [1090, 736] width 69 height 34
select select
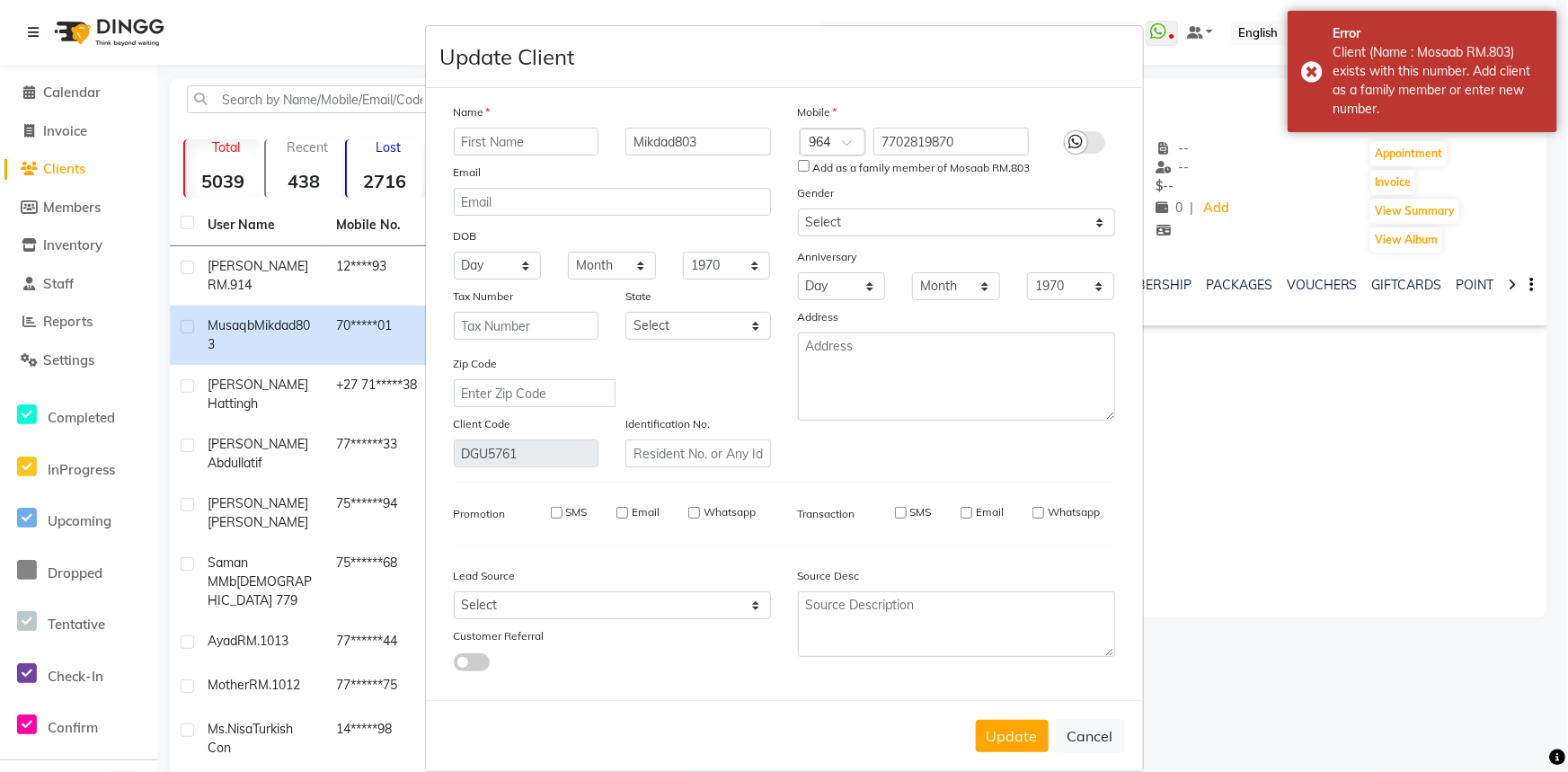
select select
checkbox input "false"
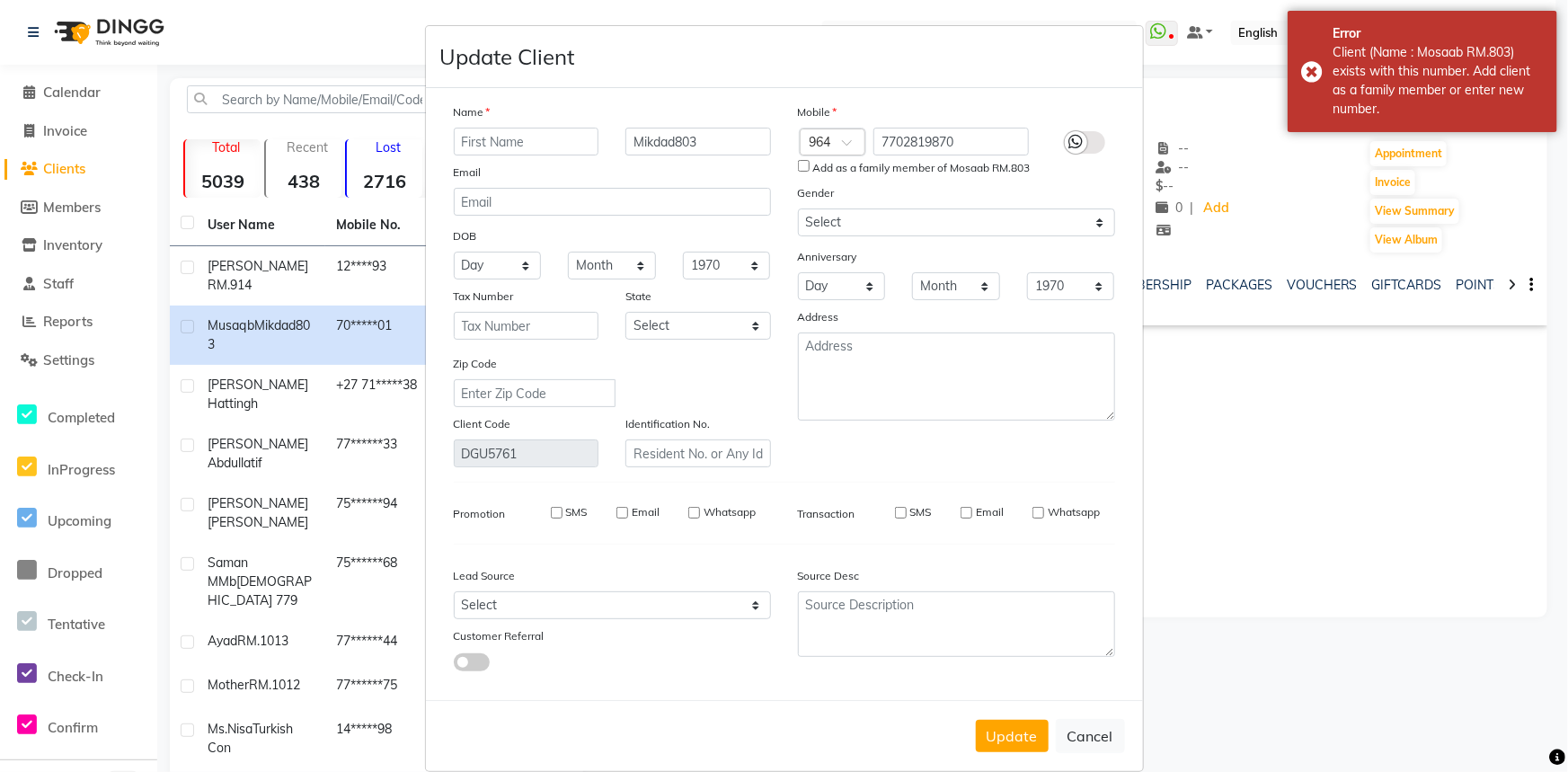
checkbox input "false"
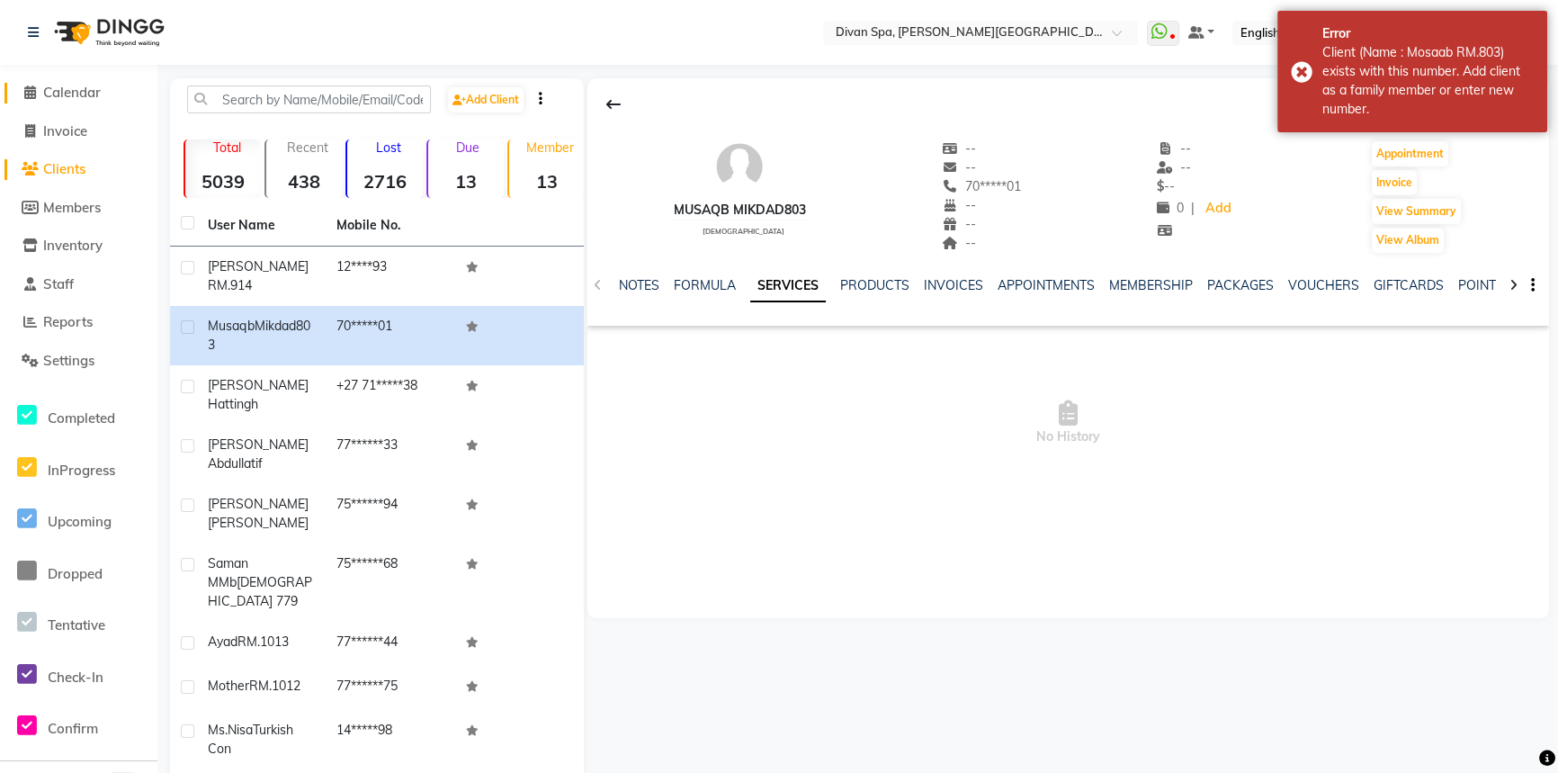
click at [19, 91] on span at bounding box center [29, 93] width 27 height 21
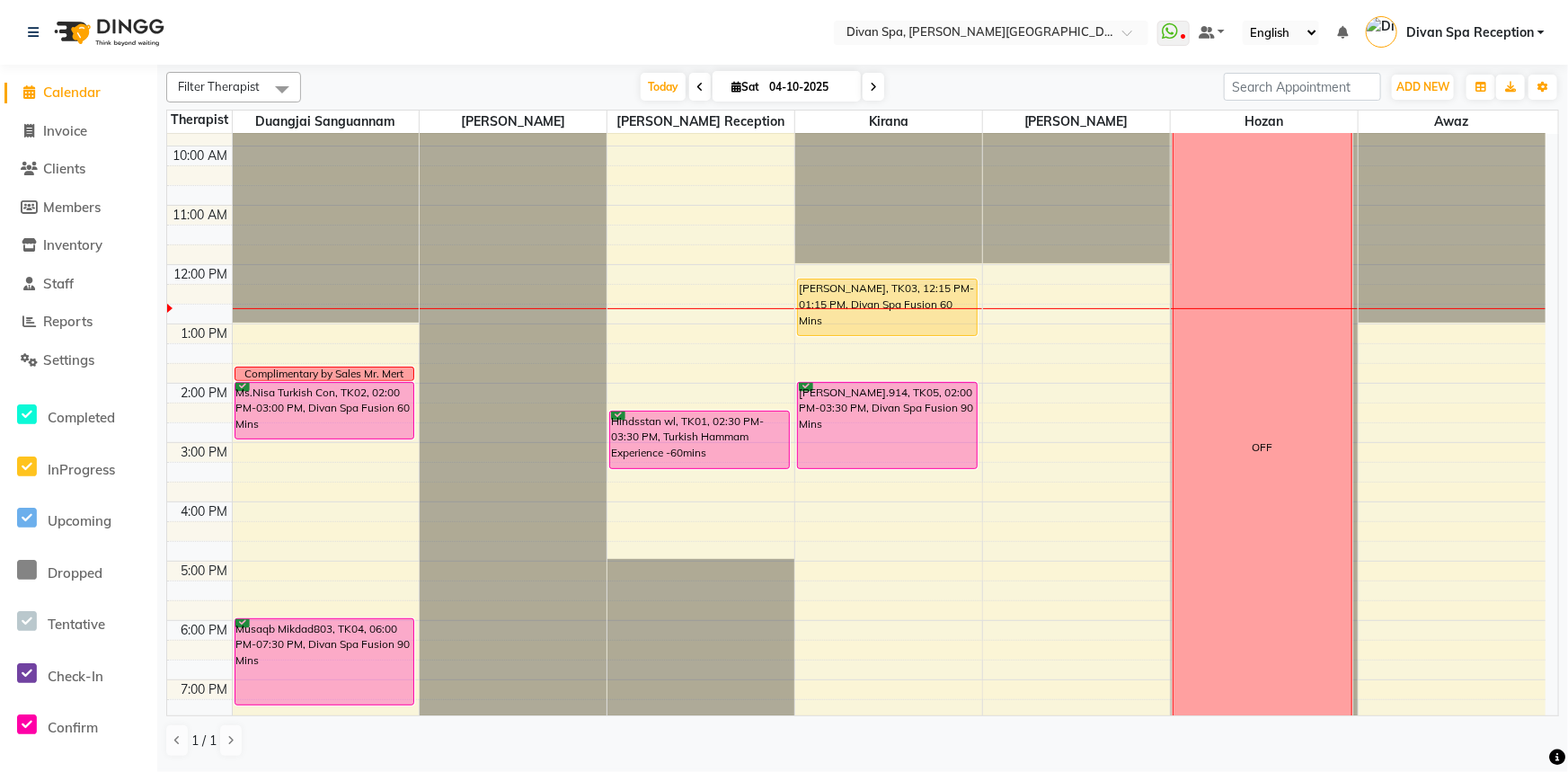
scroll to position [327, 0]
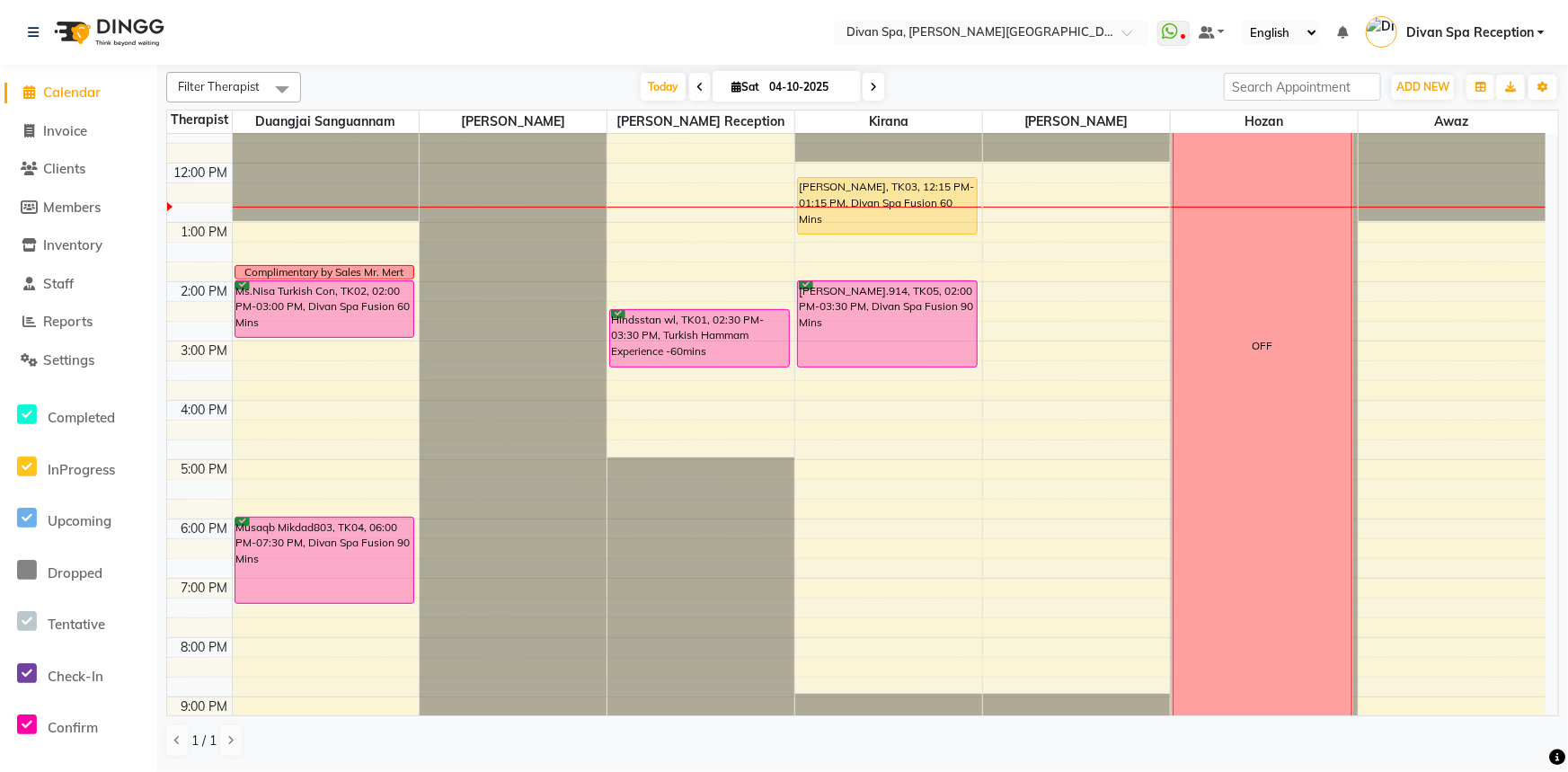
click at [315, 544] on div "Musaqb Mikdad803, TK04, 06:00 PM-07:30 PM, Divan Spa Fusion 90 Mins" at bounding box center [325, 559] width 179 height 85
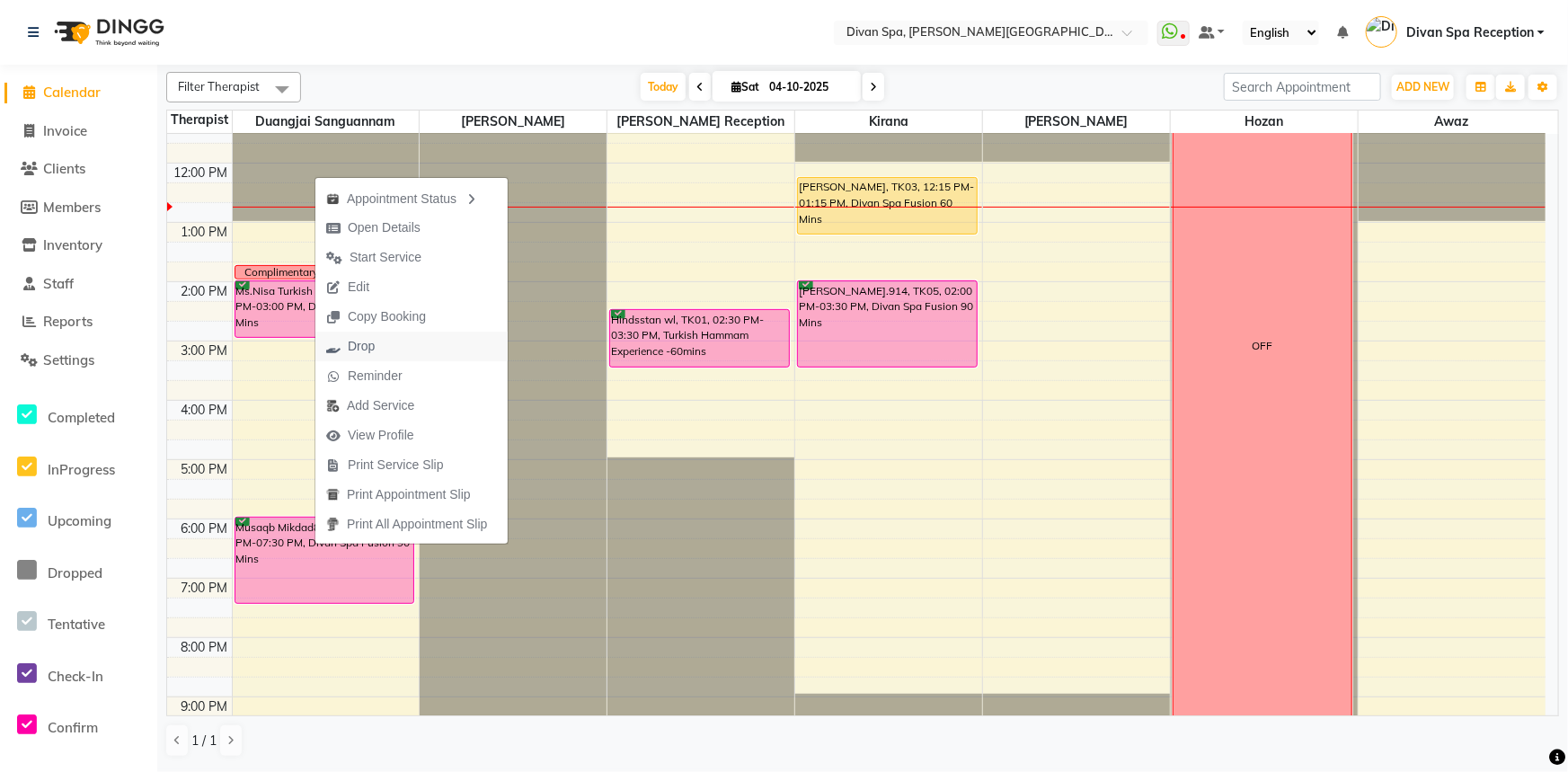
click at [356, 349] on span "Drop" at bounding box center [361, 346] width 27 height 19
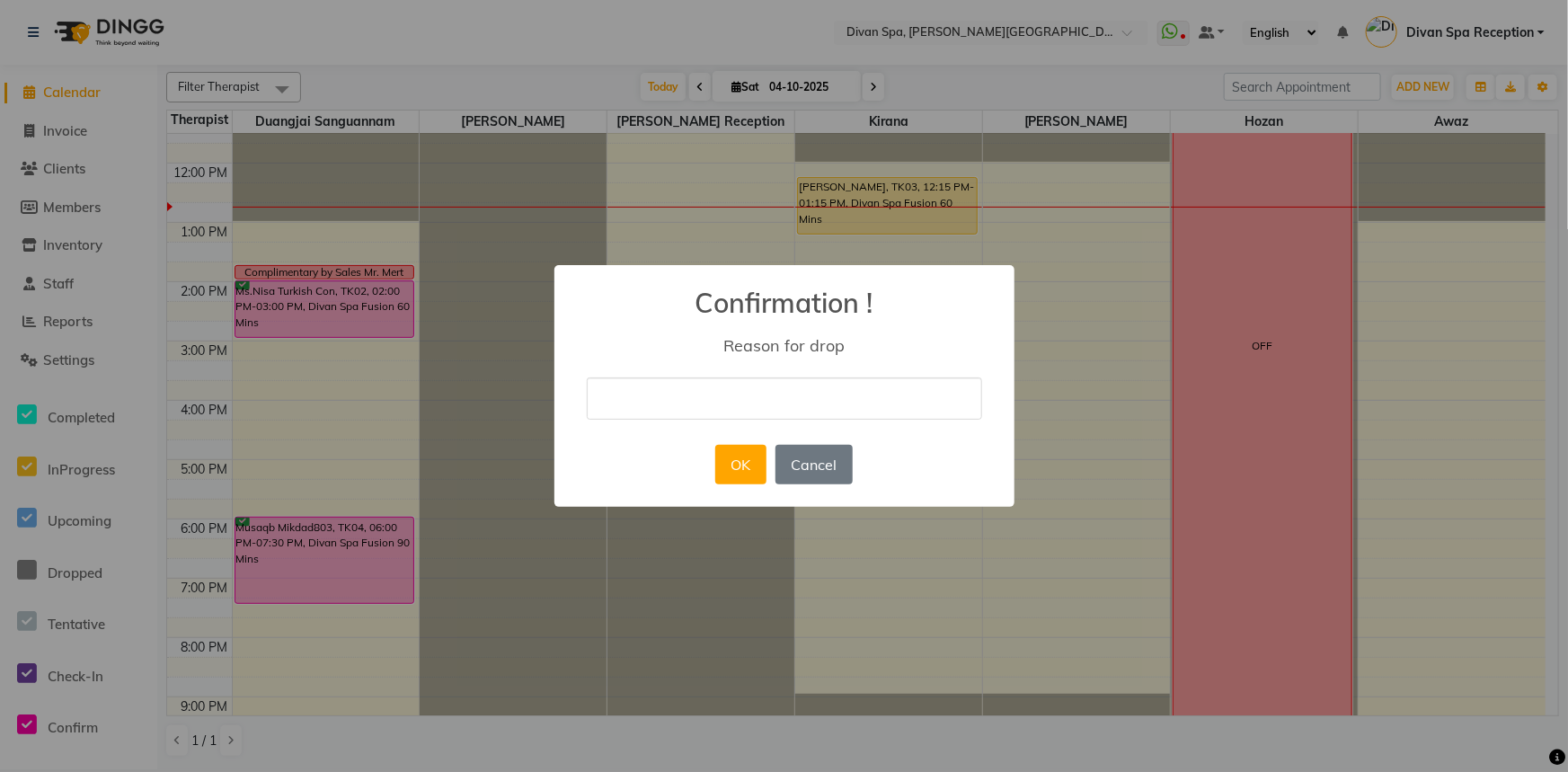
click at [686, 403] on input "text" at bounding box center [784, 398] width 395 height 42
type input "duplicated"
click at [740, 466] on button "OK" at bounding box center [740, 464] width 51 height 40
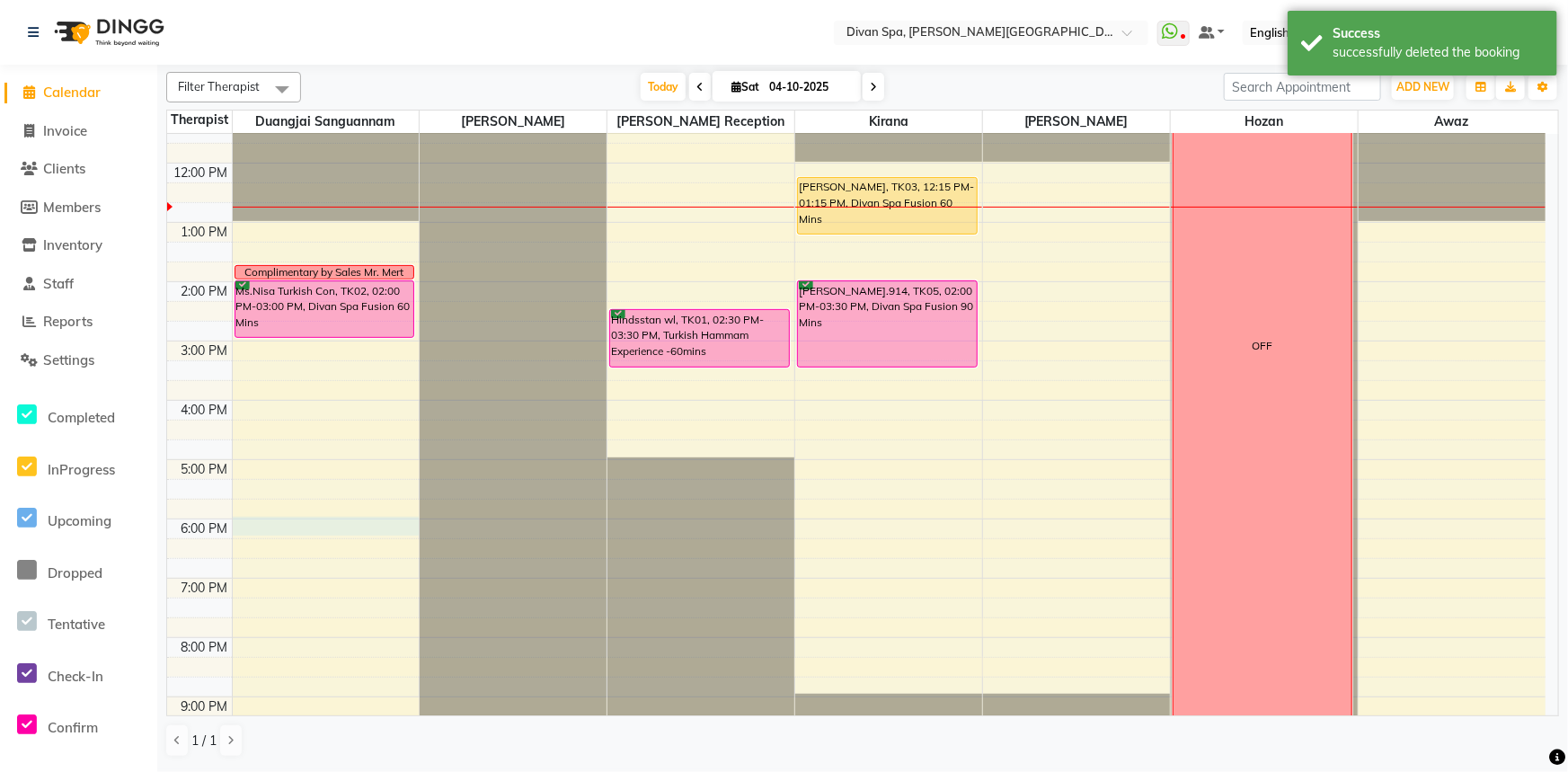
click at [298, 521] on div "6:00 AM 7:00 AM 8:00 AM 9:00 AM 10:00 AM 11:00 AM 12:00 PM 1:00 PM 2:00 PM 3:00…" at bounding box center [856, 311] width 1378 height 1007
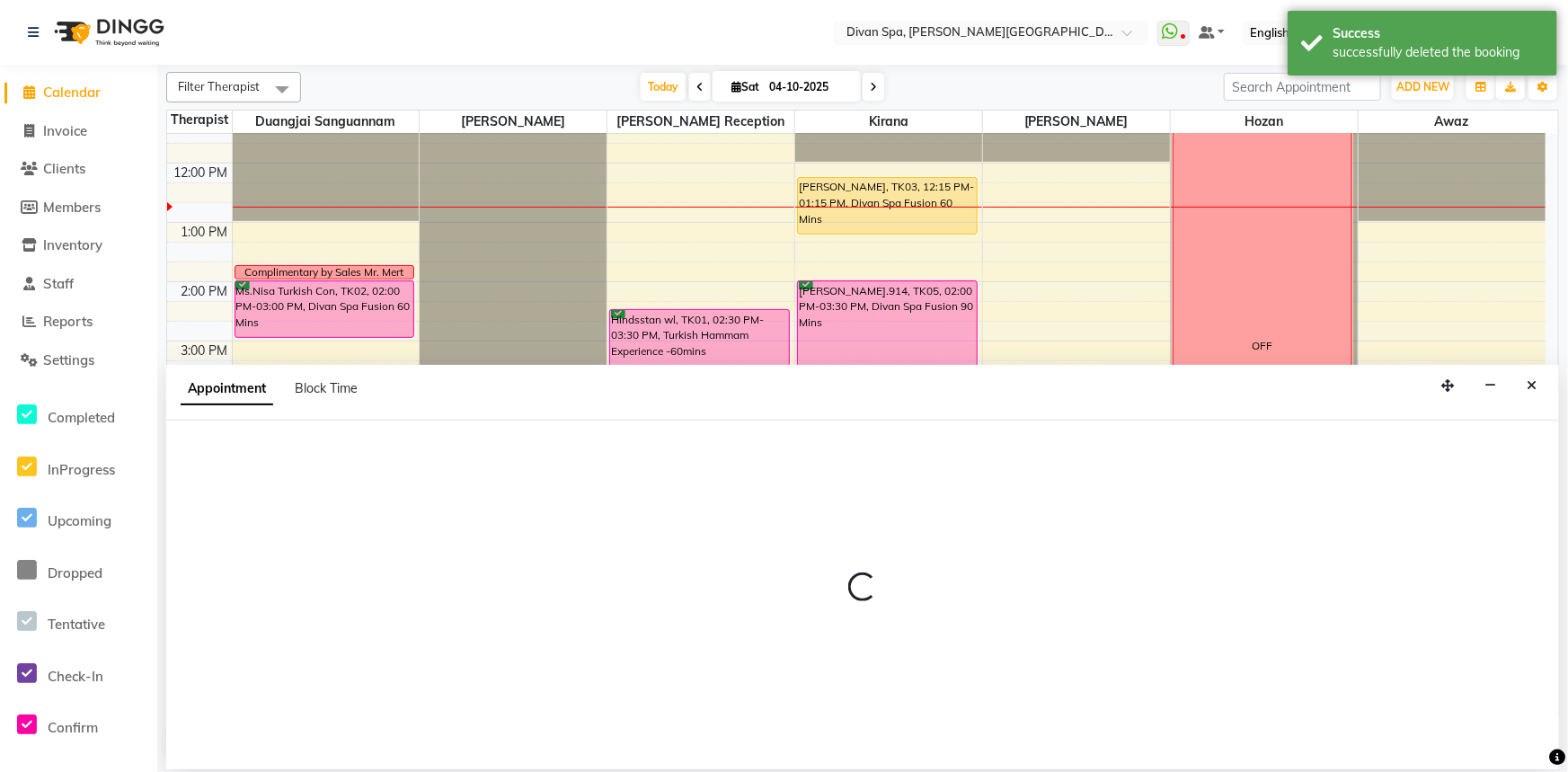
select select "17312"
select select "1080"
select select "tentative"
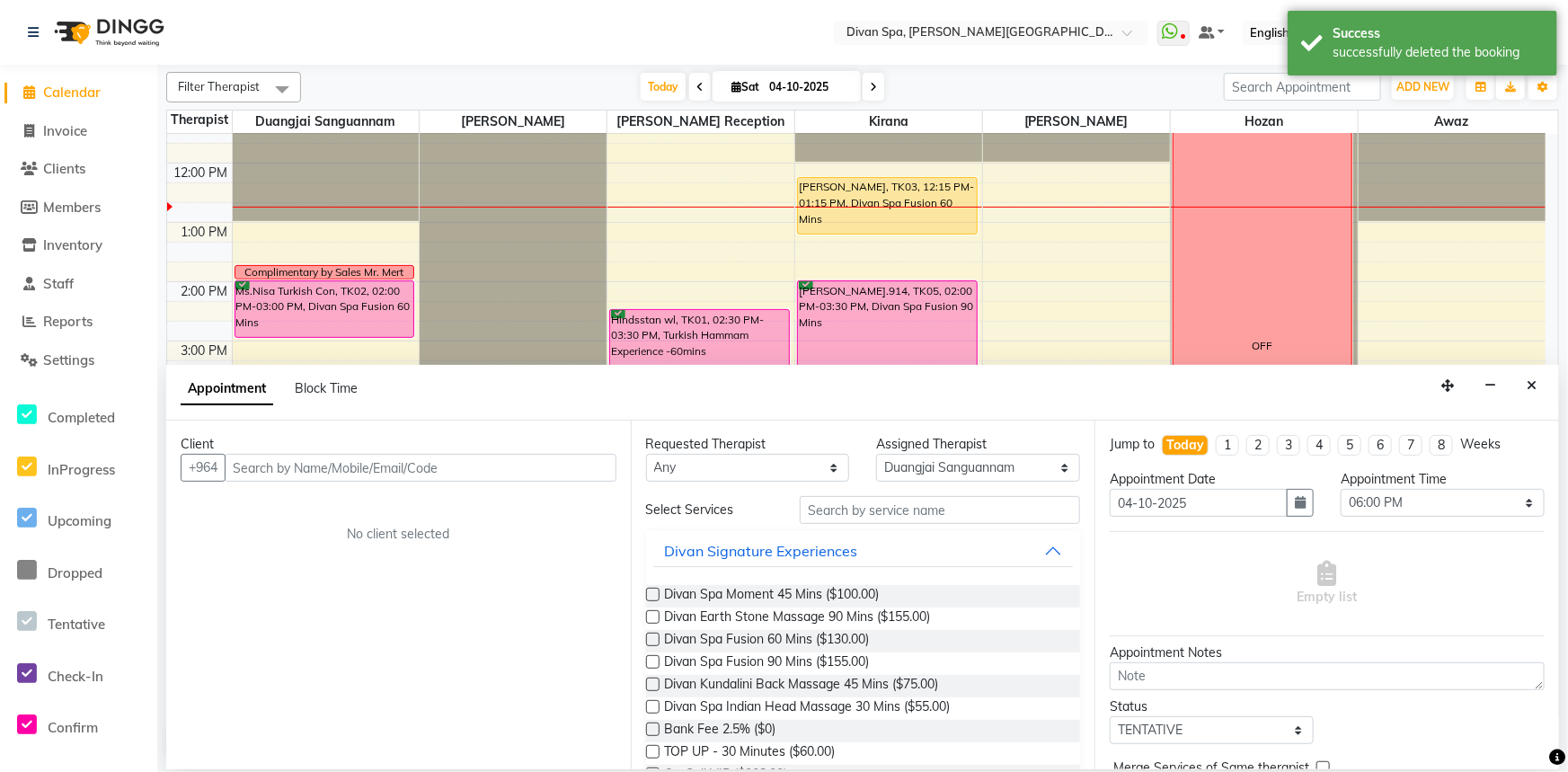
click at [412, 466] on input "text" at bounding box center [420, 467] width 392 height 28
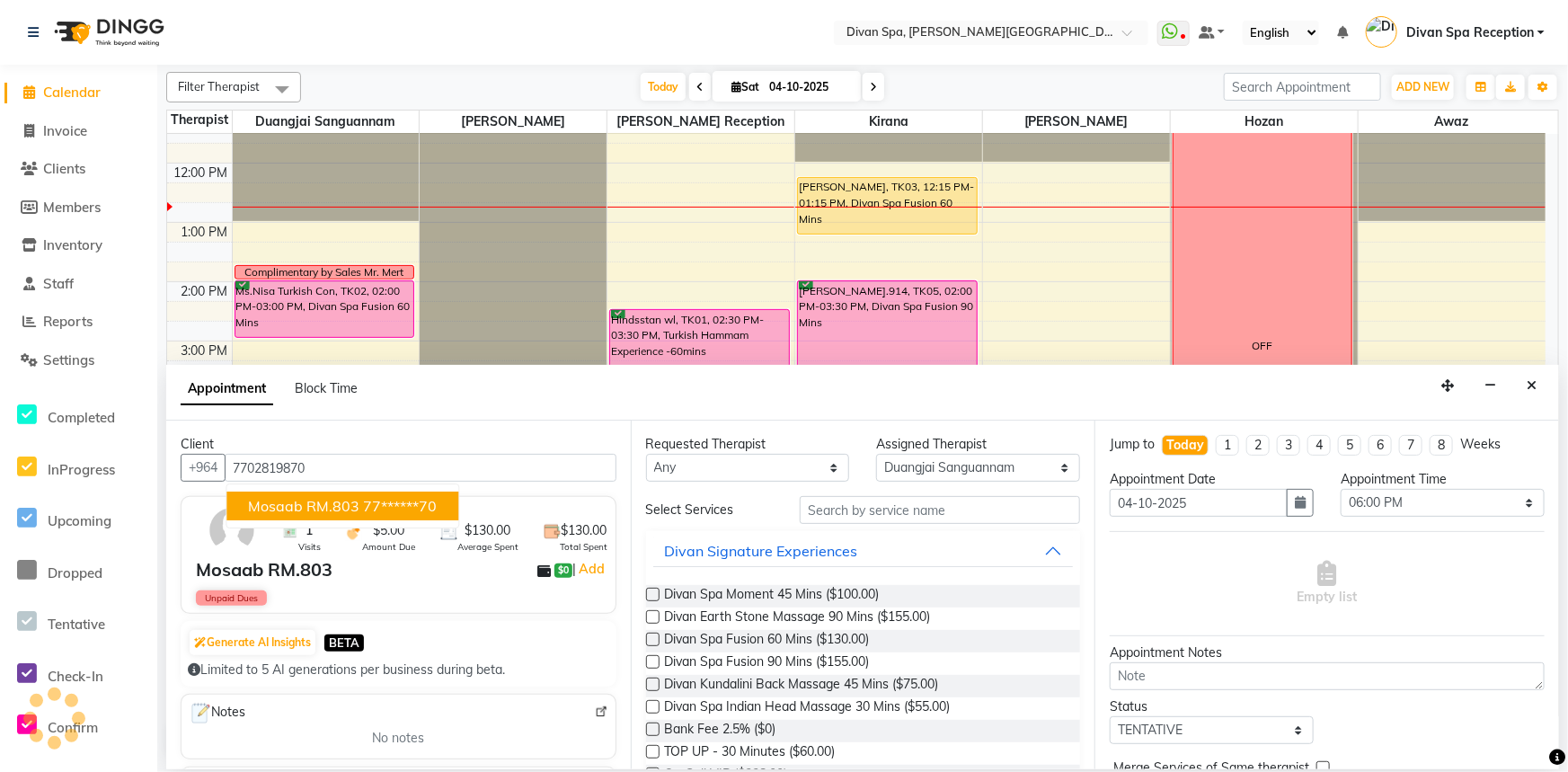
click at [314, 508] on span "Mosaab RM.803" at bounding box center [304, 505] width 112 height 18
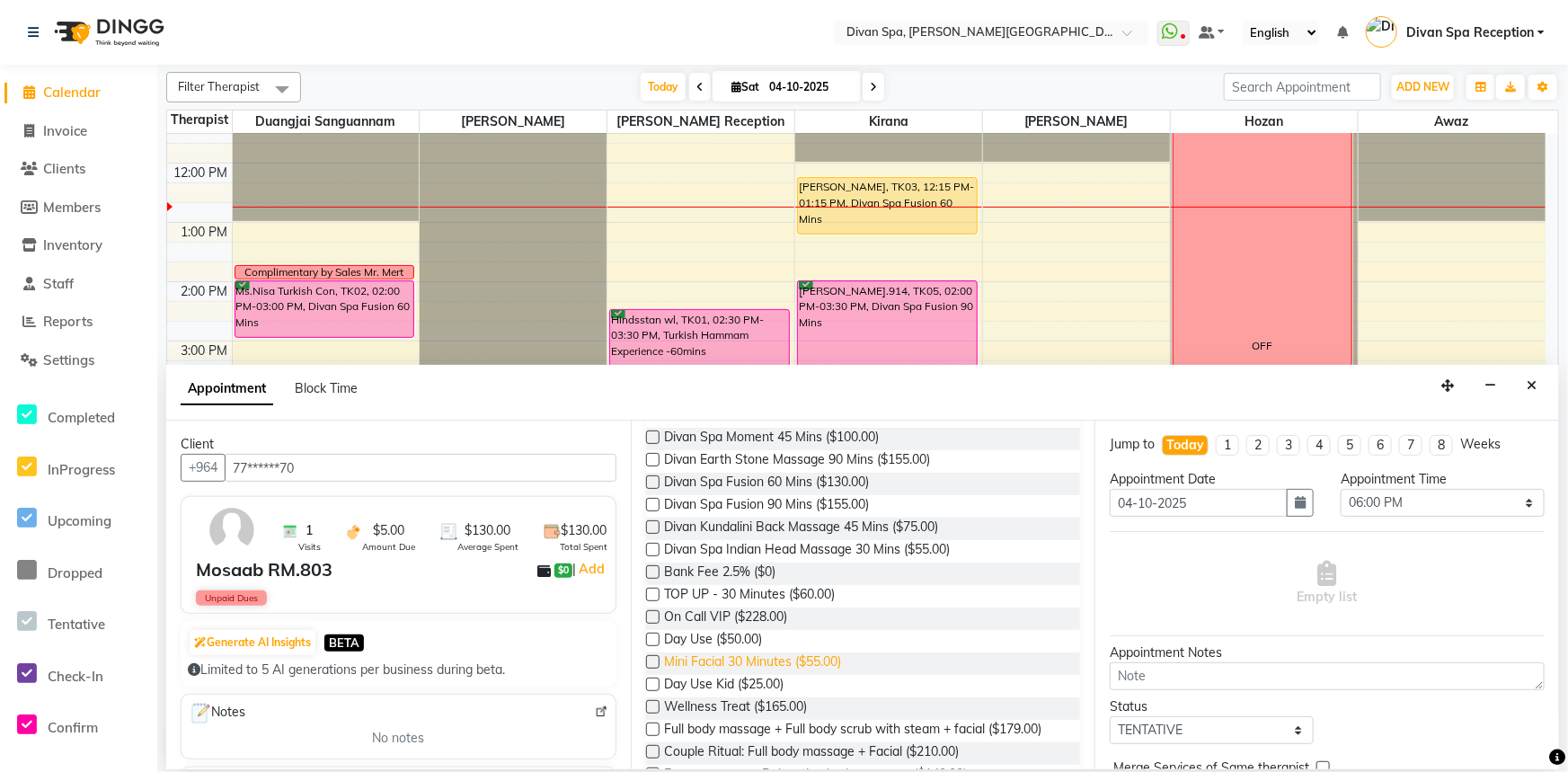
scroll to position [163, 0]
type input "77******70"
click at [650, 497] on label at bounding box center [652, 498] width 13 height 13
click at [650, 497] on input "checkbox" at bounding box center [652, 501] width 12 height 12
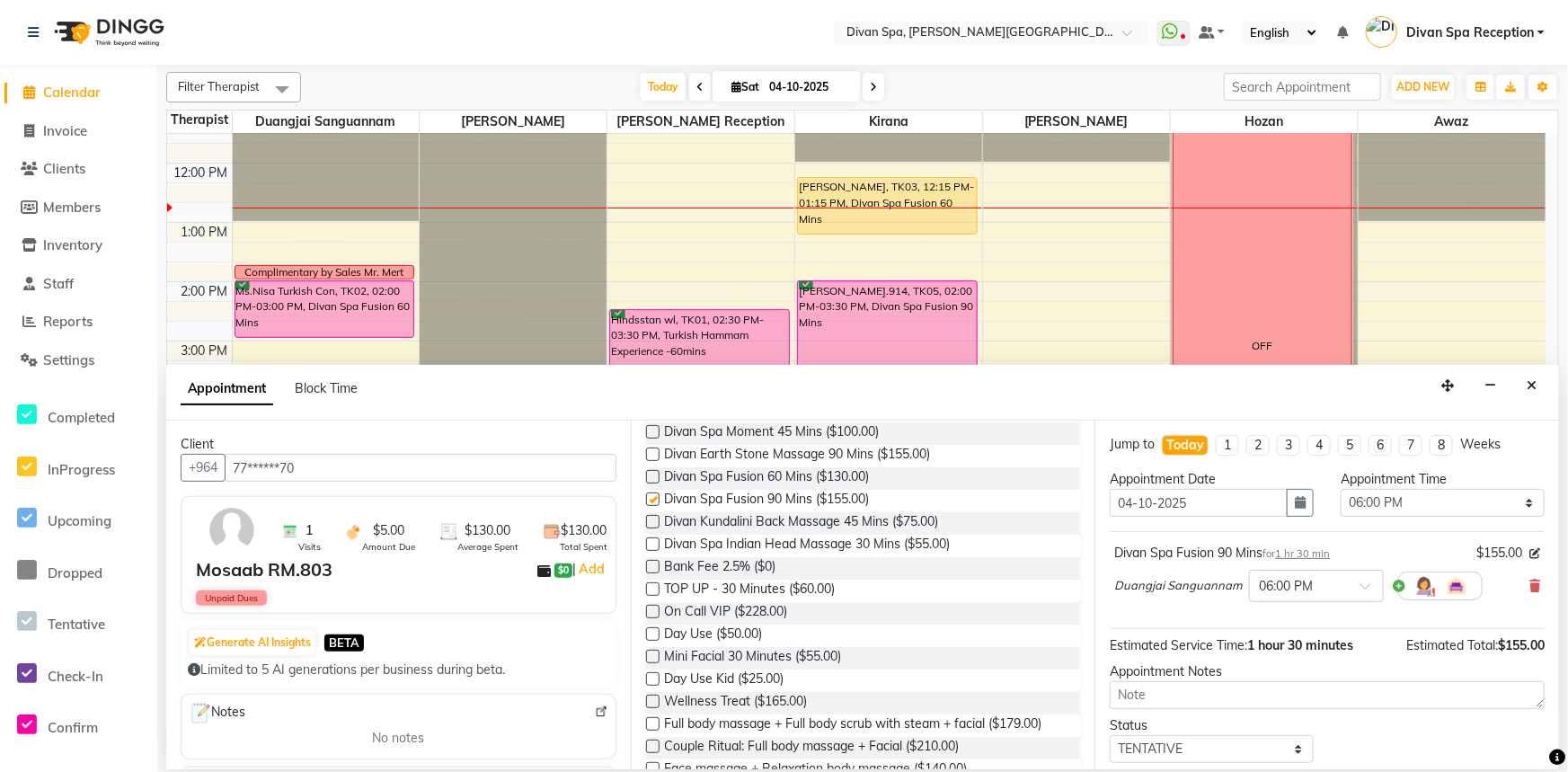
checkbox input "false"
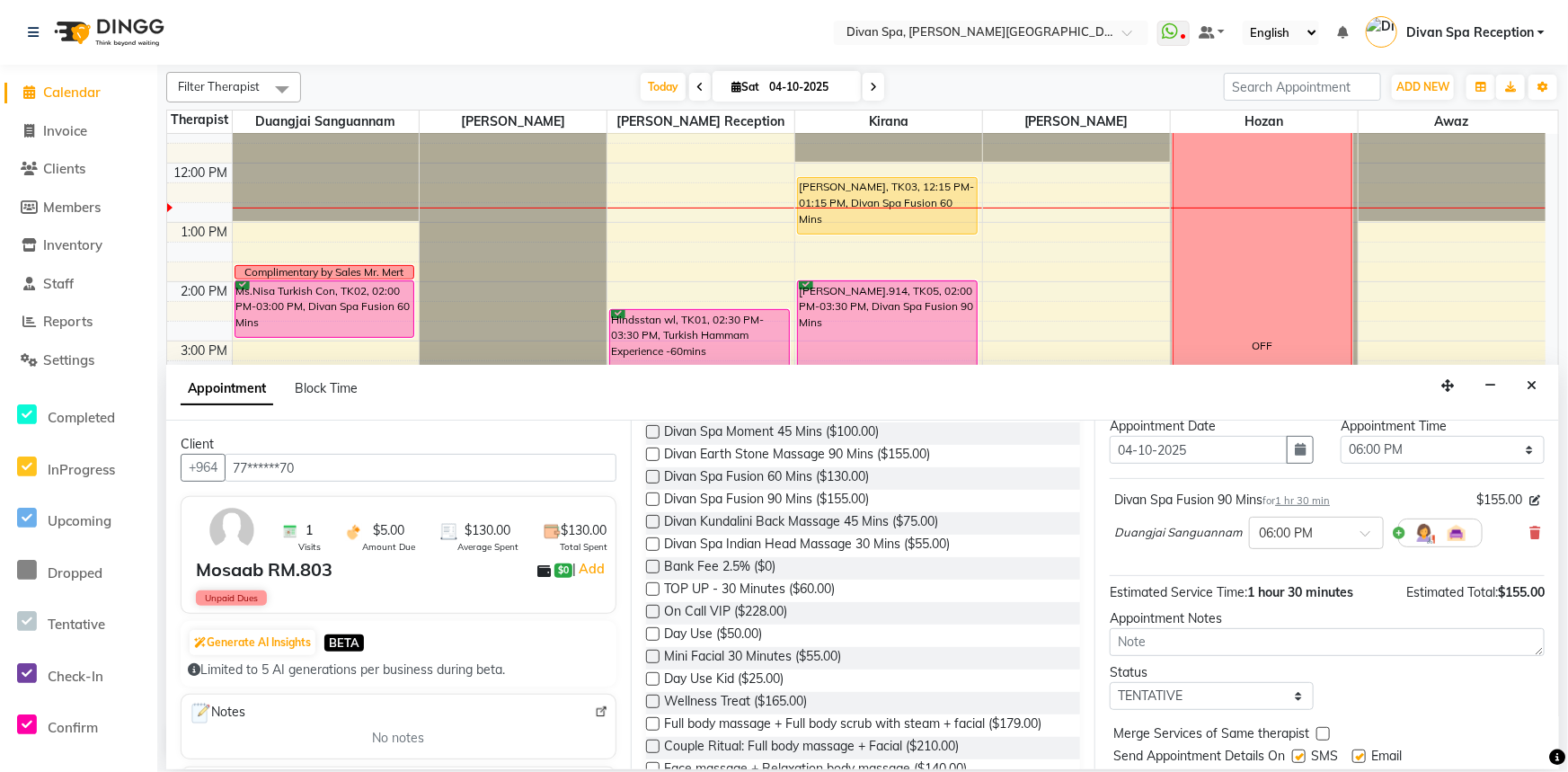
scroll to position [81, 0]
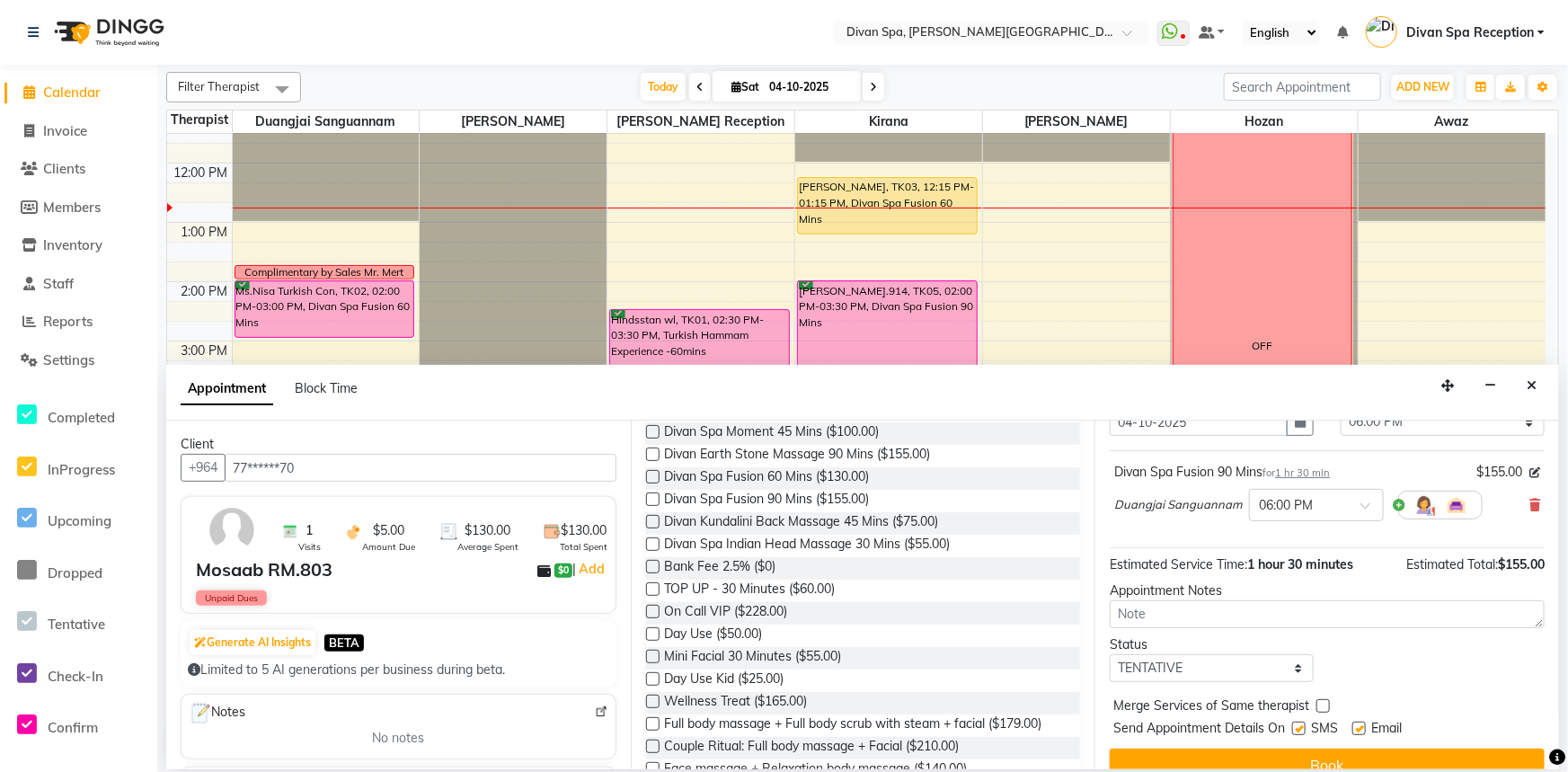
drag, startPoint x: 1294, startPoint y: 578, endPoint x: 1299, endPoint y: 602, distance: 24.5
drag, startPoint x: 1299, startPoint y: 602, endPoint x: 1293, endPoint y: 665, distance: 63.3
click at [1293, 665] on select "Select TENTATIVE CONFIRM CHECK-IN UPCOMING" at bounding box center [1211, 668] width 204 height 28
select select "confirm booking"
click at [1110, 654] on select "Select TENTATIVE CONFIRM CHECK-IN UPCOMING" at bounding box center [1211, 668] width 204 height 28
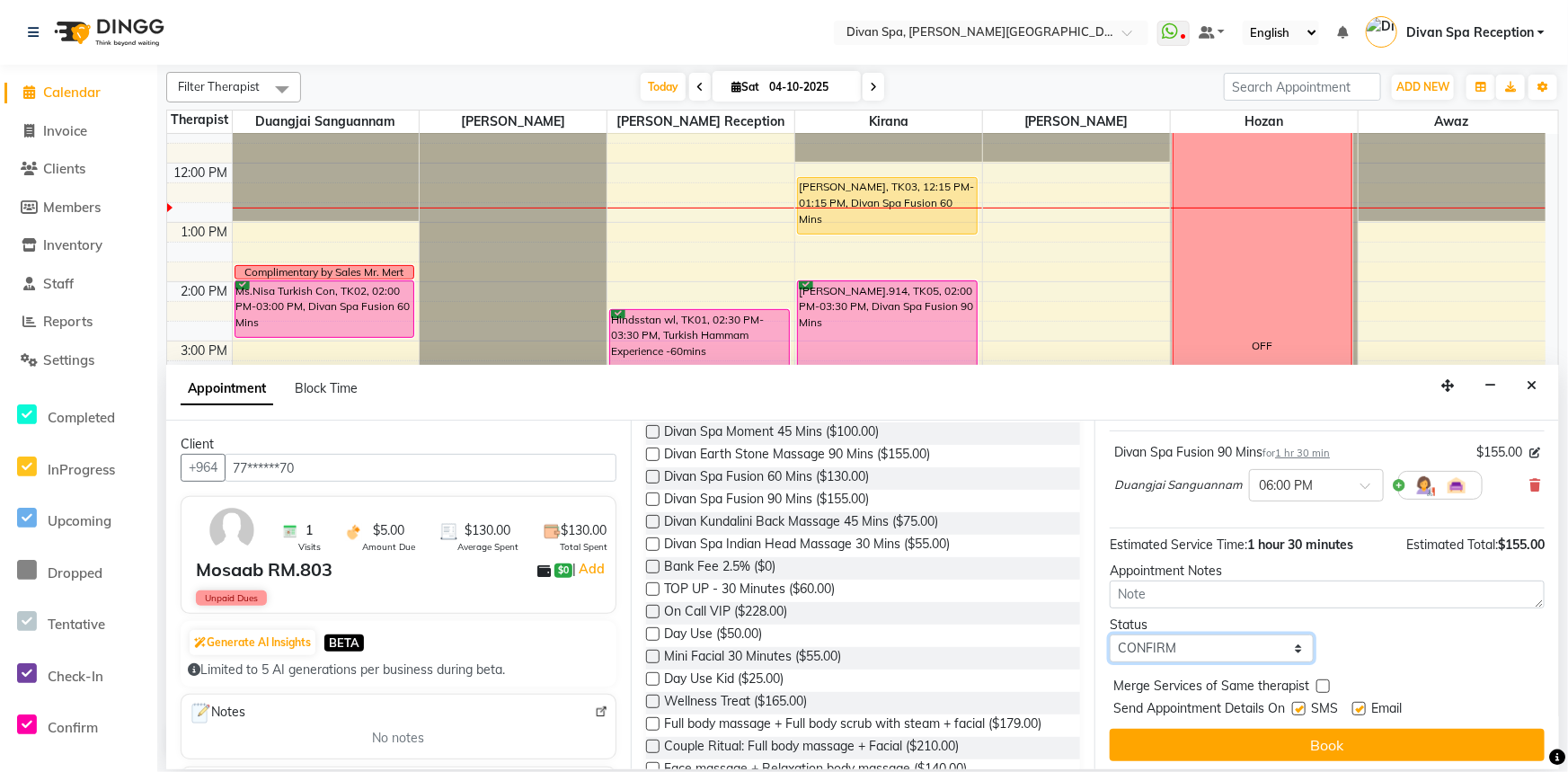
scroll to position [106, 0]
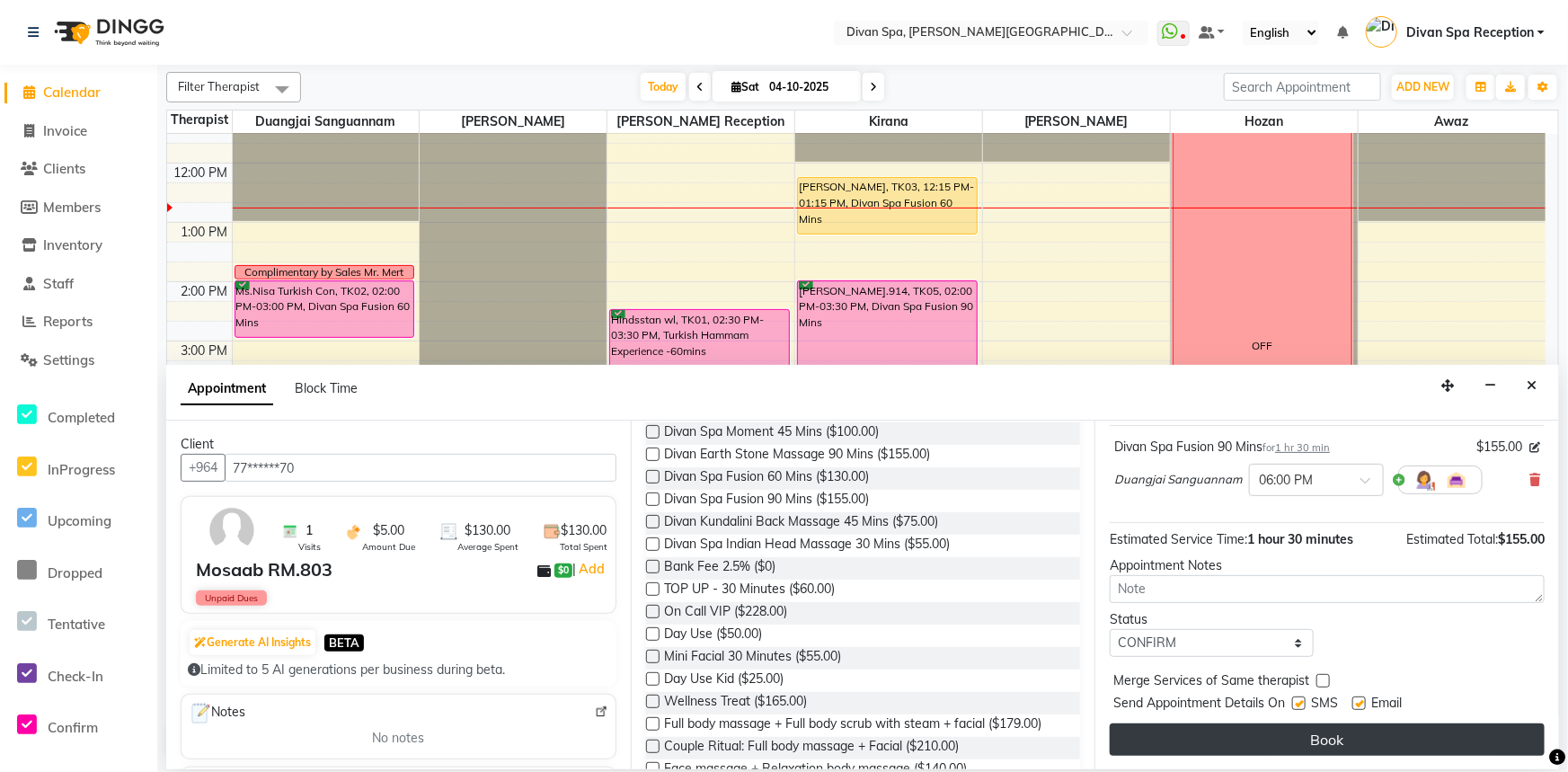
click at [1329, 737] on button "Book" at bounding box center [1326, 739] width 434 height 32
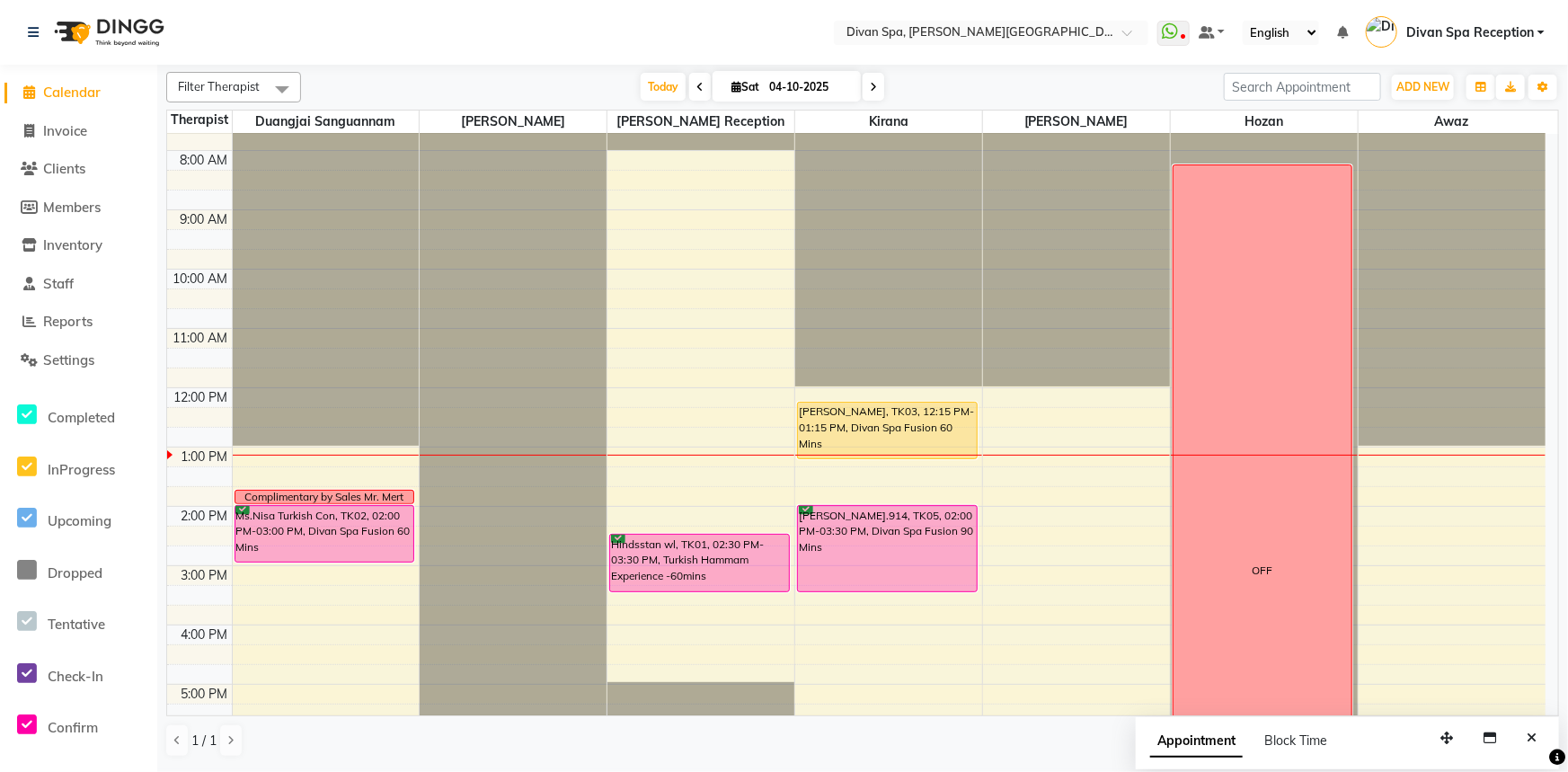
scroll to position [81, 0]
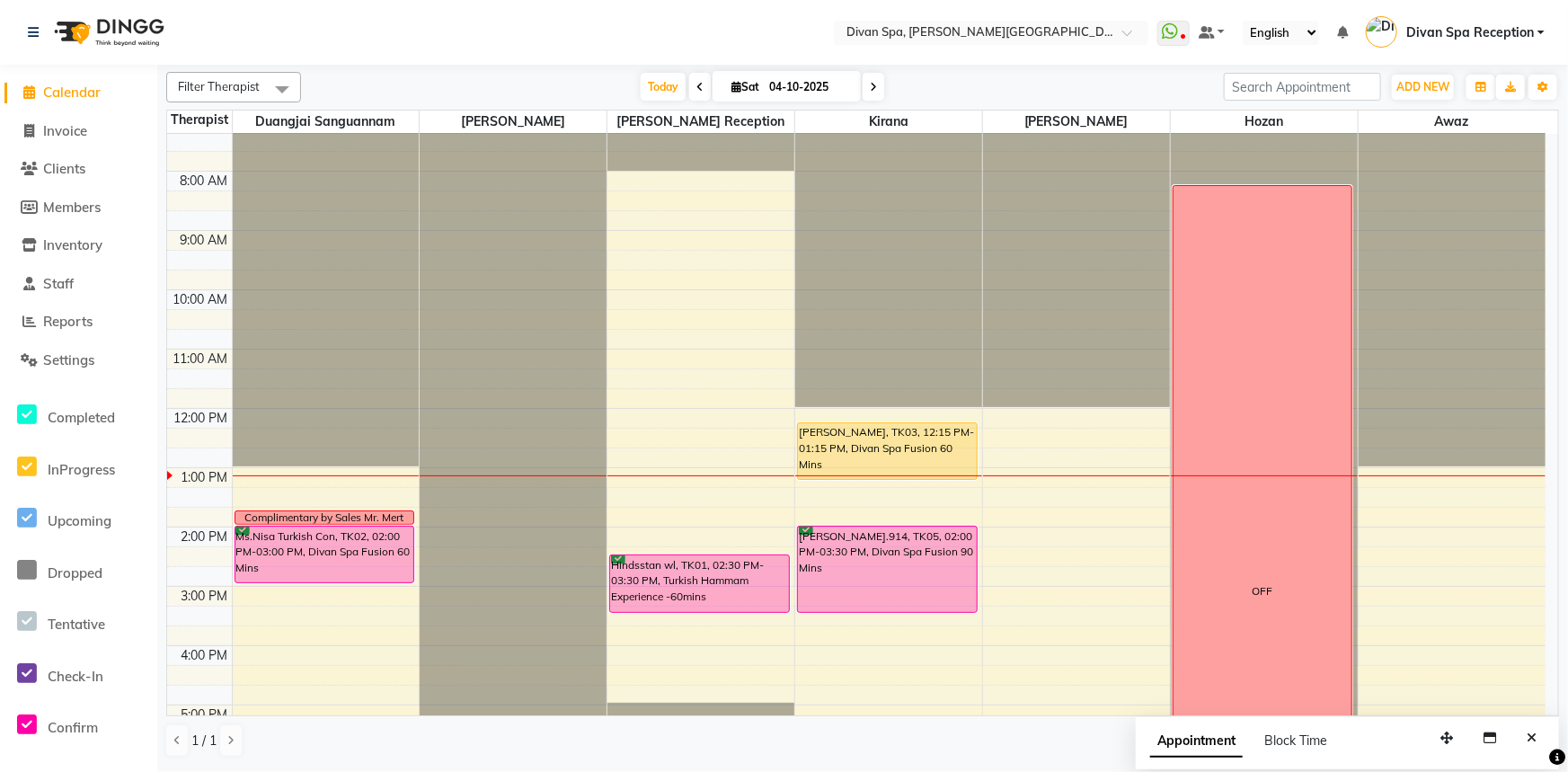
click at [871, 82] on icon at bounding box center [873, 87] width 7 height 11
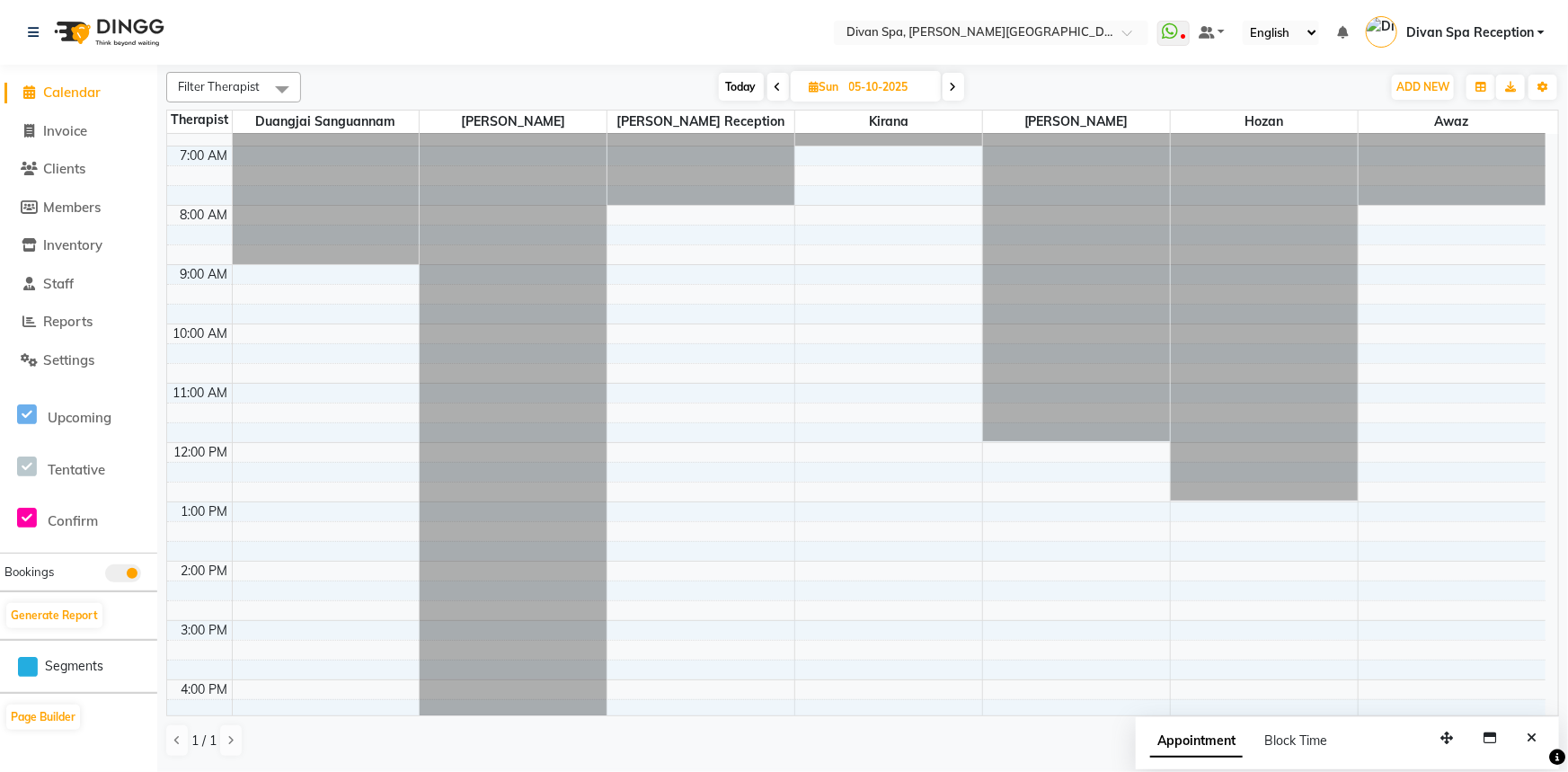
scroll to position [5, 0]
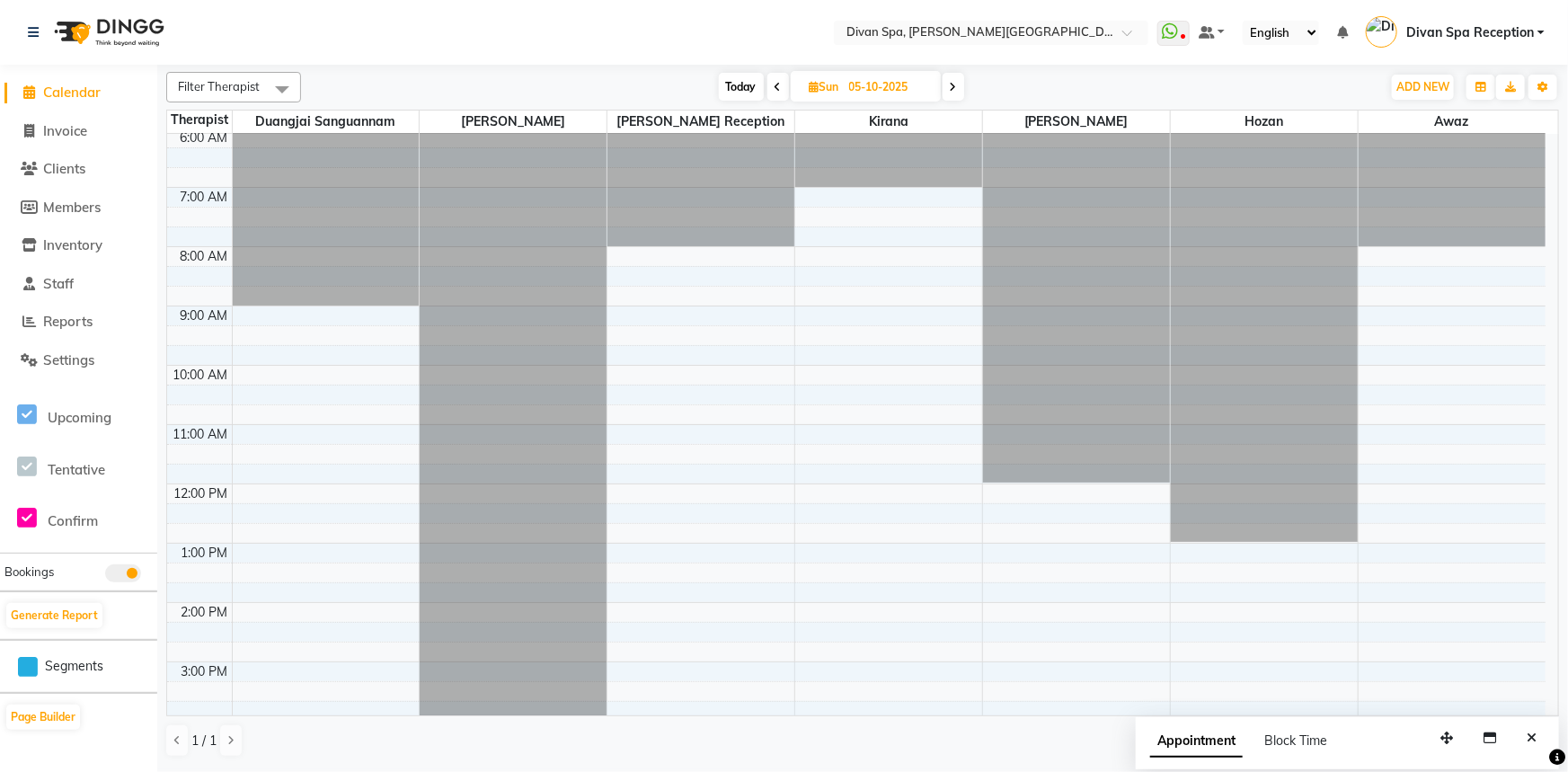
click at [774, 85] on icon at bounding box center [777, 87] width 7 height 11
type input "04-10-2025"
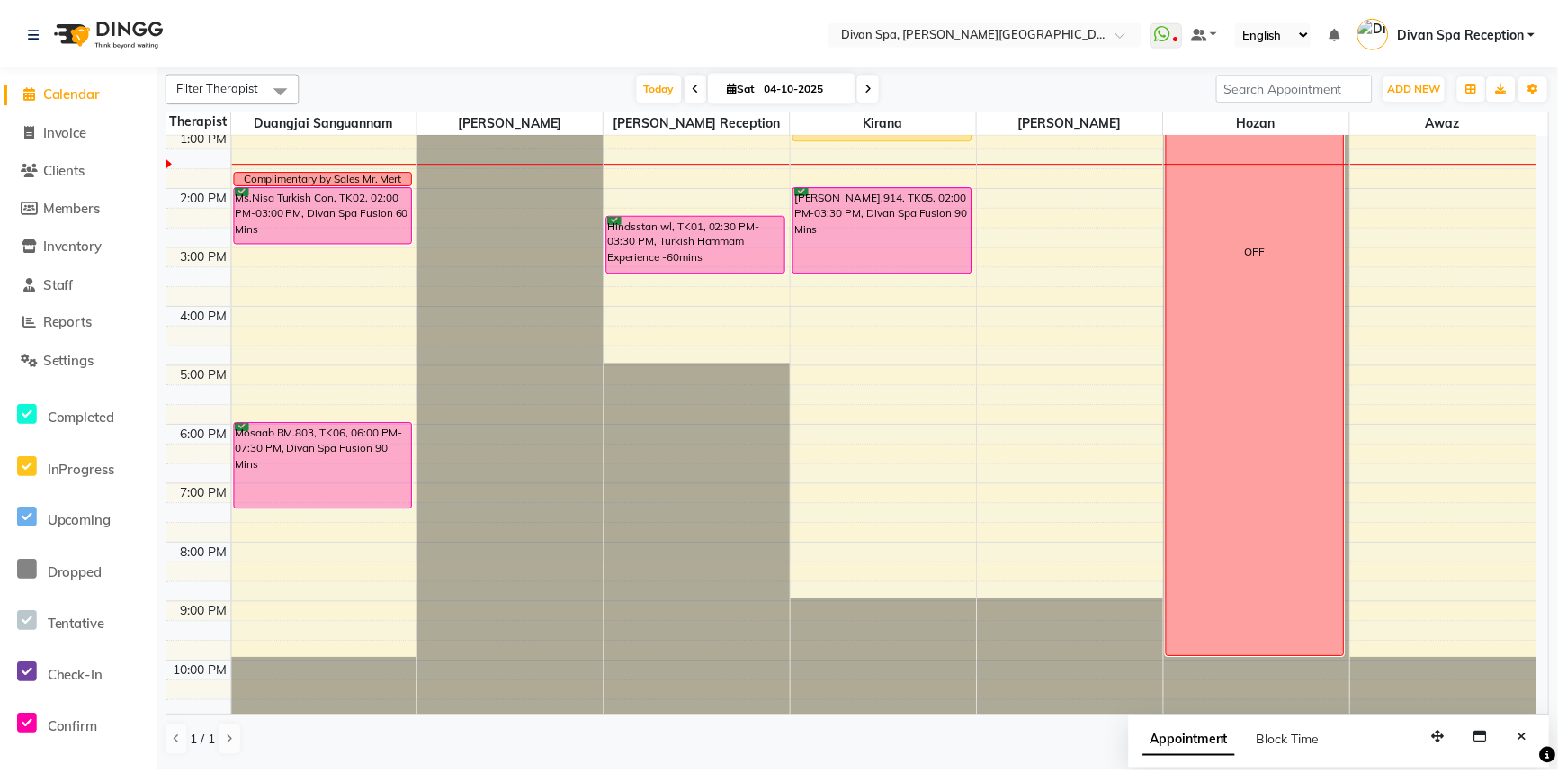
scroll to position [422, 0]
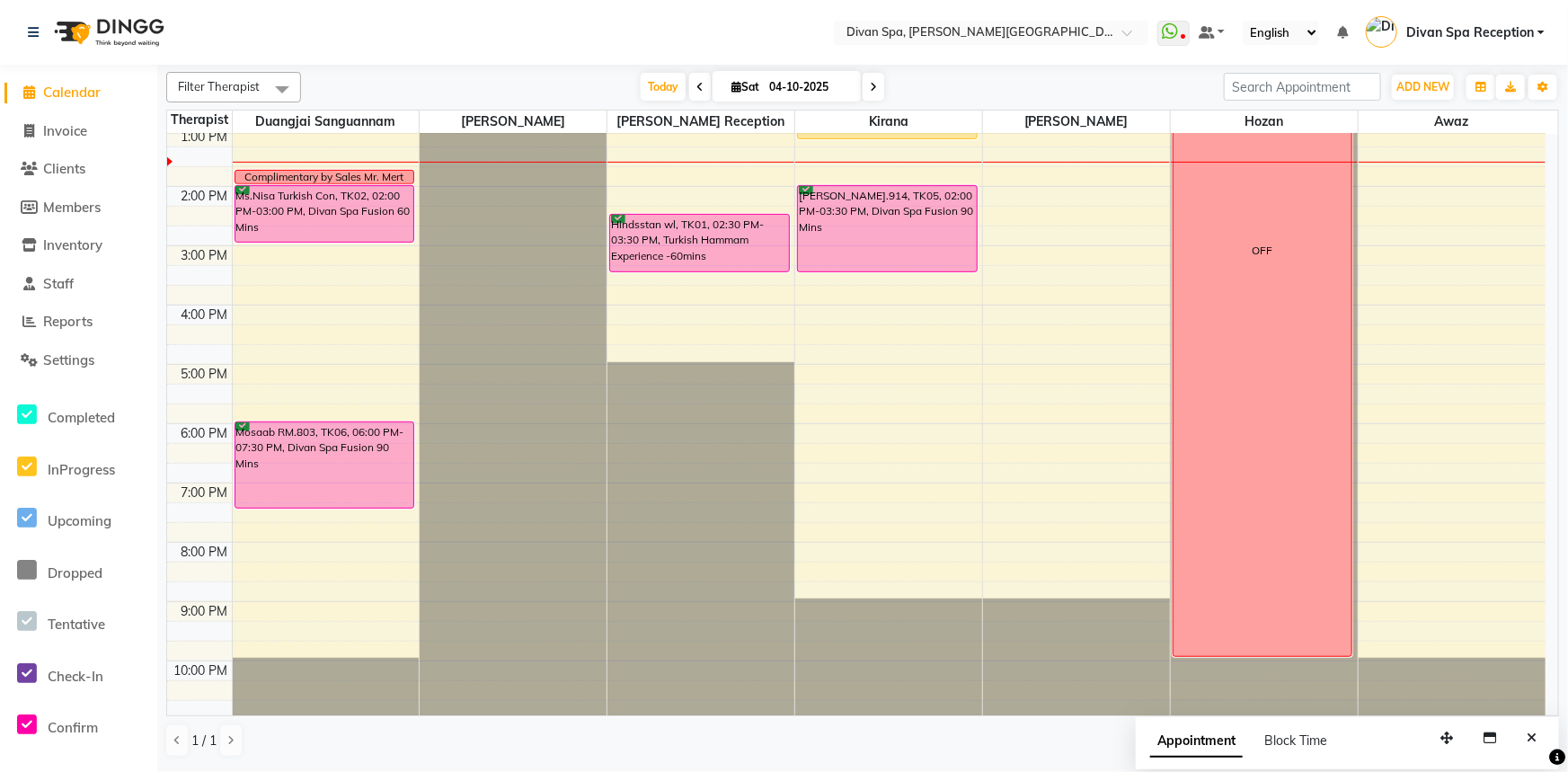
click at [711, 254] on div "Hindsstan wl, TK01, 02:30 PM-03:30 PM, Turkish Hammam Experience -60mins" at bounding box center [699, 243] width 179 height 57
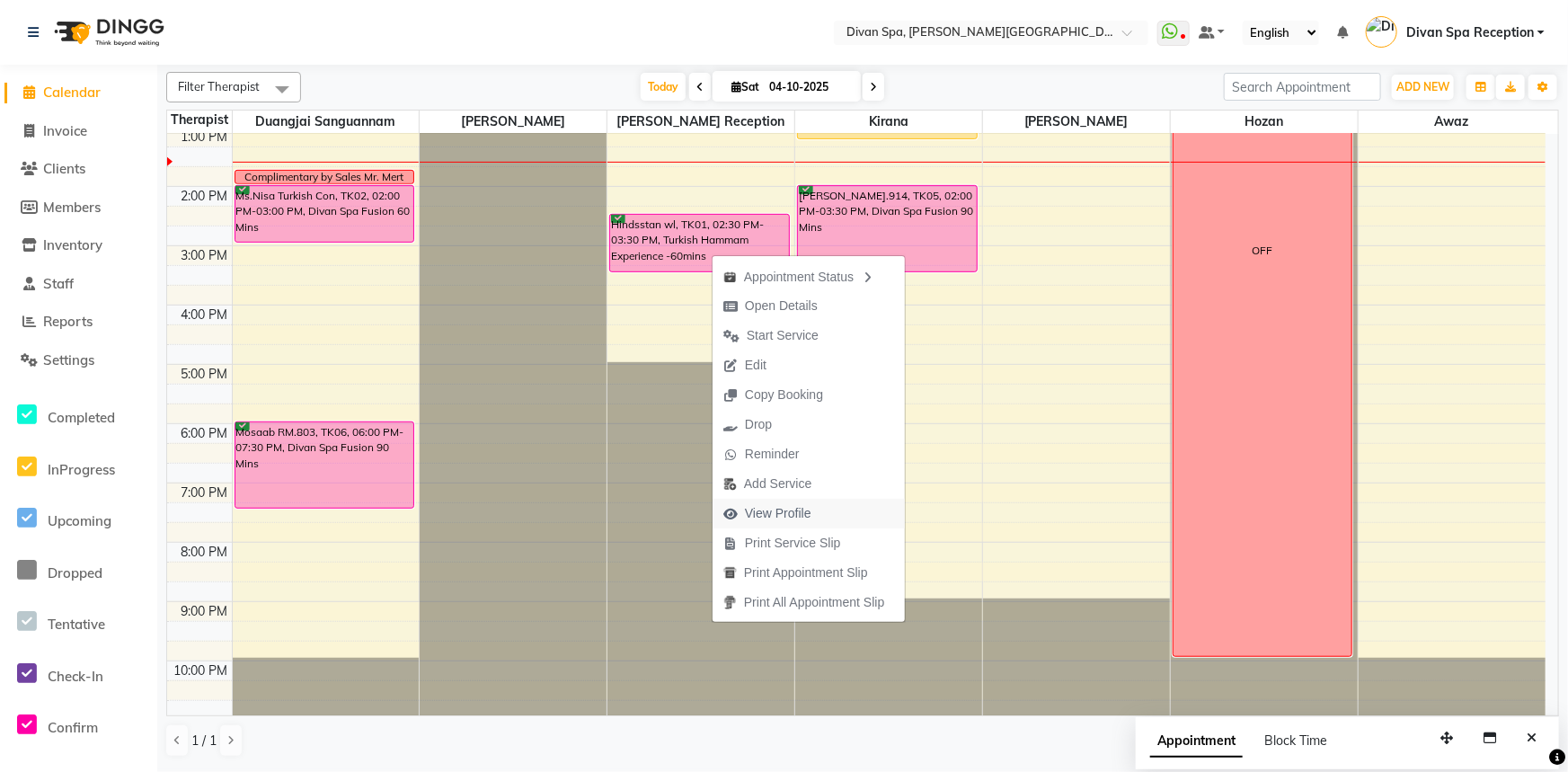
click at [831, 506] on button "View Profile" at bounding box center [808, 513] width 193 height 30
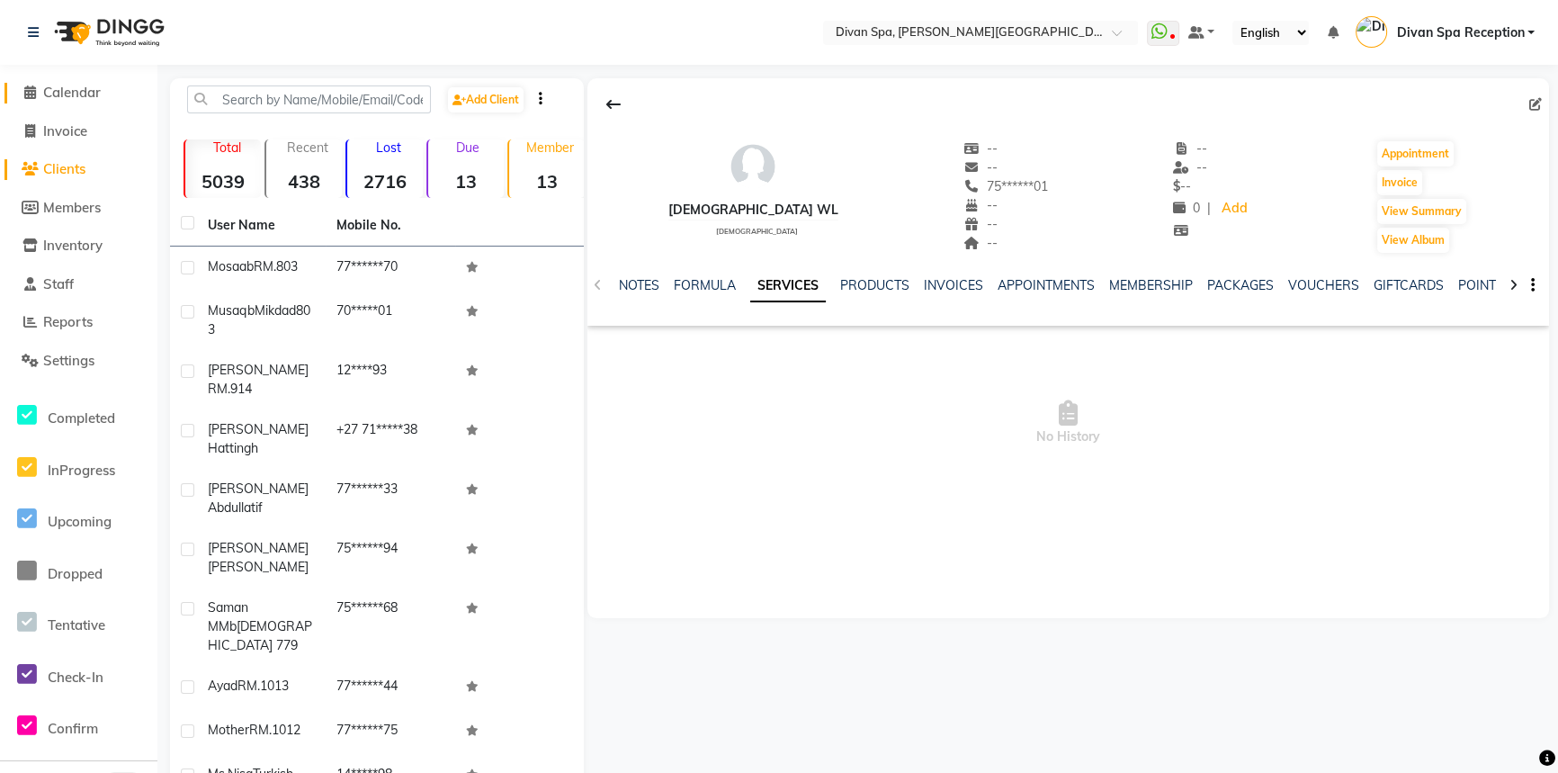
click at [60, 95] on span "Calendar" at bounding box center [72, 92] width 58 height 17
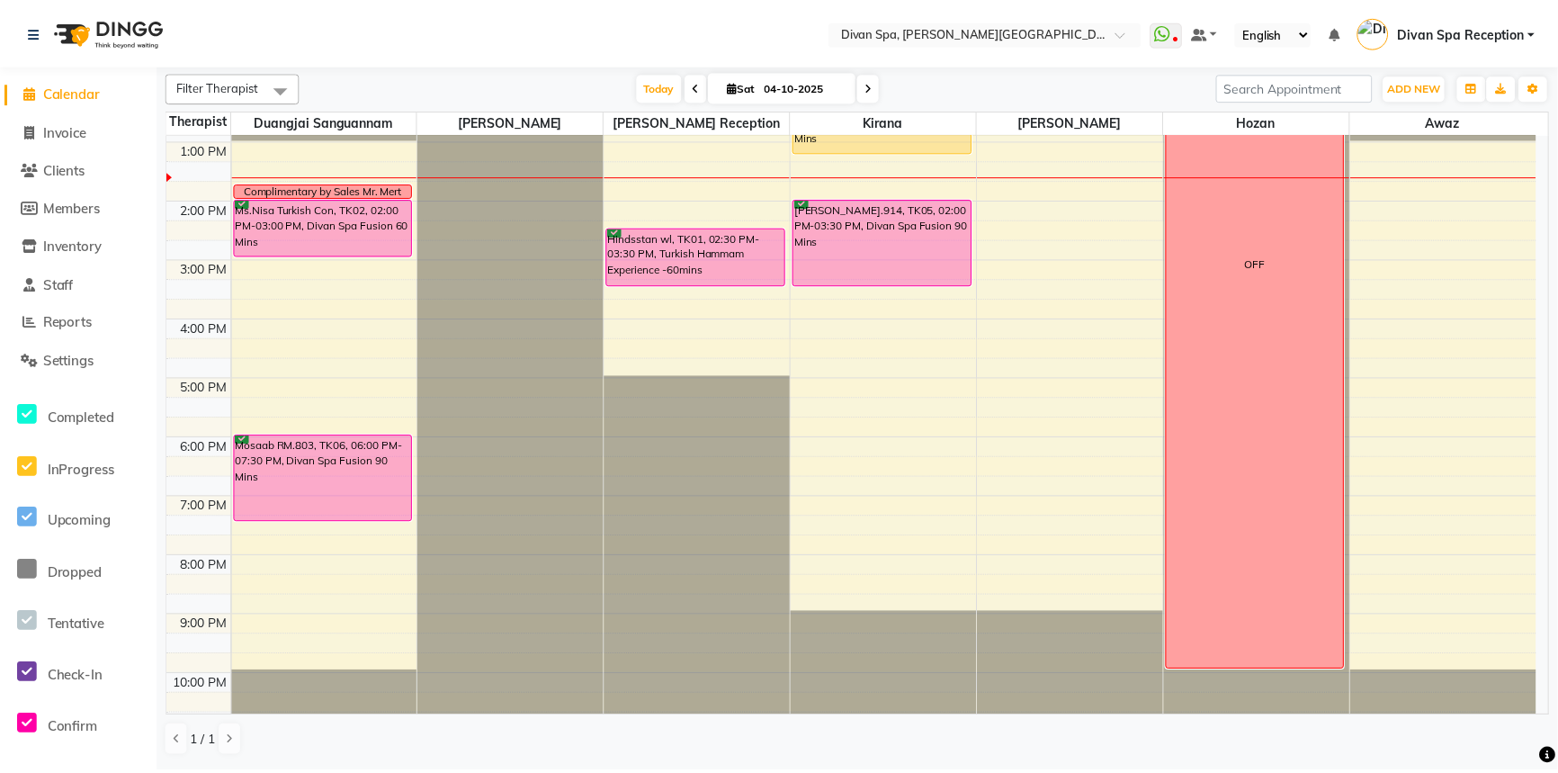
scroll to position [327, 0]
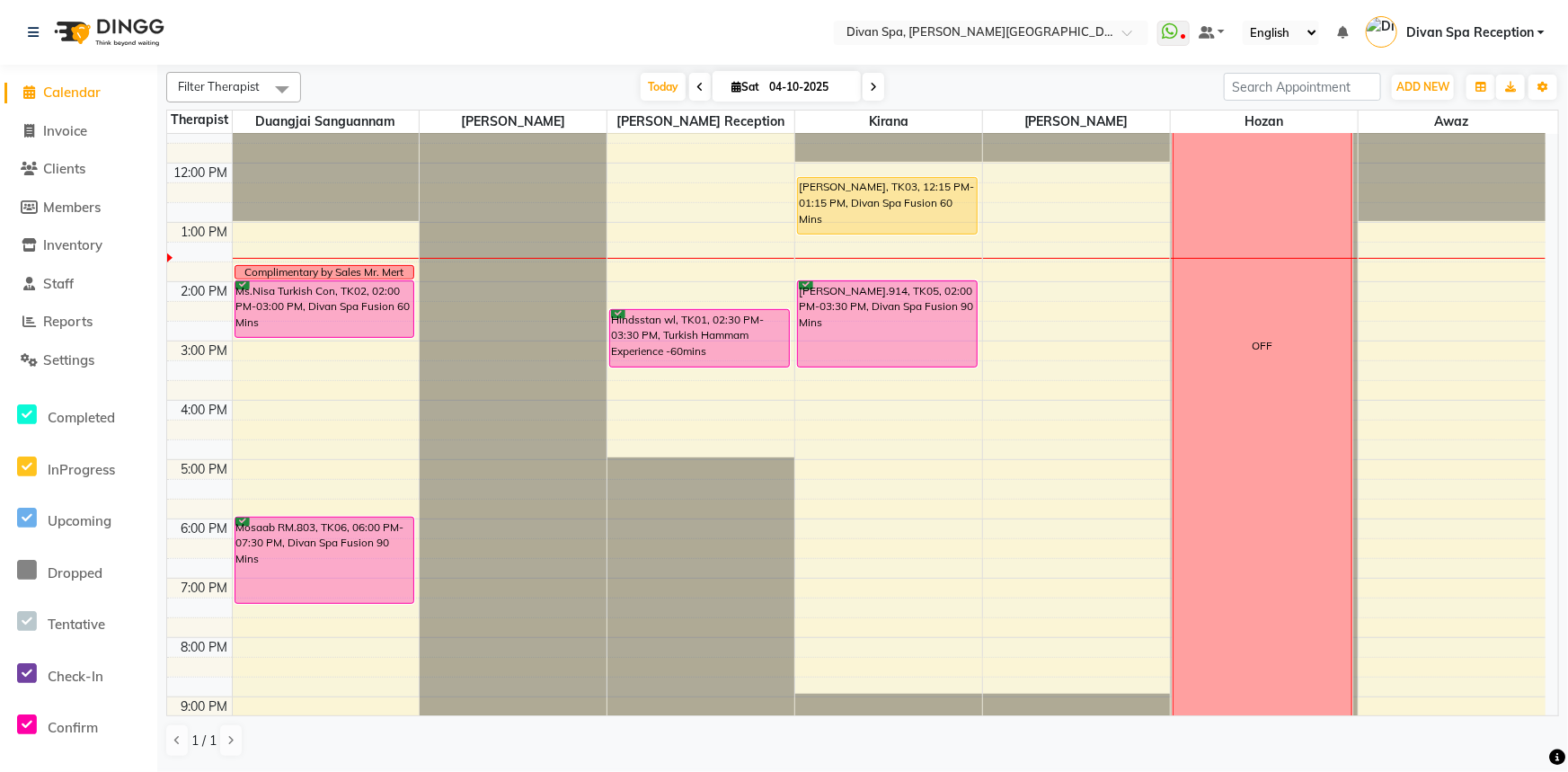
click at [901, 202] on div "[PERSON_NAME], TK03, 12:15 PM-01:15 PM, Divan Spa Fusion 60 Mins" at bounding box center [887, 206] width 179 height 56
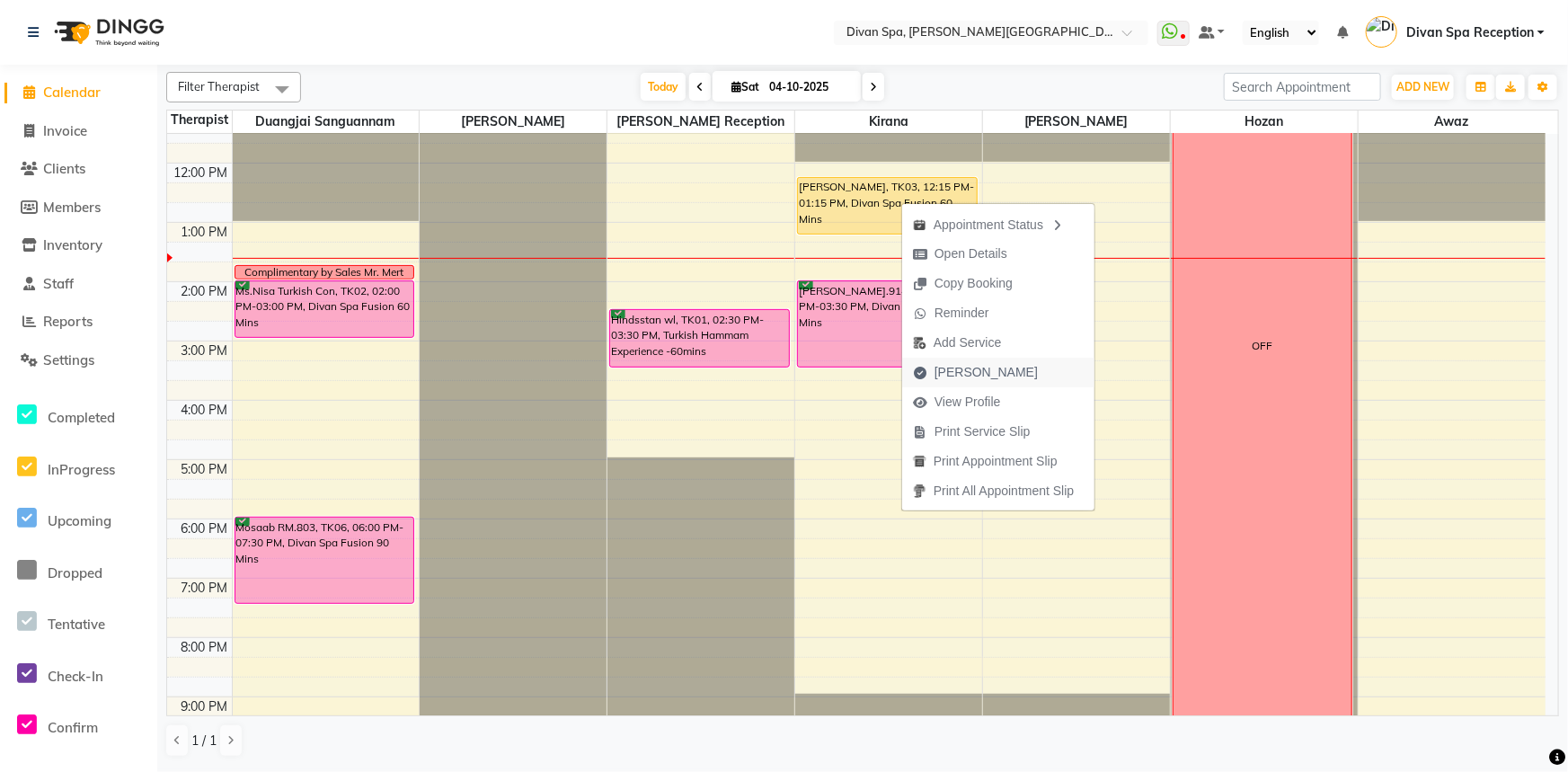
click at [1039, 366] on button "[PERSON_NAME]" at bounding box center [998, 373] width 193 height 30
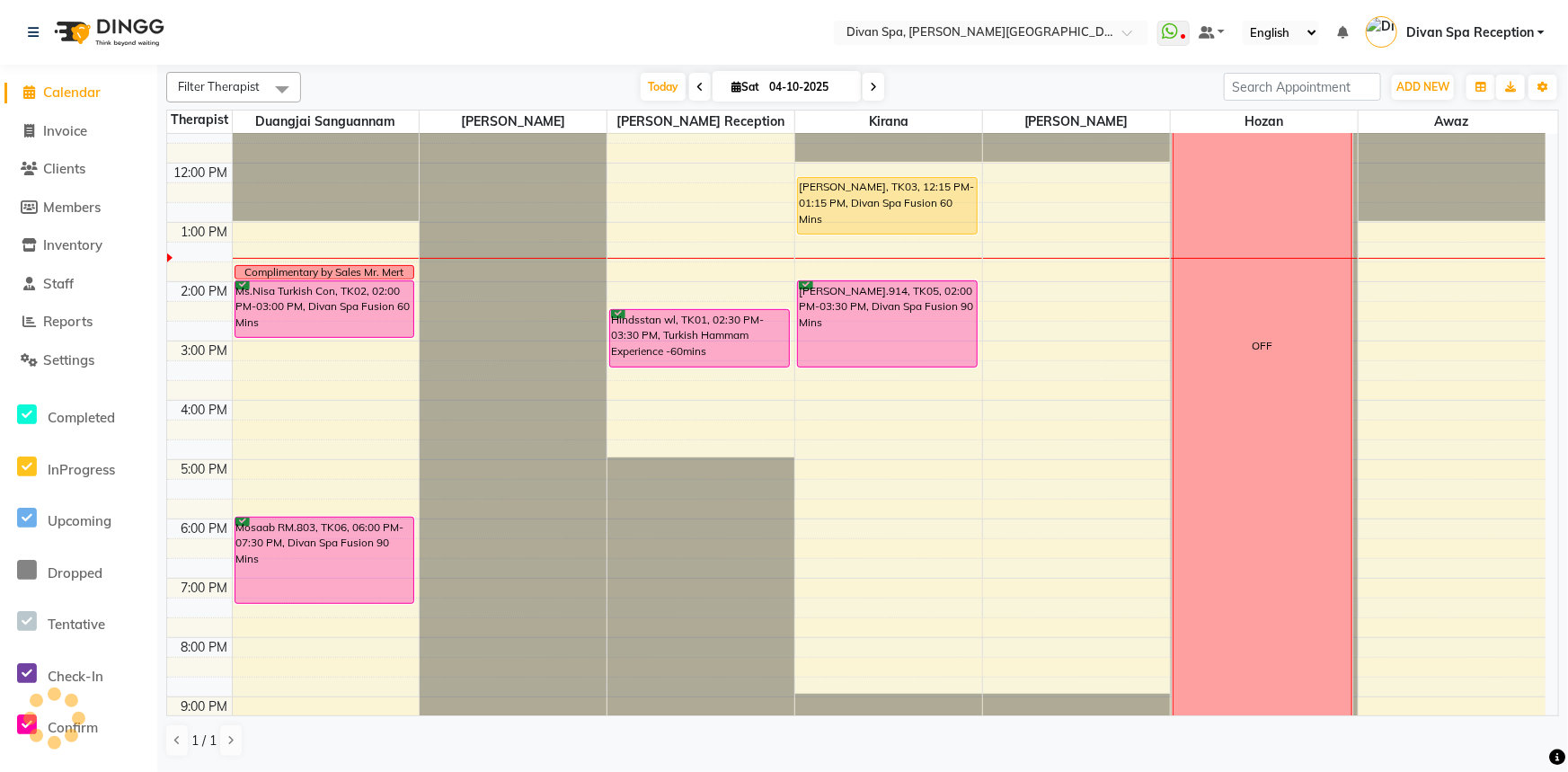
select select "service"
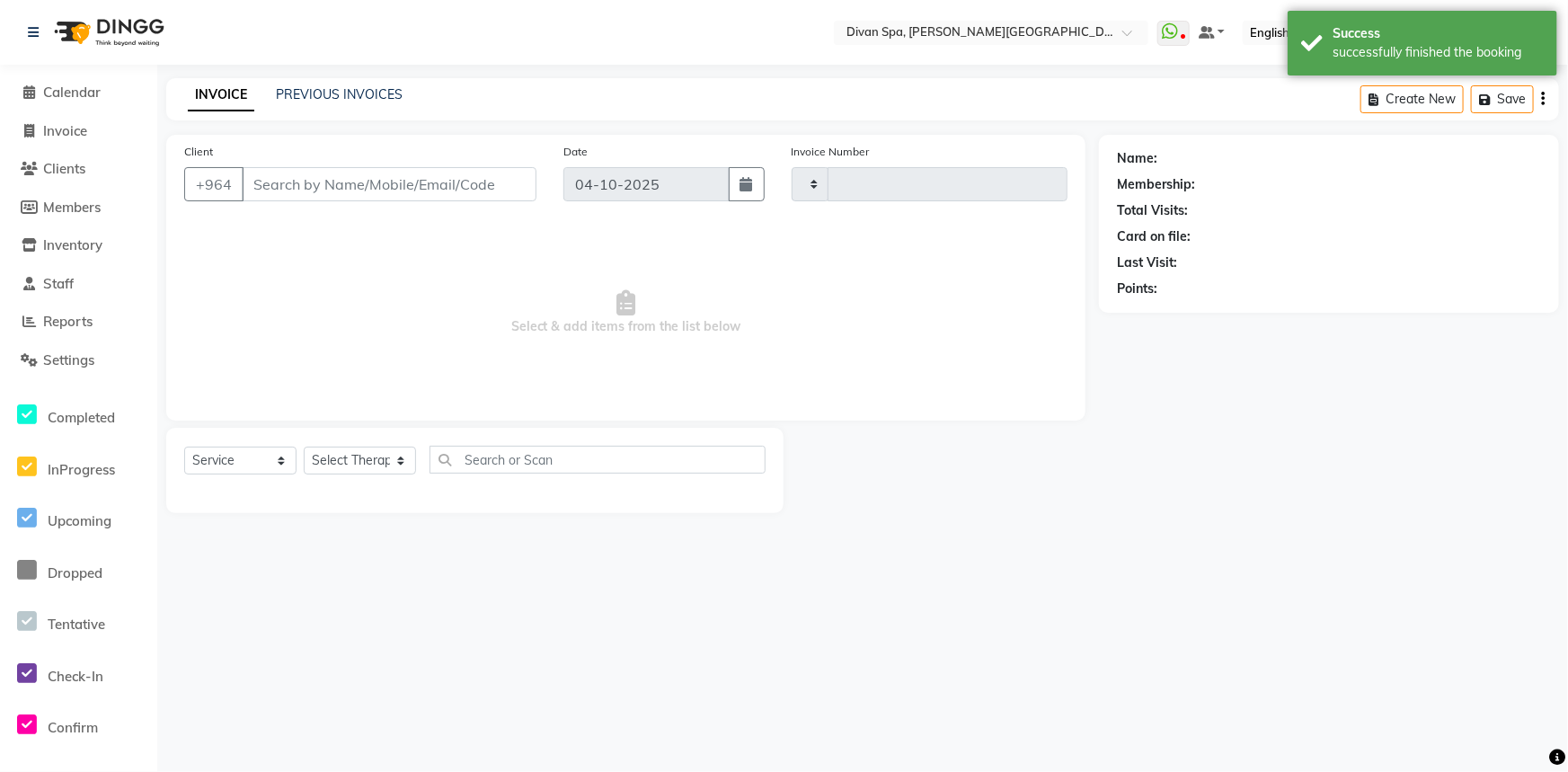
type input "1308"
select select "3515"
type input "27*******38"
select select "85775"
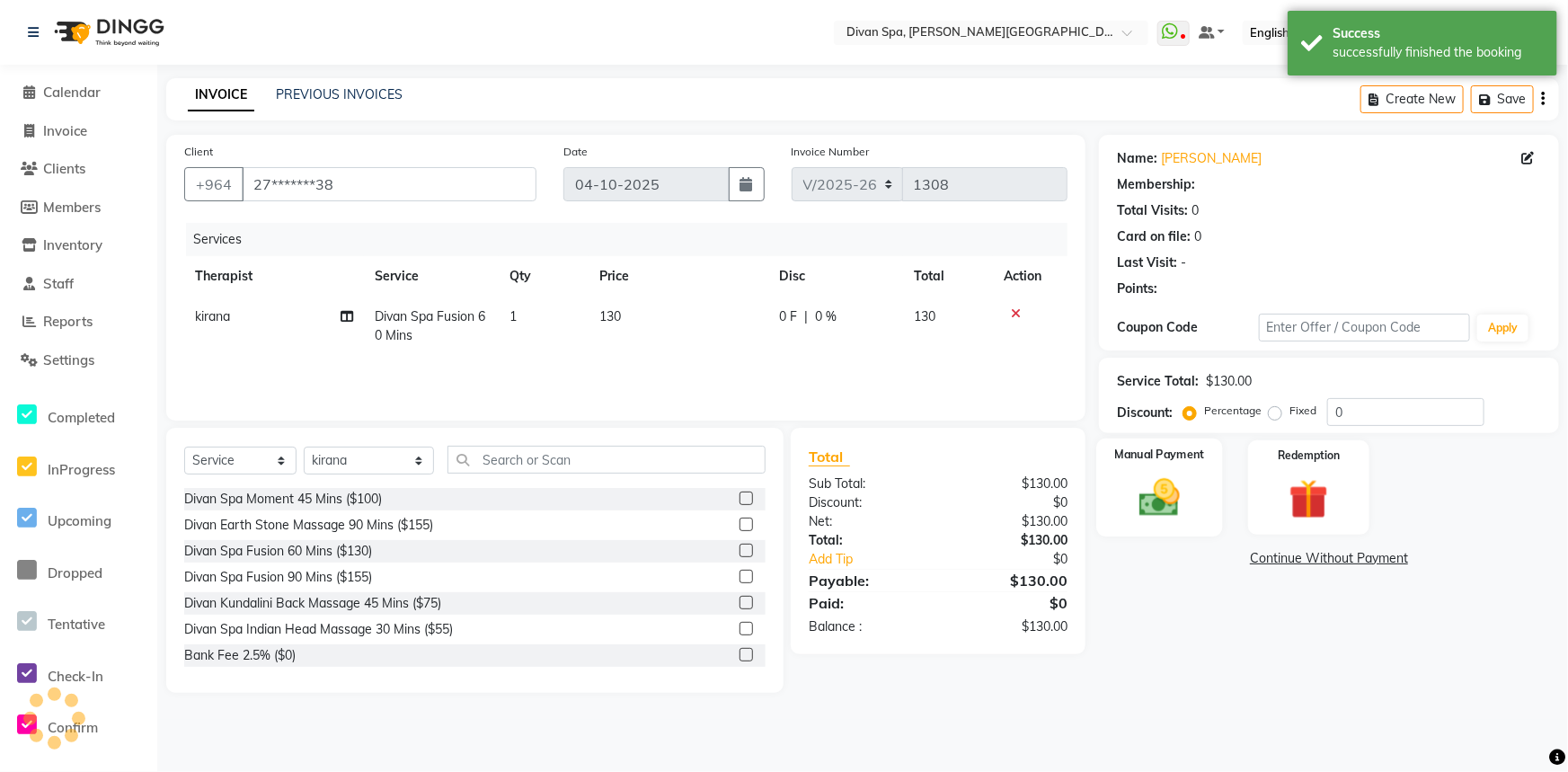
click at [1174, 486] on img at bounding box center [1160, 497] width 67 height 48
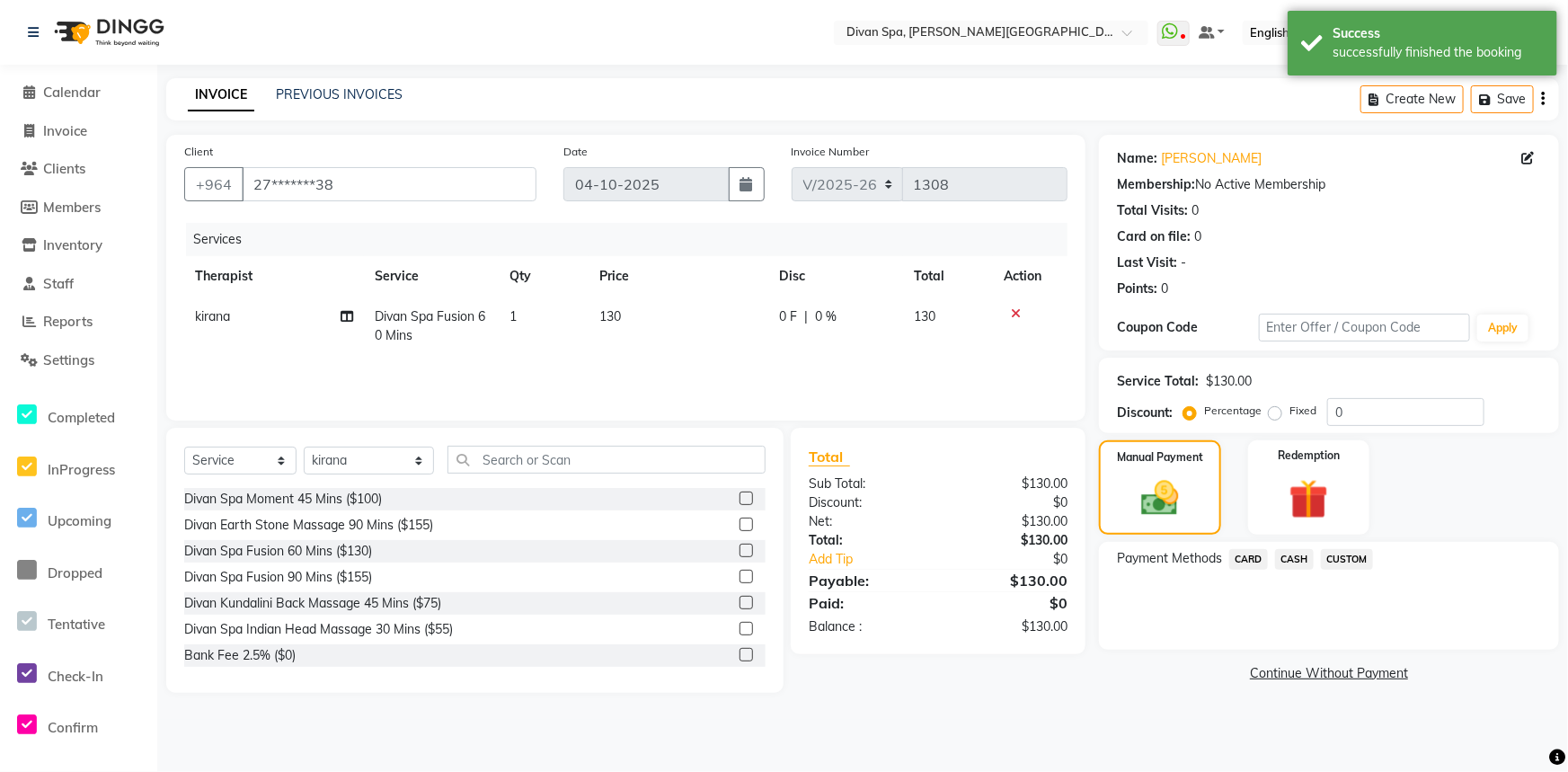
click at [1292, 564] on span "CASH" at bounding box center [1293, 559] width 39 height 21
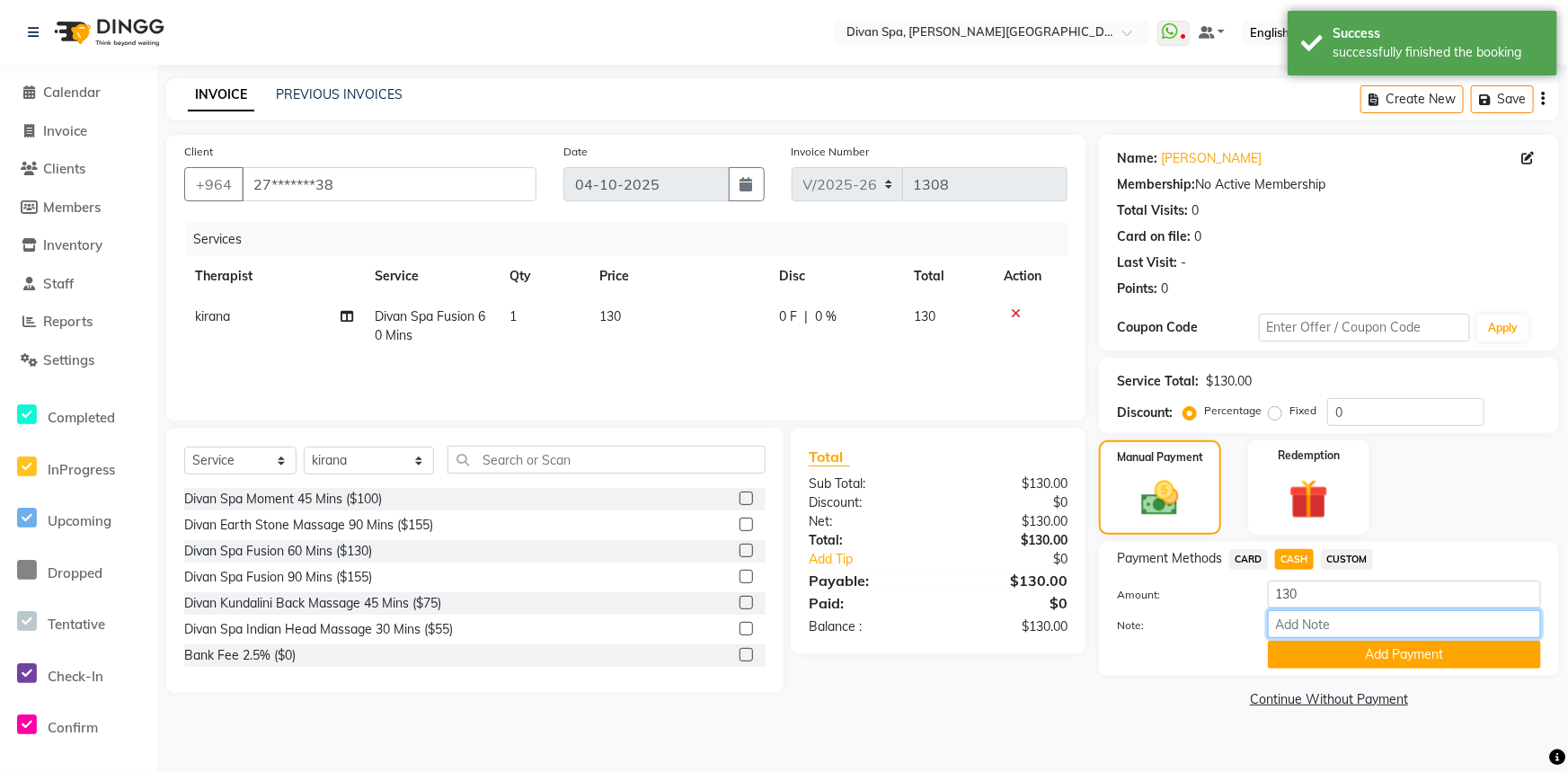
click at [1297, 621] on input "Note:" at bounding box center [1403, 624] width 273 height 28
type input "Cash"
click at [1346, 649] on button "Add Payment" at bounding box center [1403, 654] width 273 height 28
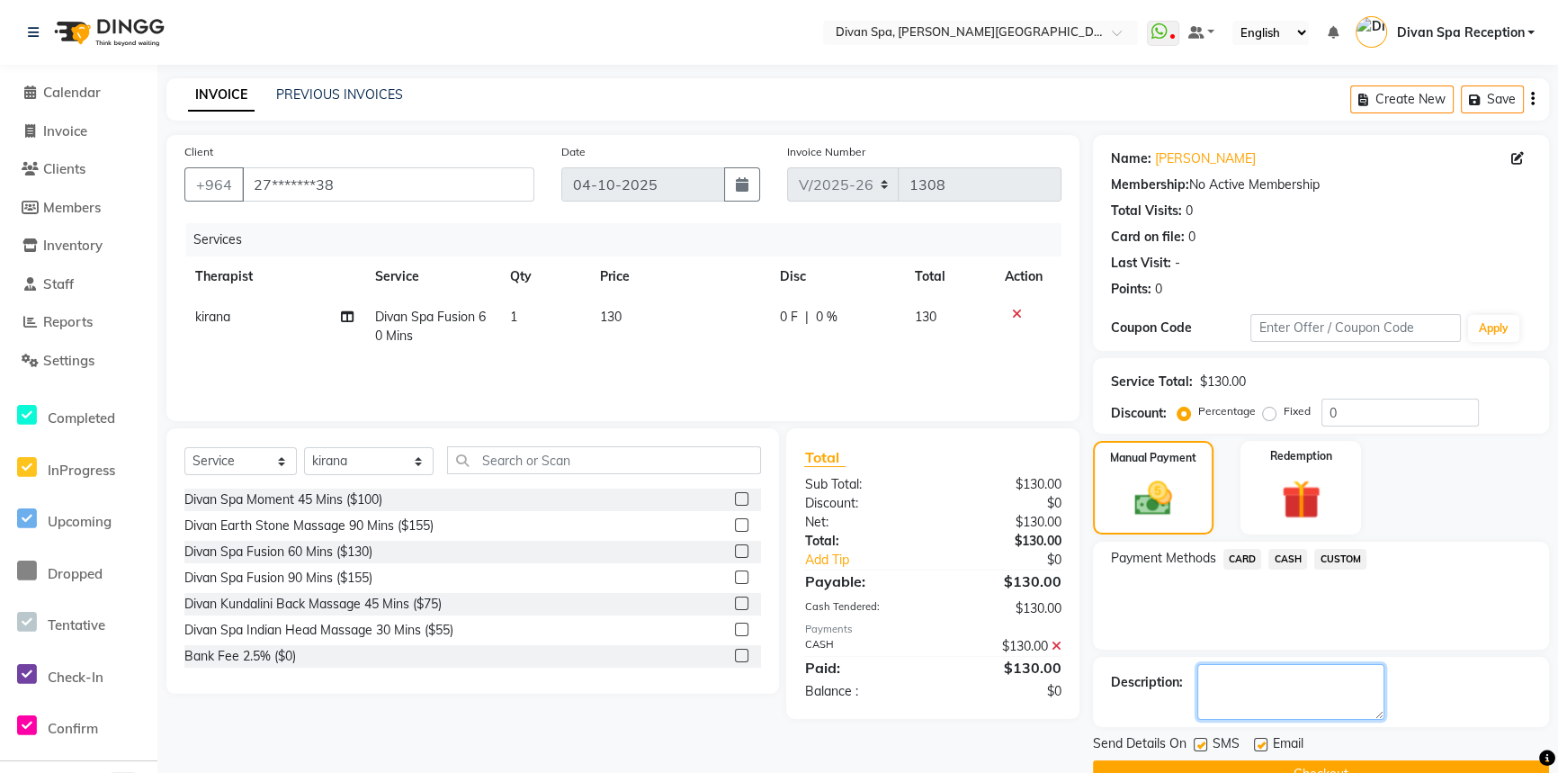
click at [1276, 702] on textarea at bounding box center [1290, 692] width 187 height 56
paste textarea "Cash"
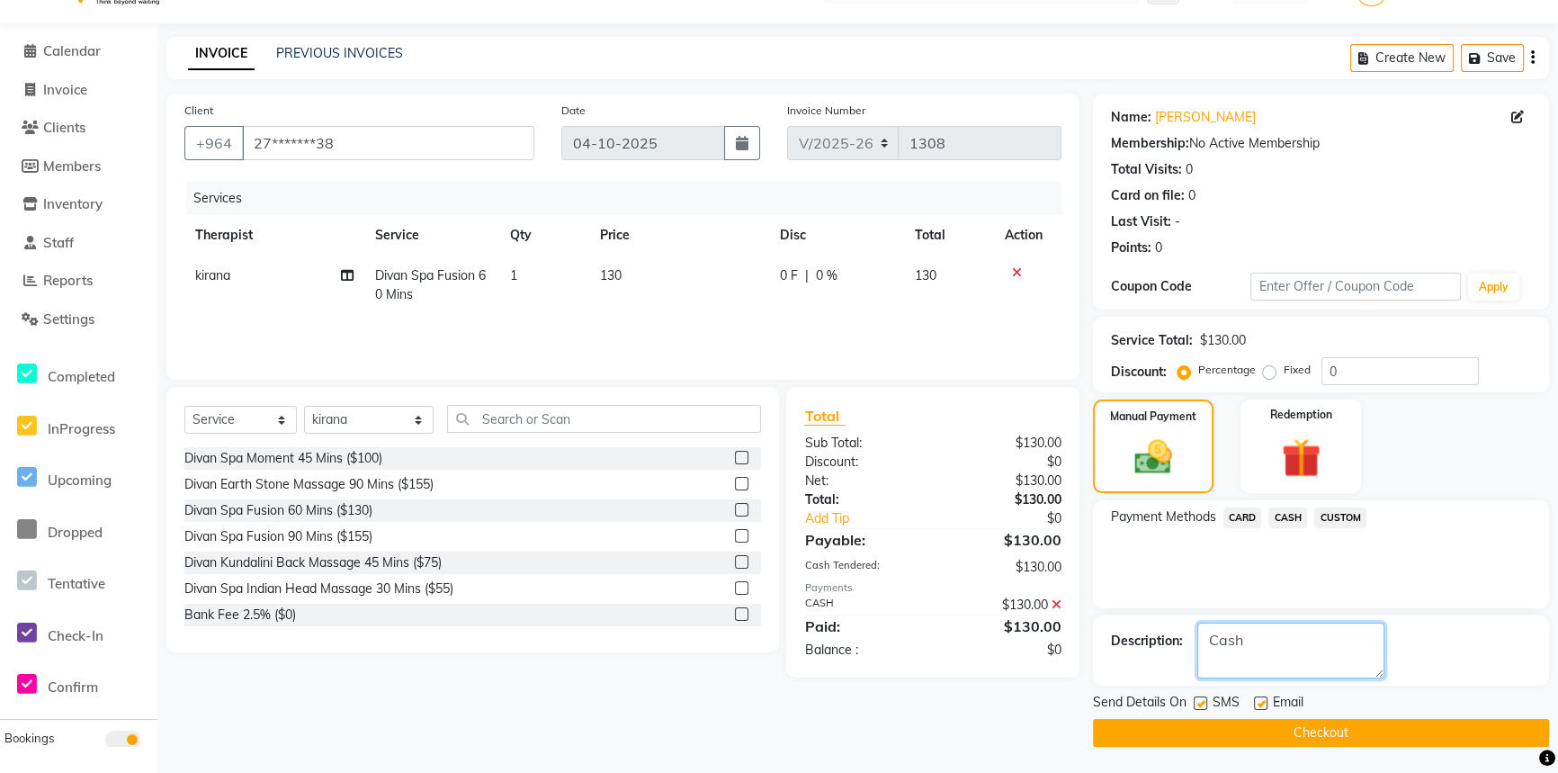
type textarea "Cash"
click at [1260, 700] on label at bounding box center [1260, 702] width 13 height 13
click at [1260, 700] on input "checkbox" at bounding box center [1260, 704] width 12 height 12
checkbox input "false"
click at [1197, 706] on label at bounding box center [1200, 702] width 13 height 13
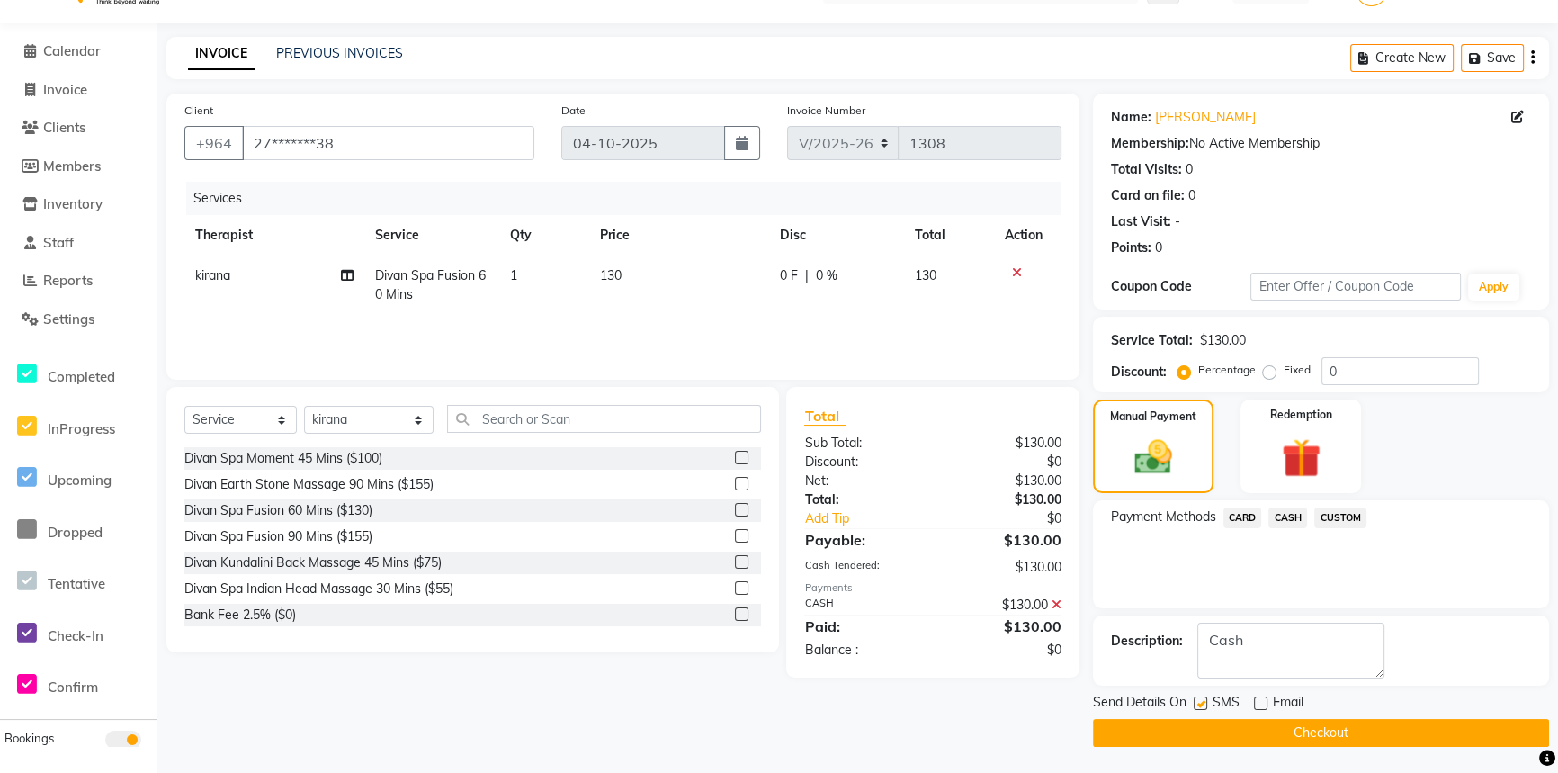
click at [1197, 706] on input "checkbox" at bounding box center [1200, 704] width 12 height 12
checkbox input "false"
click at [1222, 714] on div "Send Details On SMS Email Checkout" at bounding box center [1321, 720] width 456 height 54
click at [1227, 726] on button "Checkout" at bounding box center [1321, 733] width 456 height 28
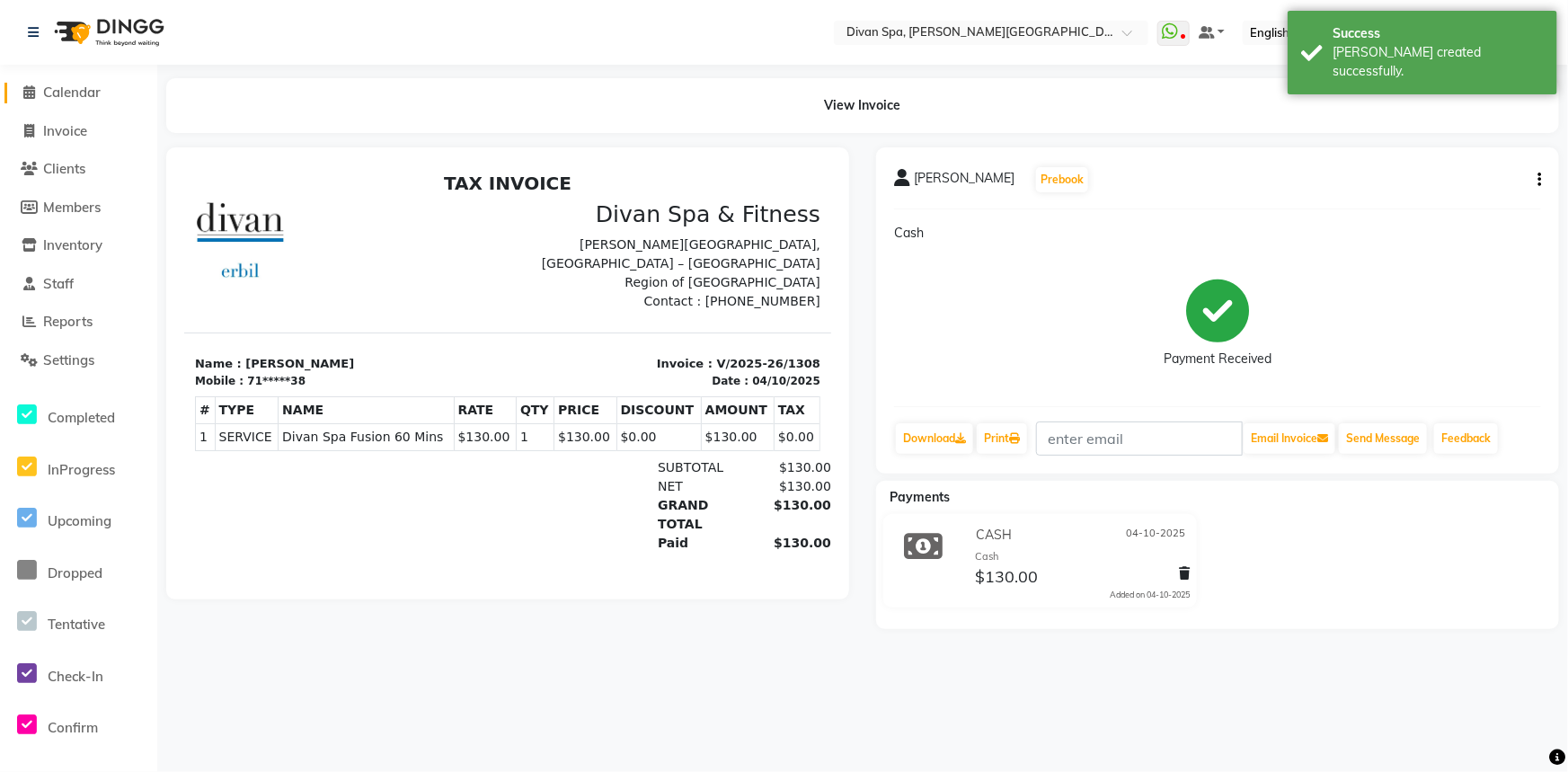
click at [49, 89] on span "Calendar" at bounding box center [72, 92] width 58 height 17
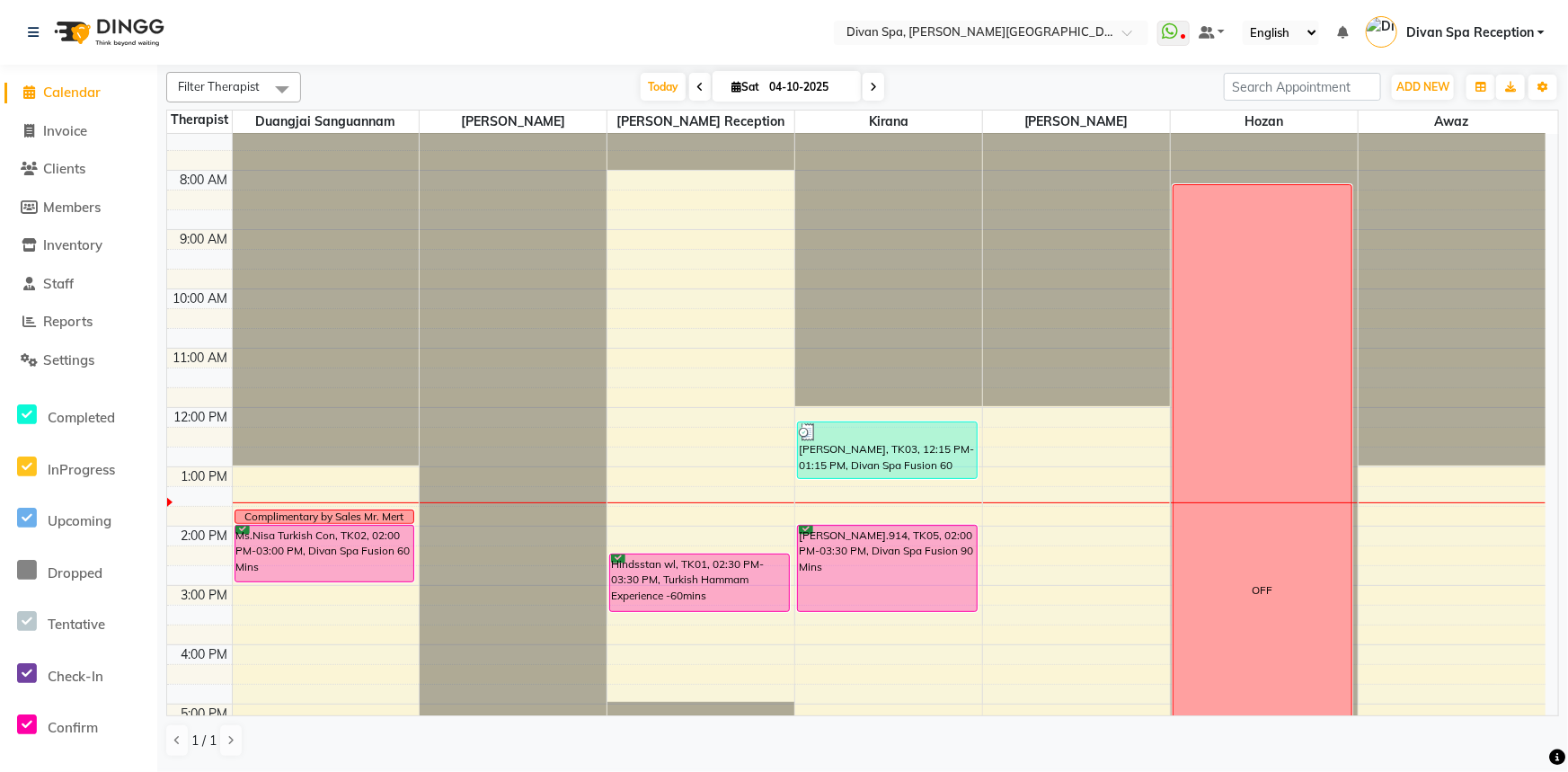
scroll to position [81, 0]
click at [806, 497] on div "6:00 AM 7:00 AM 8:00 AM 9:00 AM 10:00 AM 11:00 AM 12:00 PM 1:00 PM 2:00 PM 3:00…" at bounding box center [856, 556] width 1378 height 1007
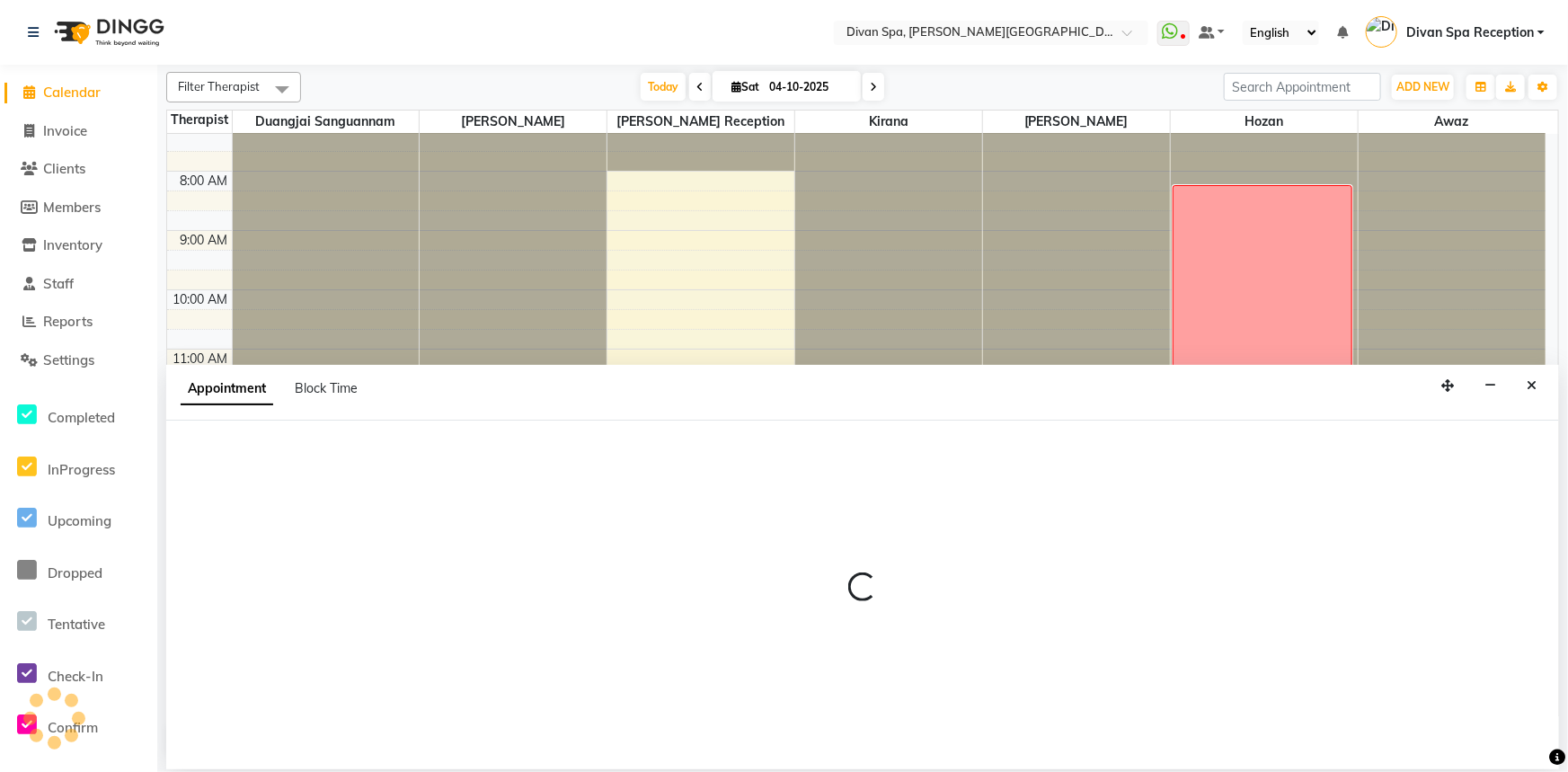
select select "85775"
select select "tentative"
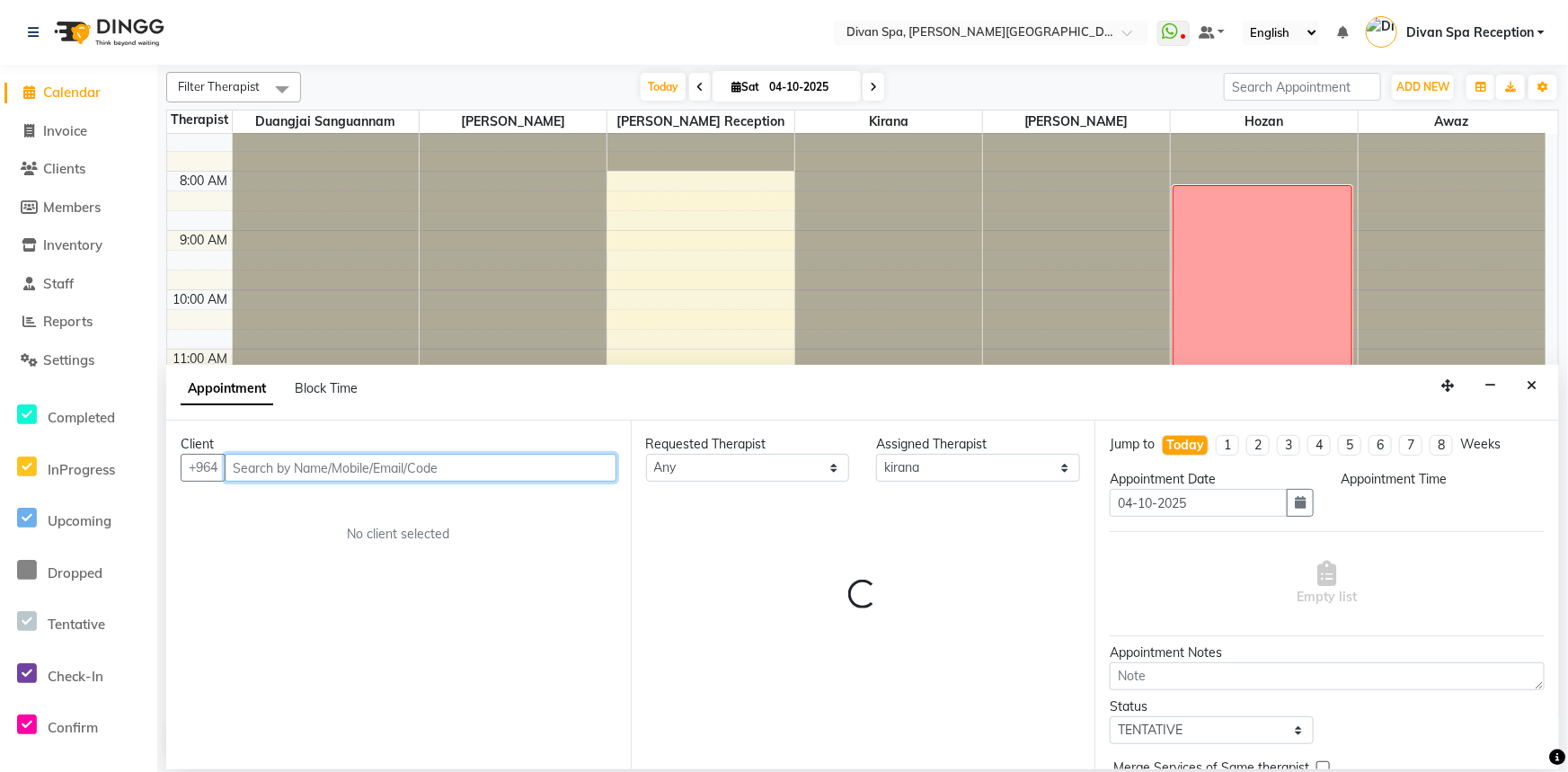
select select "795"
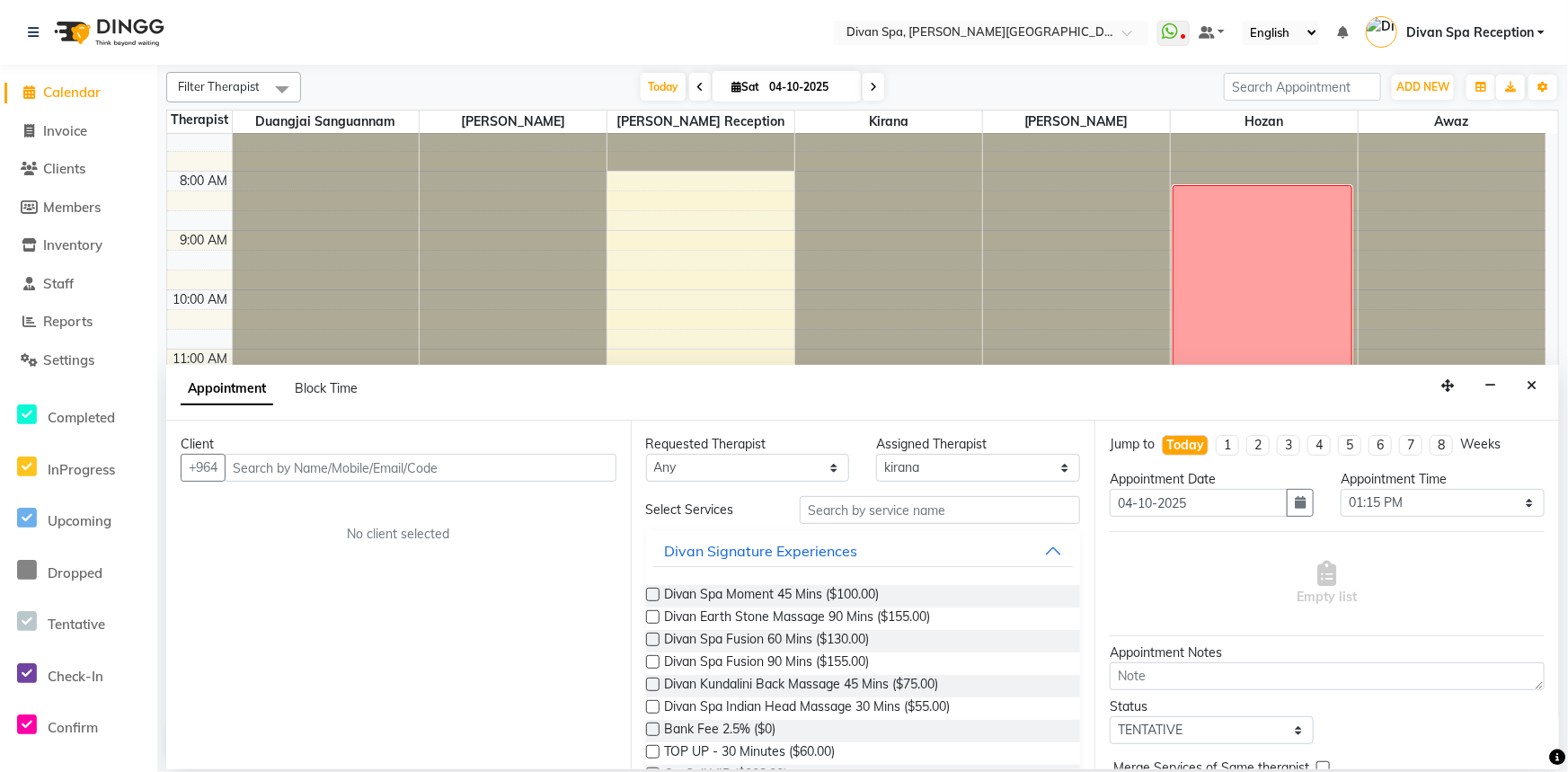
click at [362, 389] on div "Appointment Block Time" at bounding box center [280, 388] width 199 height 19
click at [353, 386] on span "Block Time" at bounding box center [326, 388] width 63 height 16
select select "85775"
select select "795"
select select "825"
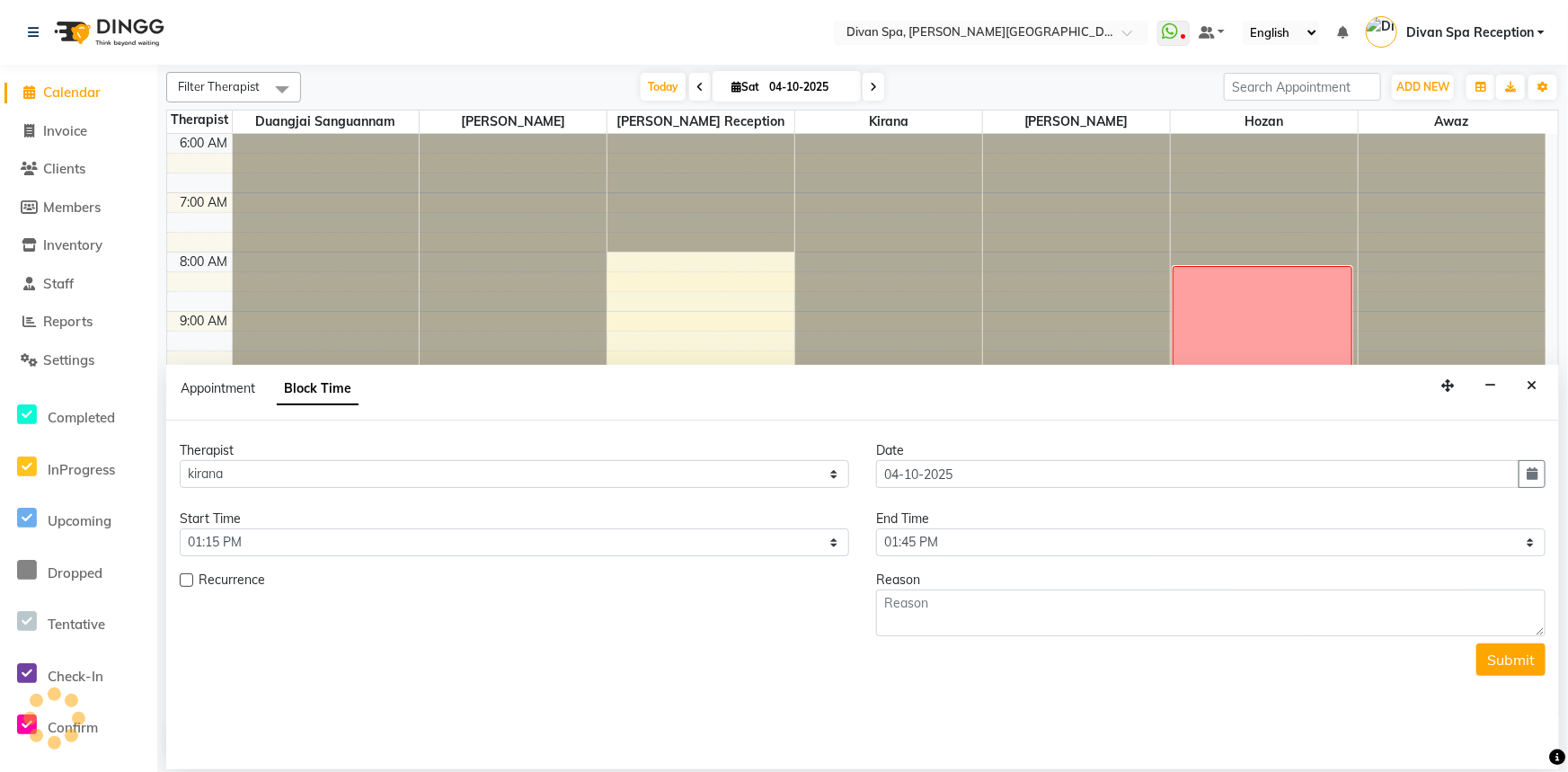
scroll to position [413, 0]
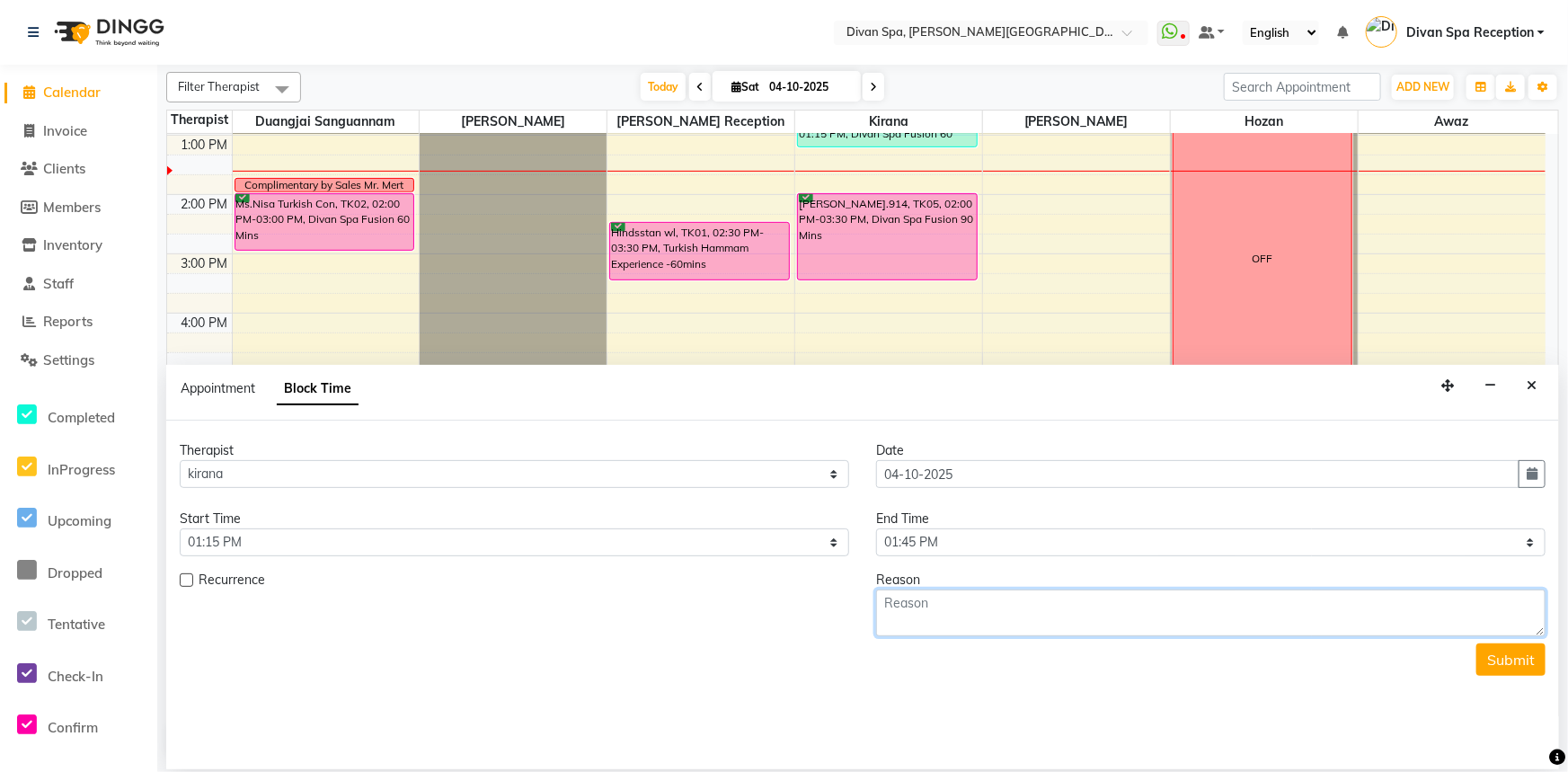
click at [1016, 614] on textarea at bounding box center [1210, 612] width 669 height 47
type textarea "R"
type textarea "Request Kirana"
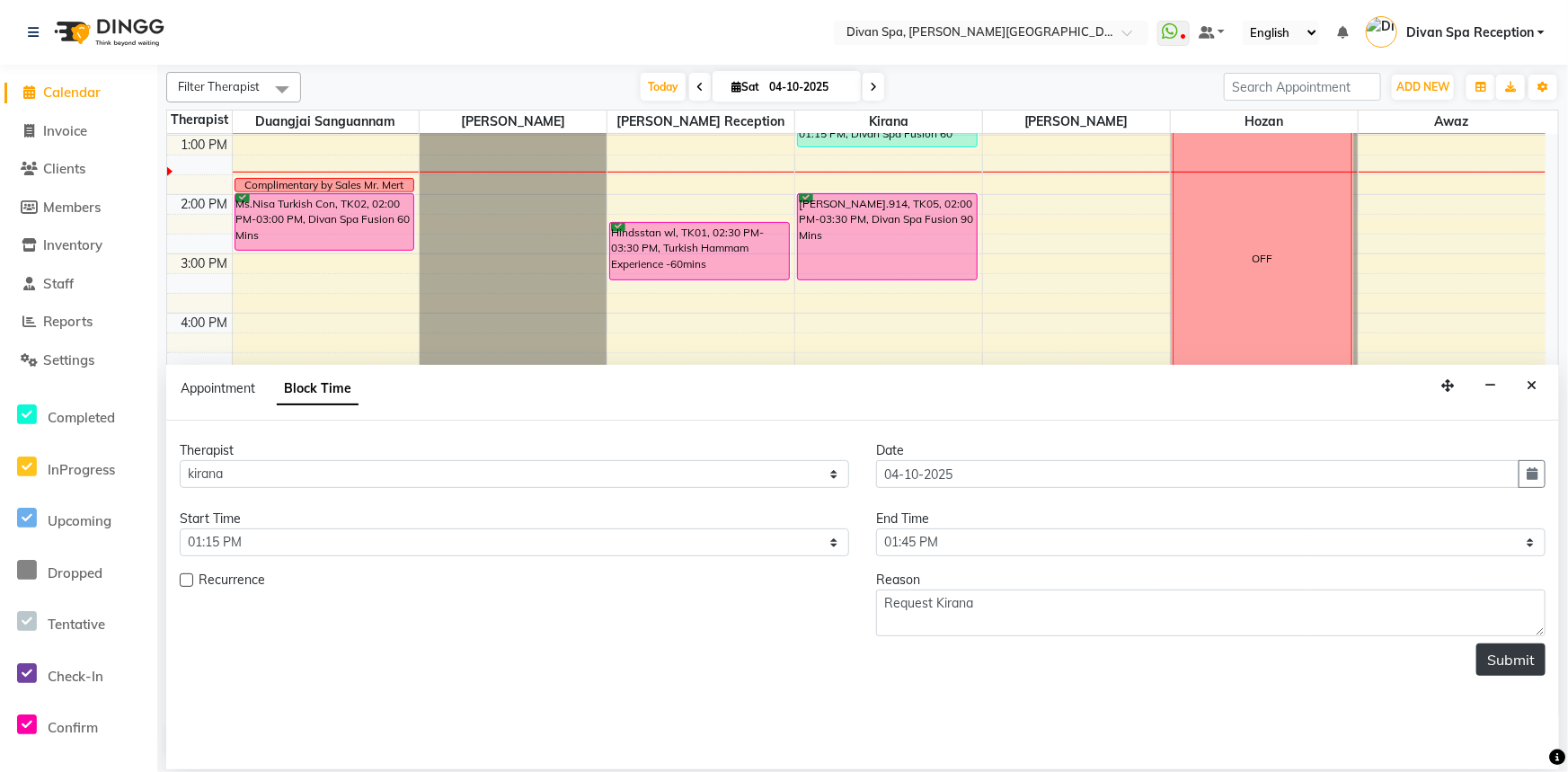
click at [1500, 656] on button "Submit" at bounding box center [1510, 659] width 69 height 32
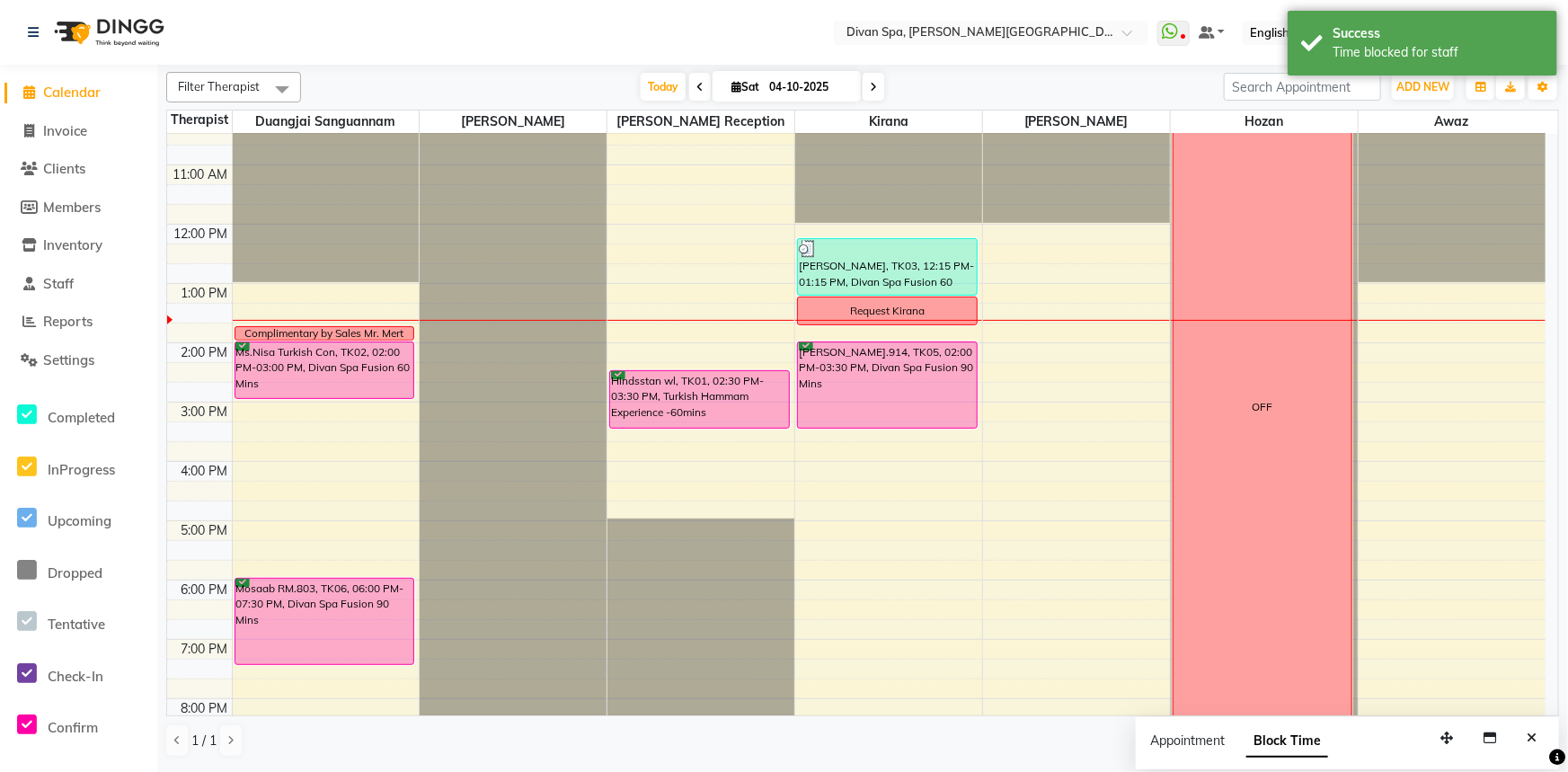
scroll to position [251, 0]
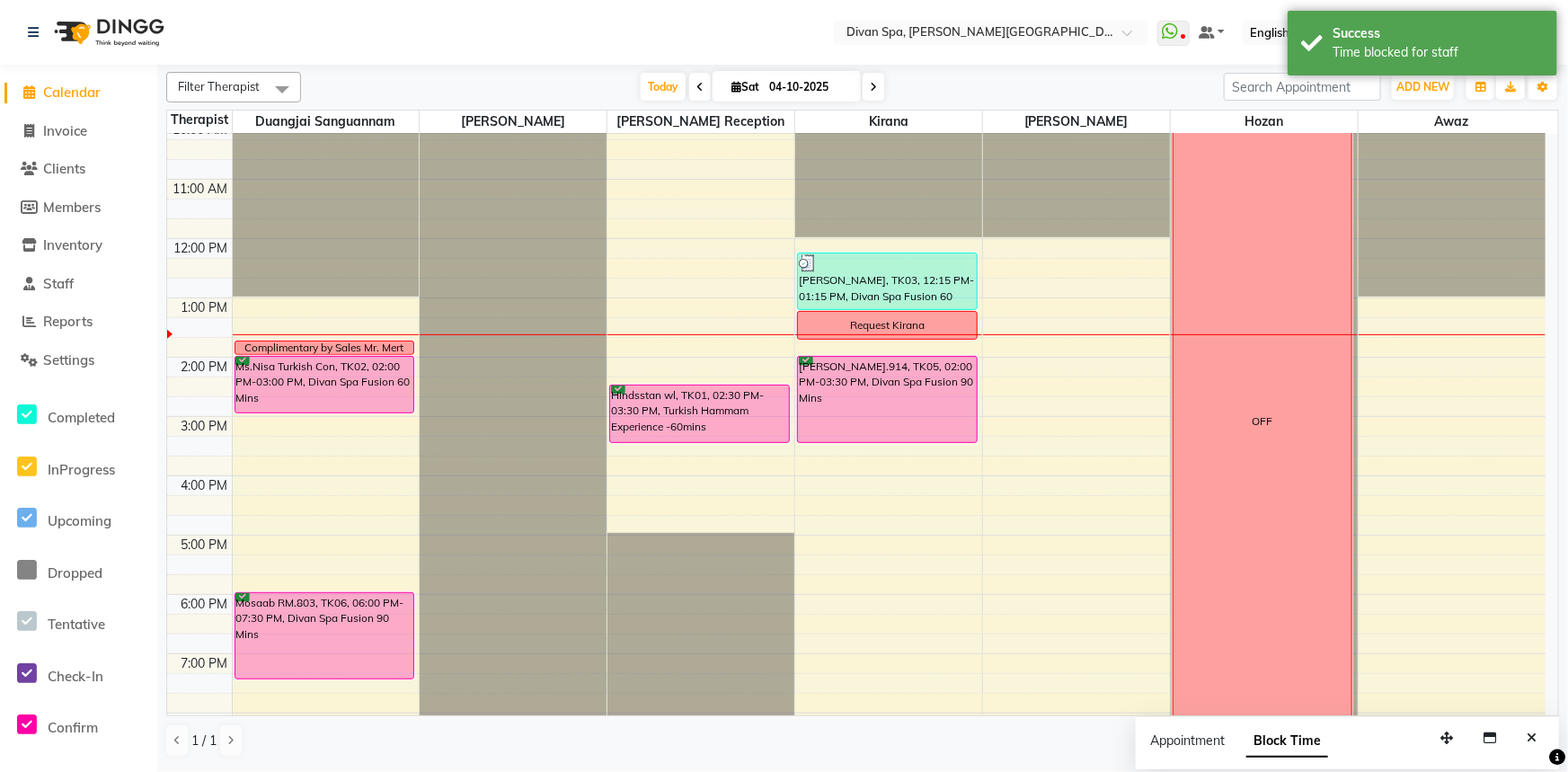
click at [821, 318] on div "Request Kirana" at bounding box center [887, 325] width 179 height 27
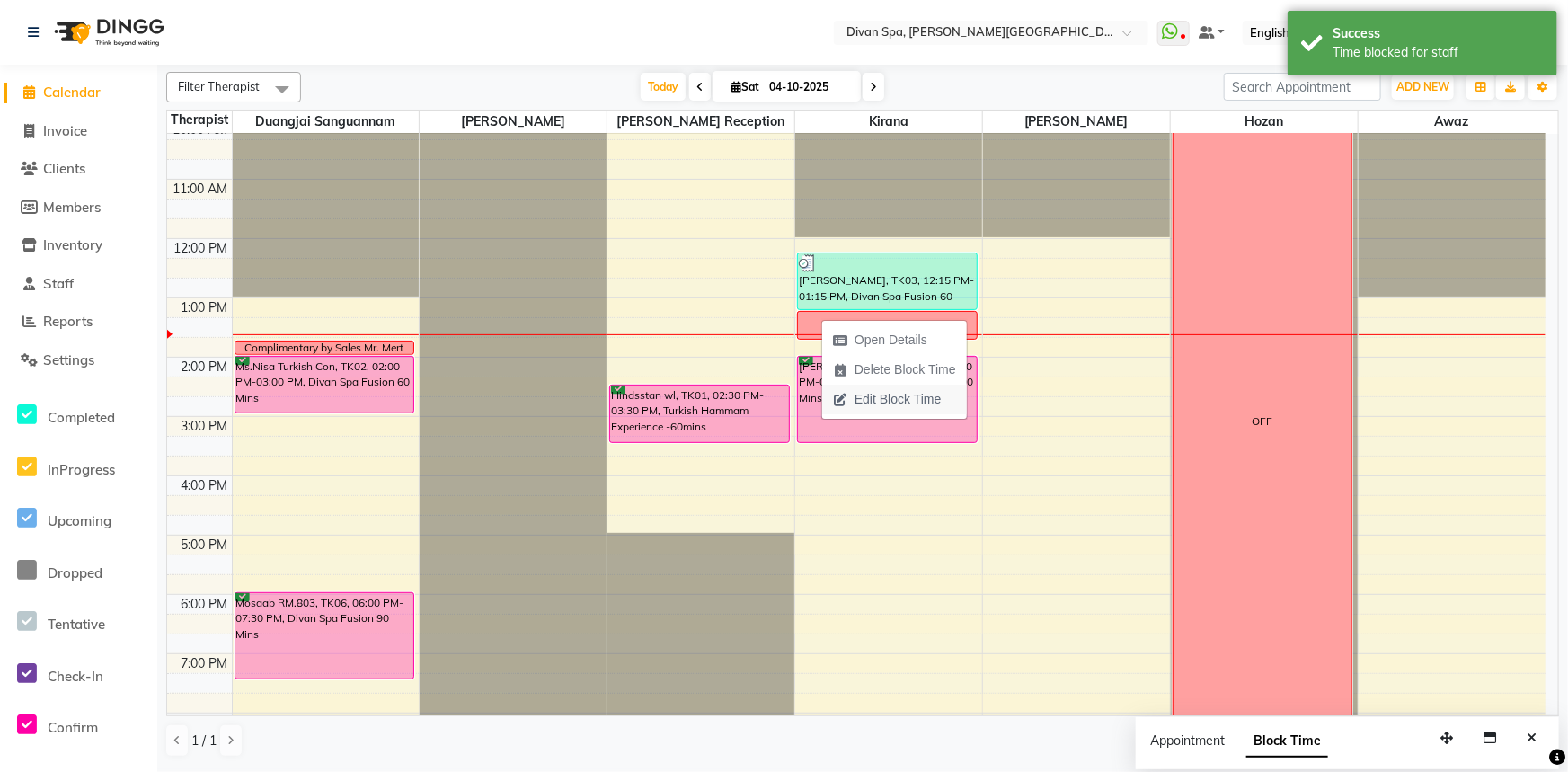
click at [862, 397] on span "Edit Block Time" at bounding box center [897, 398] width 86 height 19
select select "85775"
select select "795"
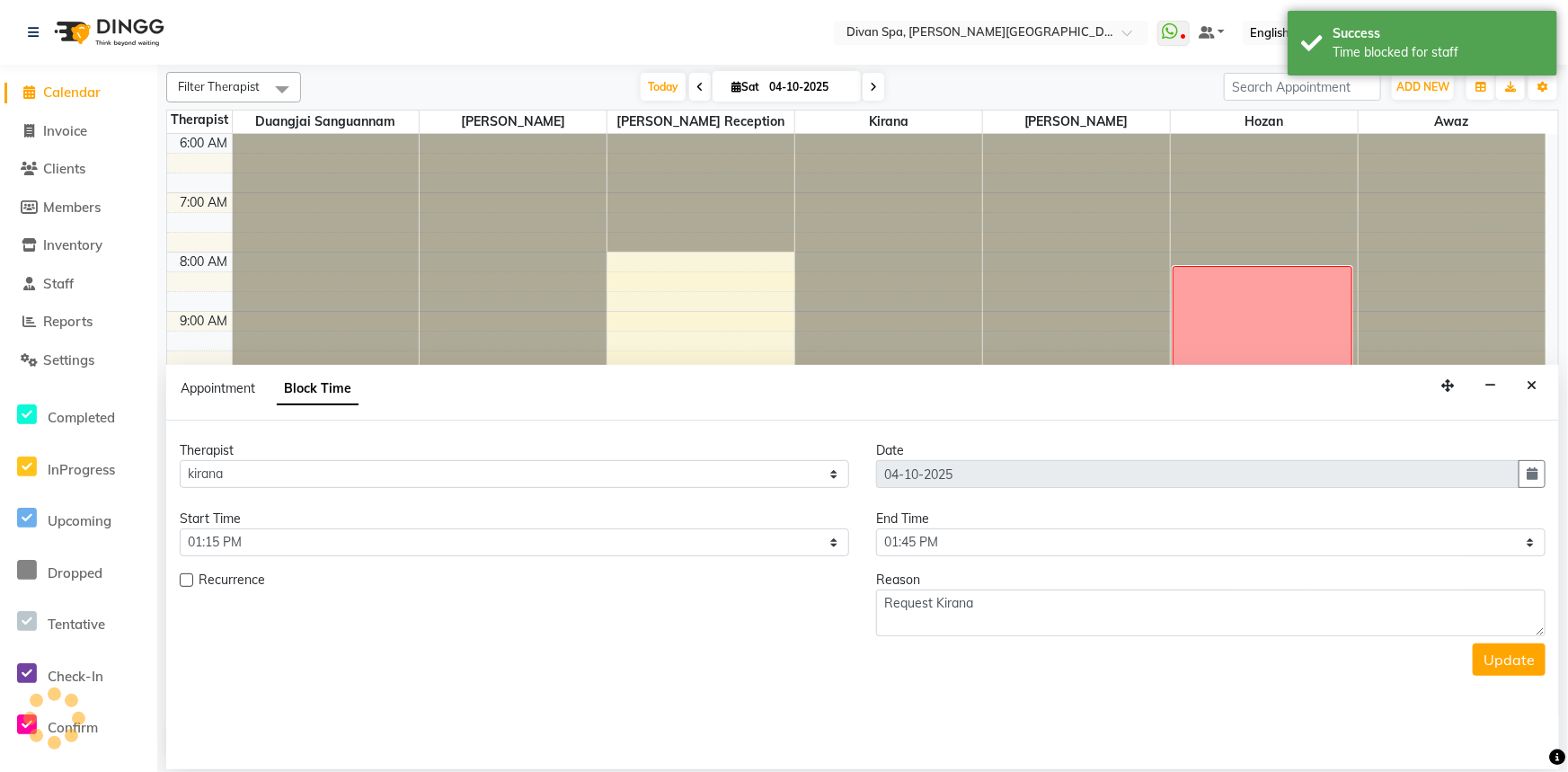
scroll to position [413, 0]
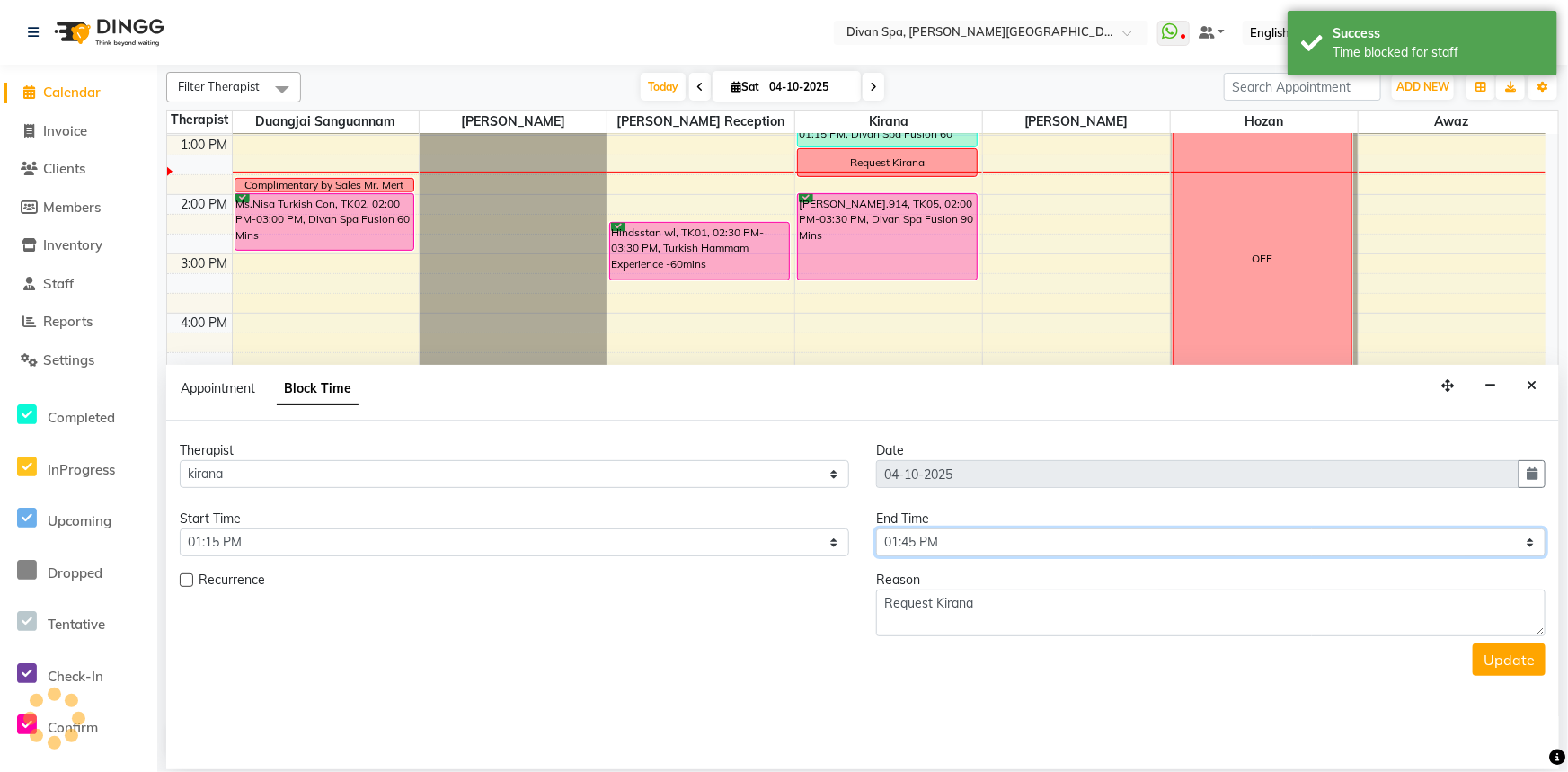
click at [933, 534] on select "Select 07:00 AM 07:15 AM 07:30 AM 07:45 AM 08:00 AM 08:15 AM 08:30 AM 08:45 AM …" at bounding box center [1210, 542] width 669 height 28
select select "840"
click at [876, 528] on select "Select 07:00 AM 07:15 AM 07:30 AM 07:45 AM 08:00 AM 08:15 AM 08:30 AM 08:45 AM …" at bounding box center [1210, 542] width 669 height 28
click at [754, 532] on select "Select 07:00 AM 07:15 AM 07:30 AM 07:45 AM 08:00 AM 08:15 AM 08:30 AM 08:45 AM …" at bounding box center [514, 542] width 669 height 28
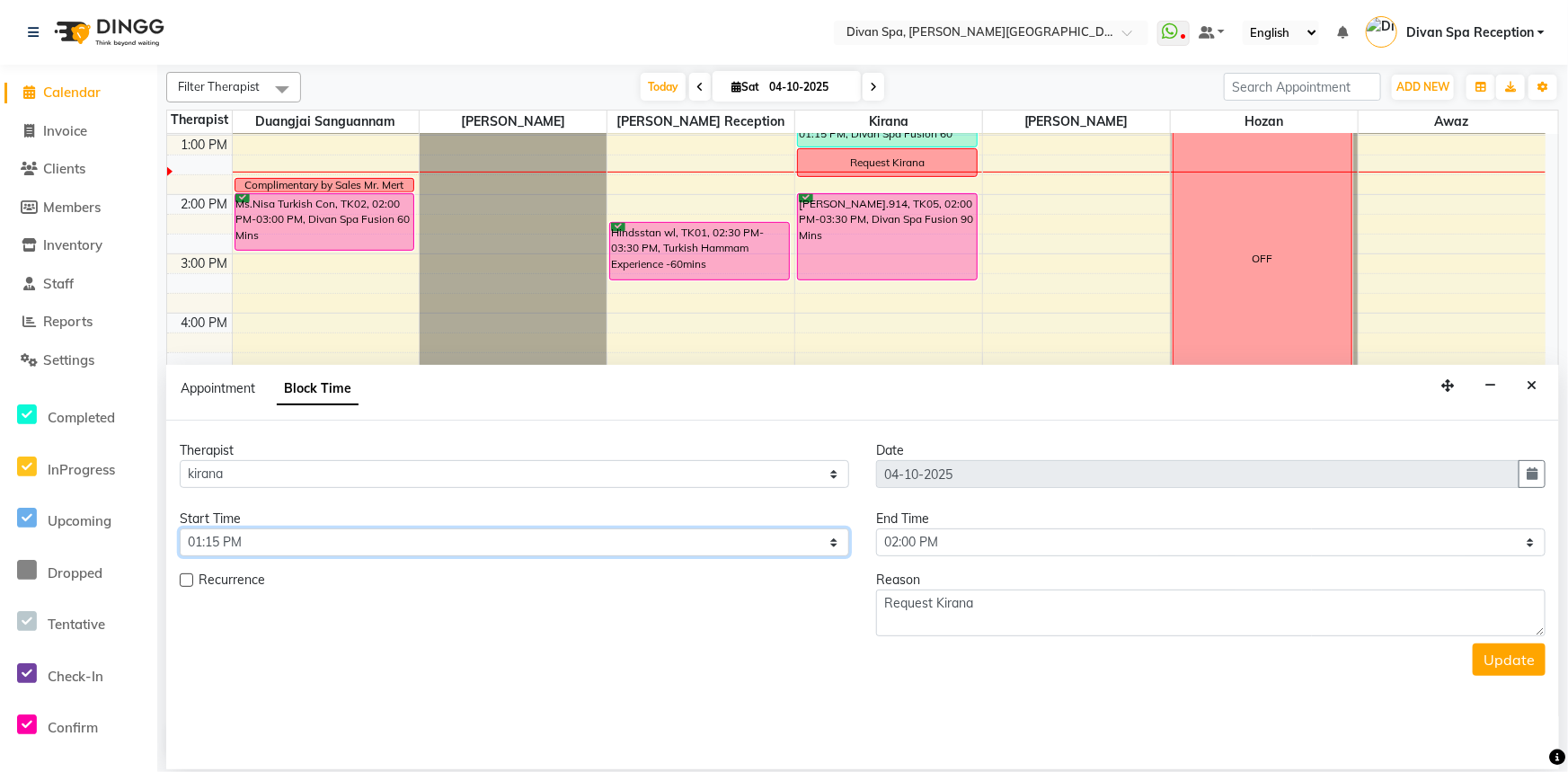
select select "810"
click at [180, 528] on select "Select 07:00 AM 07:15 AM 07:30 AM 07:45 AM 08:00 AM 08:15 AM 08:30 AM 08:45 AM …" at bounding box center [514, 542] width 669 height 28
click at [1507, 661] on button "Update" at bounding box center [1508, 659] width 73 height 32
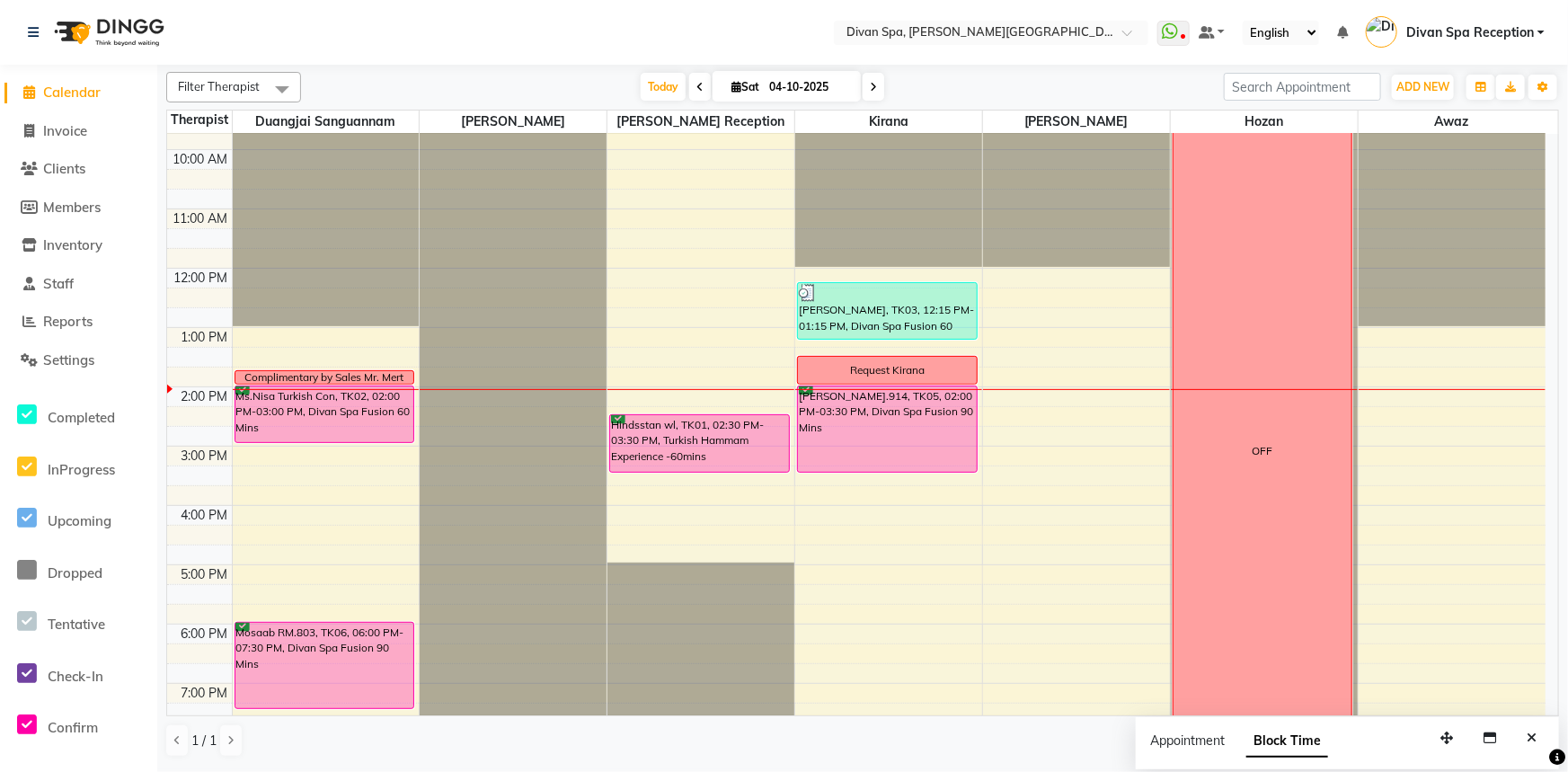
scroll to position [251, 0]
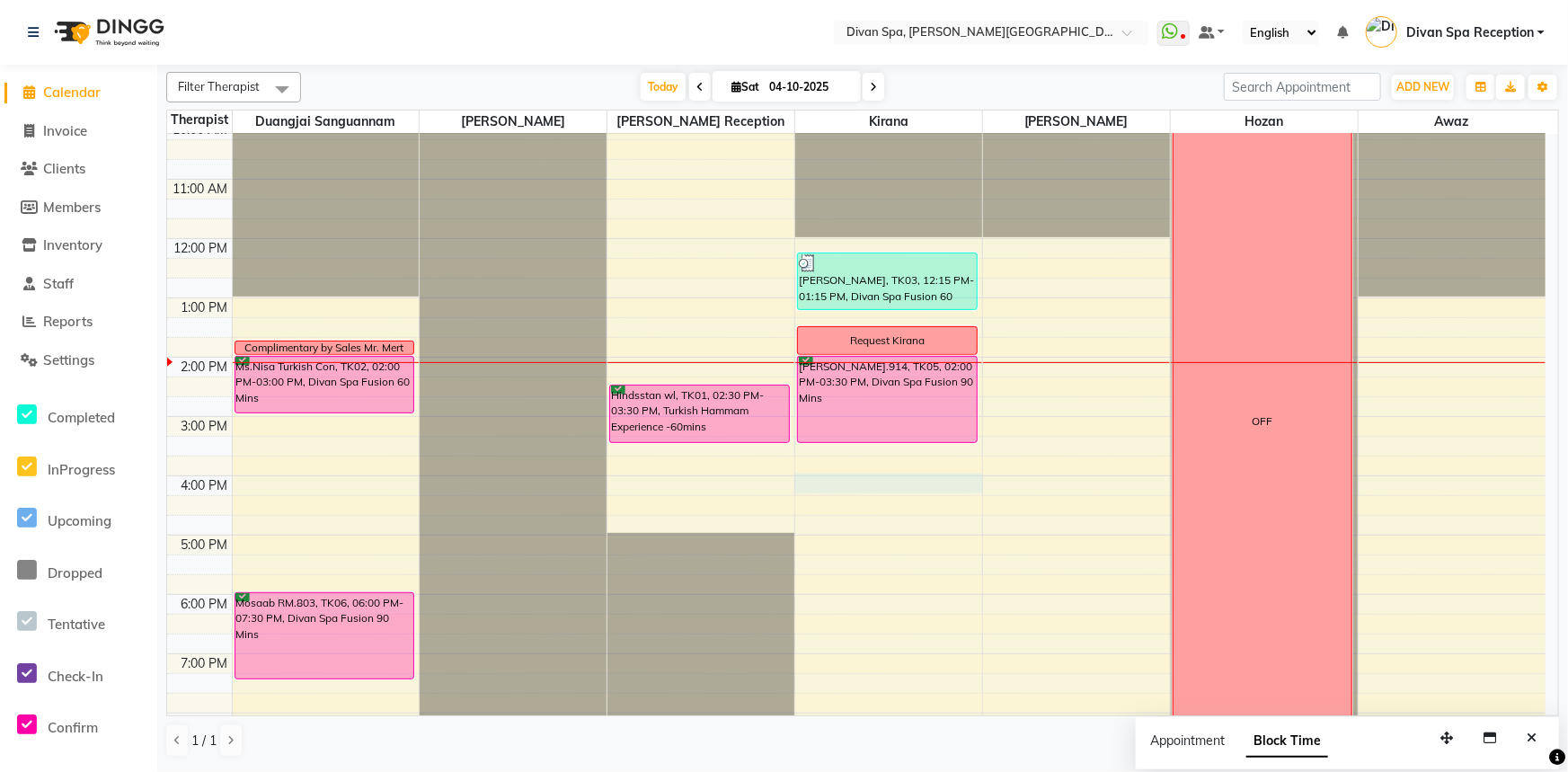
click at [863, 482] on div "6:00 AM 7:00 AM 8:00 AM 9:00 AM 10:00 AM 11:00 AM 12:00 PM 1:00 PM 2:00 PM 3:00…" at bounding box center [856, 386] width 1378 height 1007
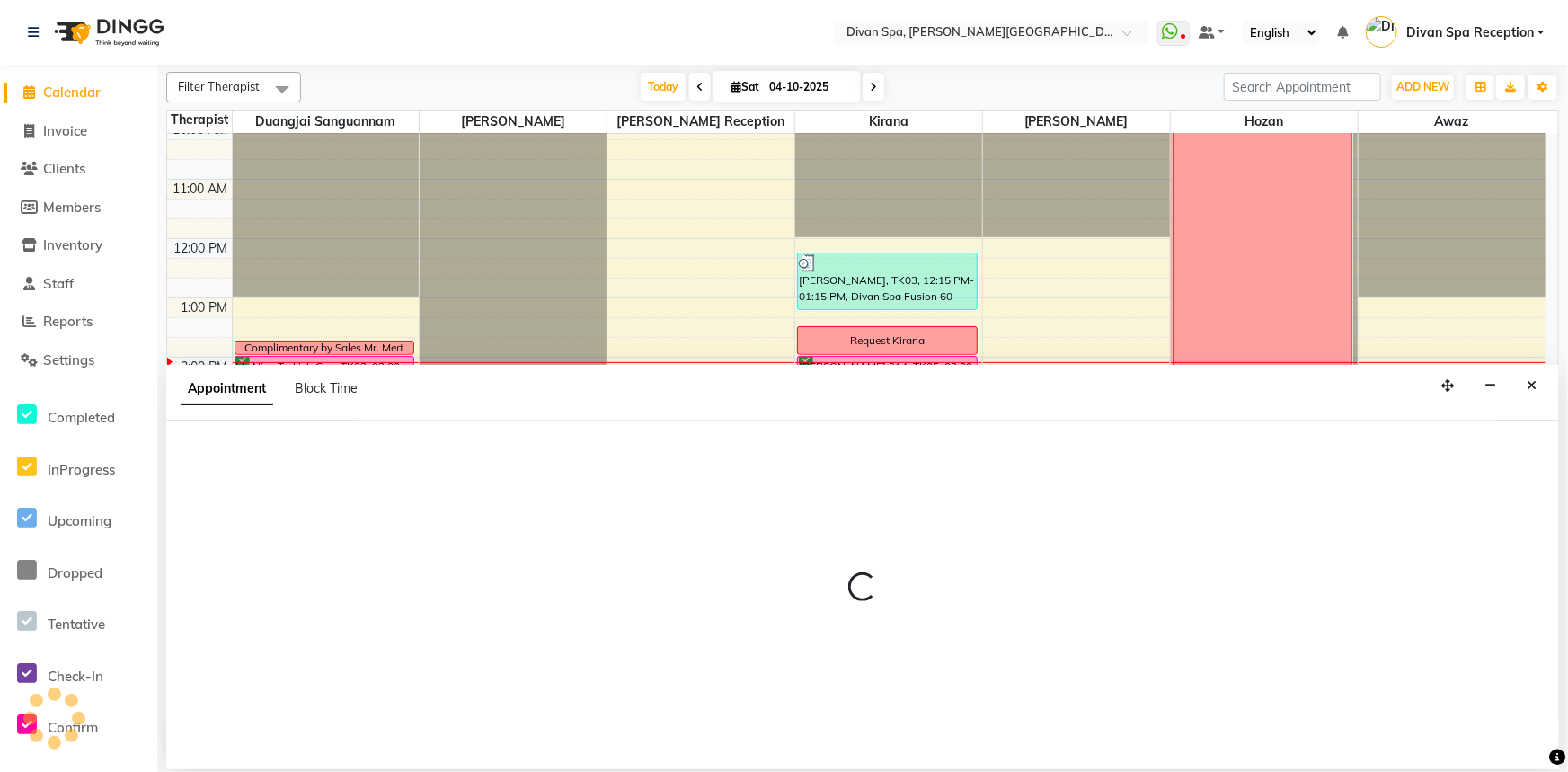
select select "85775"
select select "960"
select select "tentative"
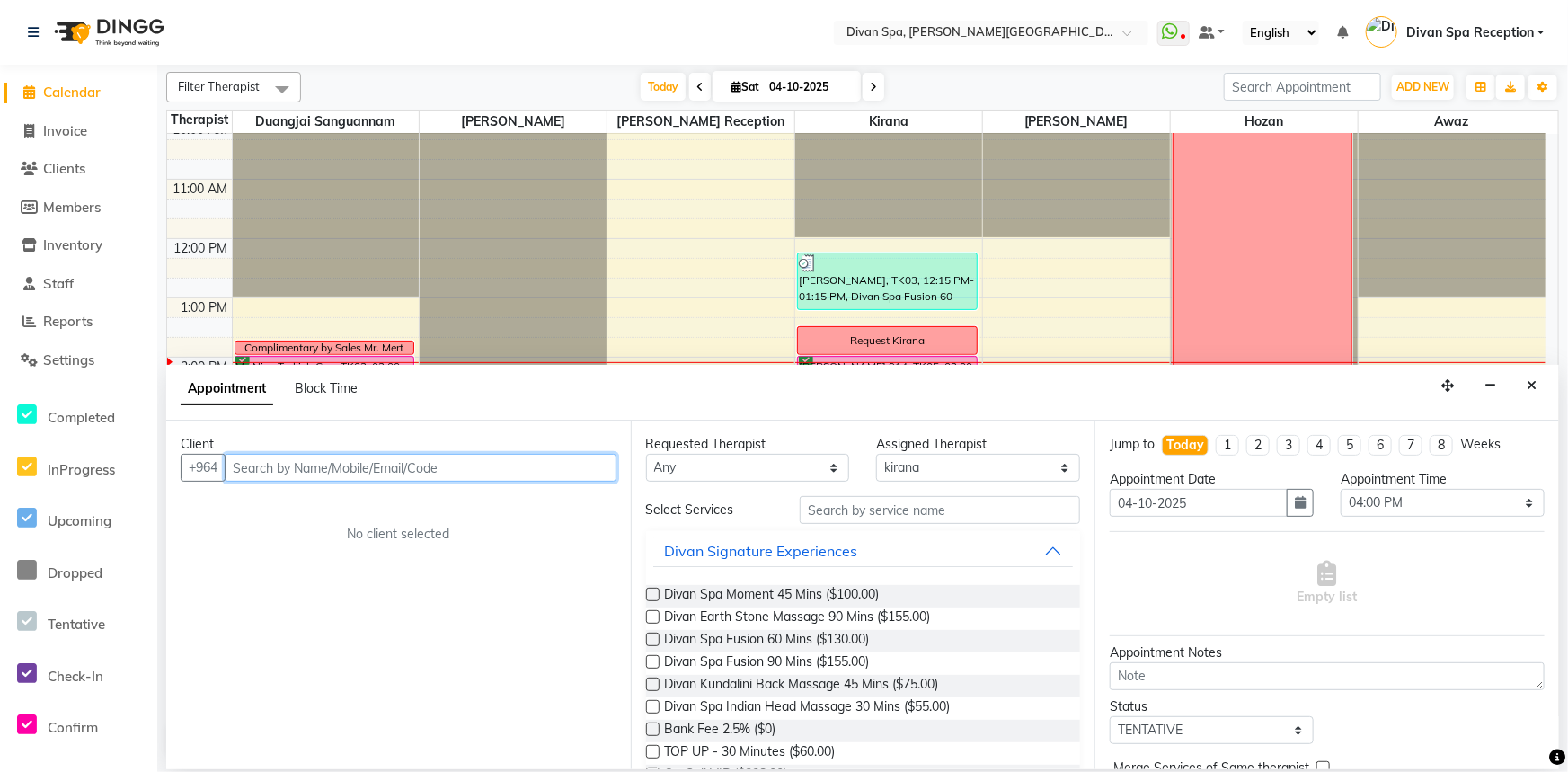
click at [310, 465] on input "text" at bounding box center [420, 467] width 392 height 28
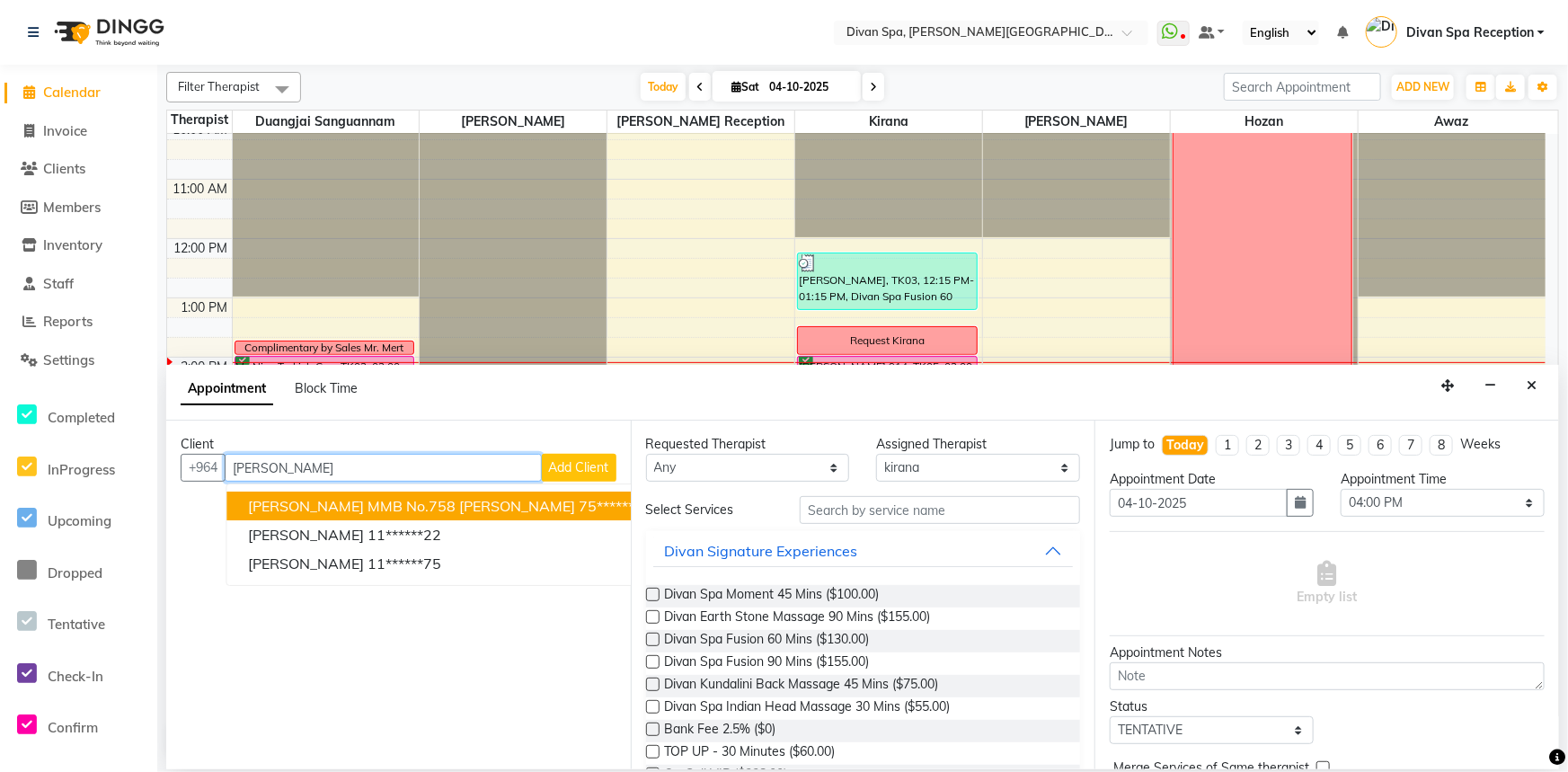
click at [348, 515] on button "[PERSON_NAME] MMB No.758 [PERSON_NAME] 75******22" at bounding box center [450, 505] width 447 height 29
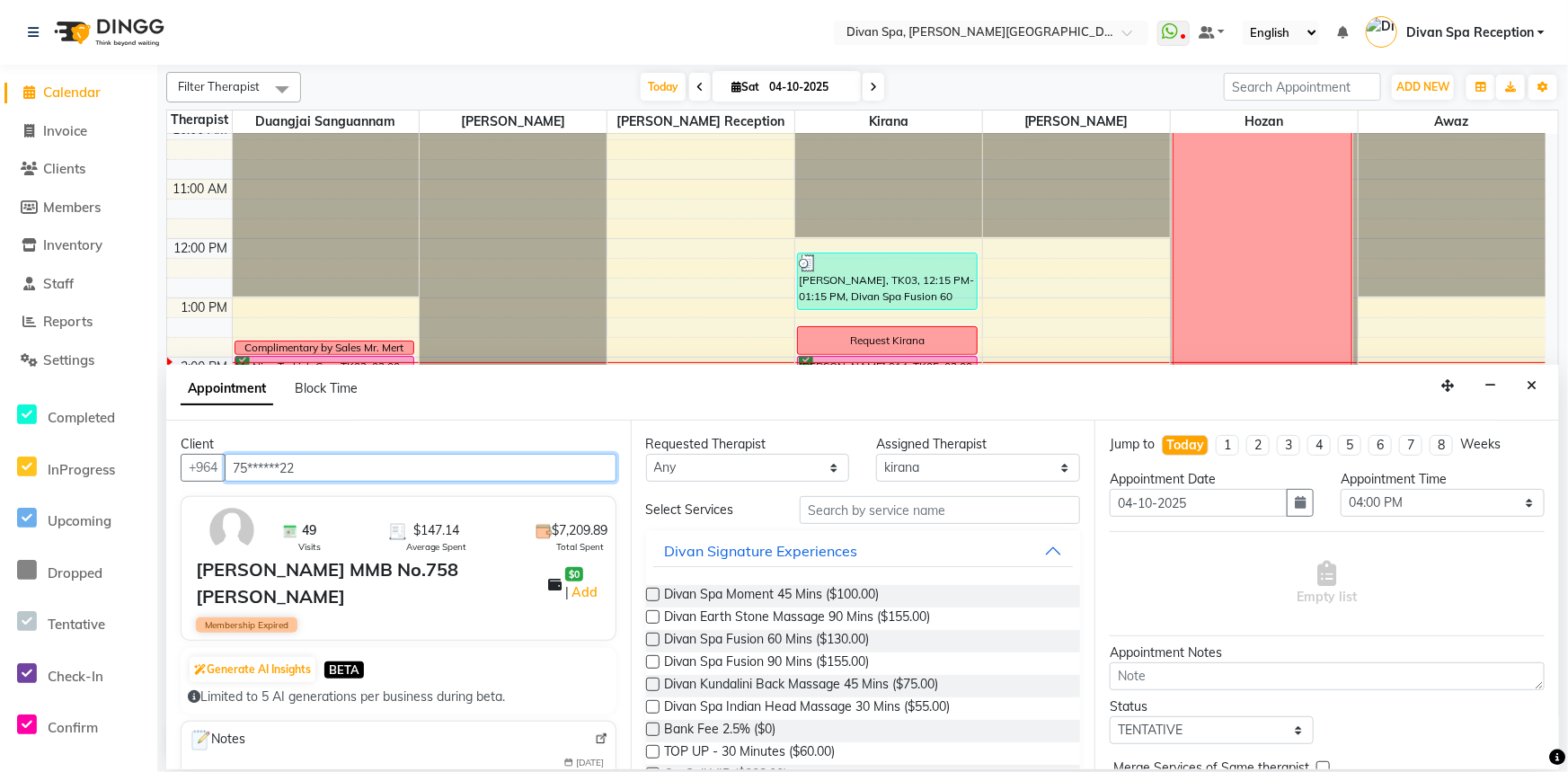
type input "75******22"
click at [653, 664] on label at bounding box center [652, 661] width 13 height 13
click at [653, 664] on input "checkbox" at bounding box center [652, 663] width 12 height 12
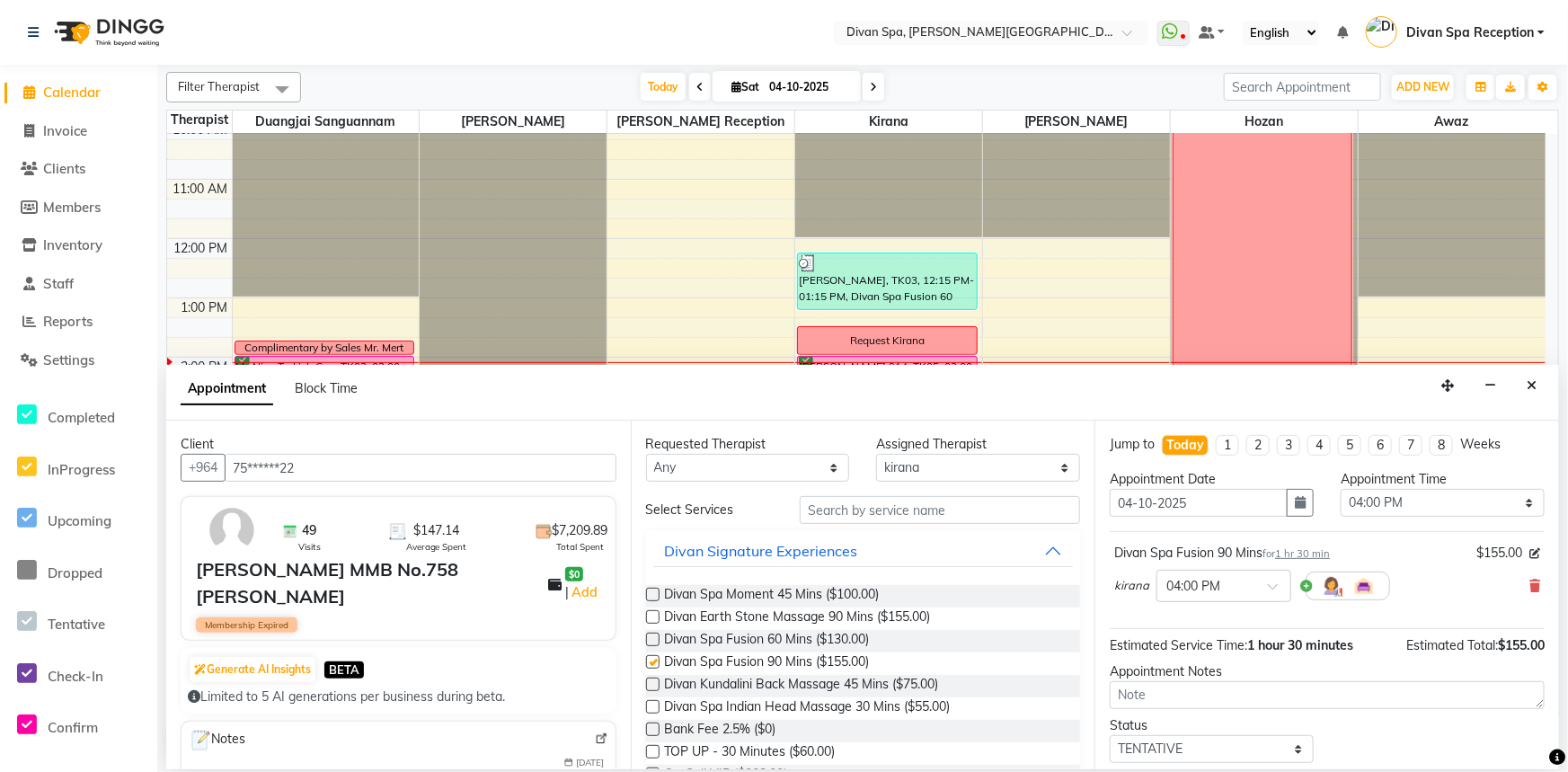
checkbox input "false"
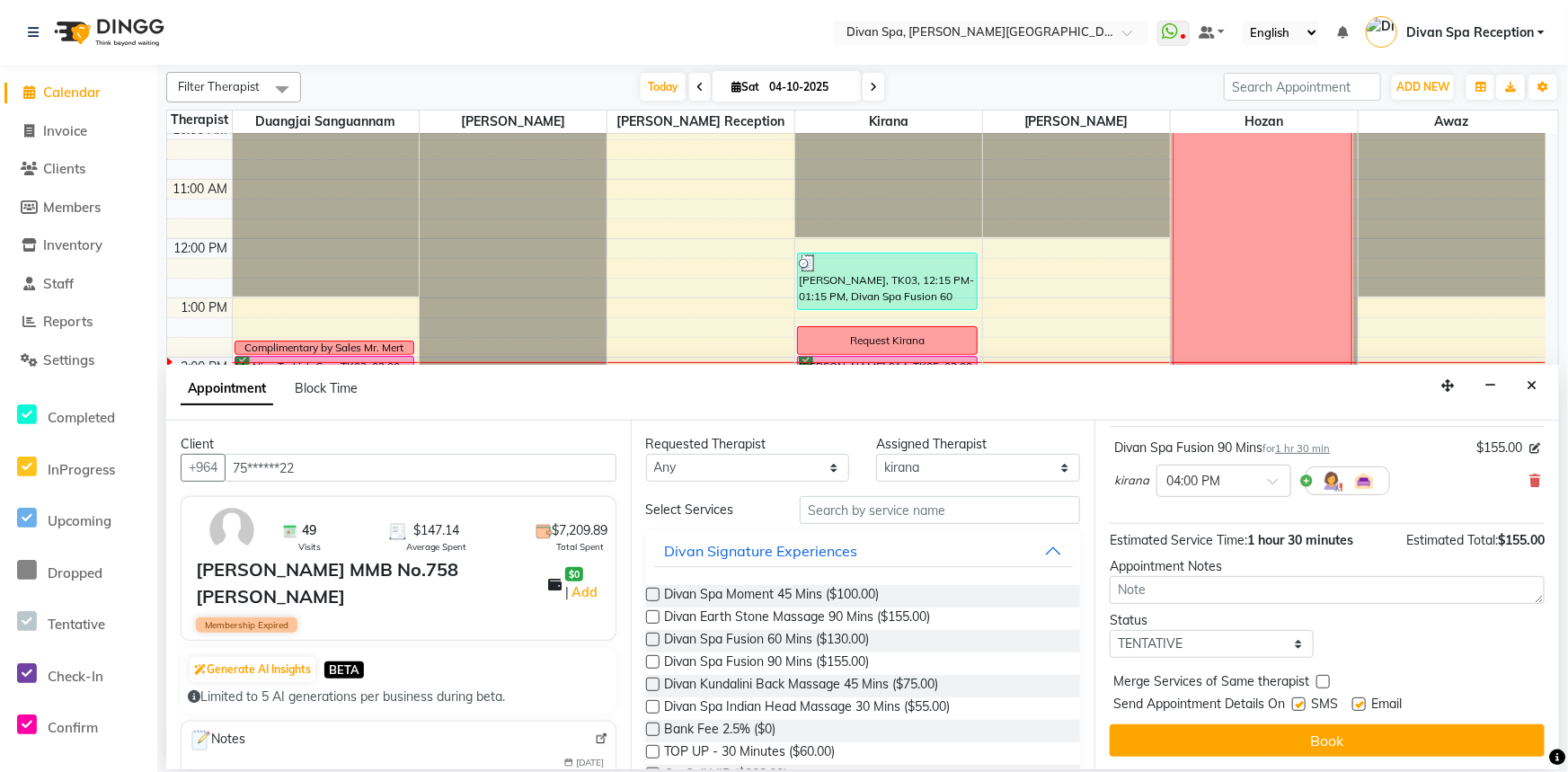
scroll to position [106, 0]
click at [1292, 646] on select "Select TENTATIVE CONFIRM CHECK-IN UPCOMING" at bounding box center [1211, 643] width 204 height 28
select select "confirm booking"
click at [1110, 629] on select "Select TENTATIVE CONFIRM CHECK-IN UPCOMING" at bounding box center [1211, 643] width 204 height 28
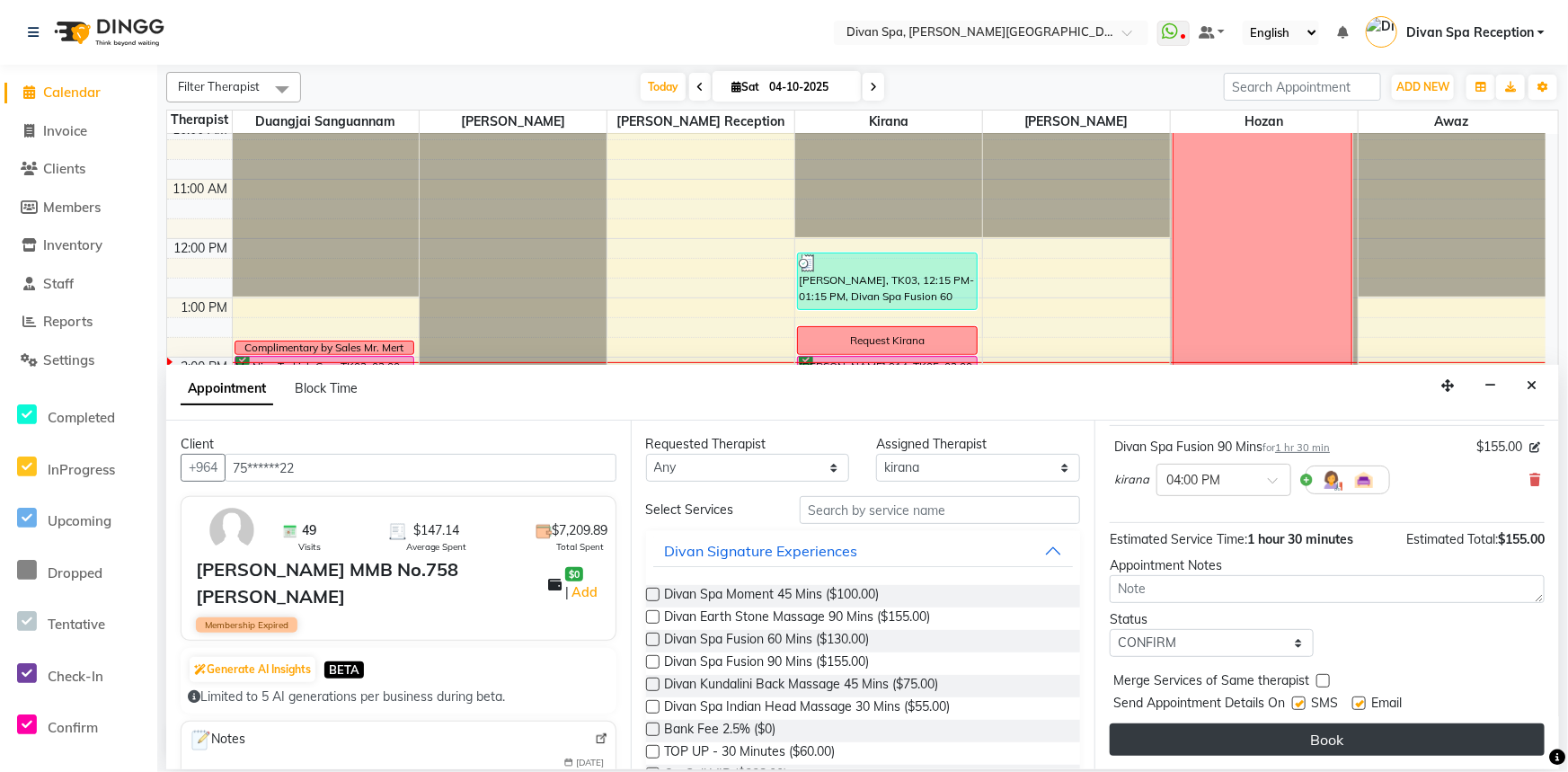
click at [1318, 738] on button "Book" at bounding box center [1326, 739] width 434 height 32
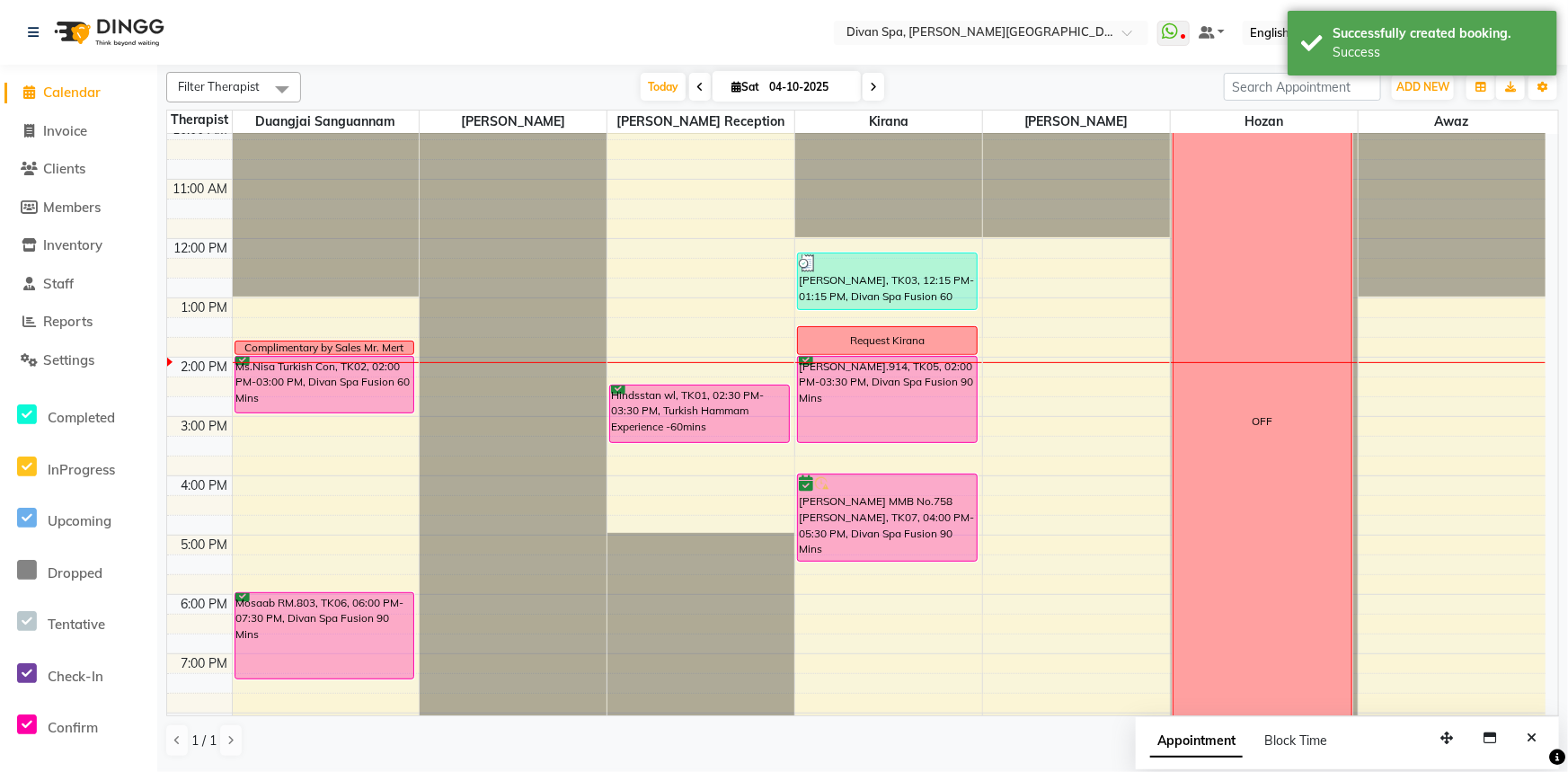
click at [871, 394] on div "[PERSON_NAME].914, TK05, 02:00 PM-03:30 PM, Divan Spa Fusion 90 Mins" at bounding box center [887, 398] width 179 height 85
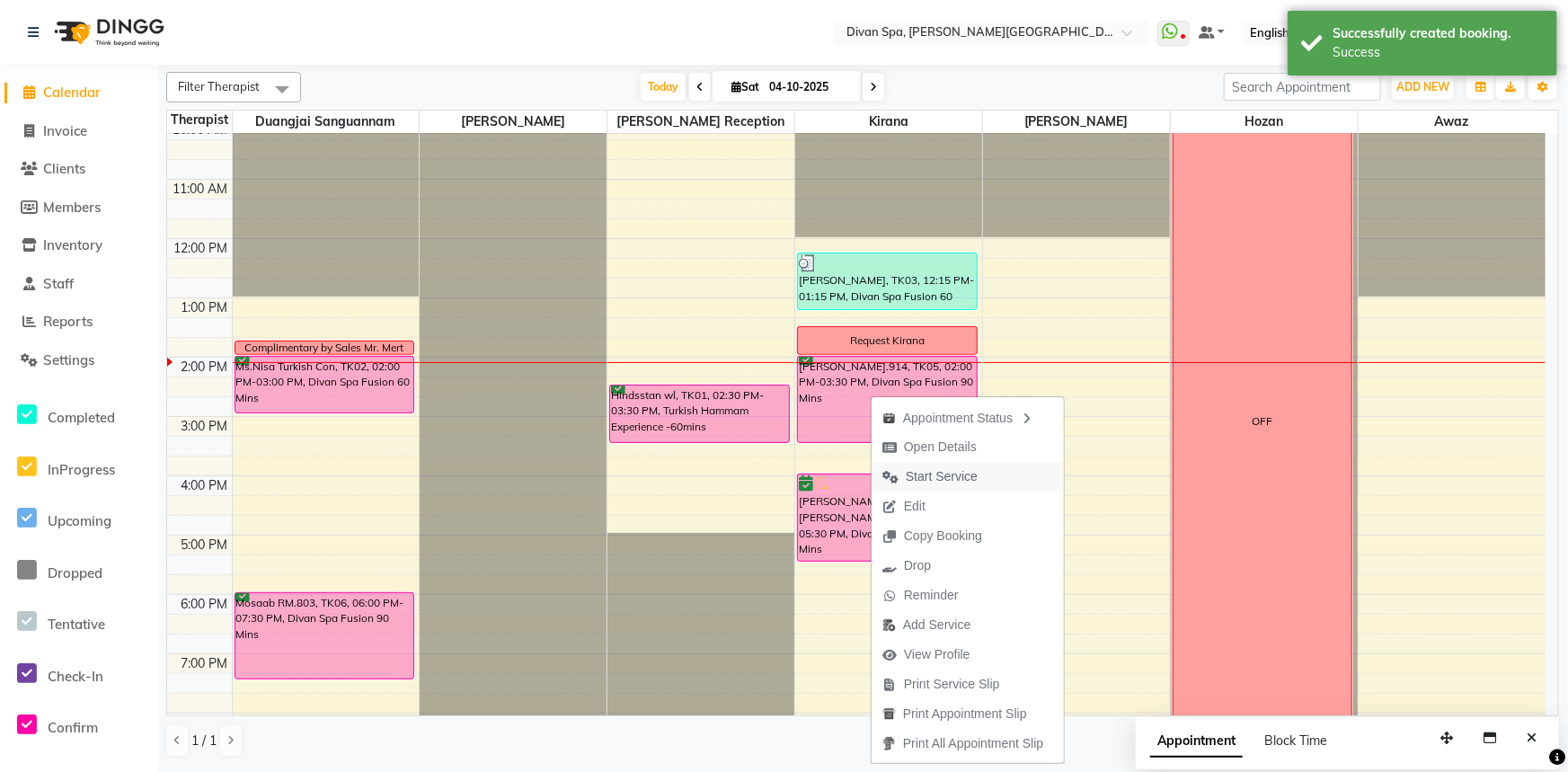
click at [928, 470] on span "Start Service" at bounding box center [942, 476] width 72 height 19
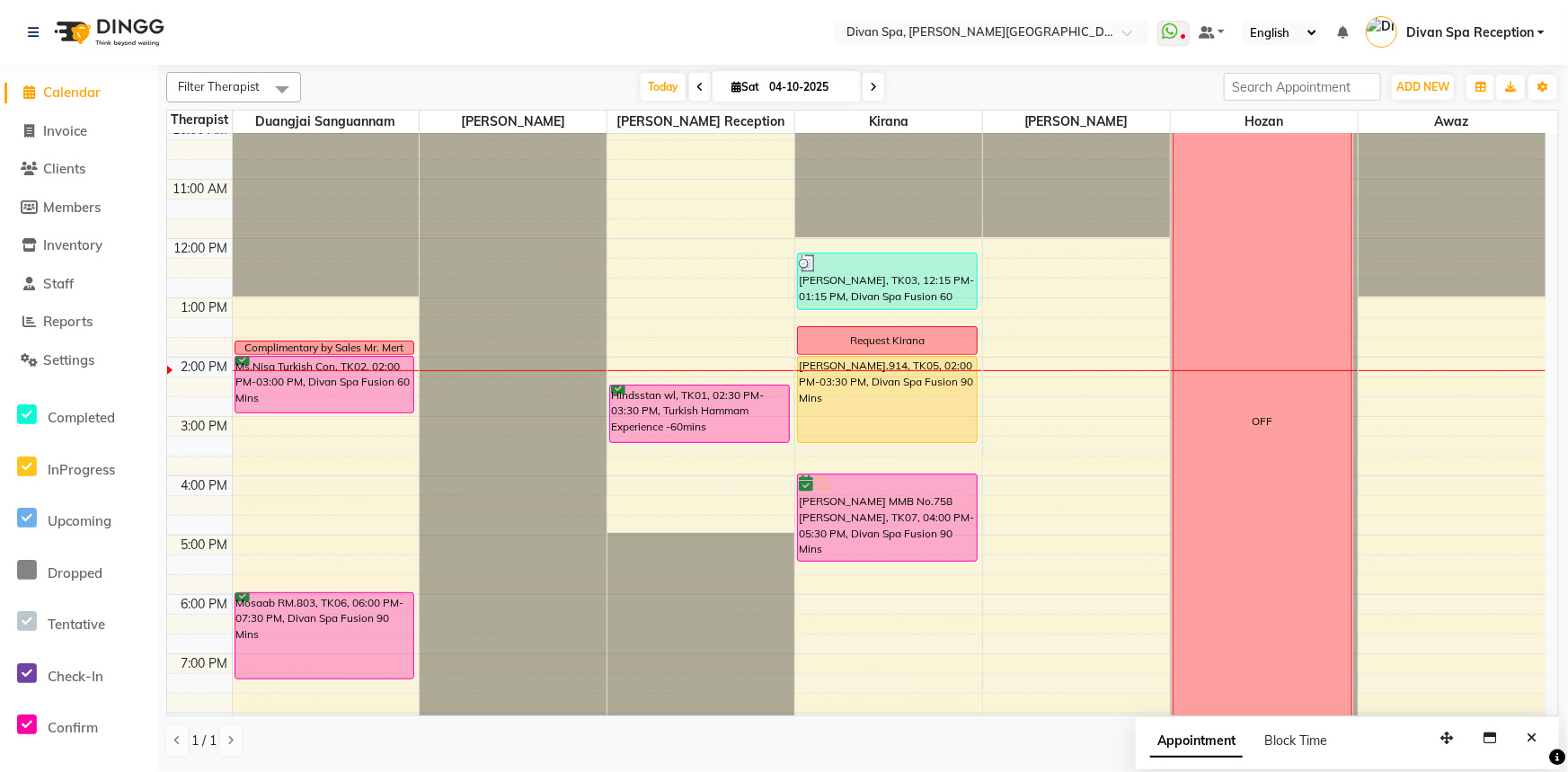
click at [250, 487] on div "6:00 AM 7:00 AM 8:00 AM 9:00 AM 10:00 AM 11:00 AM 12:00 PM 1:00 PM 2:00 PM 3:00…" at bounding box center [856, 386] width 1378 height 1007
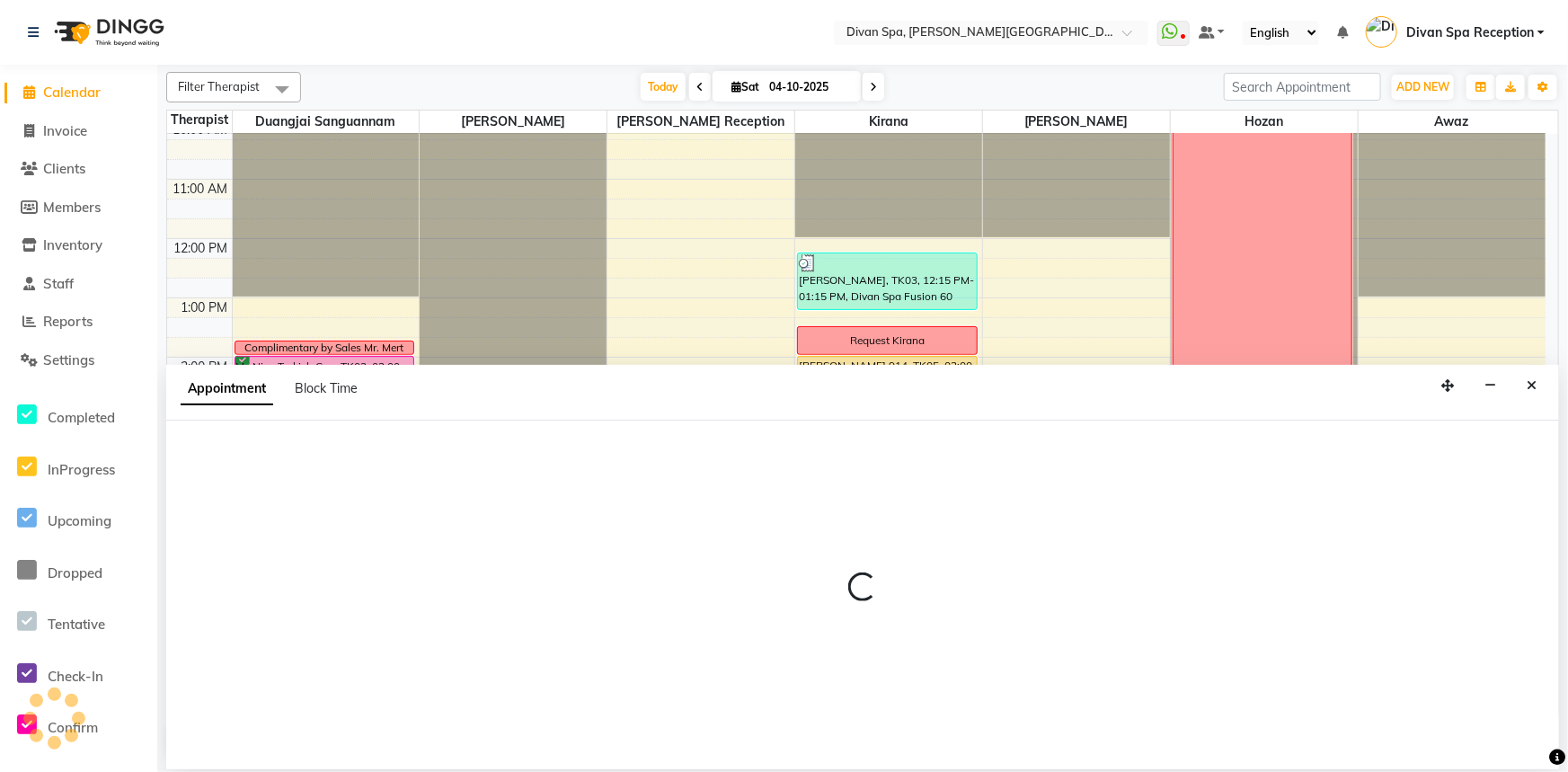
select select "17312"
select select "960"
select select "tentative"
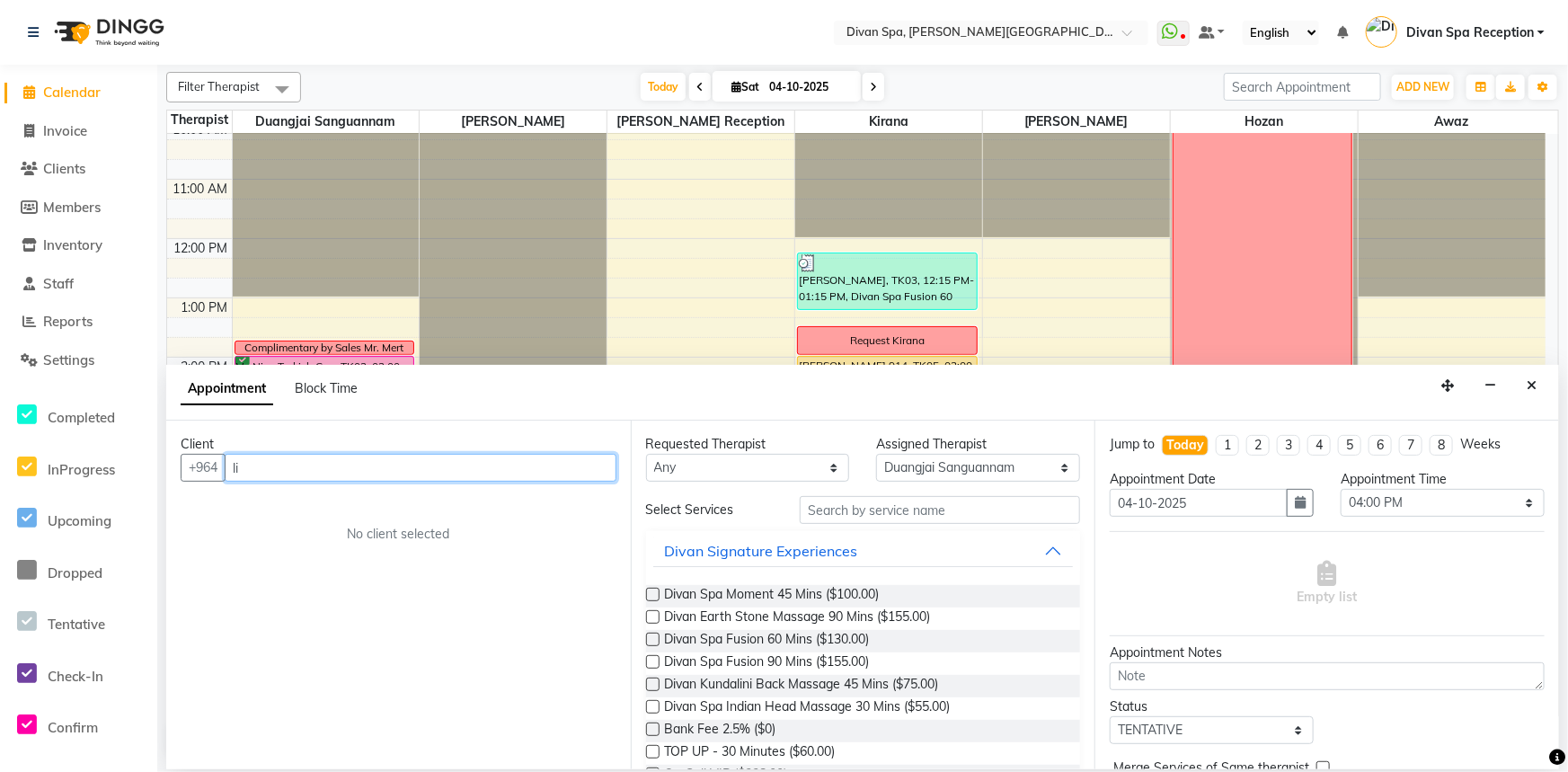
type input "l"
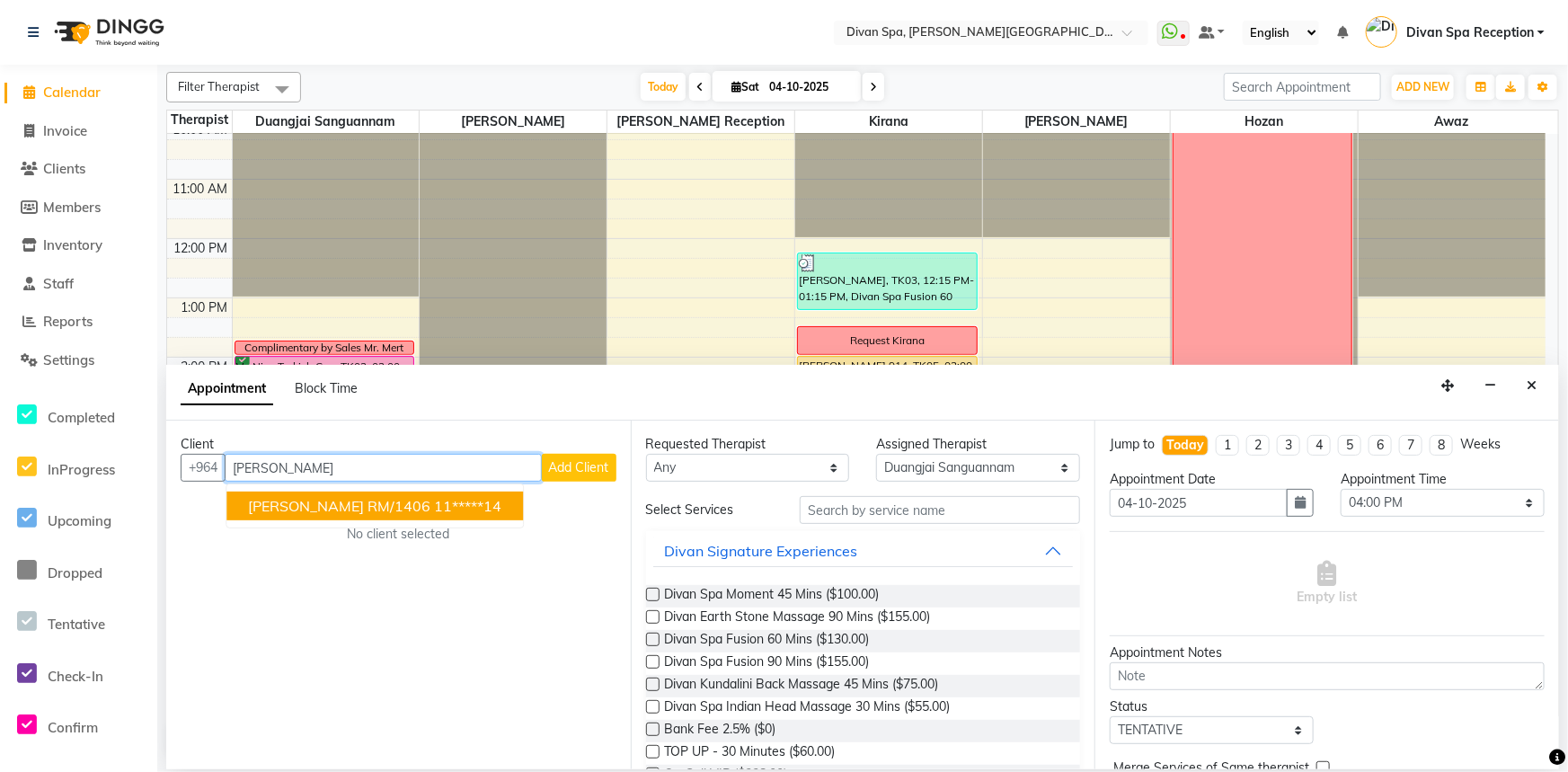
click at [320, 499] on span "[PERSON_NAME] RM/1406" at bounding box center [339, 505] width 183 height 18
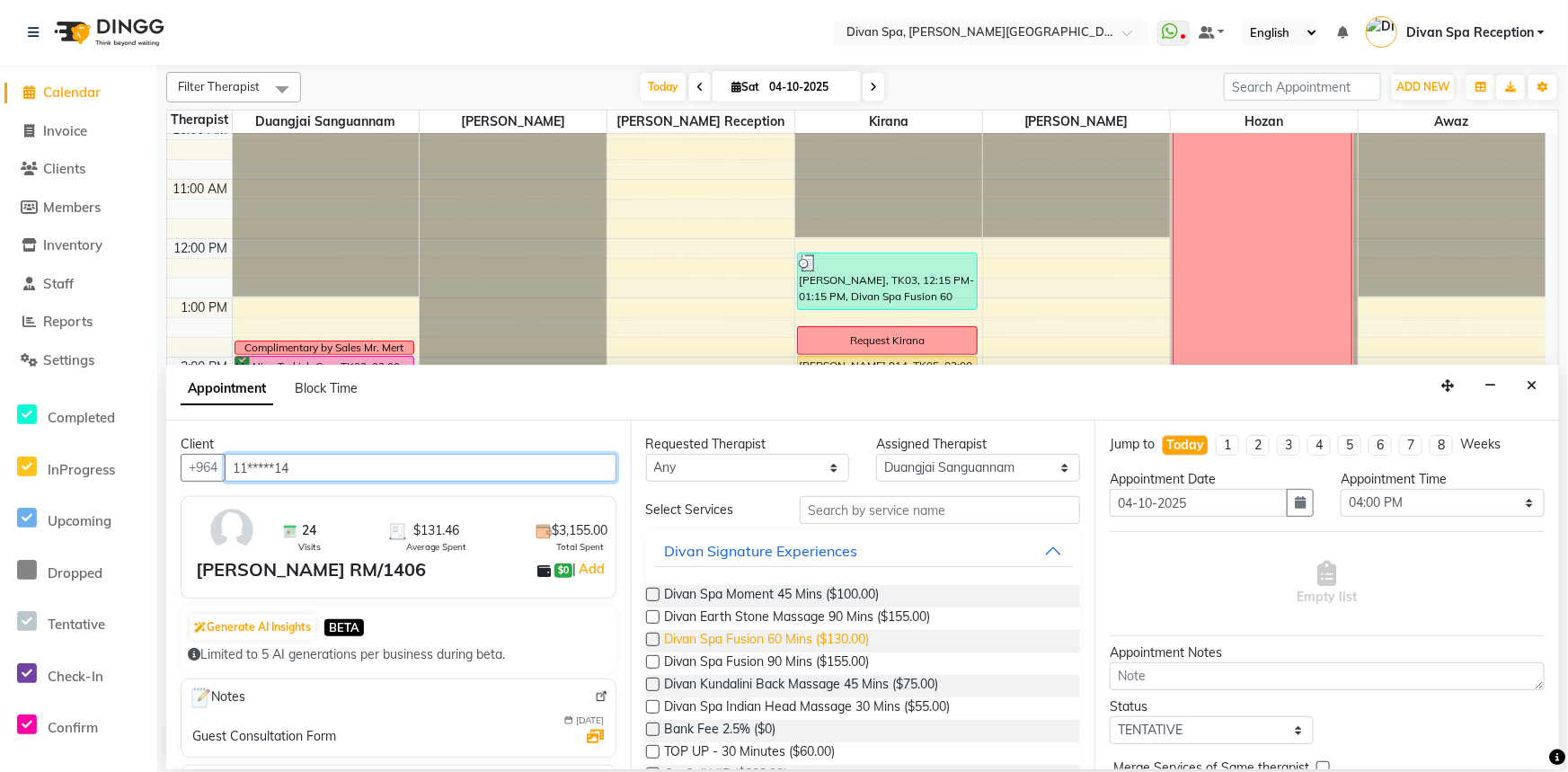
type input "11*****14"
click at [836, 641] on span "Divan Spa Fusion 60 Mins ($130.00)" at bounding box center [767, 641] width 205 height 22
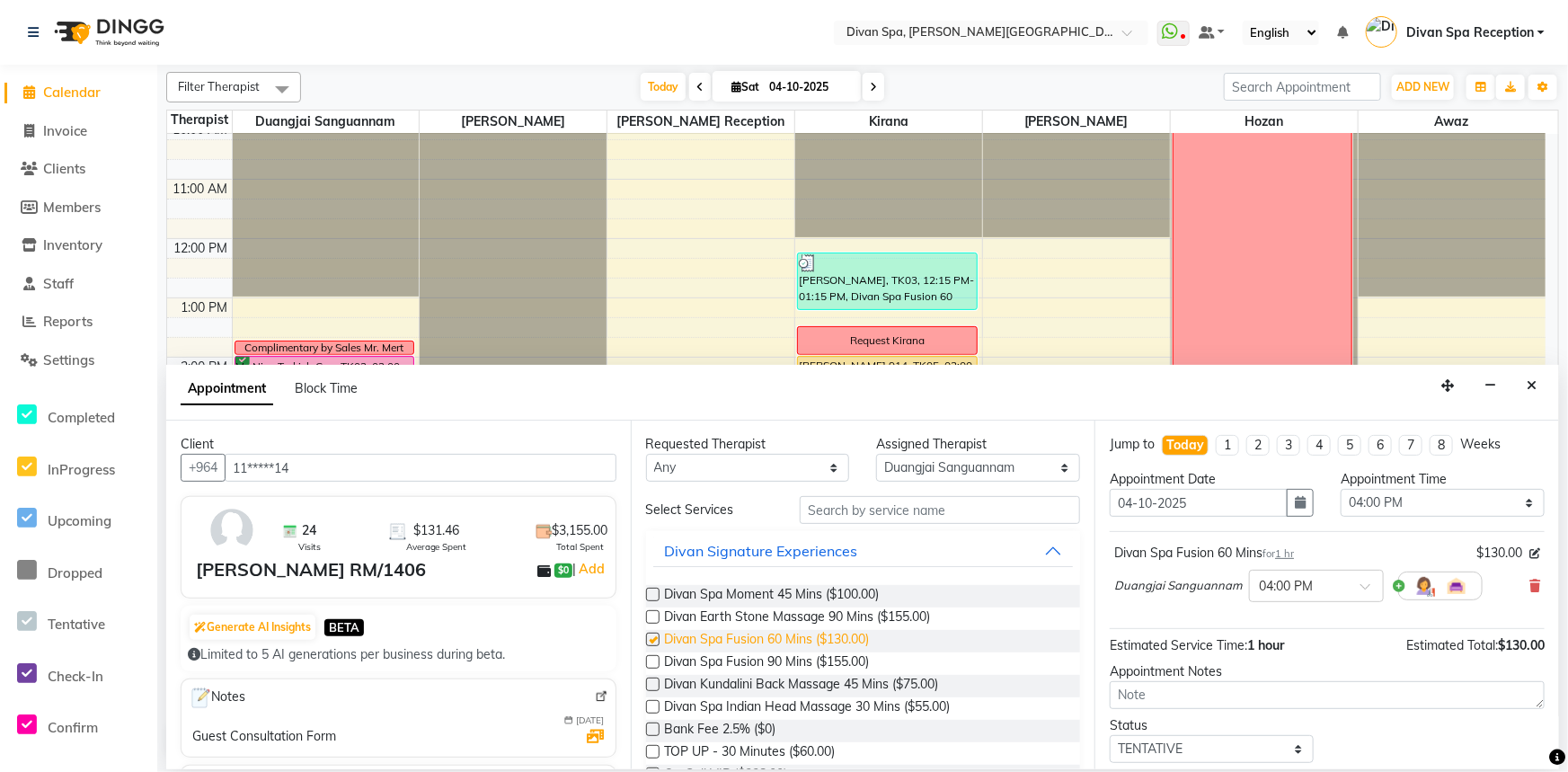
checkbox input "false"
click at [1509, 494] on select "Select 07:00 AM 07:15 AM 07:30 AM 07:45 AM 08:00 AM 08:15 AM 08:30 AM 08:45 AM …" at bounding box center [1442, 502] width 204 height 28
select select "990"
click at [1340, 488] on select "Select 07:00 AM 07:15 AM 07:30 AM 07:45 AM 08:00 AM 08:15 AM 08:30 AM 08:45 AM …" at bounding box center [1442, 502] width 204 height 28
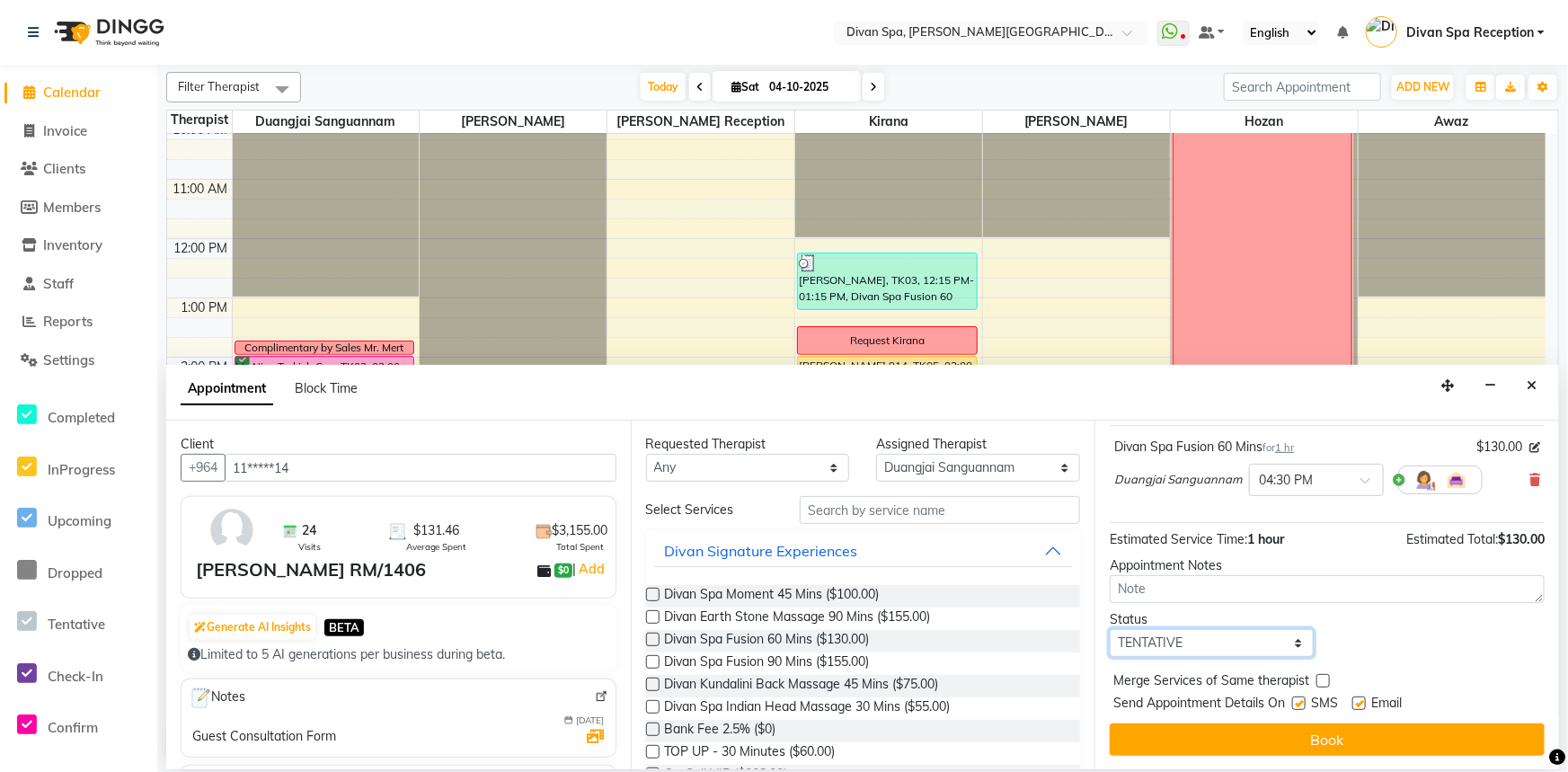
click at [1294, 639] on select "Select TENTATIVE CONFIRM CHECK-IN UPCOMING" at bounding box center [1211, 643] width 204 height 28
select select "confirm booking"
click at [1110, 629] on select "Select TENTATIVE CONFIRM CHECK-IN UPCOMING" at bounding box center [1211, 643] width 204 height 28
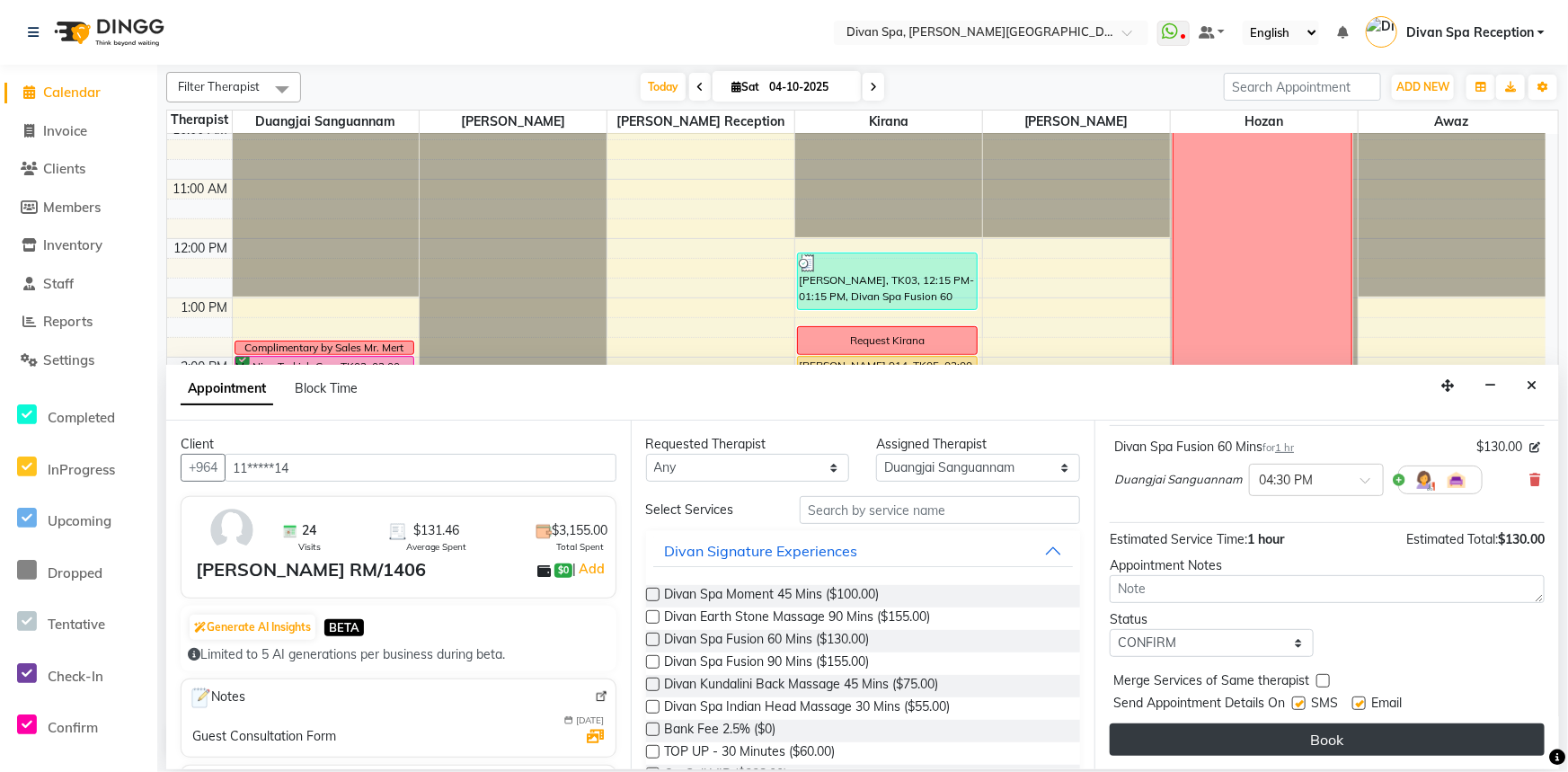
click at [1221, 738] on button "Book" at bounding box center [1326, 739] width 434 height 32
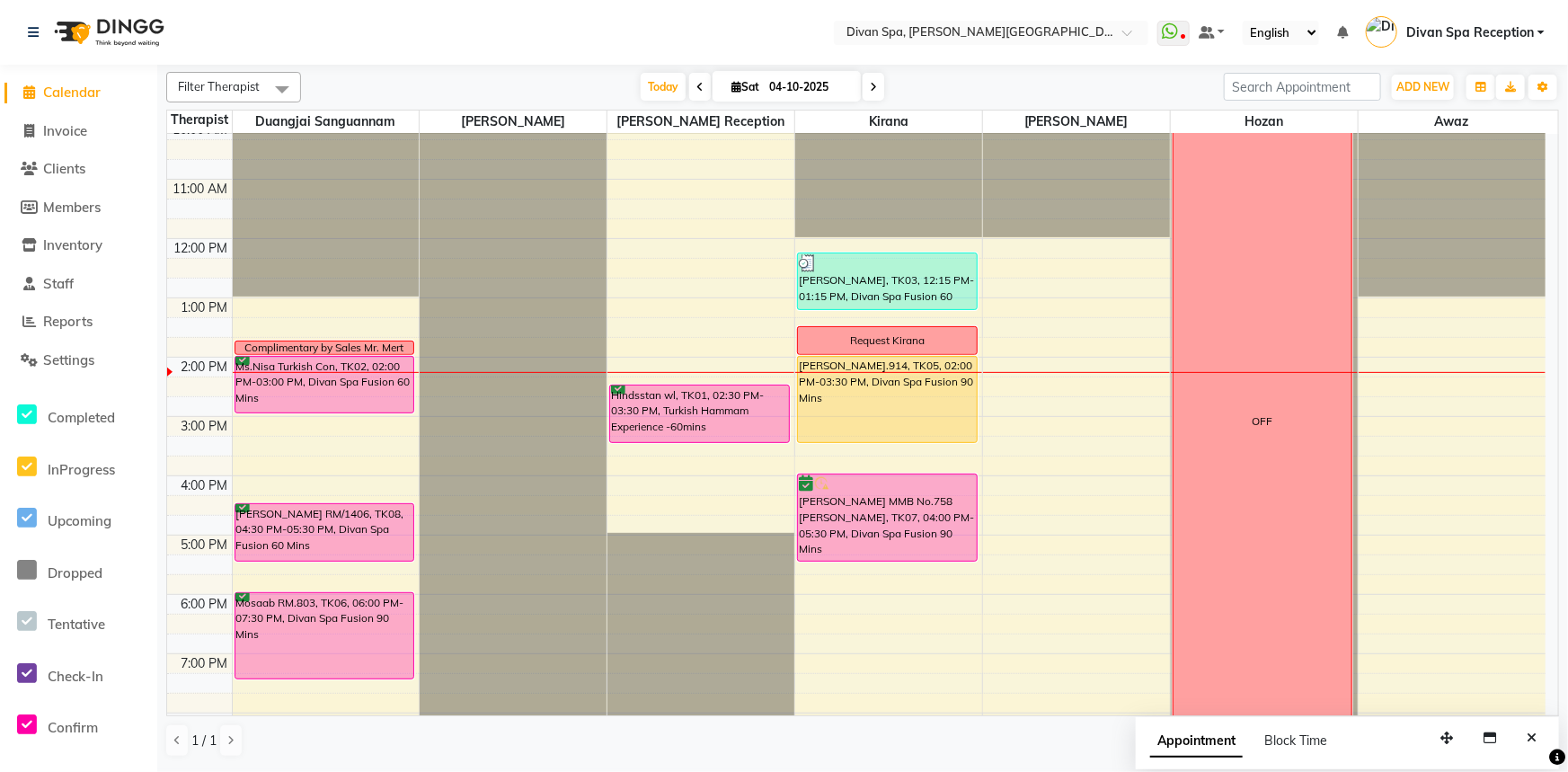
click at [702, 405] on div "Hindsstan wl, TK01, 02:30 PM-03:30 PM, Turkish Hammam Experience -60mins" at bounding box center [699, 413] width 179 height 57
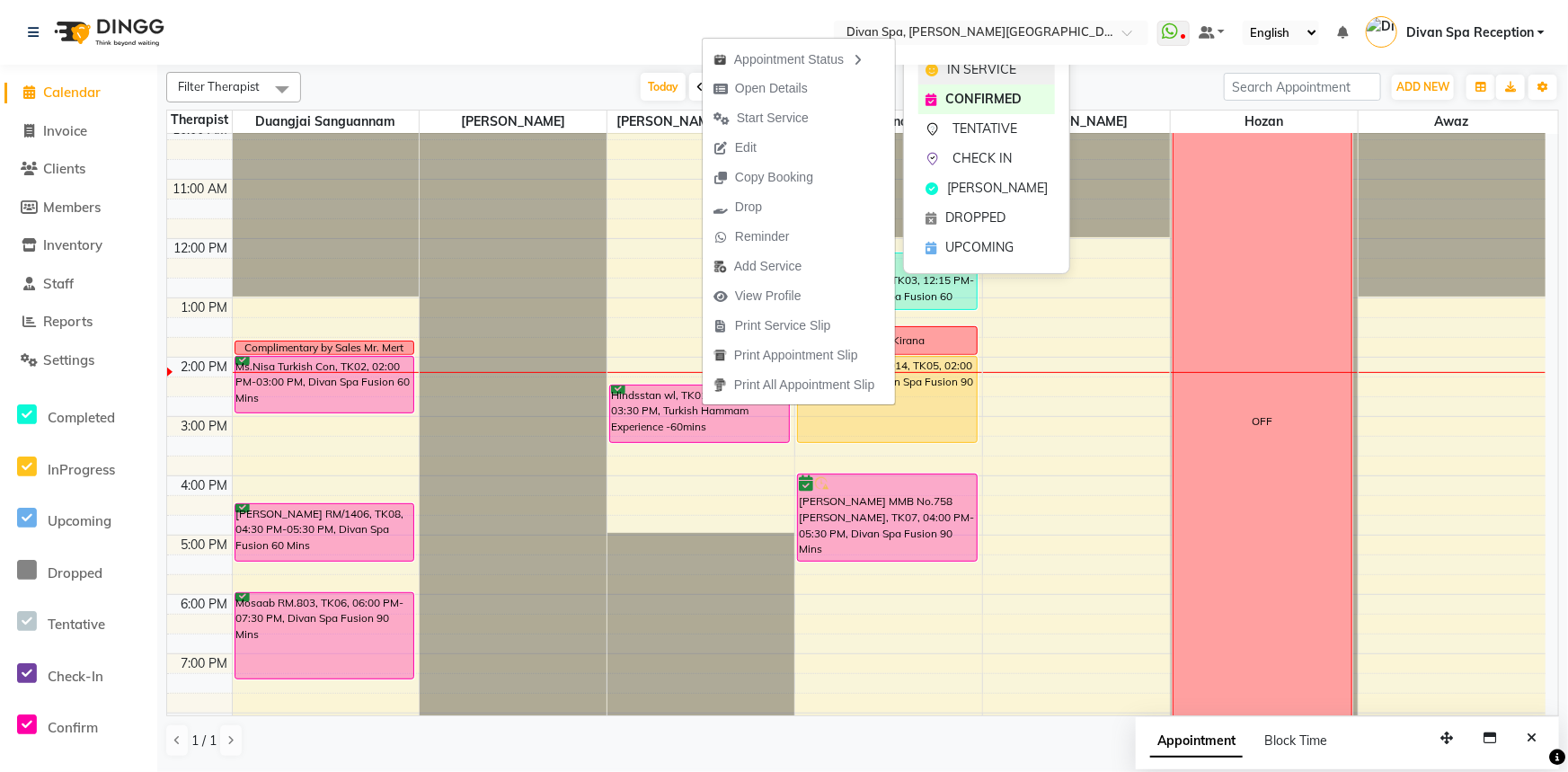
click at [961, 72] on span "IN SERVICE" at bounding box center [981, 69] width 69 height 19
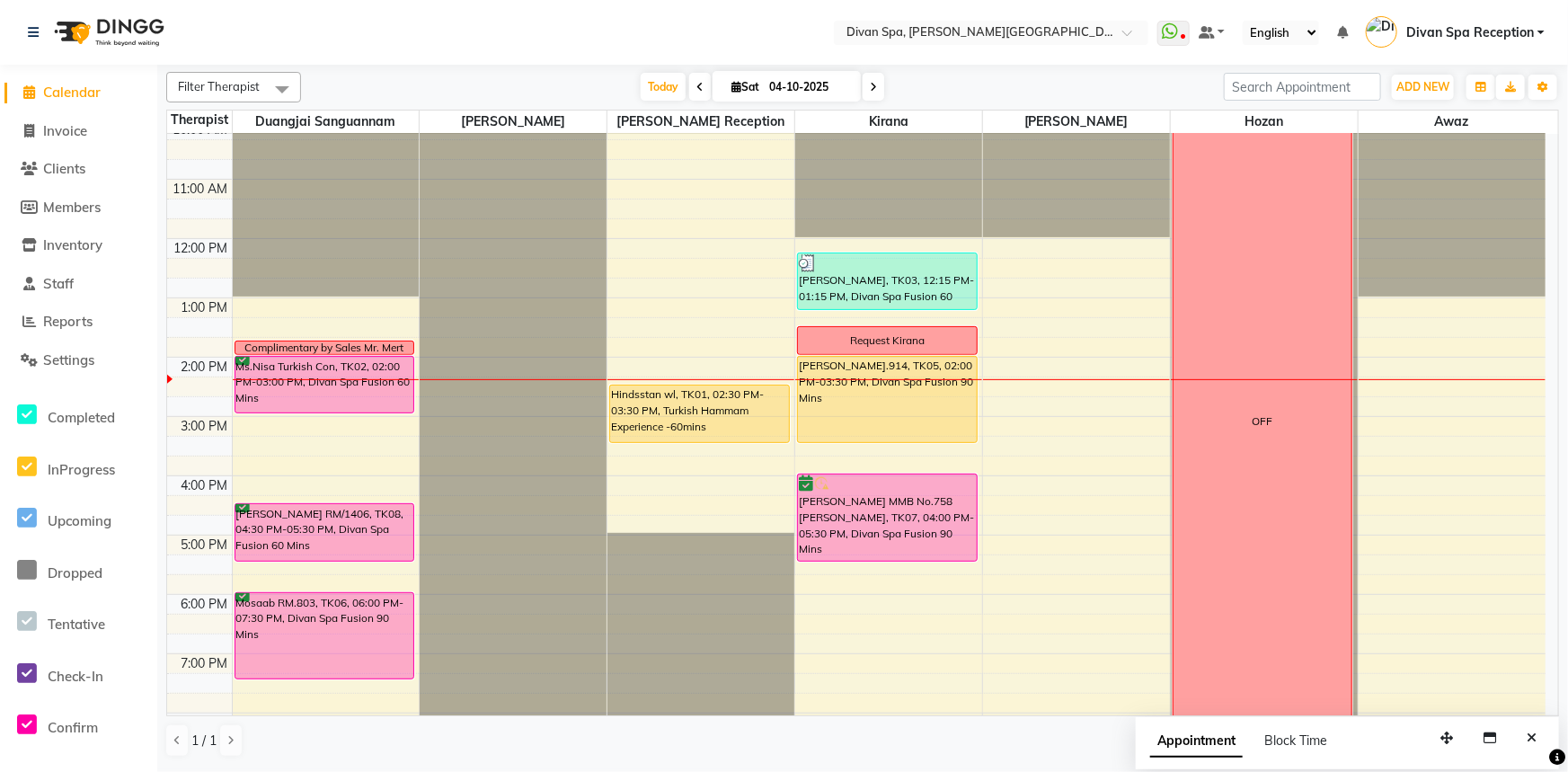
click at [310, 396] on div "Ms.Nisa Turkish Con, TK02, 02:00 PM-03:00 PM, Divan Spa Fusion 60 Mins" at bounding box center [325, 385] width 179 height 56
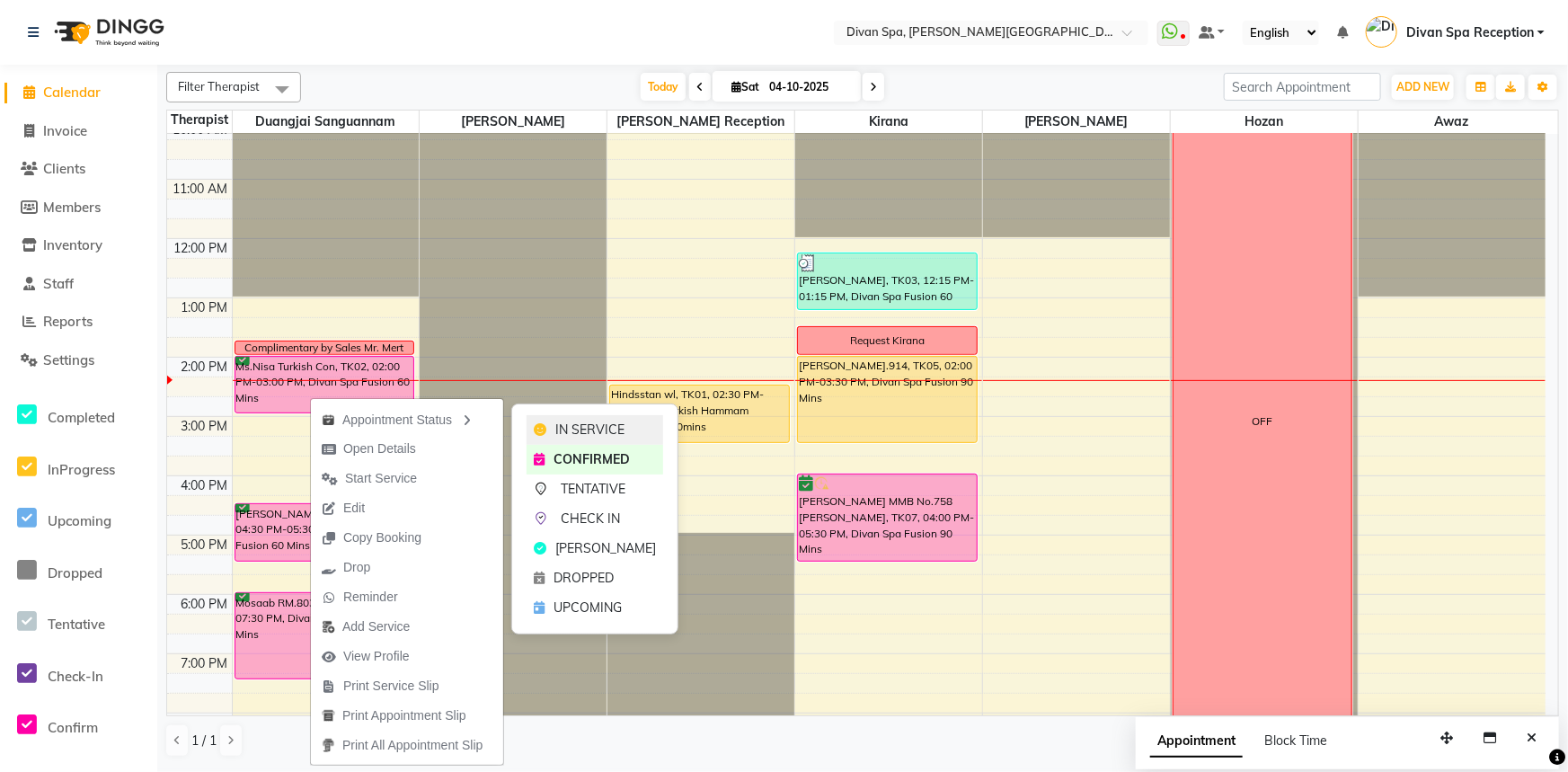
click at [572, 424] on span "IN SERVICE" at bounding box center [589, 429] width 69 height 19
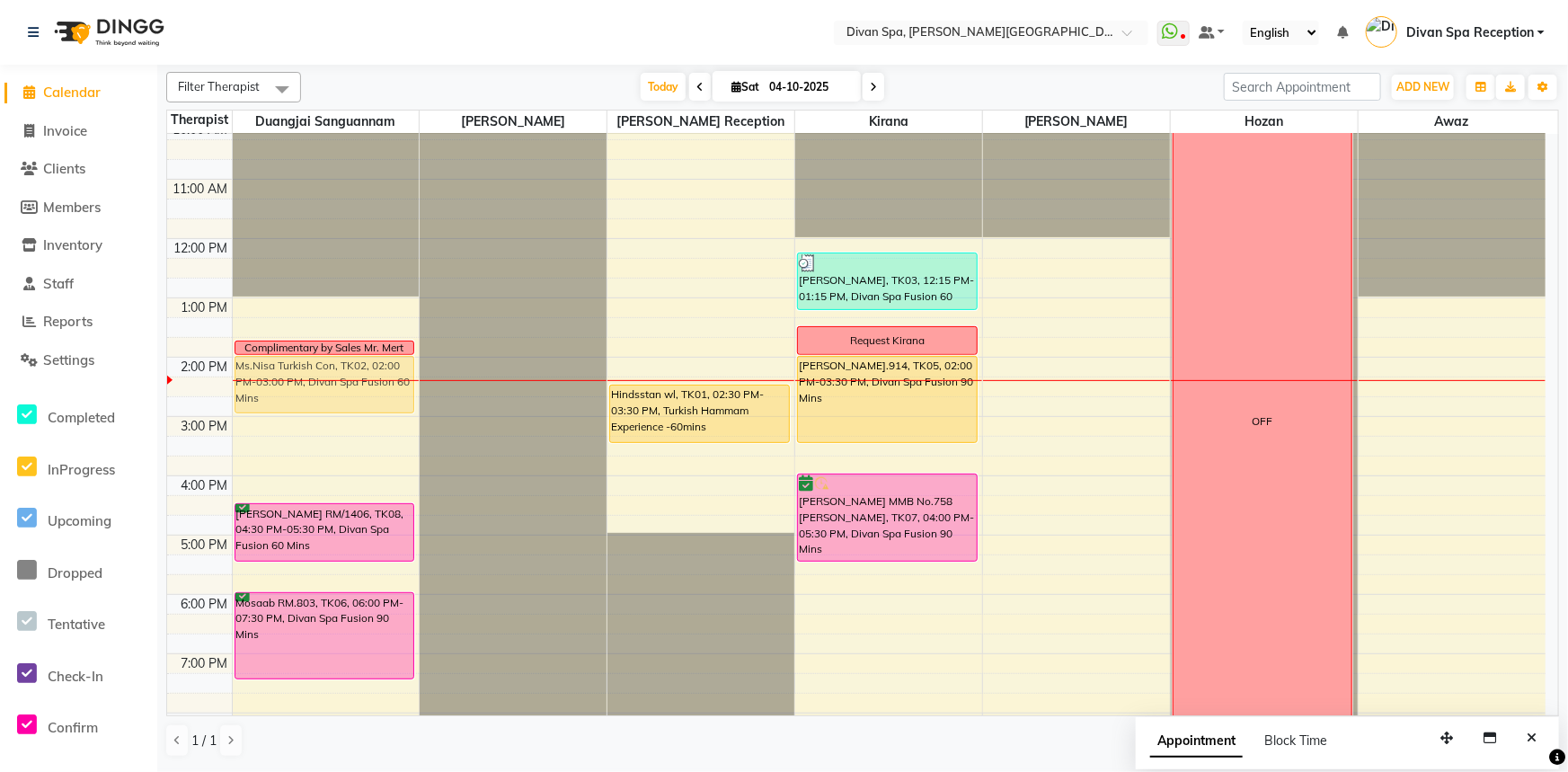
click at [297, 385] on div "Complimentary by Sales Mr. Mert Ms.Nisa Turkish Con, TK02, 02:00 PM-03:00 PM, D…" at bounding box center [326, 386] width 187 height 1007
click at [297, 385] on div "Ms.Nisa Turkish Con, TK02, 02:00 PM-03:00 PM, Divan Spa Fusion 60 Mins" at bounding box center [325, 385] width 179 height 56
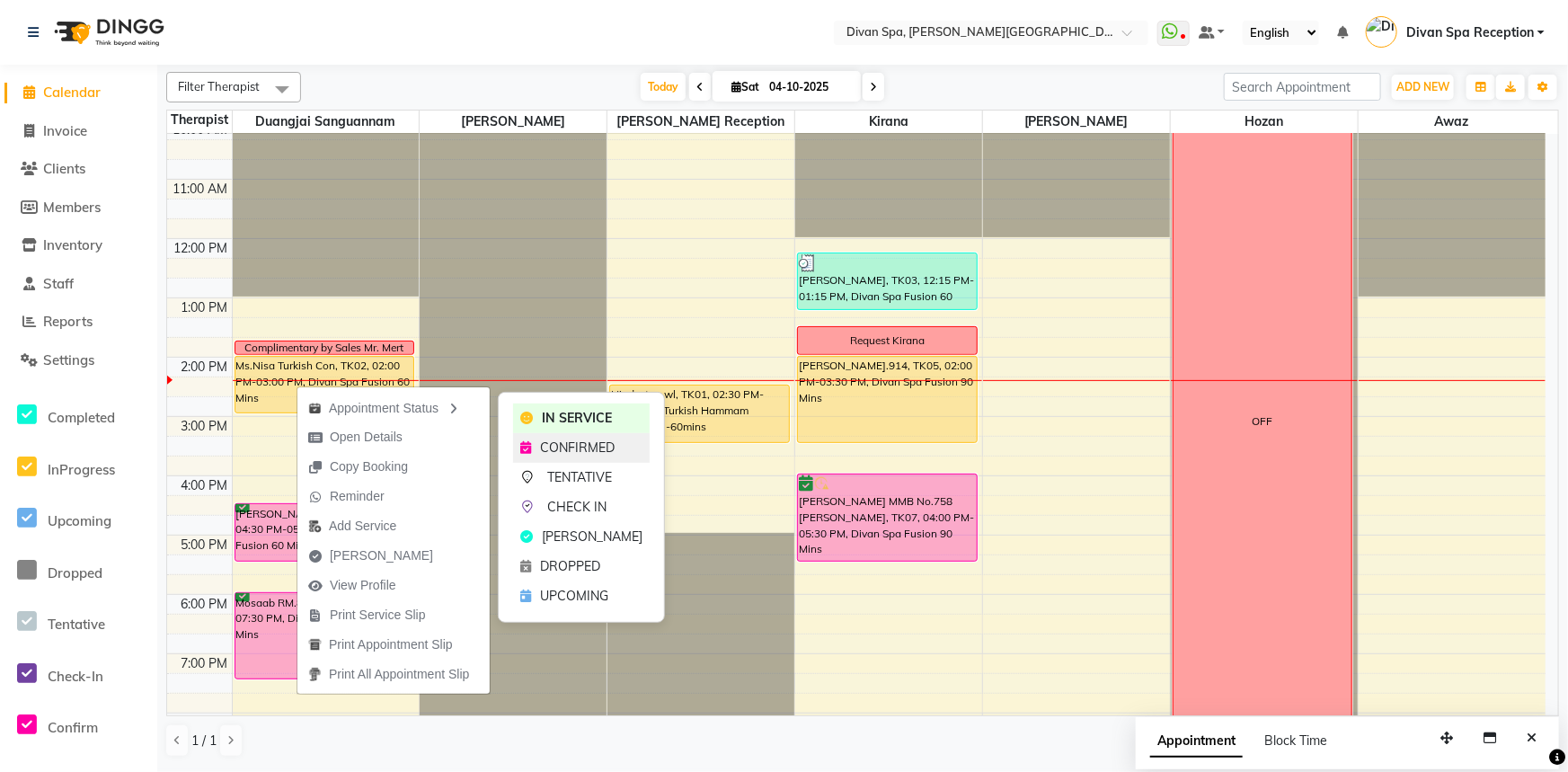
click at [540, 452] on span "CONFIRMED" at bounding box center [577, 447] width 75 height 19
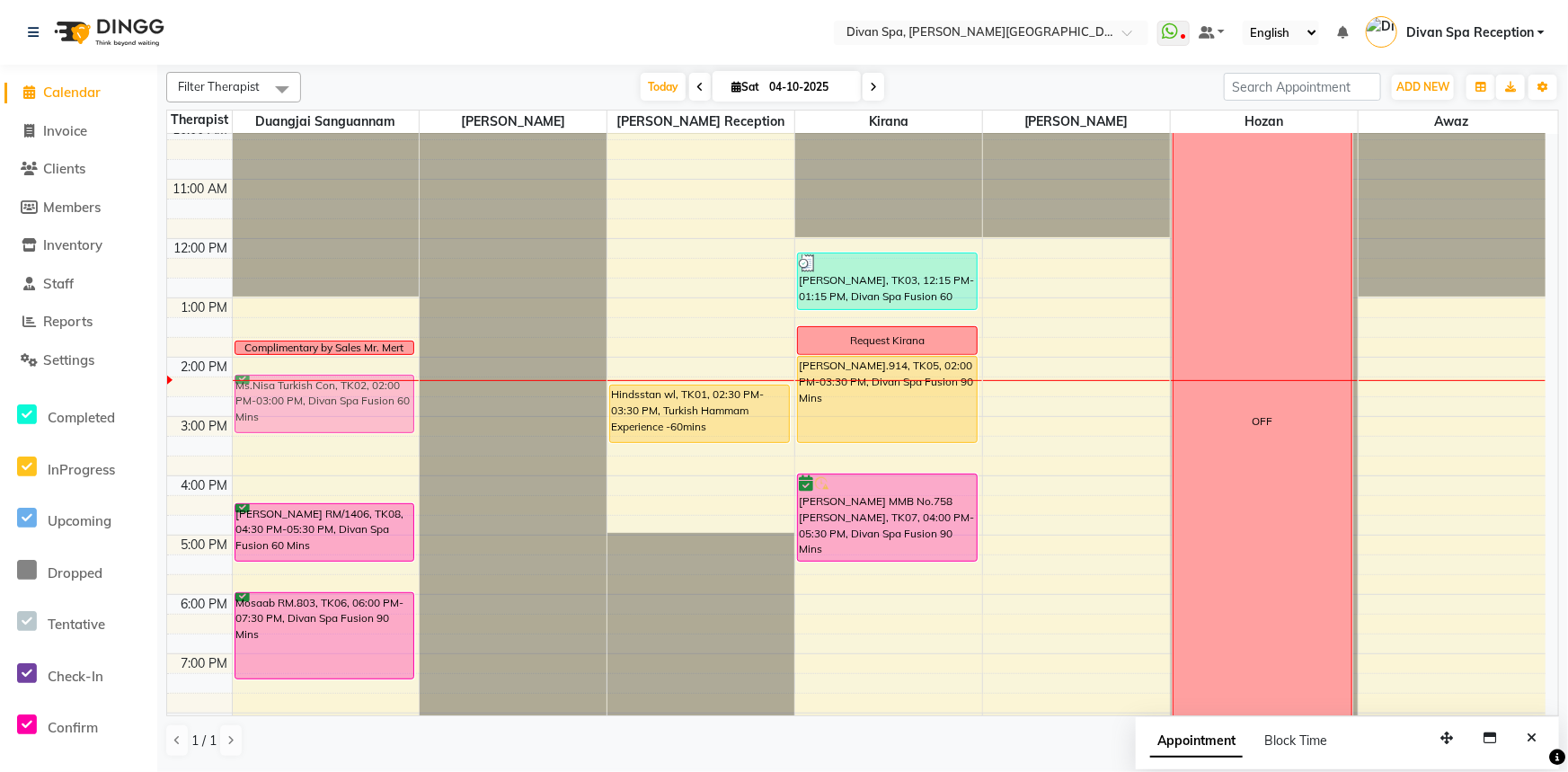
click at [277, 373] on div "Complimentary by Sales Mr. Mert Ms.Nisa Turkish Con, TK02, 02:00 PM-03:00 PM, D…" at bounding box center [326, 386] width 187 height 1007
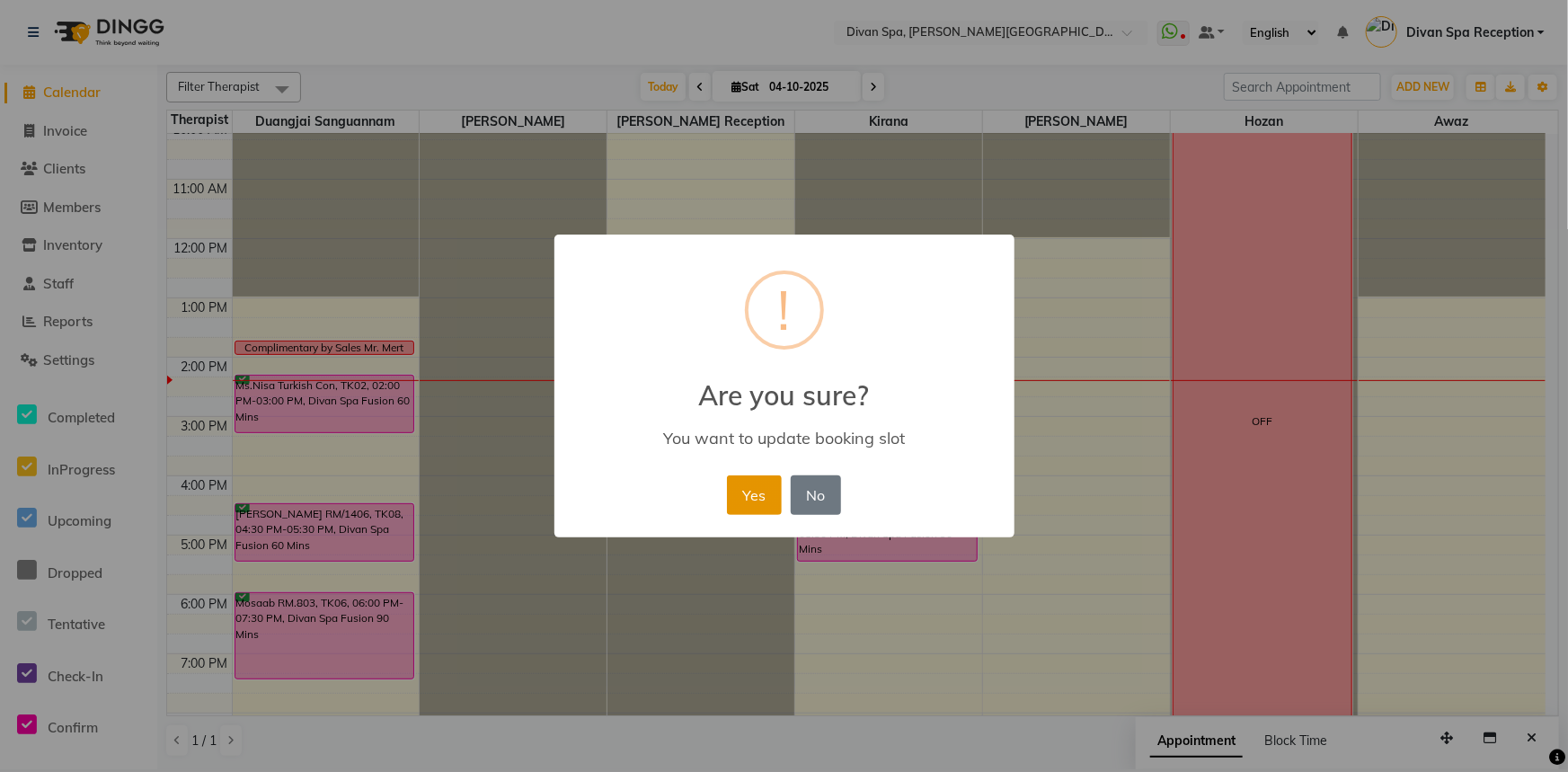
click at [774, 505] on button "Yes" at bounding box center [754, 495] width 55 height 40
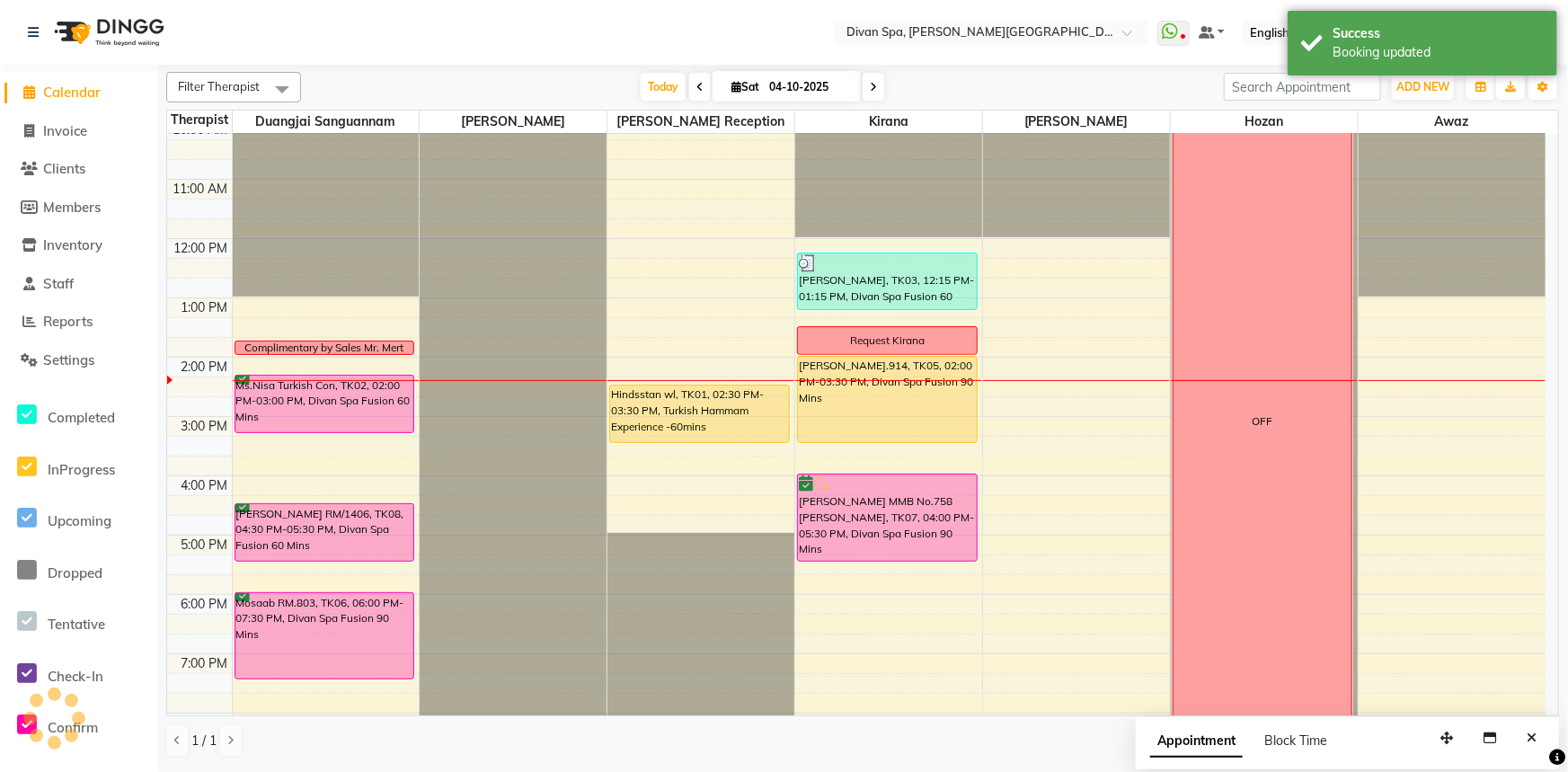
click at [347, 406] on div "Ms.Nisa Turkish Con, TK02, 02:00 PM-03:00 PM, Divan Spa Fusion 60 Mins" at bounding box center [325, 403] width 179 height 57
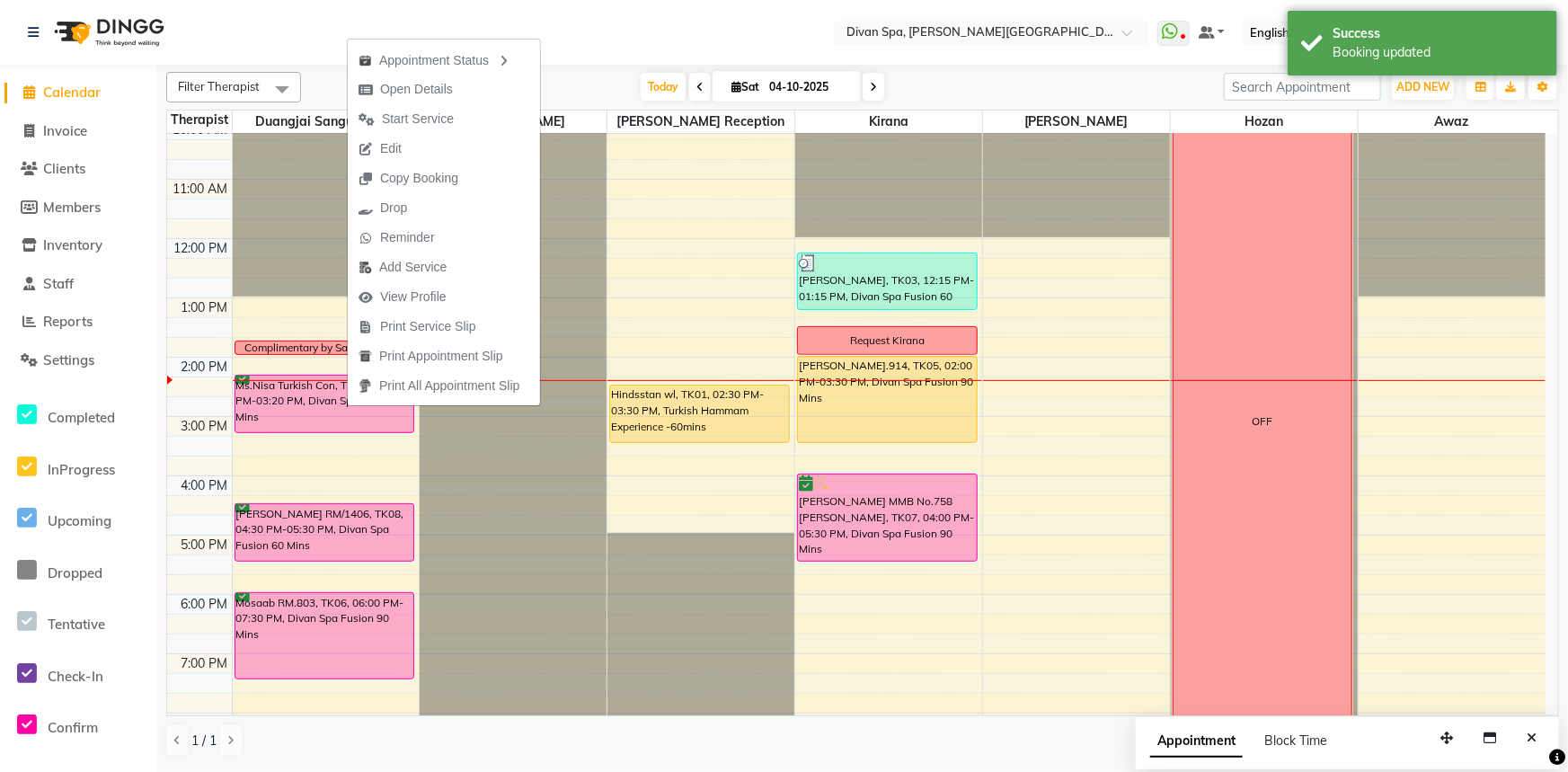
click at [591, 70] on div "Filter Therapist Select All Duangjai Sanguannam [PERSON_NAME] [PERSON_NAME] Rec…" at bounding box center [862, 414] width 1392 height 700
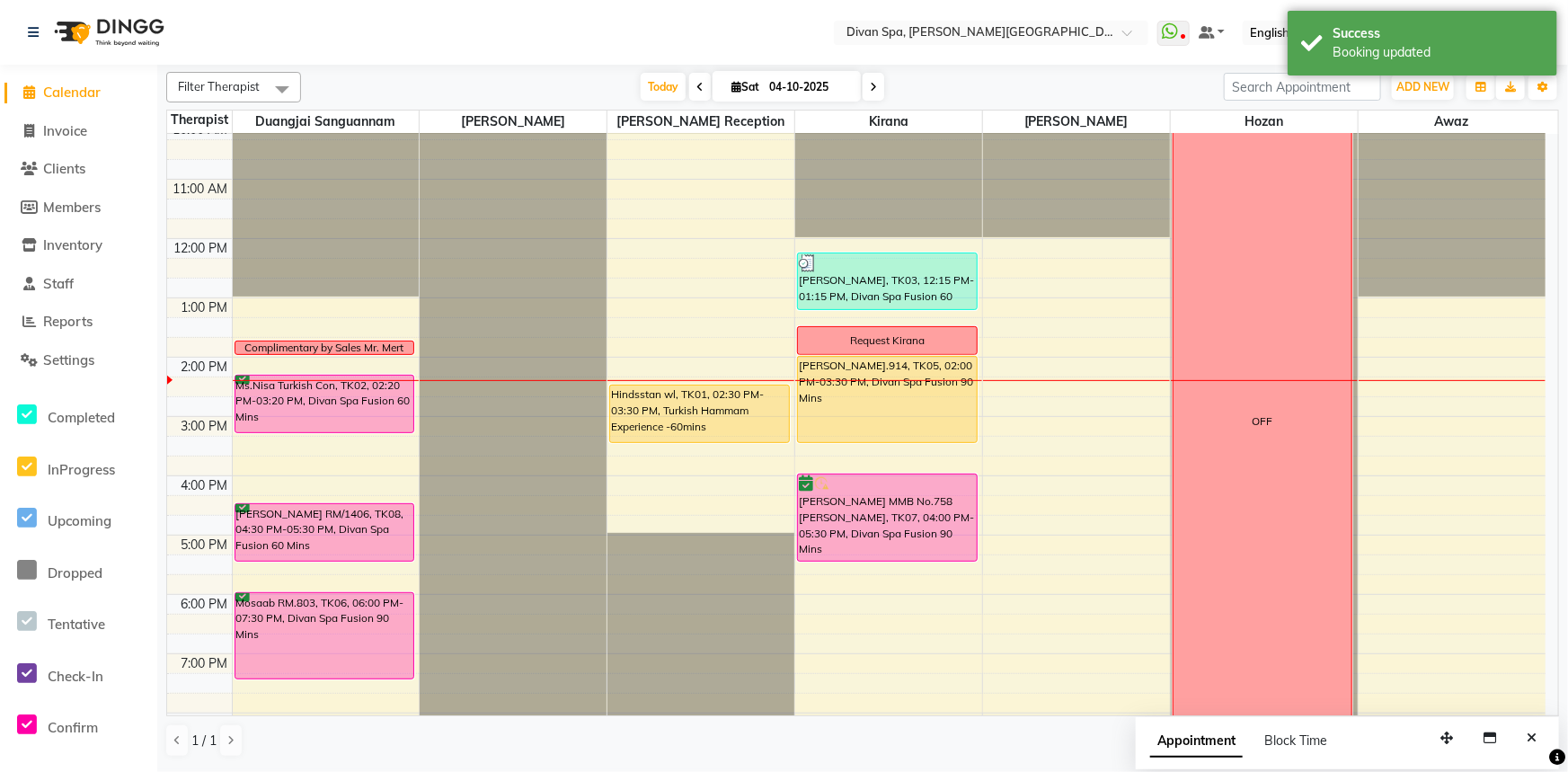
click at [370, 395] on div "Ms.Nisa Turkish Con, TK02, 02:20 PM-03:20 PM, Divan Spa Fusion 60 Mins" at bounding box center [325, 403] width 179 height 57
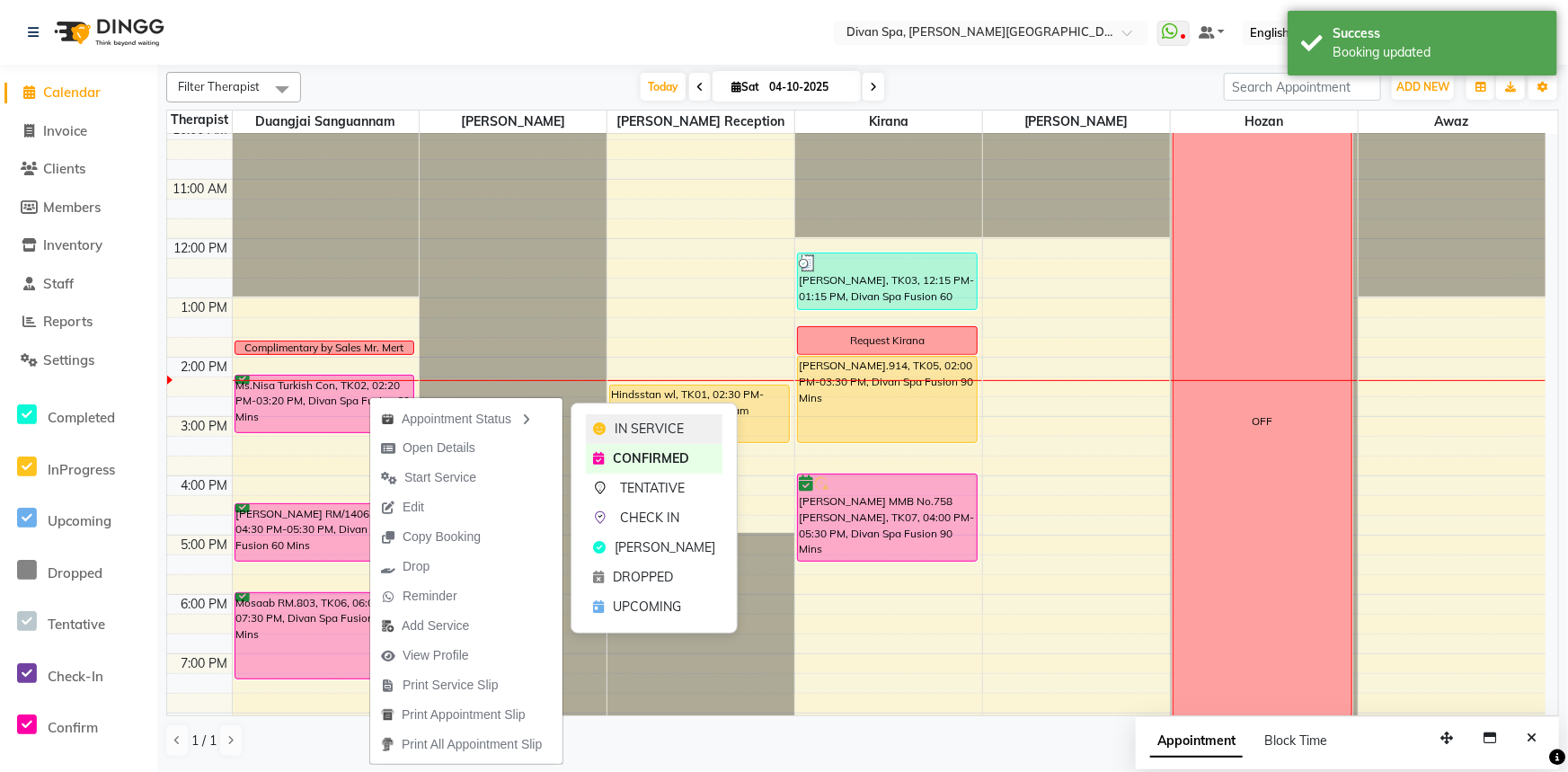
click at [602, 429] on icon at bounding box center [599, 428] width 13 height 13
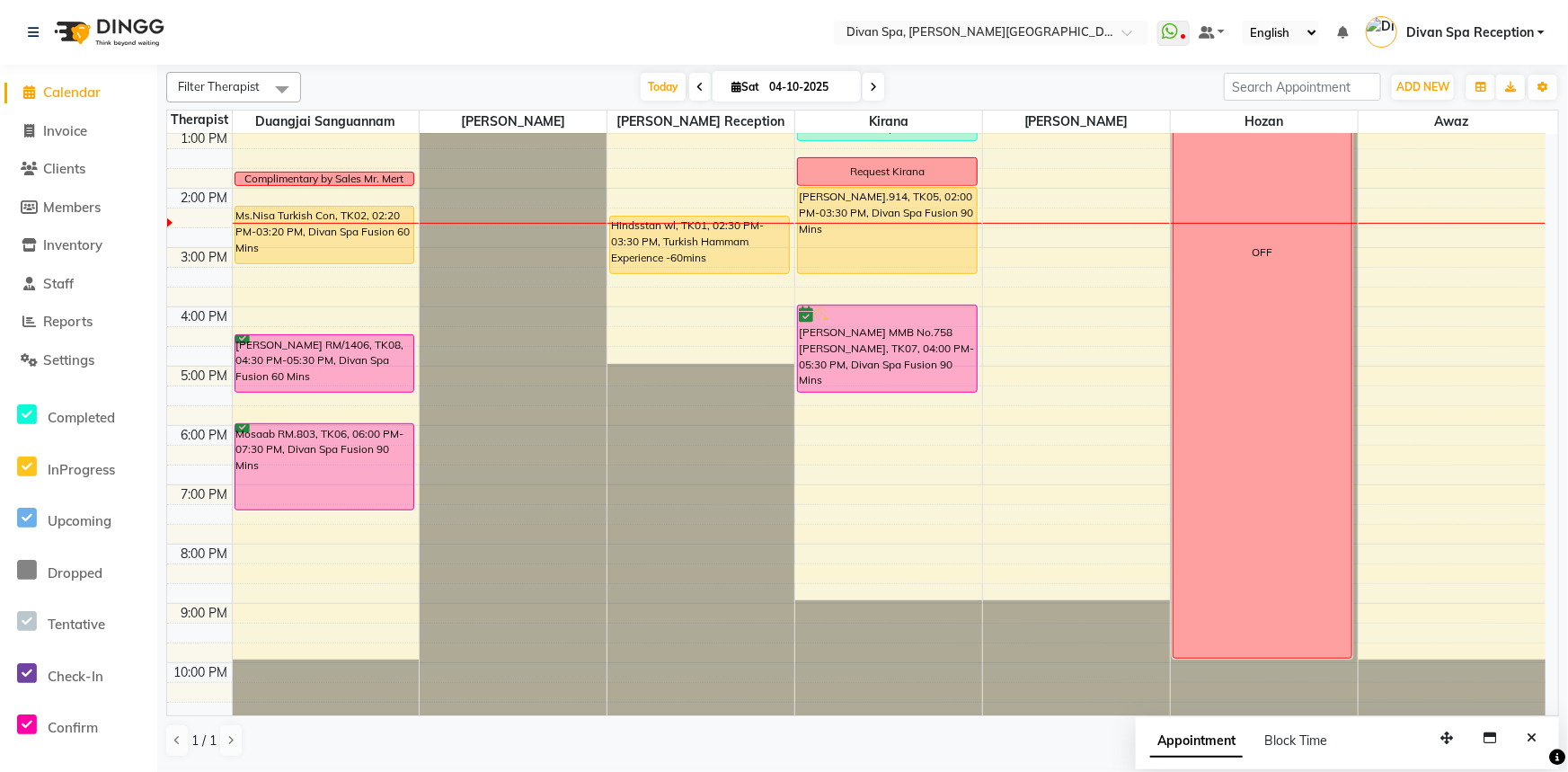
scroll to position [421, 0]
